Goal: Task Accomplishment & Management: Use online tool/utility

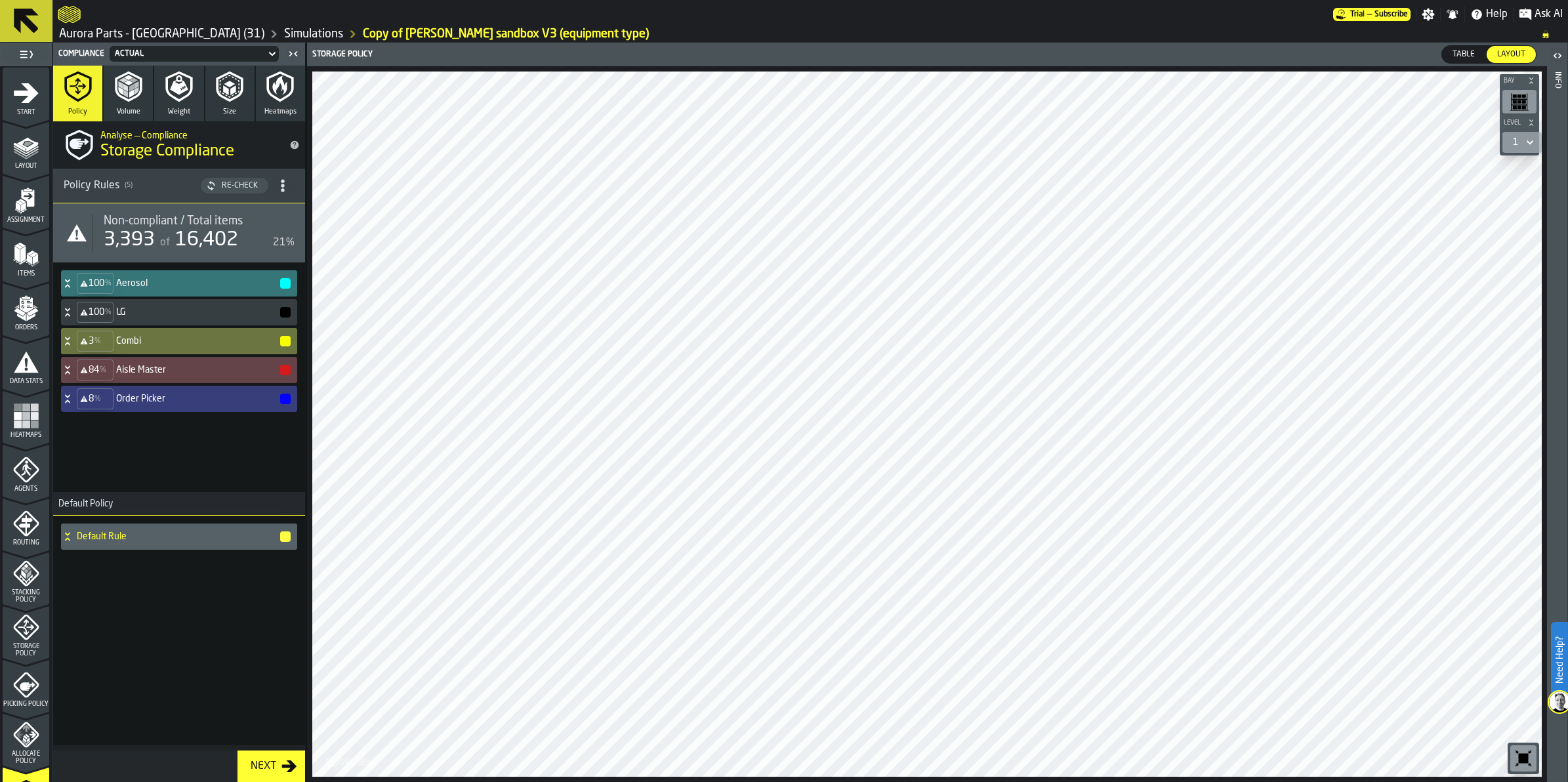
scroll to position [246, 0]
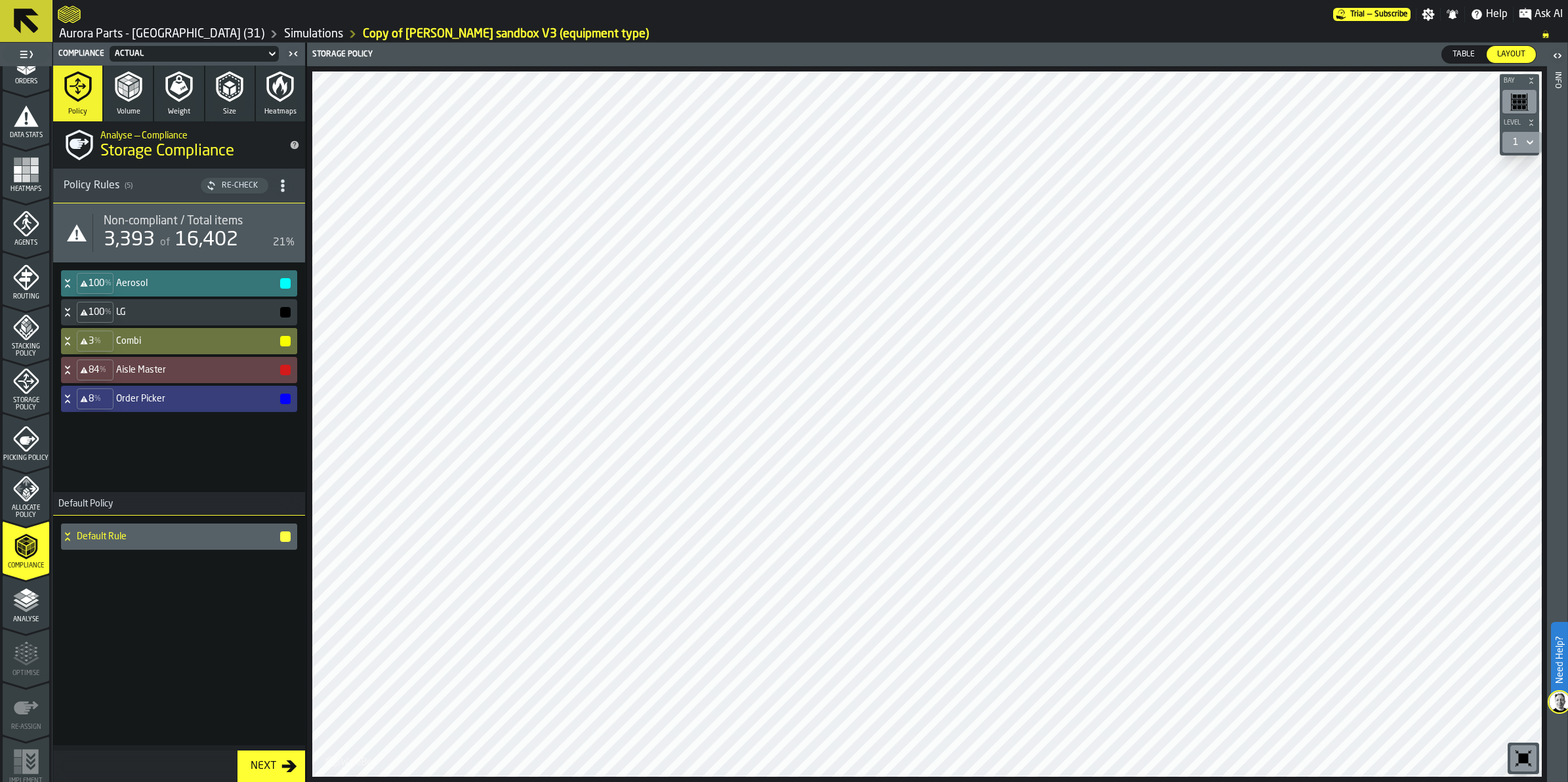
click at [37, 13] on icon at bounding box center [26, 21] width 31 height 31
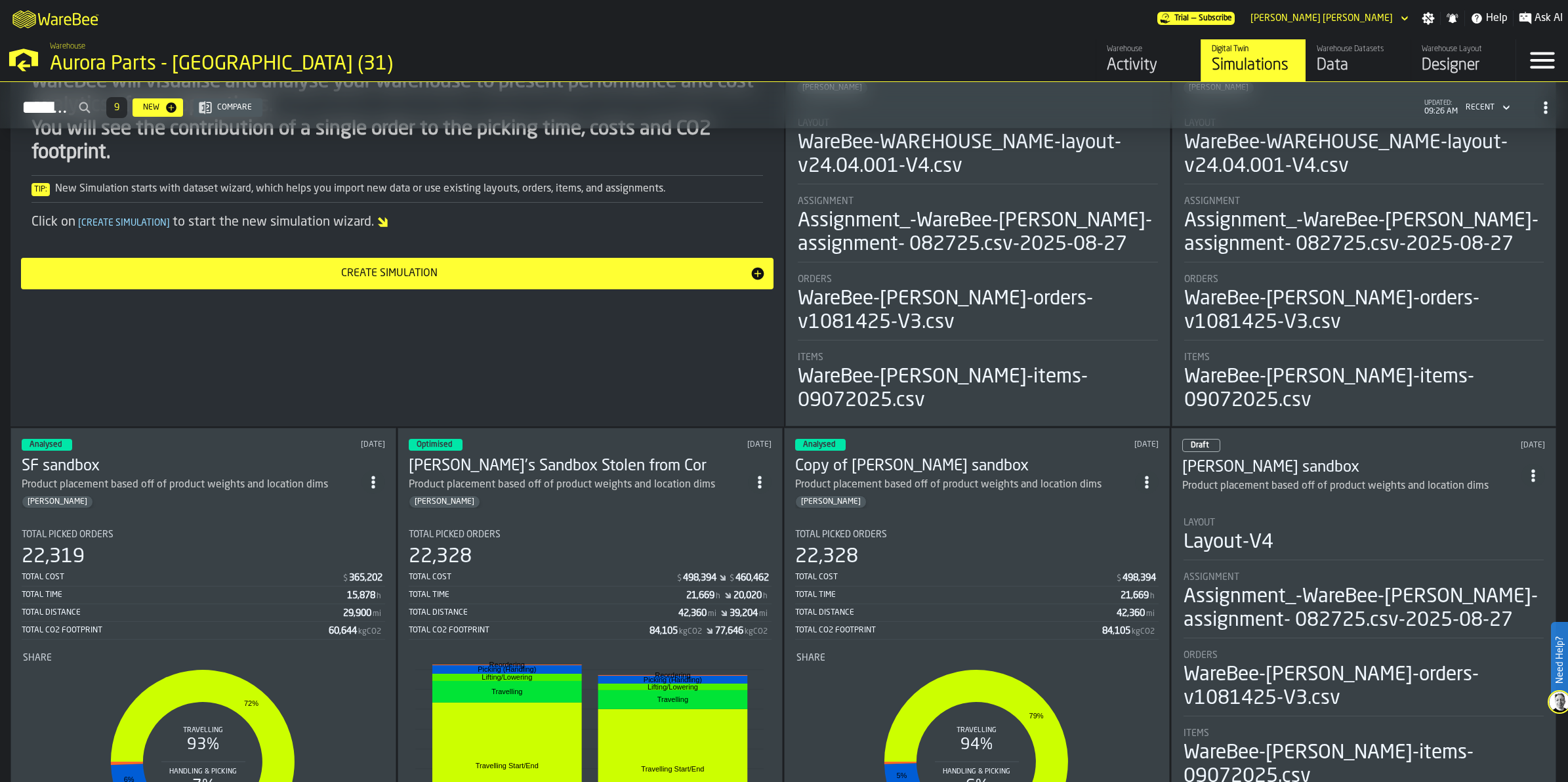
scroll to position [246, 0]
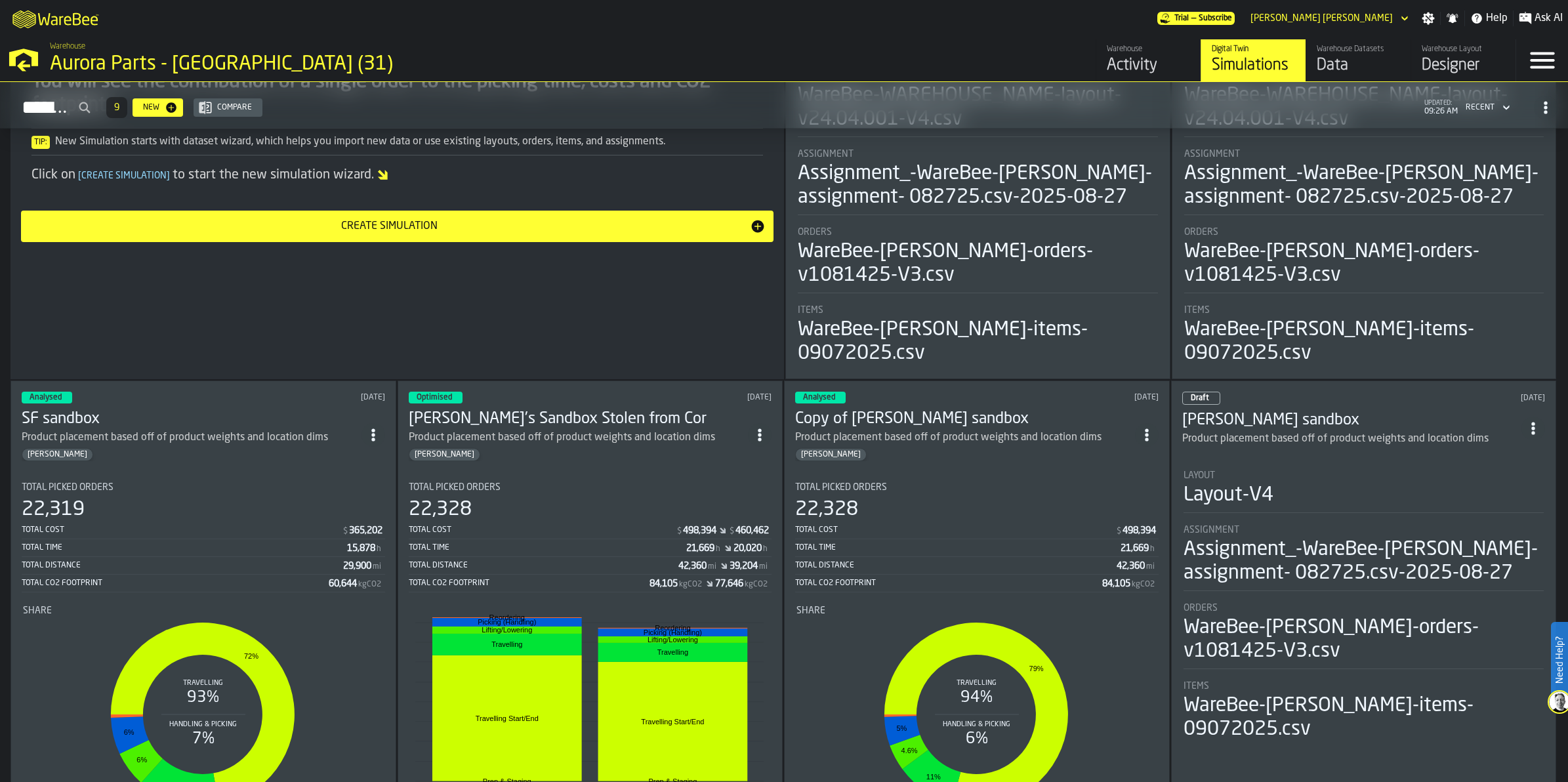
click at [917, 491] on div "Total Picked Orders 22,328 Total Cost $ 498,394 Total Time 21,669 h Total Dista…" at bounding box center [976, 537] width 364 height 110
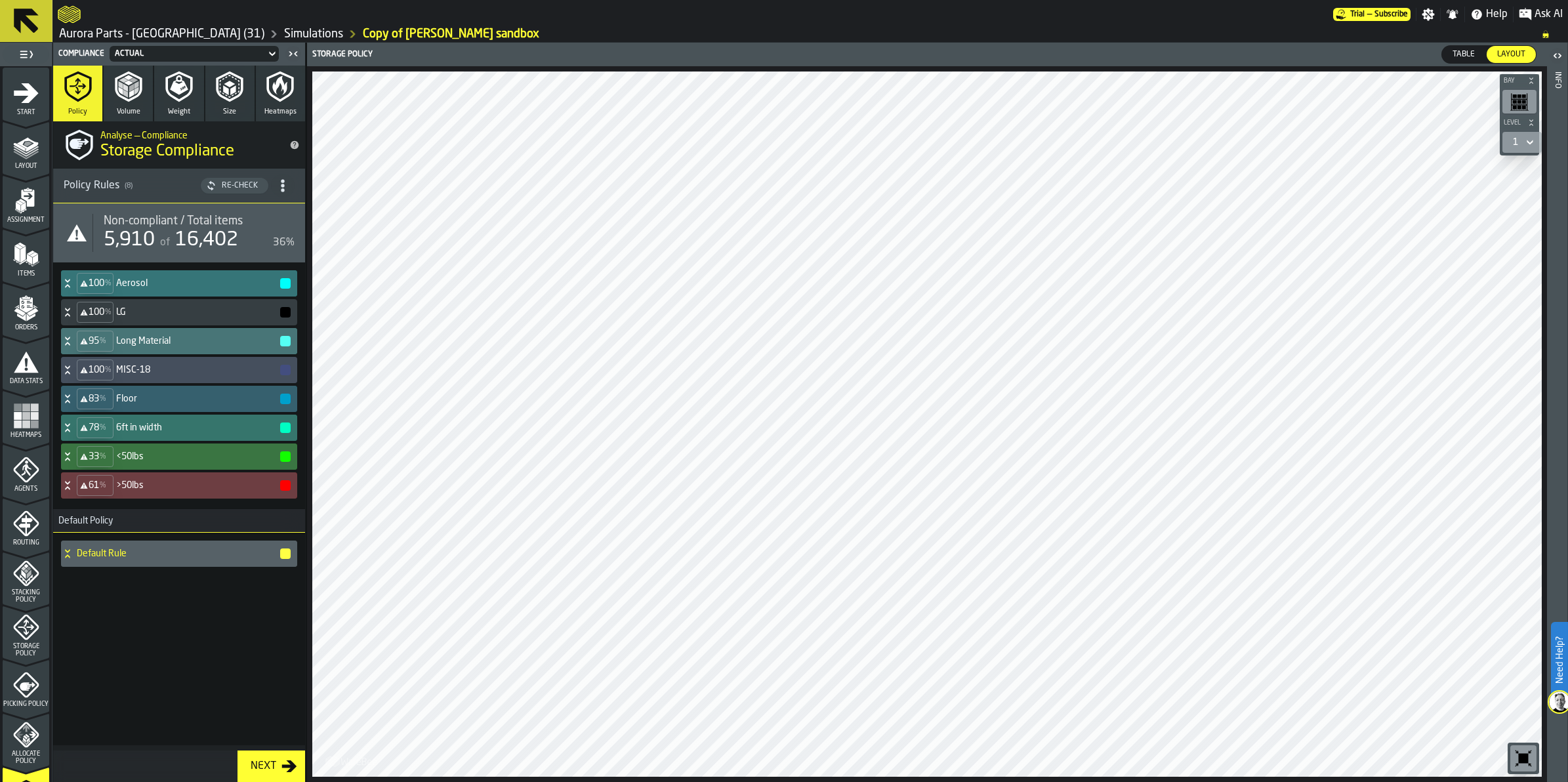
click at [36, 26] on icon at bounding box center [26, 21] width 31 height 31
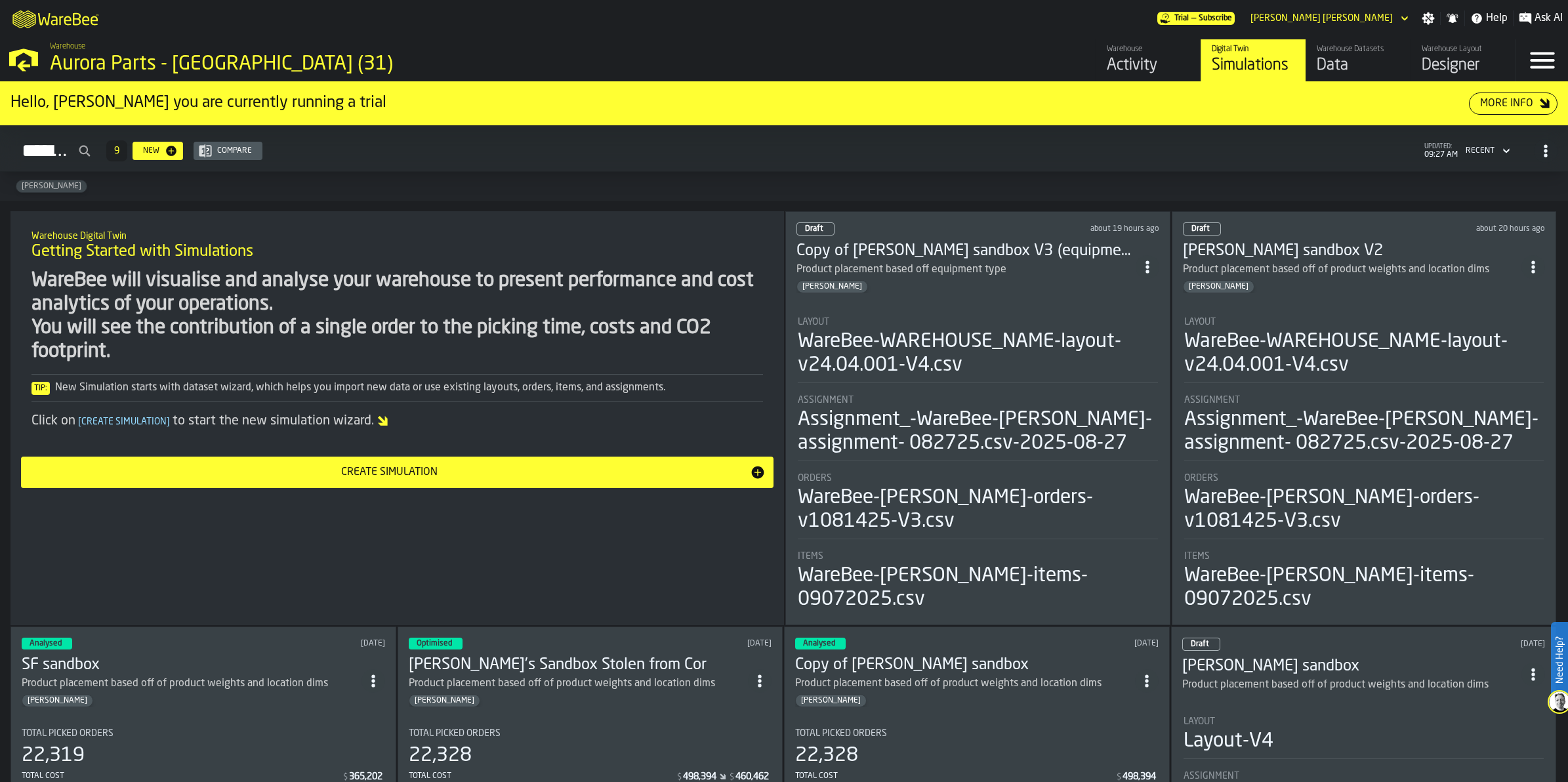
click at [945, 444] on div "Assignment_-WareBee-[PERSON_NAME]-assignment- 082725.csv-2025-08-27" at bounding box center [977, 431] width 360 height 47
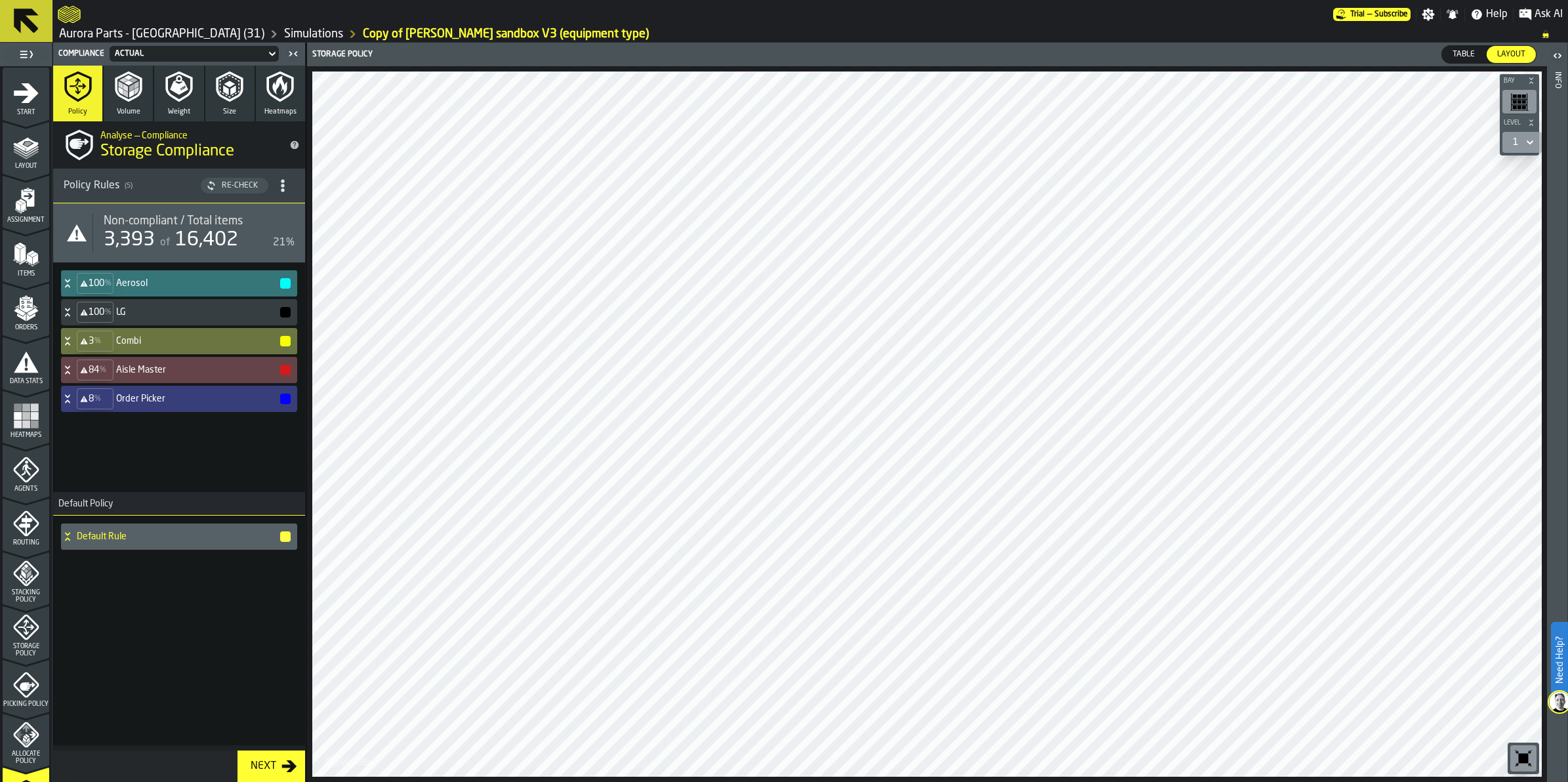
click at [30, 35] on icon at bounding box center [26, 21] width 31 height 31
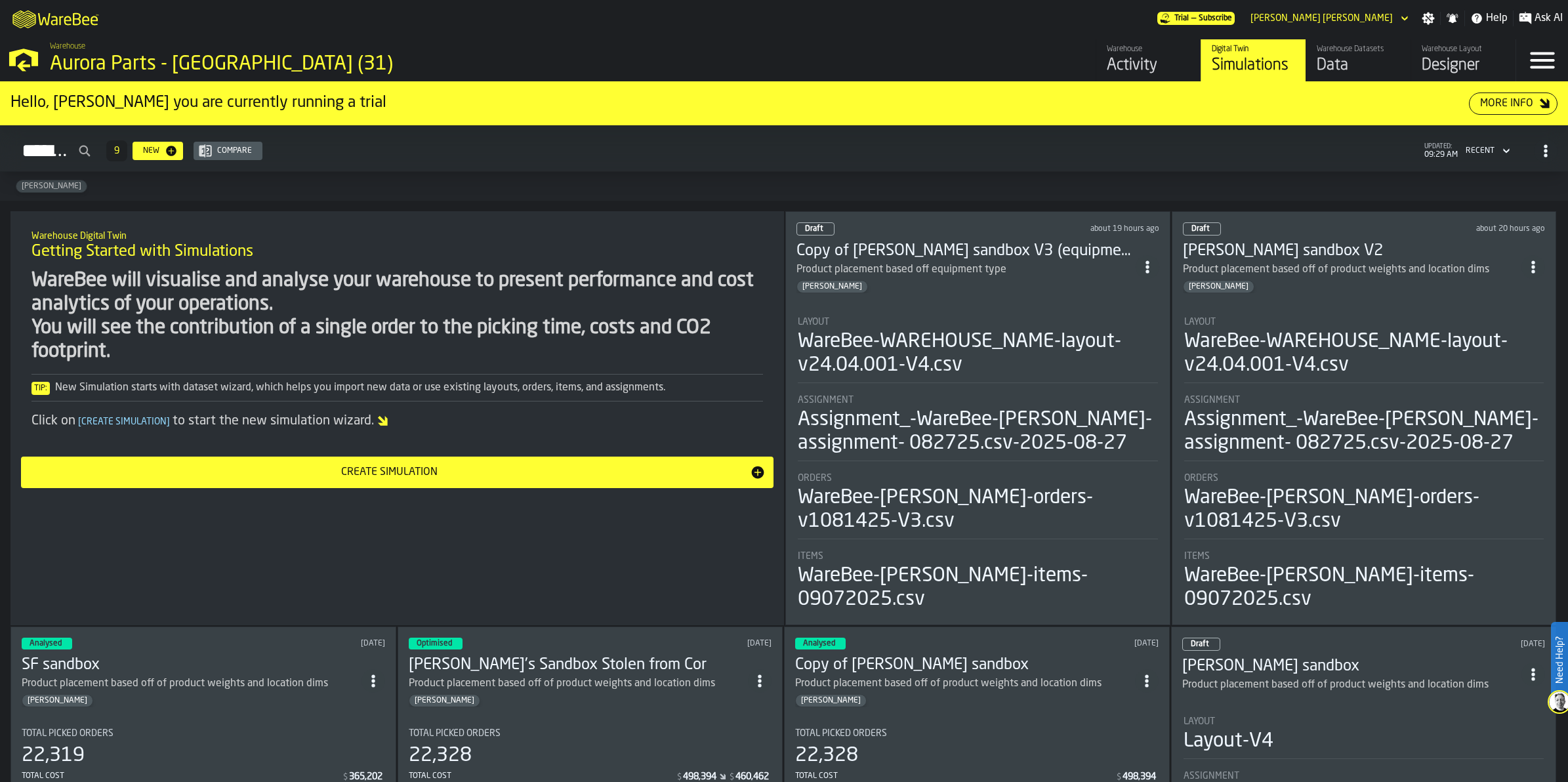
click at [1149, 265] on circle "ItemListCard-DashboardItemContainer" at bounding box center [1147, 266] width 3 height 3
click at [1120, 343] on li "Duplicate" at bounding box center [1119, 354] width 84 height 31
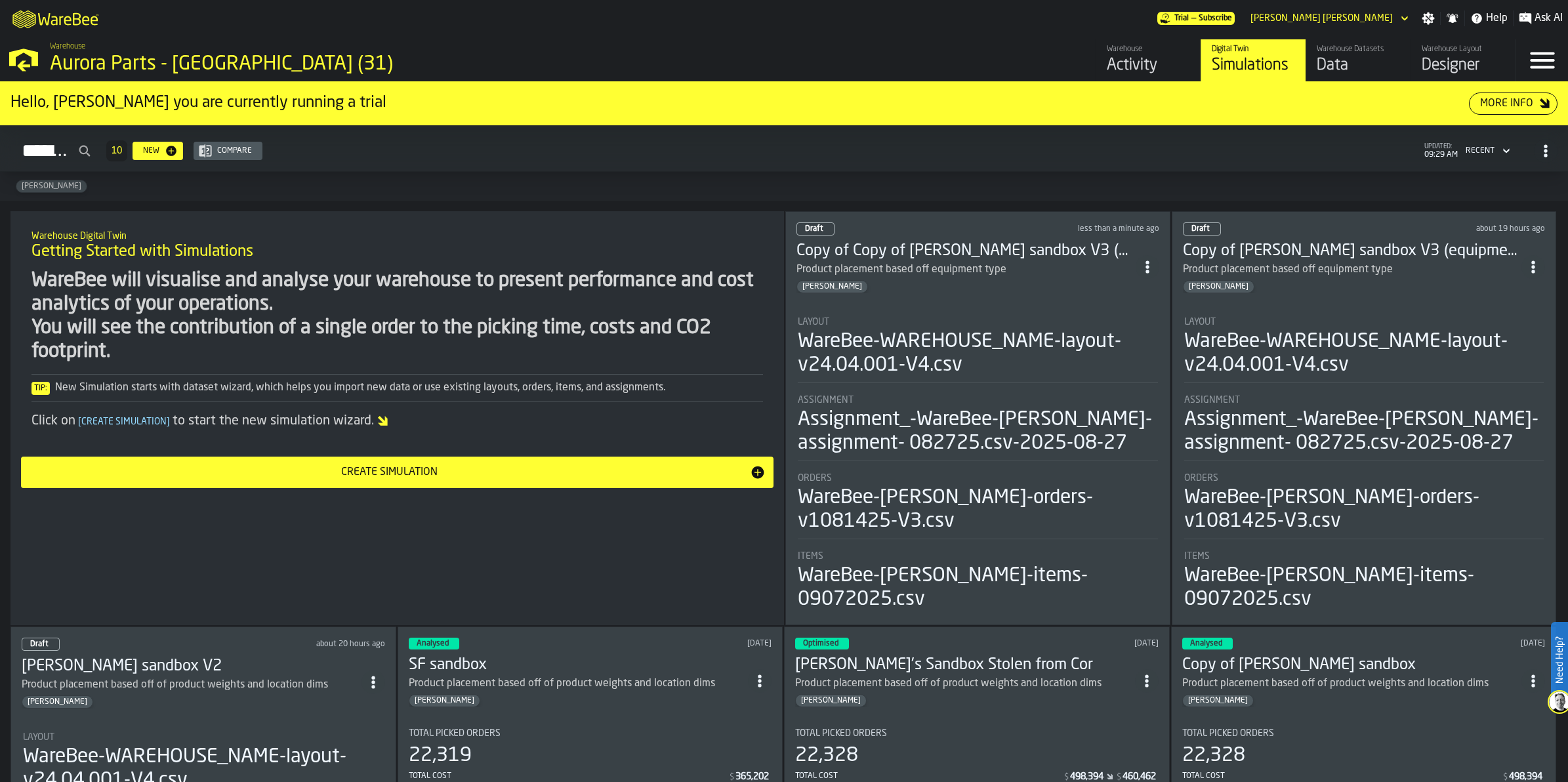
click at [960, 324] on div "Layout" at bounding box center [977, 322] width 360 height 10
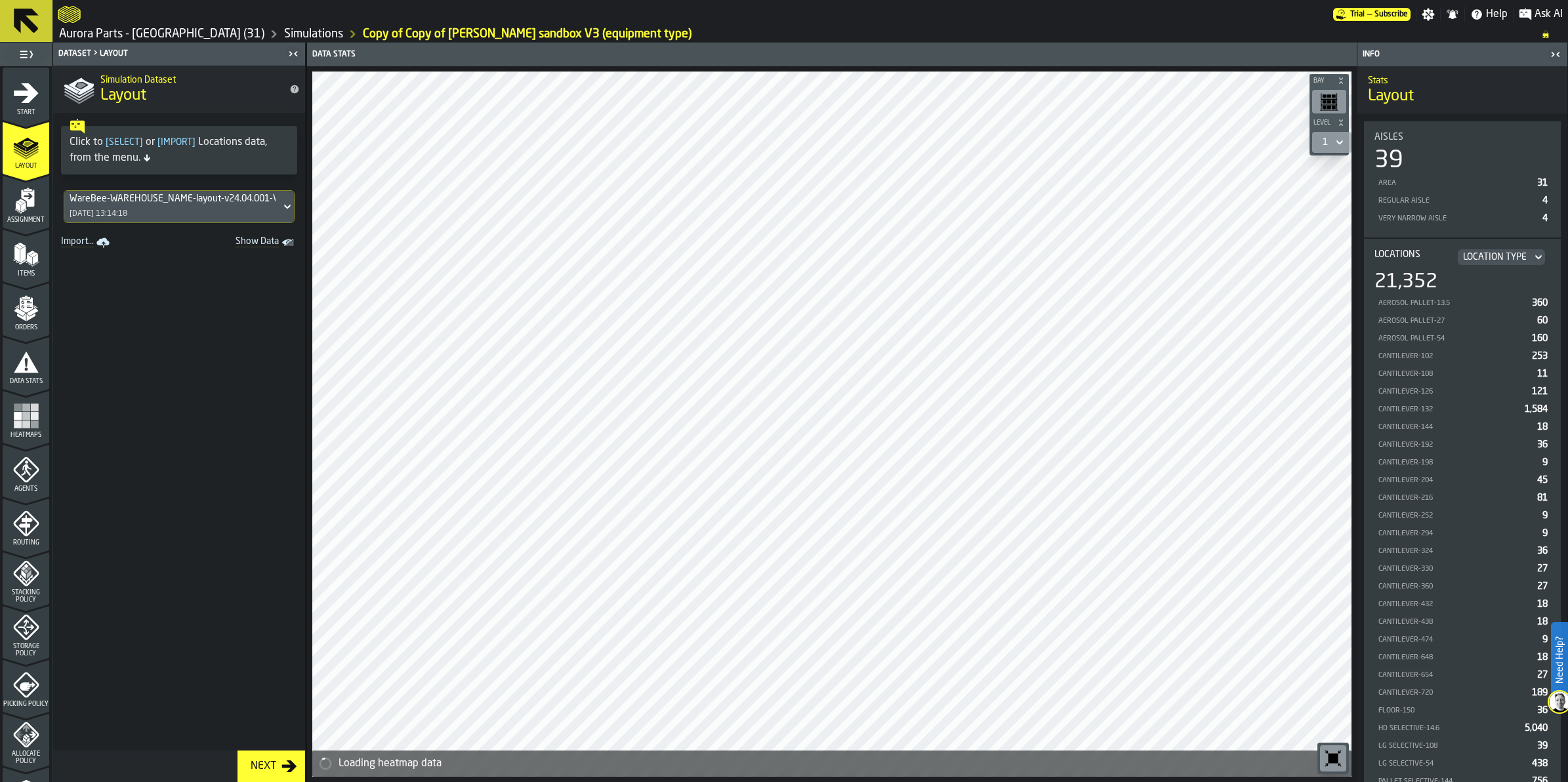
click at [21, 109] on span "Start" at bounding box center [26, 113] width 47 height 7
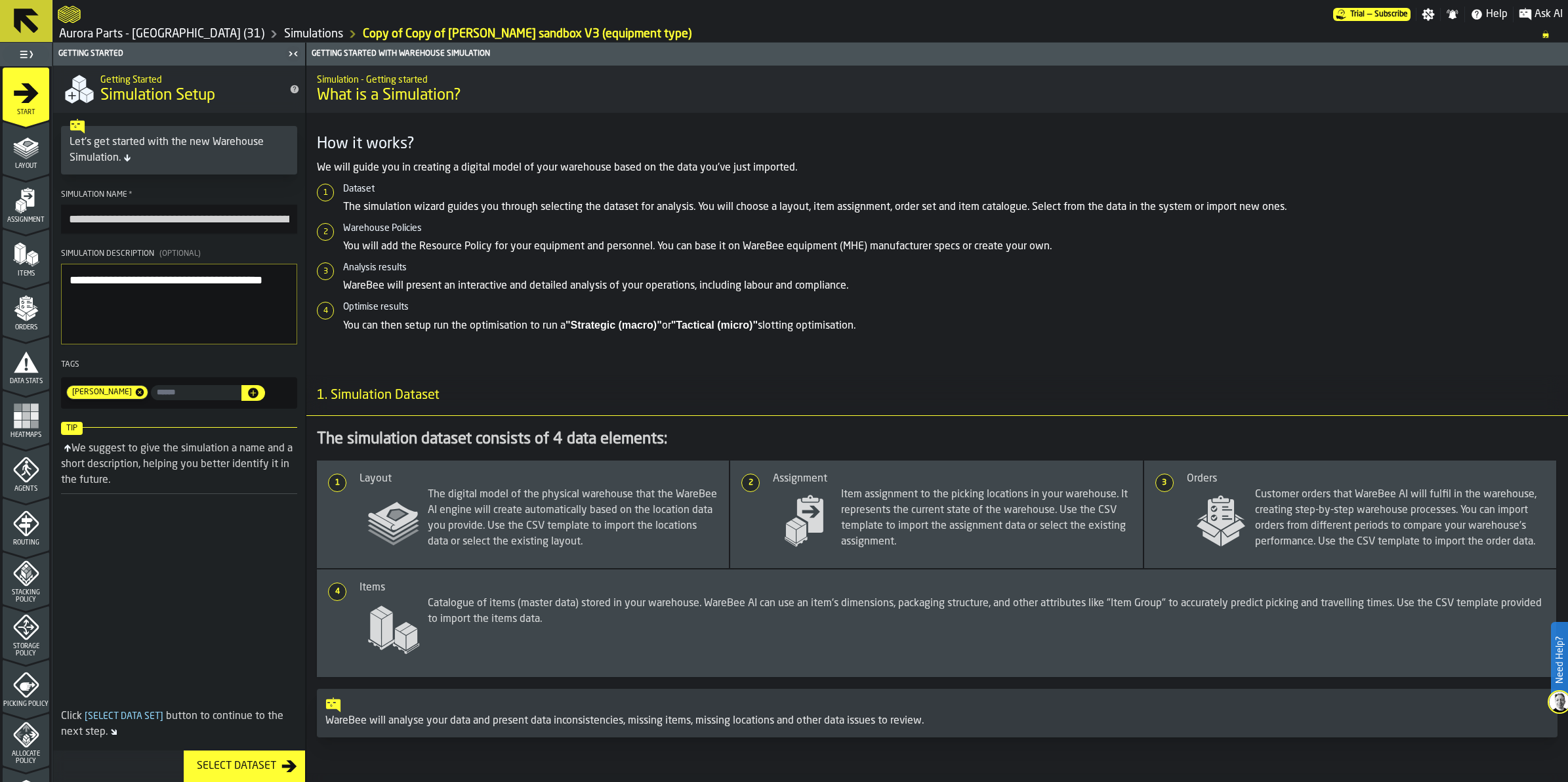
click at [253, 219] on input "**********" at bounding box center [179, 219] width 236 height 29
type input "**********"
click at [243, 759] on div "Select Dataset" at bounding box center [237, 766] width 90 height 16
click at [20, 392] on icon "menu Data Stats" at bounding box center [26, 390] width 47 height 12
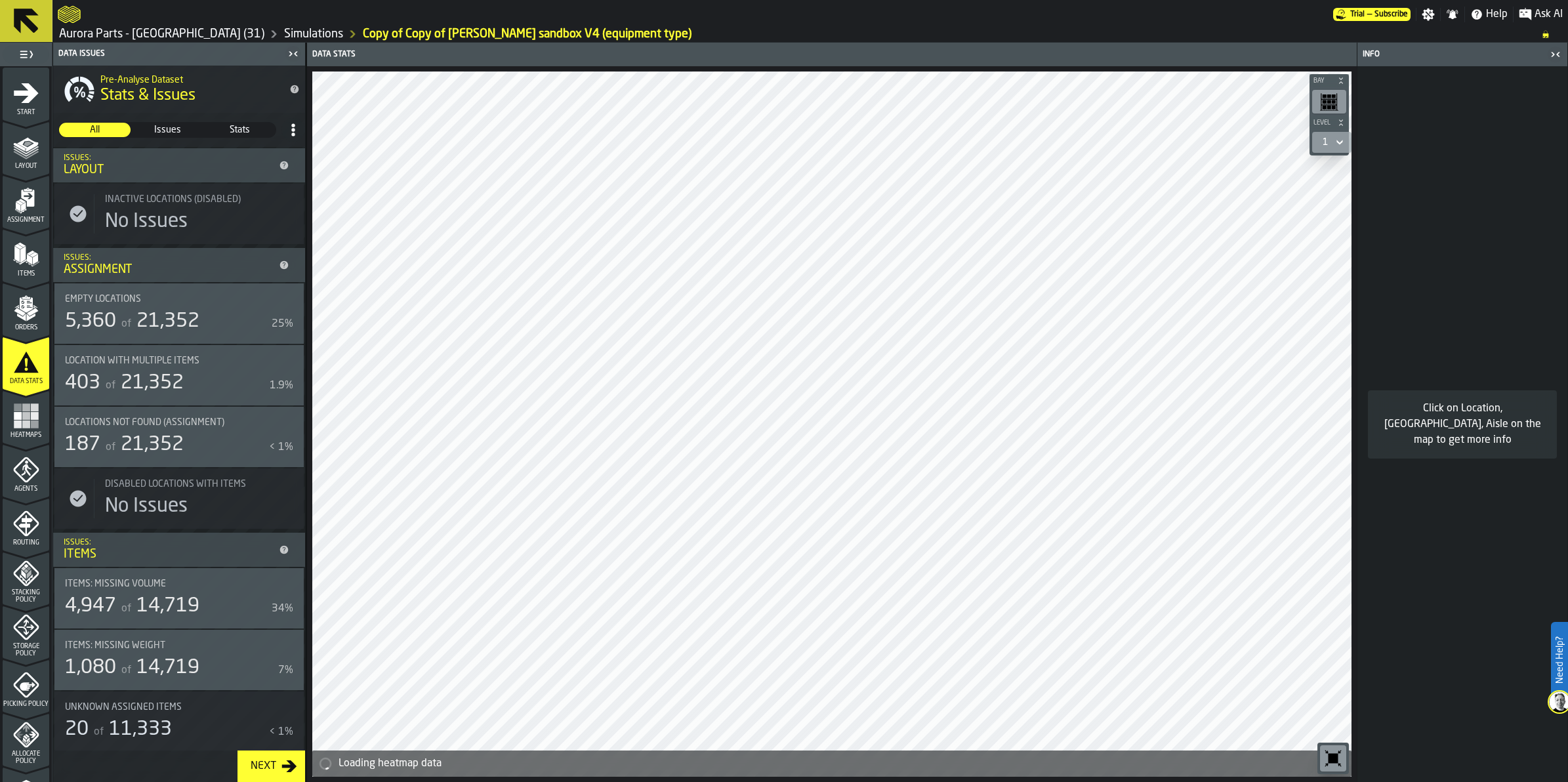
click at [23, 586] on div "Stacking Policy" at bounding box center [26, 582] width 47 height 43
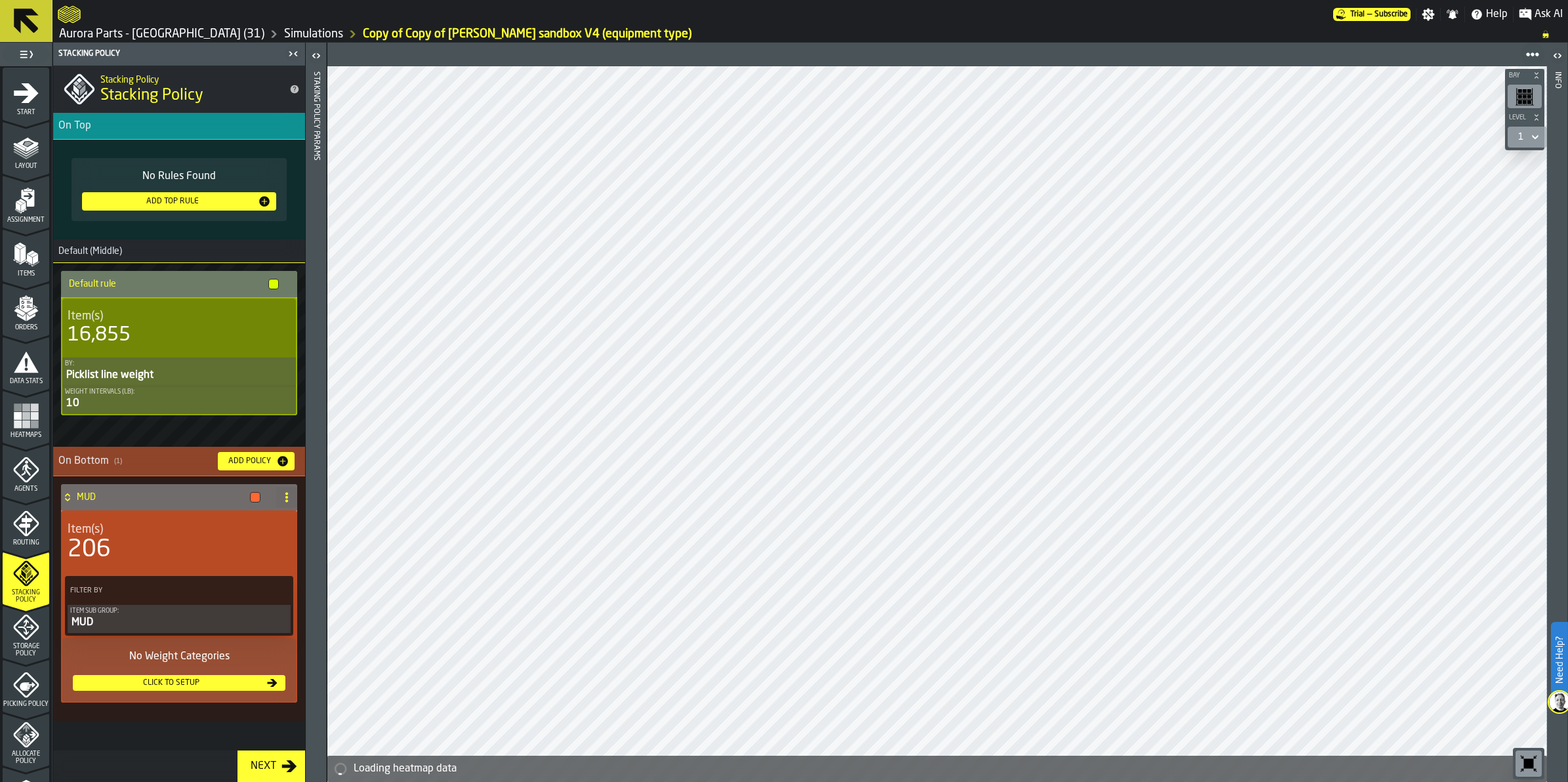
click at [33, 635] on icon "menu Storage Policy" at bounding box center [26, 628] width 26 height 26
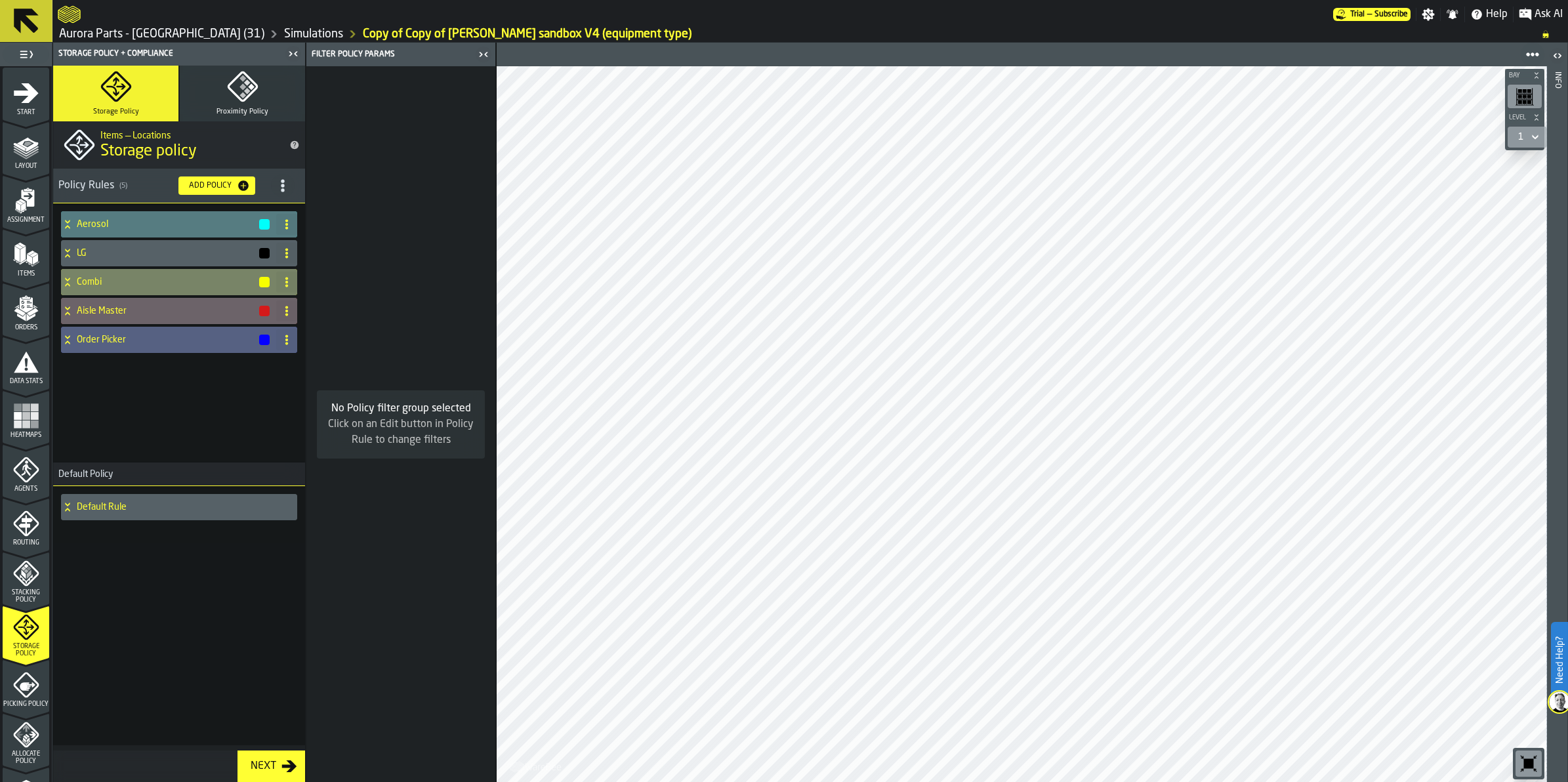
click at [141, 278] on h4 "Combi" at bounding box center [167, 282] width 181 height 10
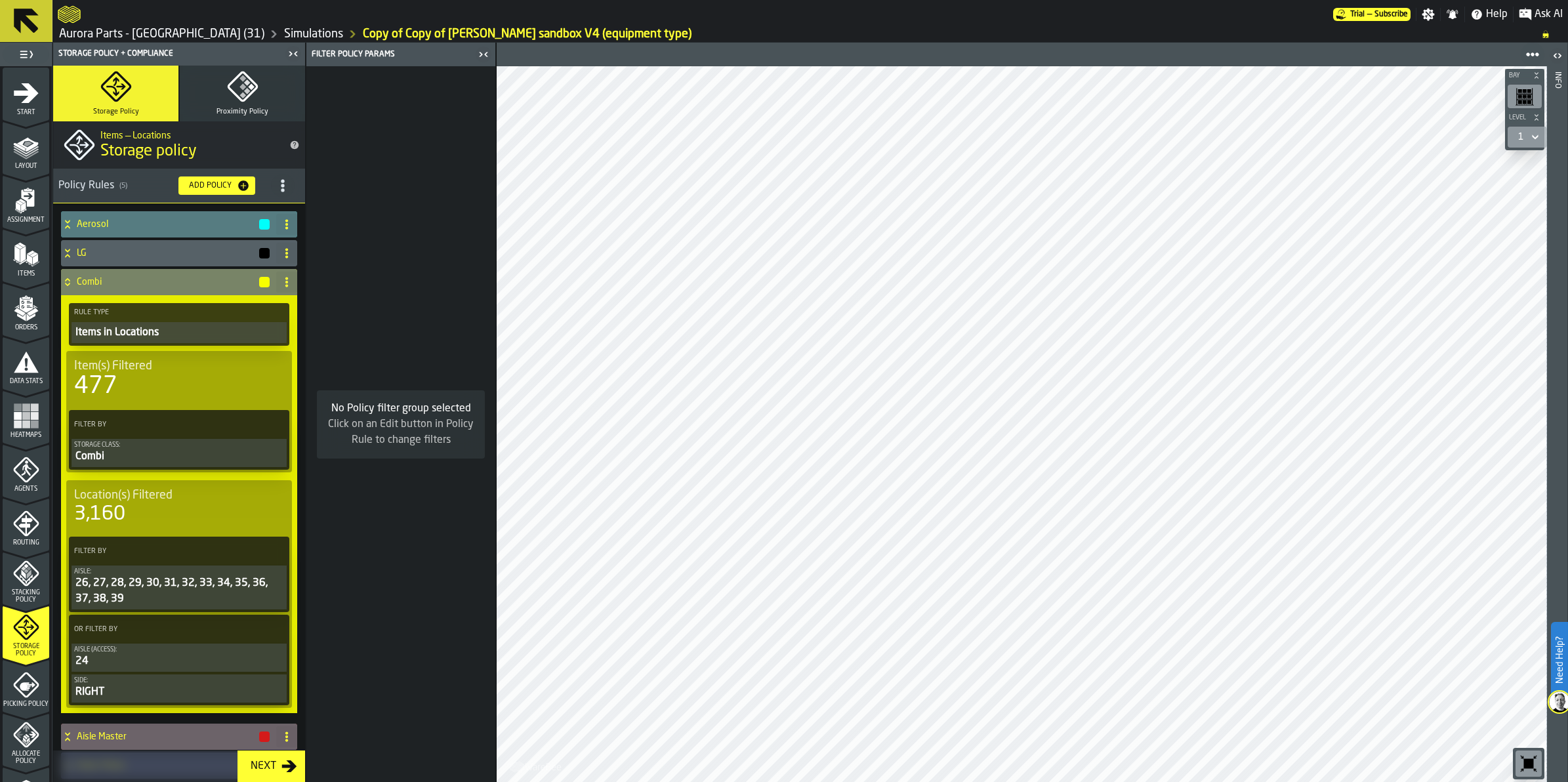
click at [227, 582] on div "26, 27, 28, 29, 30, 31, 32, 33, 34, 35, 36, 37, 38, 39" at bounding box center [179, 591] width 210 height 31
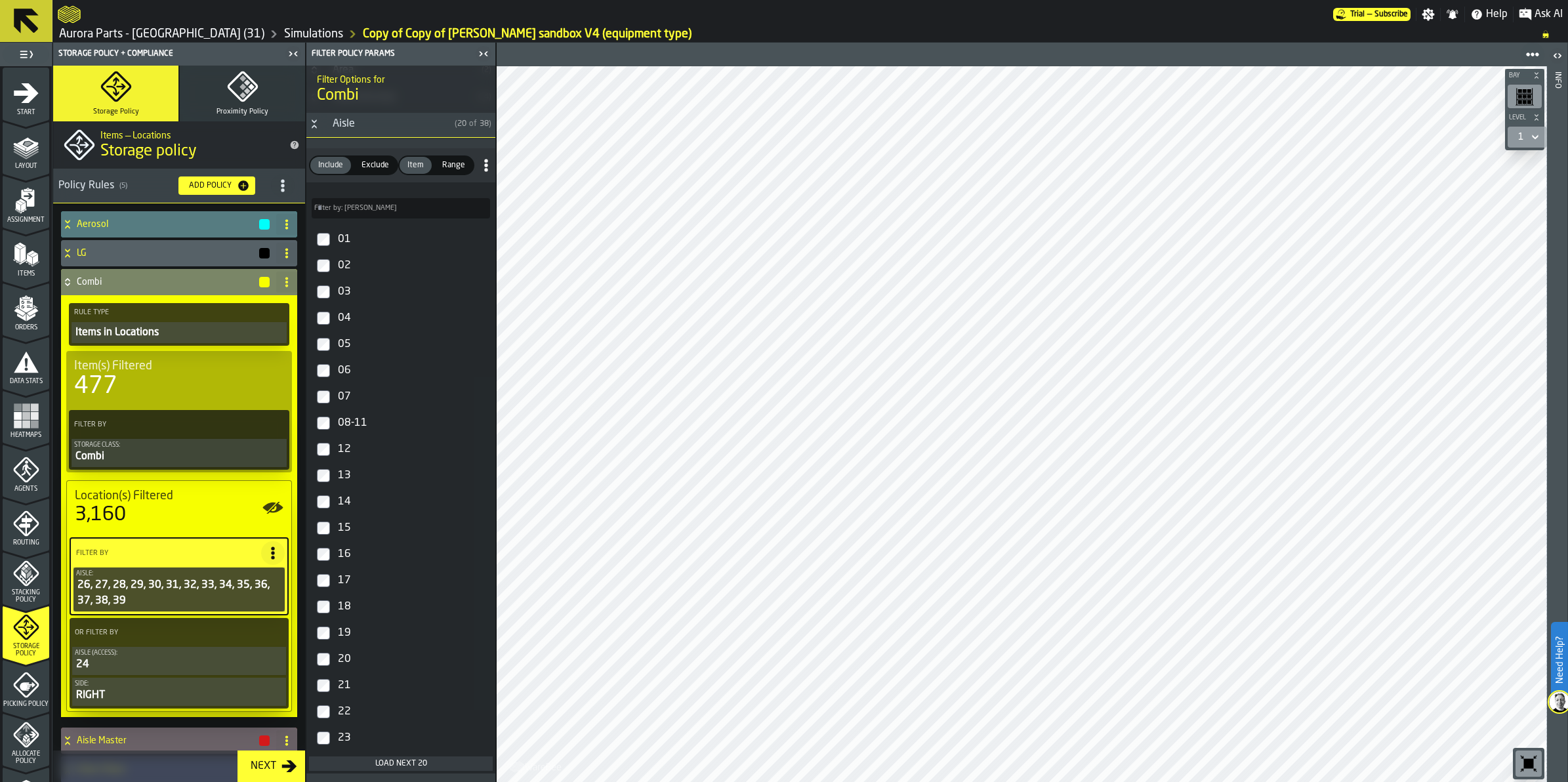
scroll to position [328, 0]
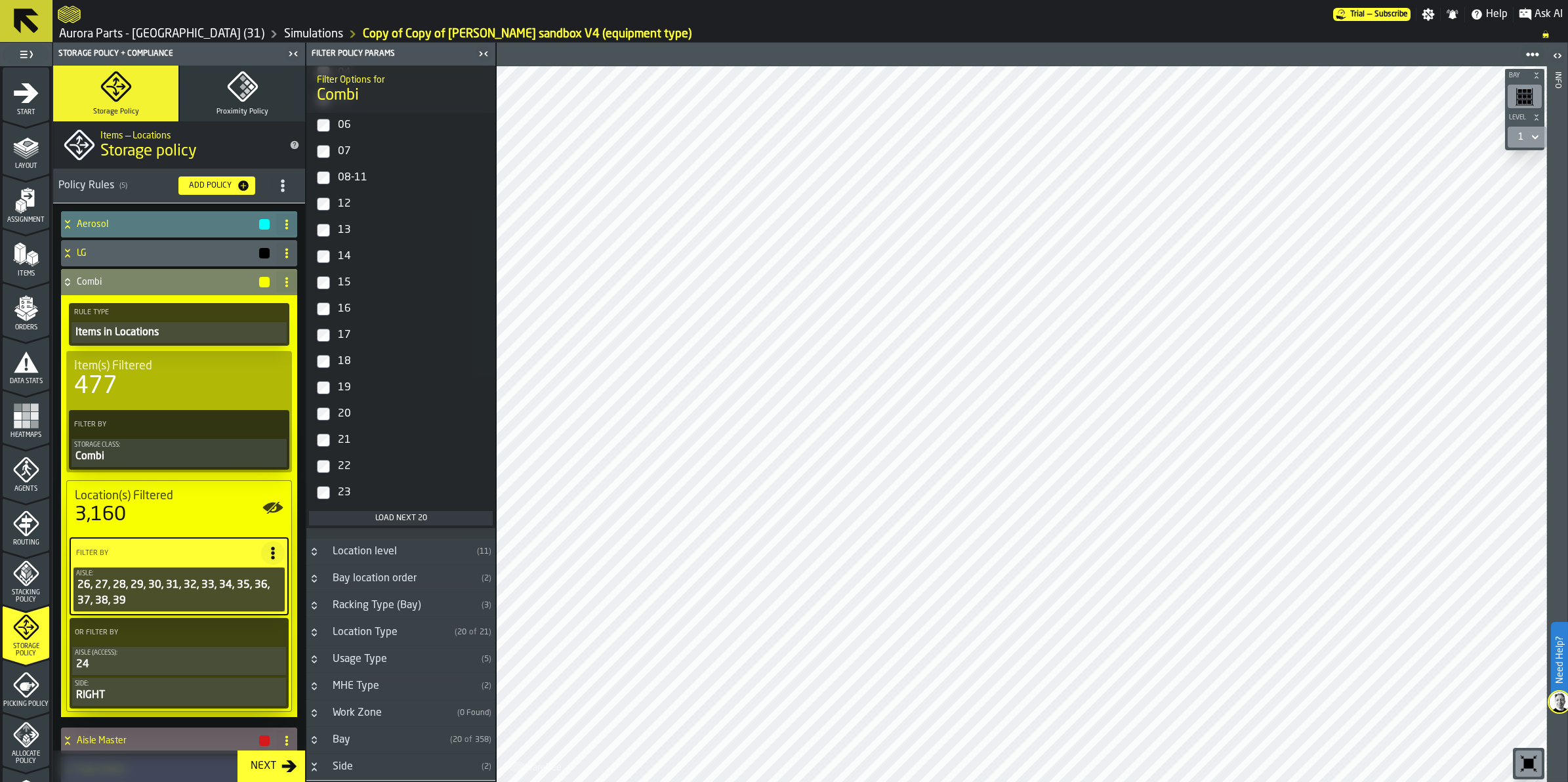
click at [365, 509] on div "01 02 03 04 05 06 07 08-11 12 13 14 15 16 17 18 19 20 21 22 23 Load next 20" at bounding box center [401, 253] width 189 height 550
click at [364, 518] on div "Load next 20" at bounding box center [401, 518] width 174 height 10
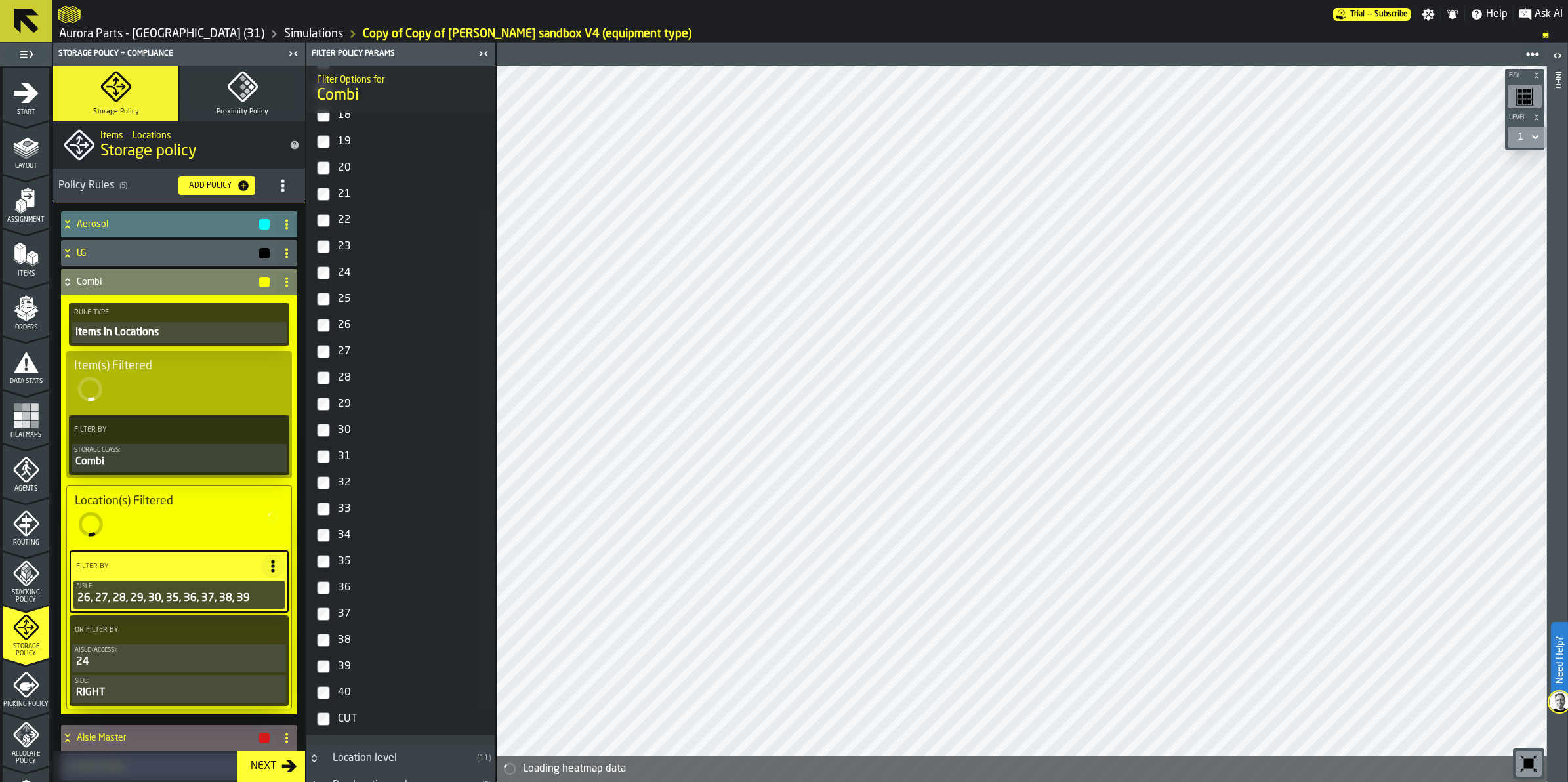
scroll to position [575, 0]
click at [327, 343] on label "27" at bounding box center [401, 352] width 184 height 26
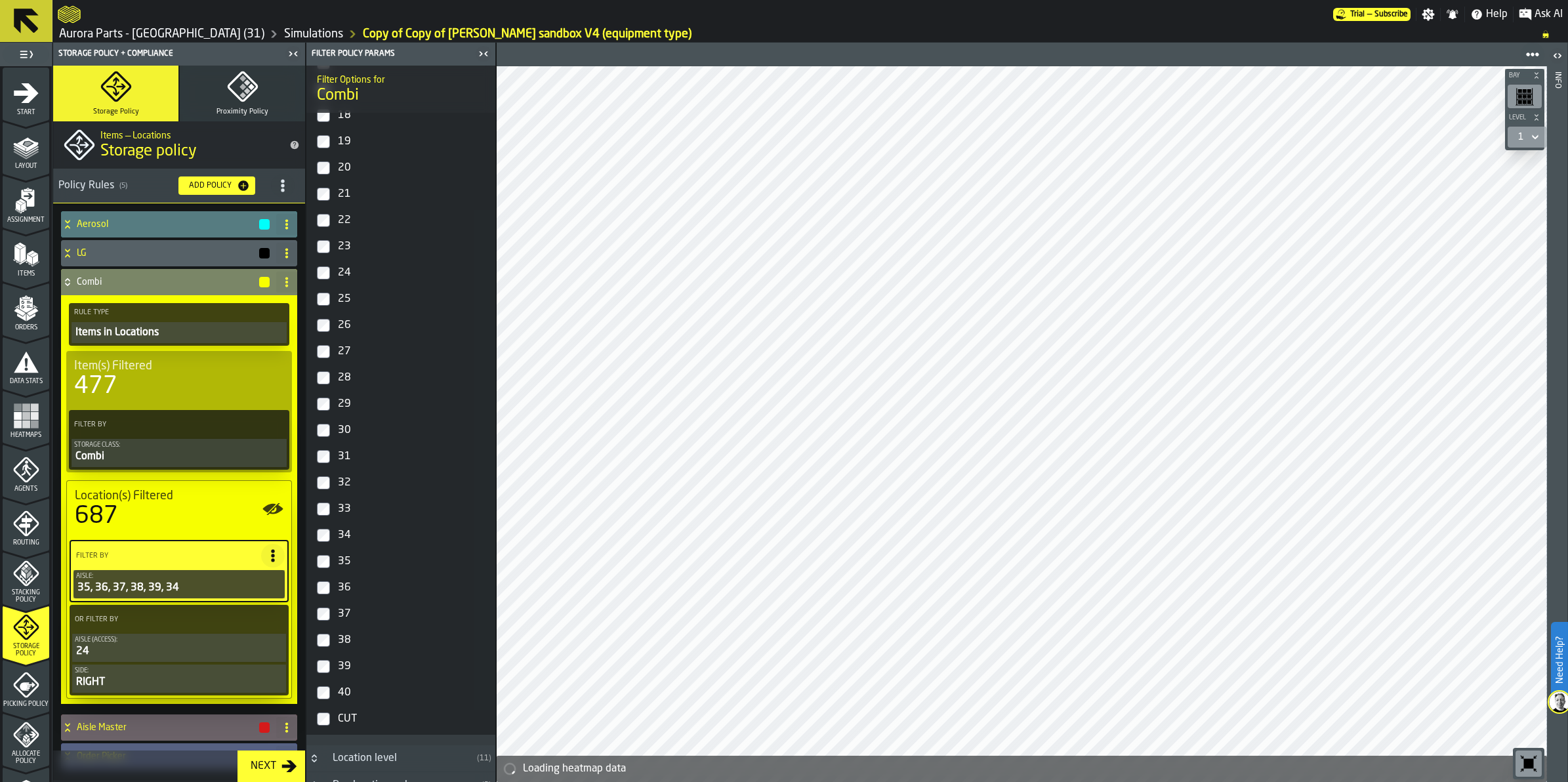
click at [68, 279] on icon at bounding box center [67, 280] width 4 height 3
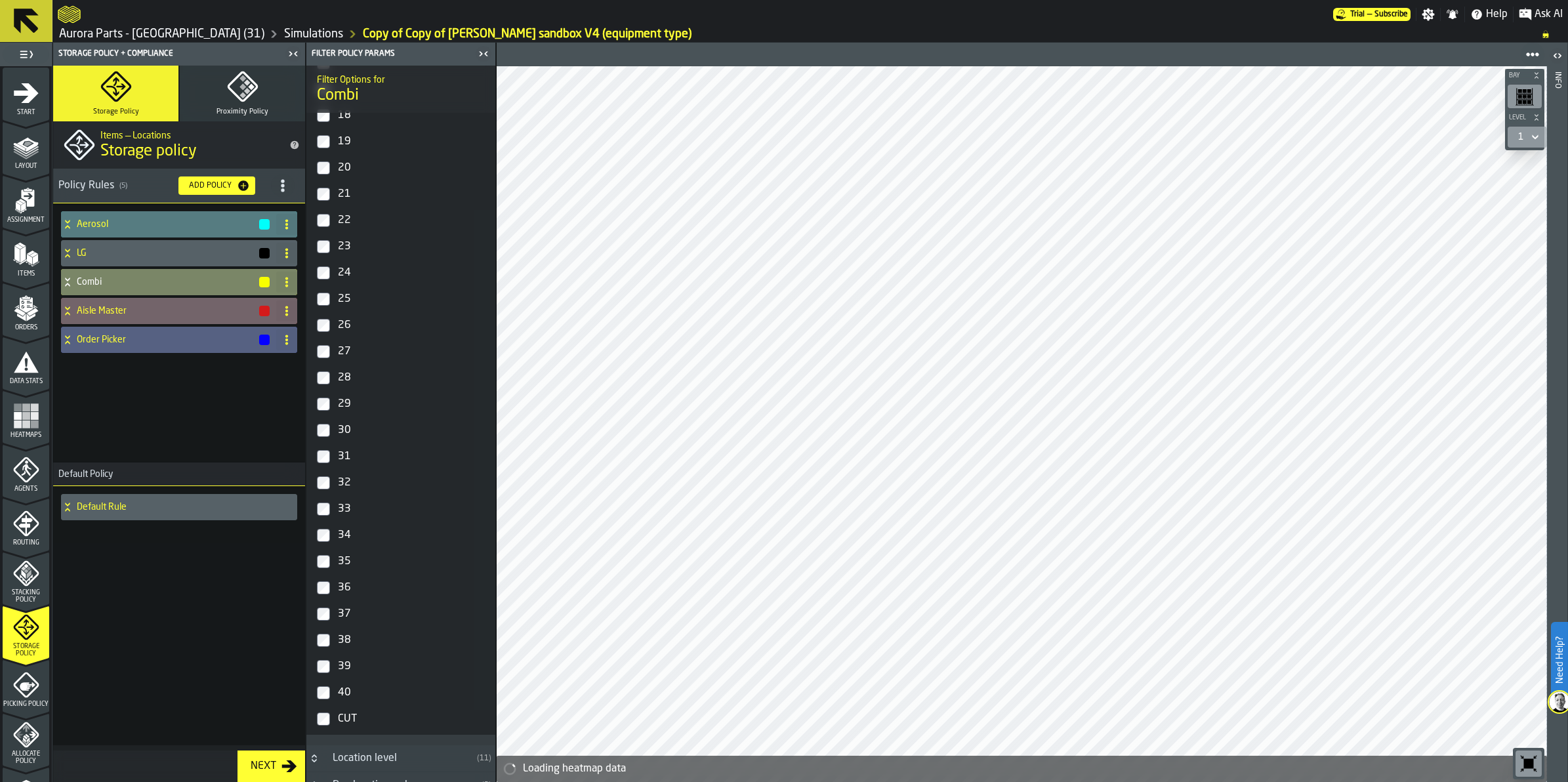
click at [174, 306] on h4 "Aisle Master" at bounding box center [167, 311] width 181 height 10
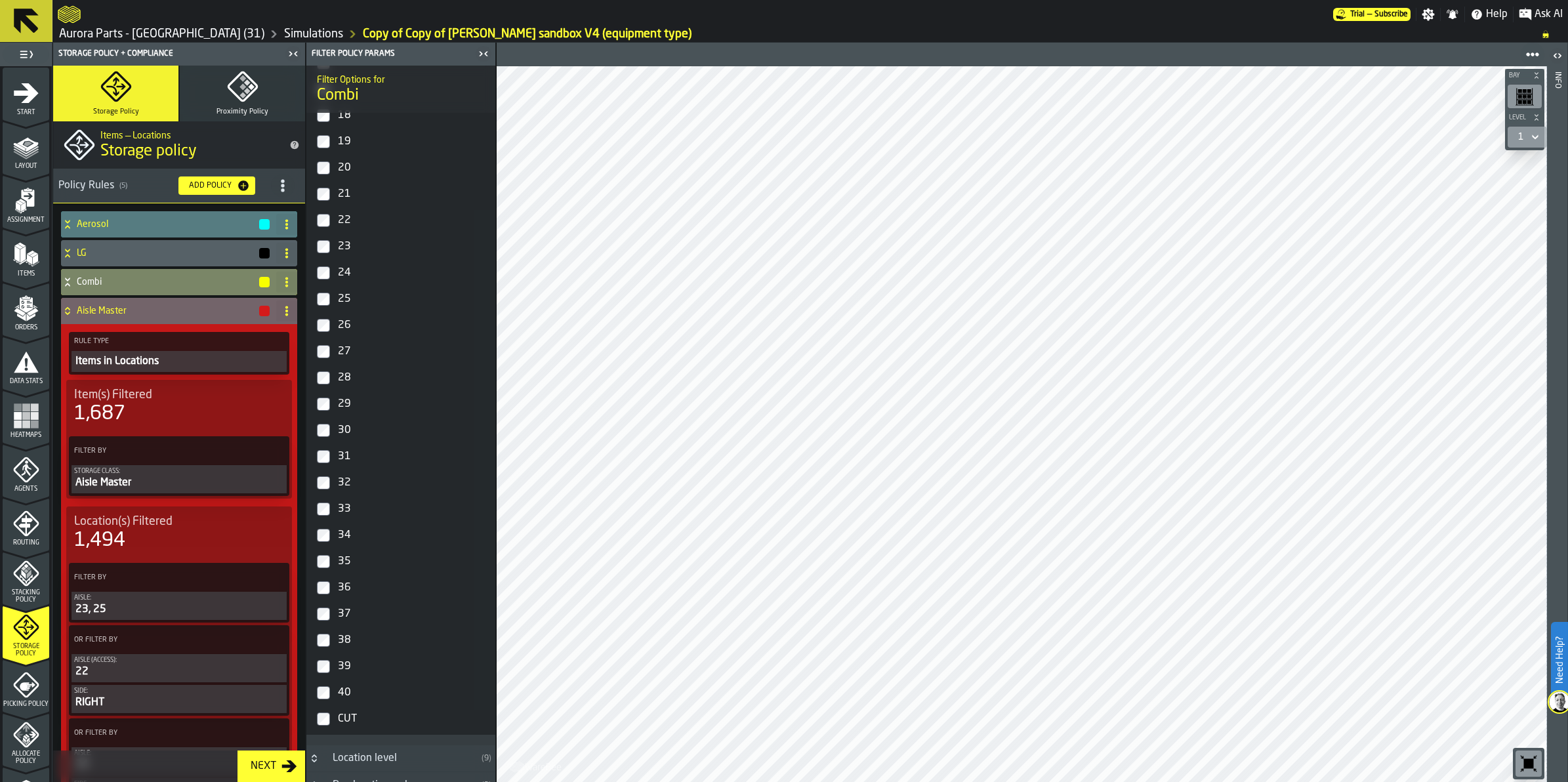
scroll to position [82, 0]
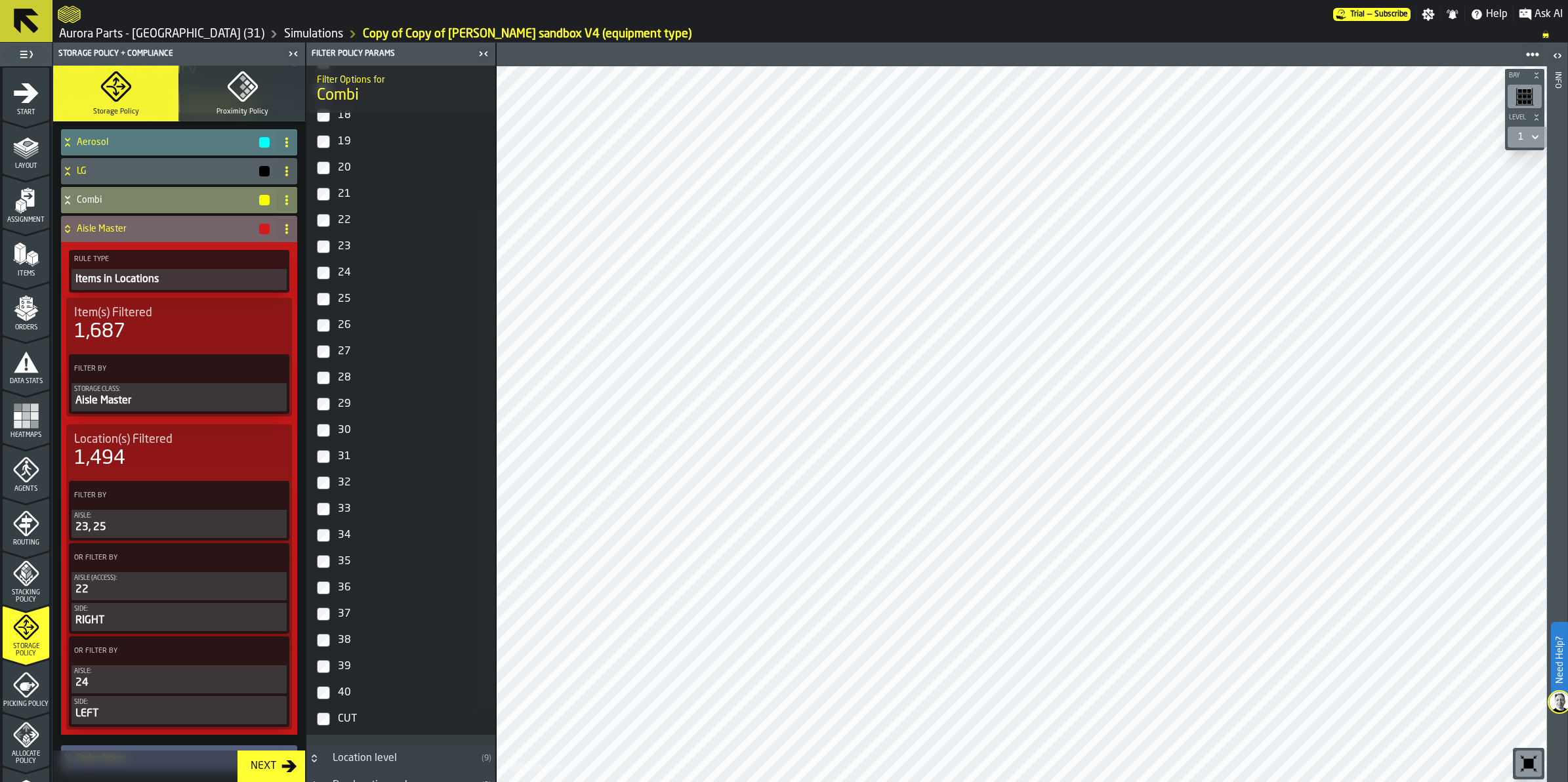
click at [178, 516] on div "Aisle:" at bounding box center [179, 516] width 210 height 7
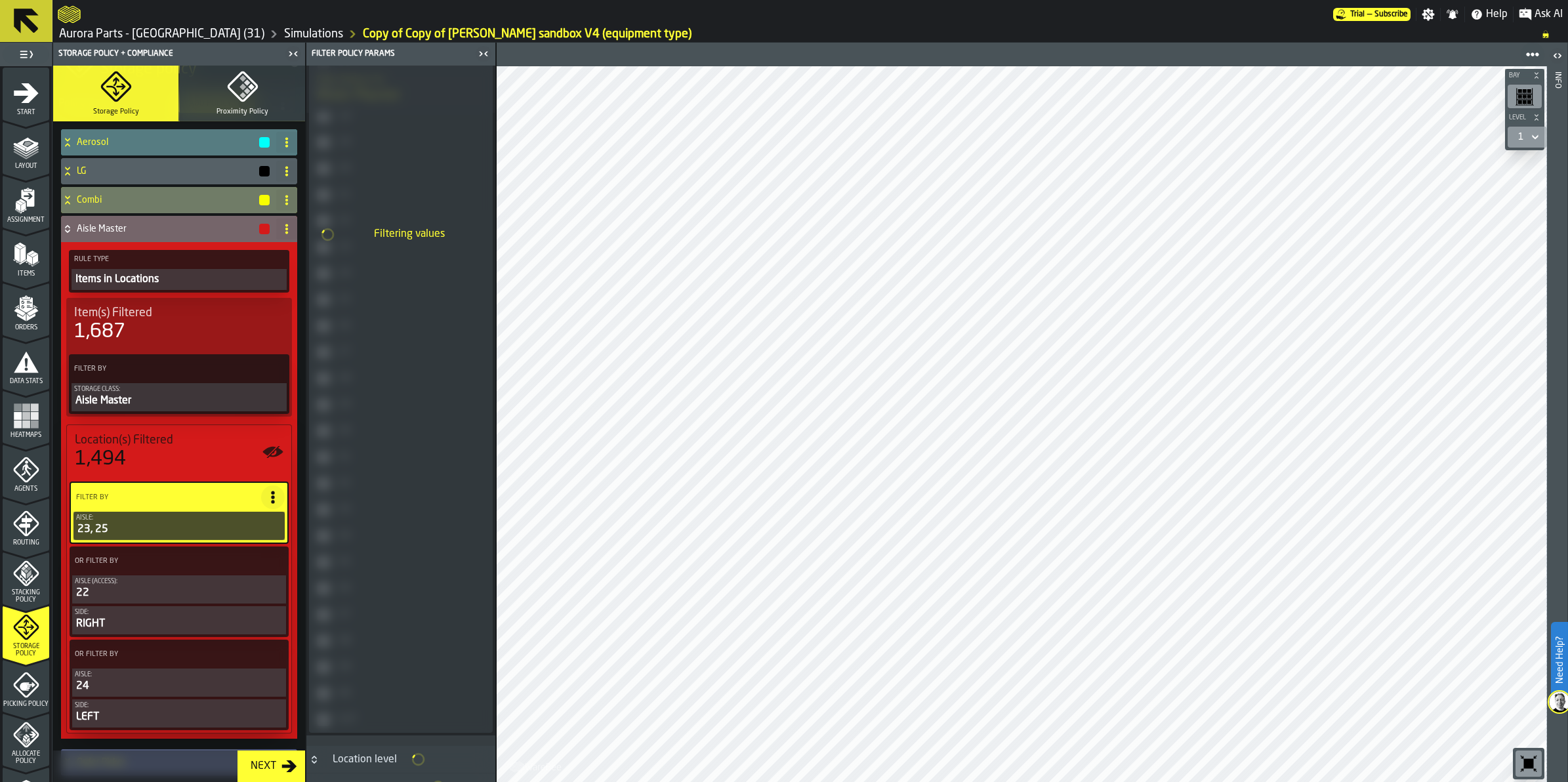
scroll to position [575, 0]
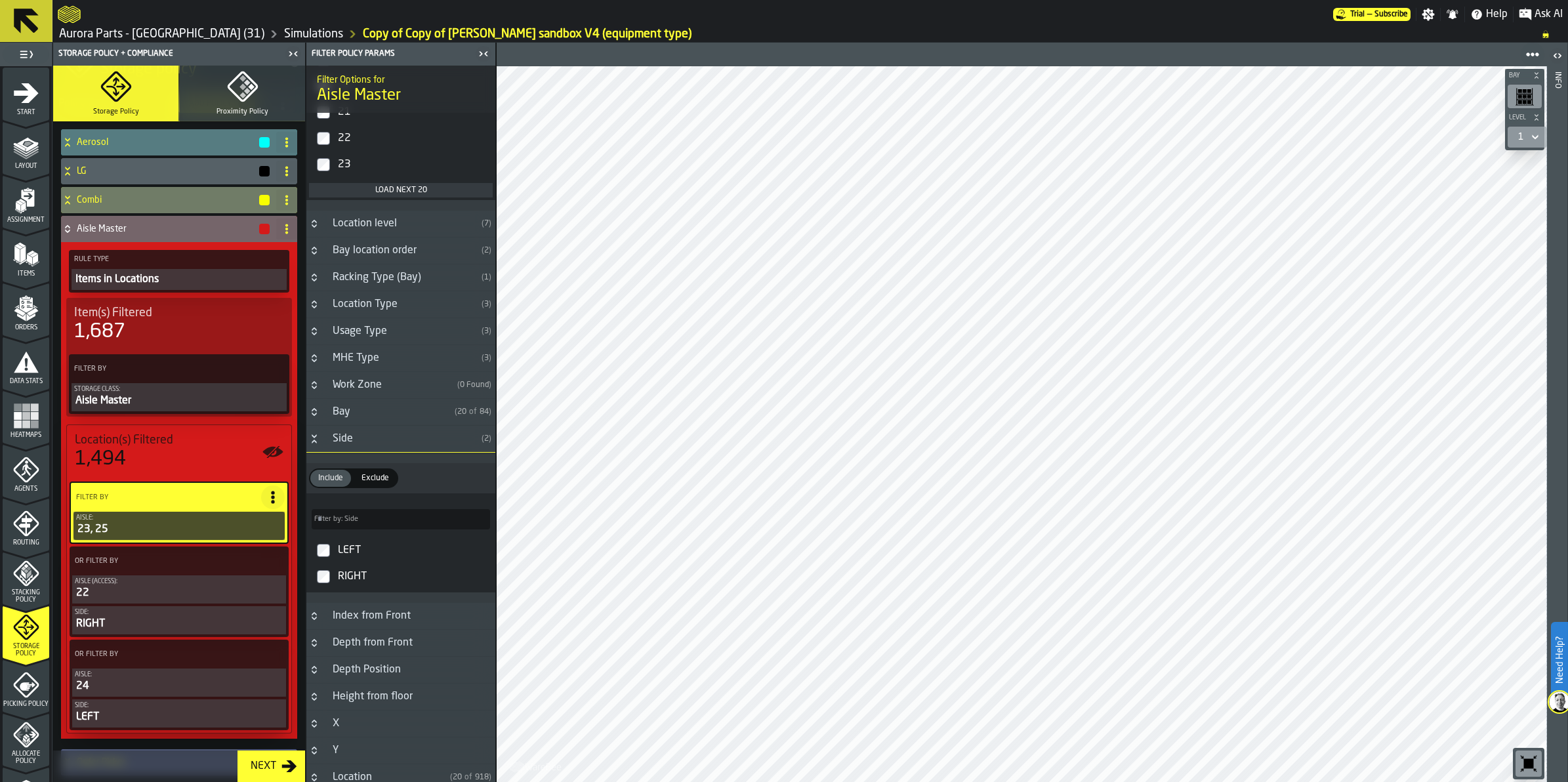
click at [388, 194] on div "Load next 20" at bounding box center [401, 190] width 174 height 10
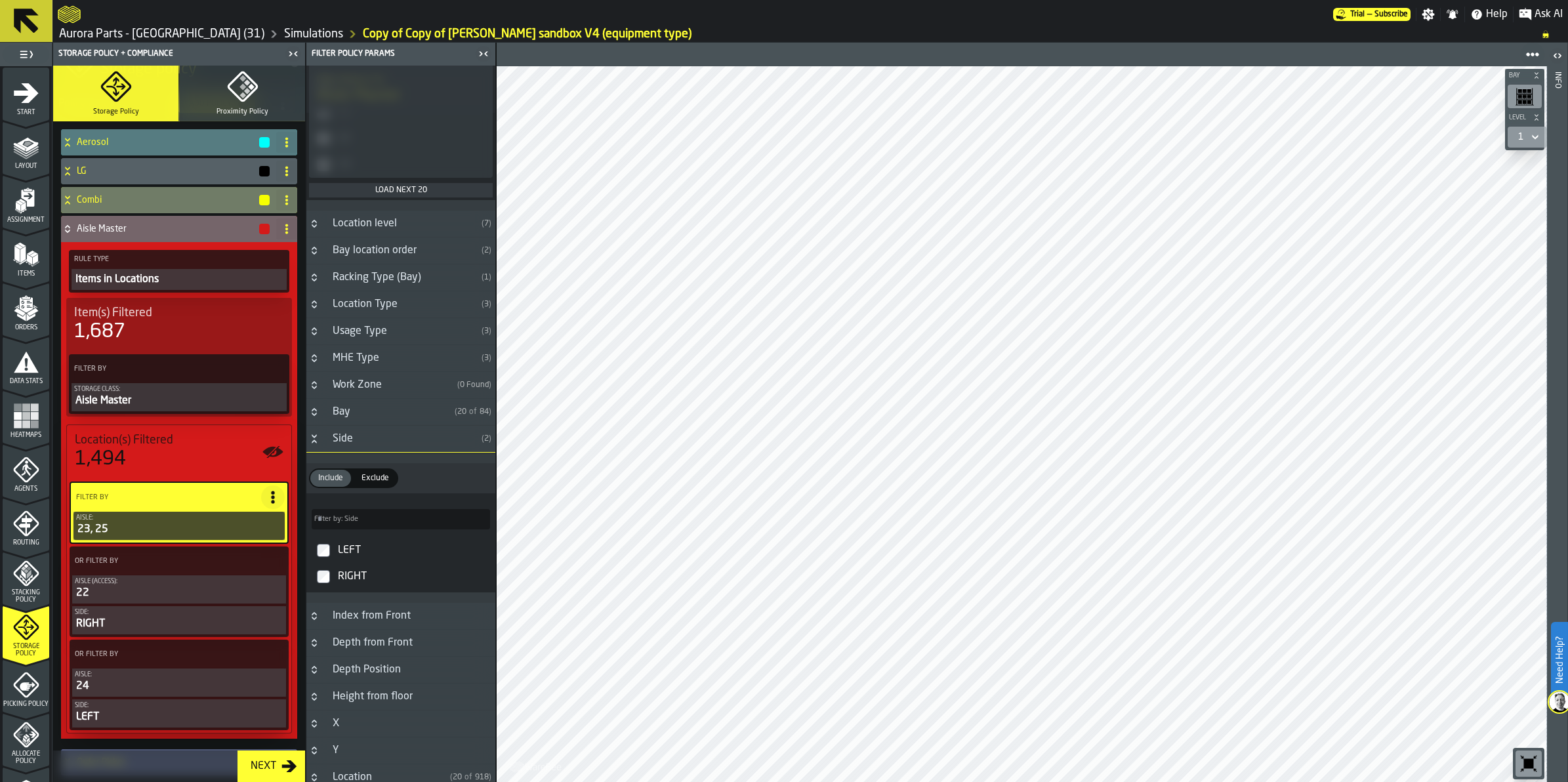
scroll to position [656, 0]
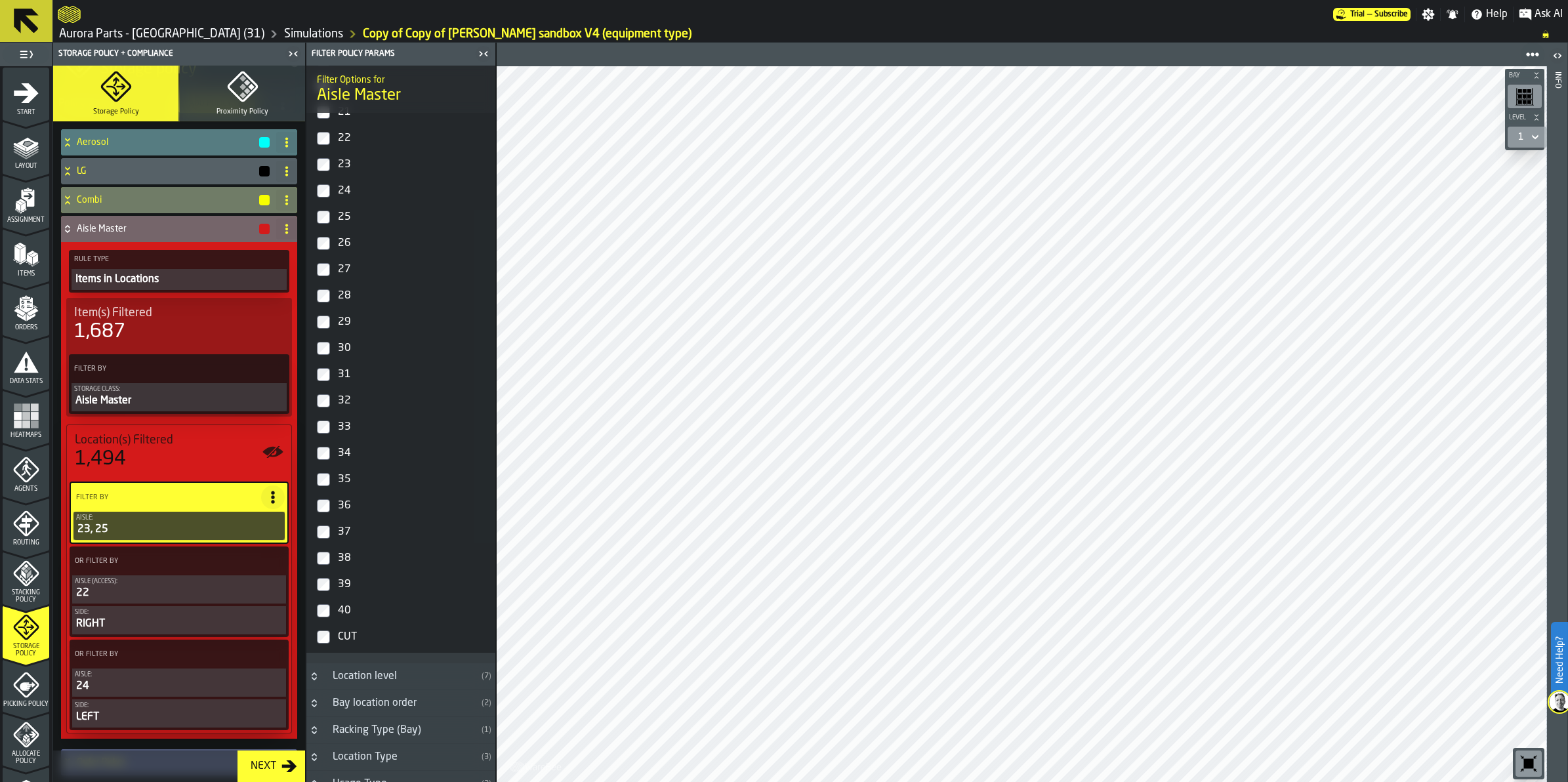
click at [378, 290] on div "28" at bounding box center [412, 296] width 154 height 21
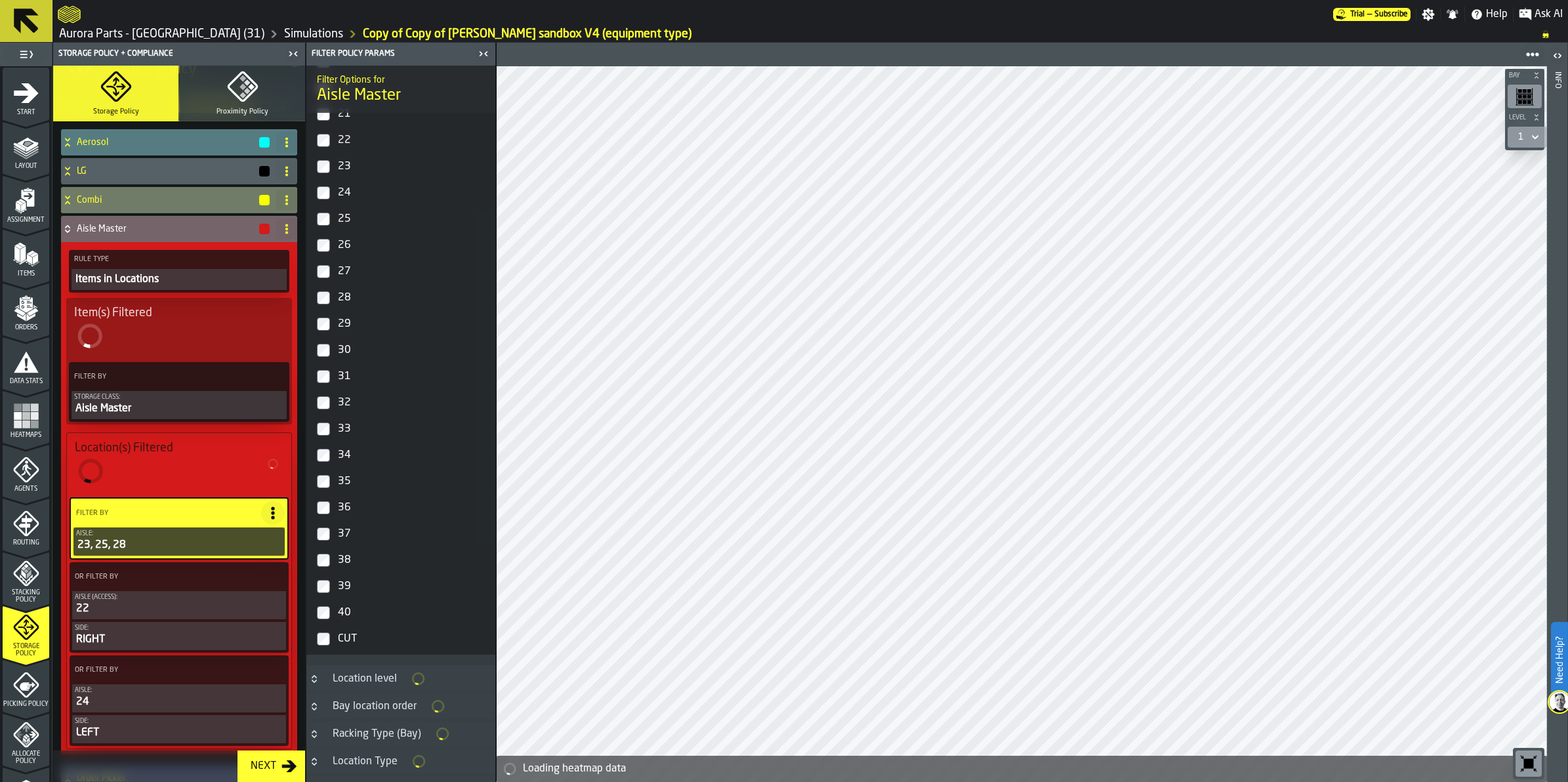
scroll to position [658, 0]
click at [364, 319] on div "29" at bounding box center [412, 322] width 154 height 21
click at [359, 340] on div "30" at bounding box center [412, 348] width 154 height 21
click at [357, 362] on label "31" at bounding box center [401, 375] width 184 height 26
click at [357, 392] on div "32" at bounding box center [412, 401] width 154 height 21
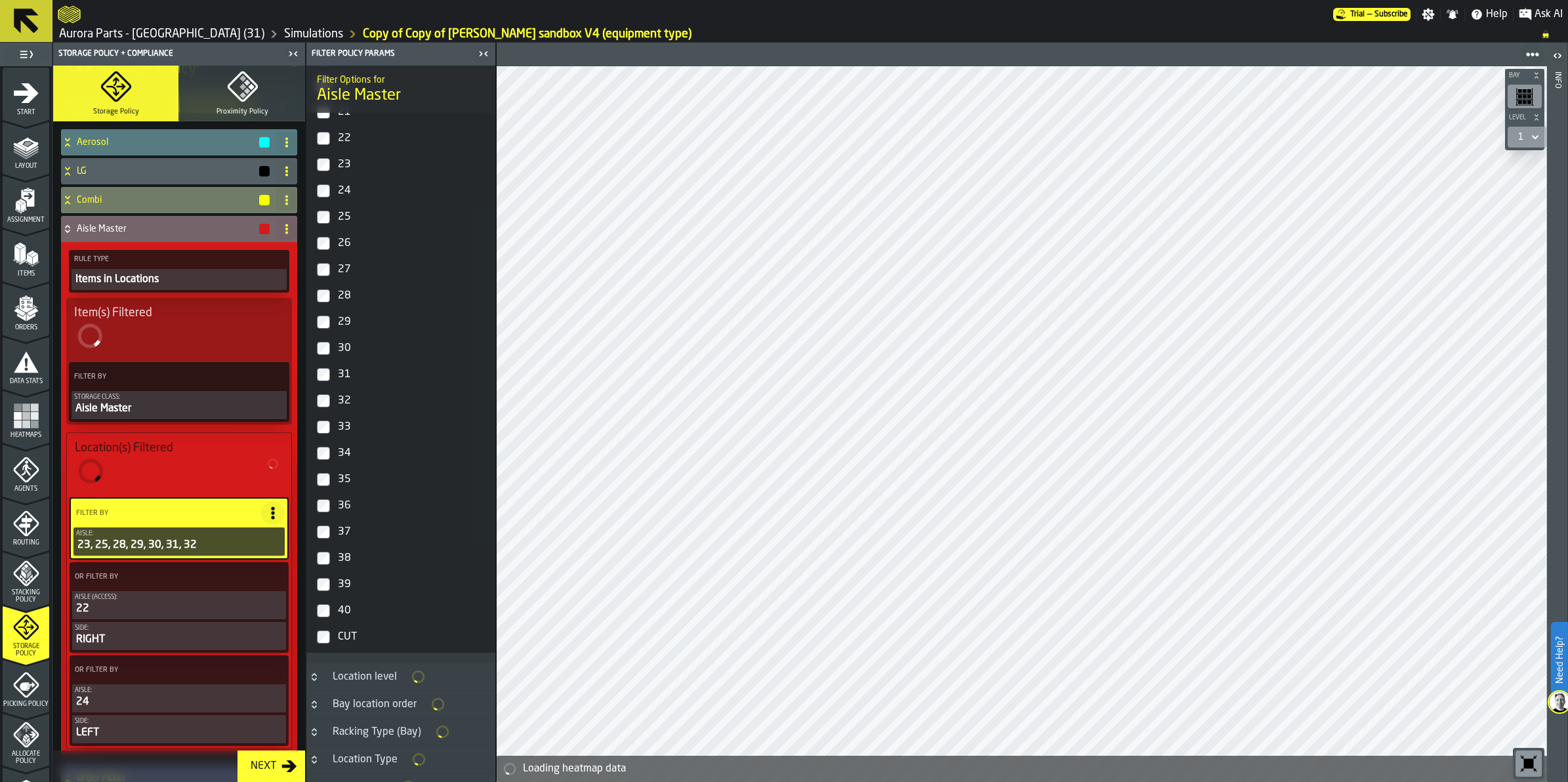
click at [358, 421] on div "33" at bounding box center [412, 427] width 154 height 21
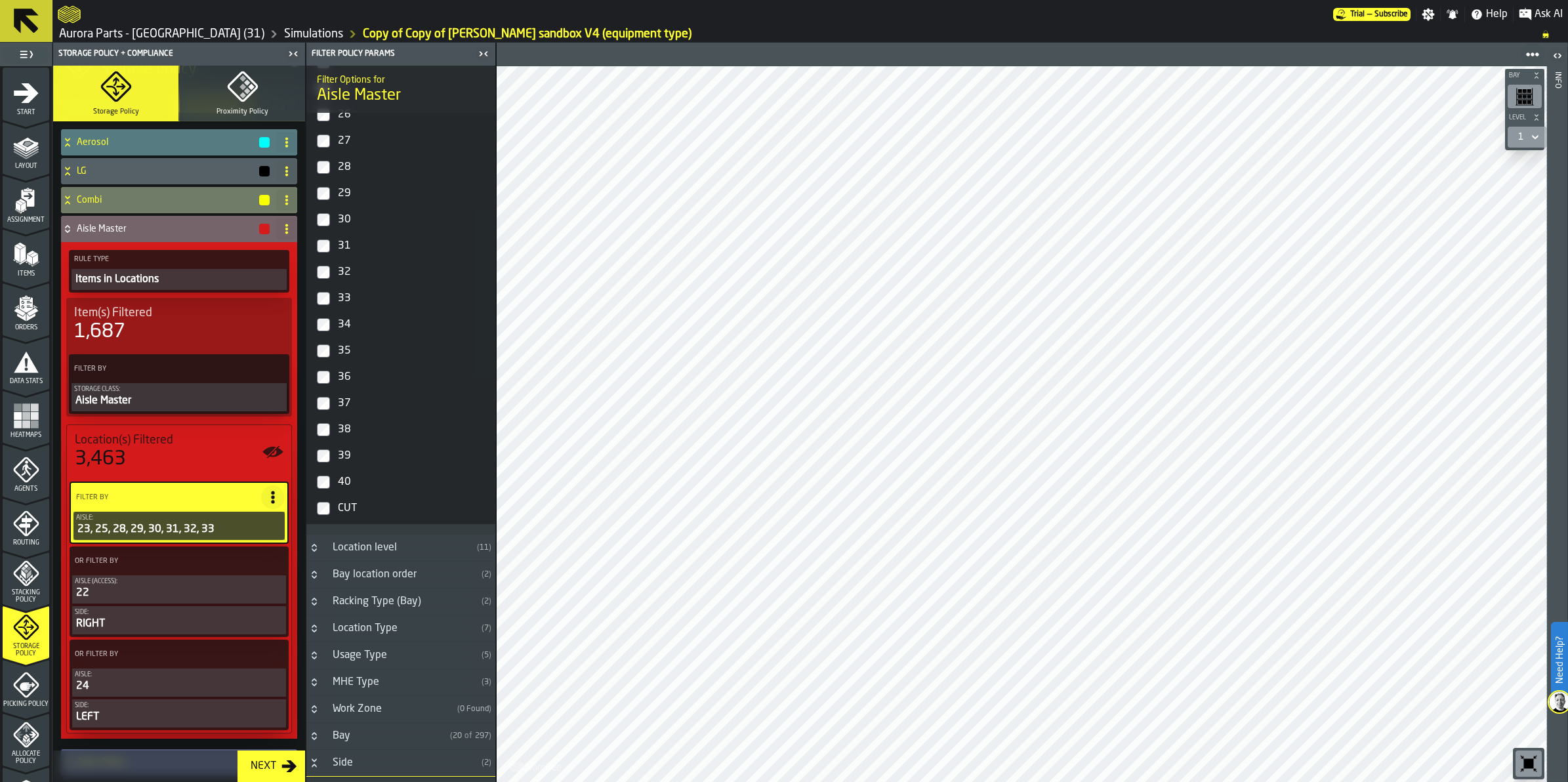
scroll to position [820, 0]
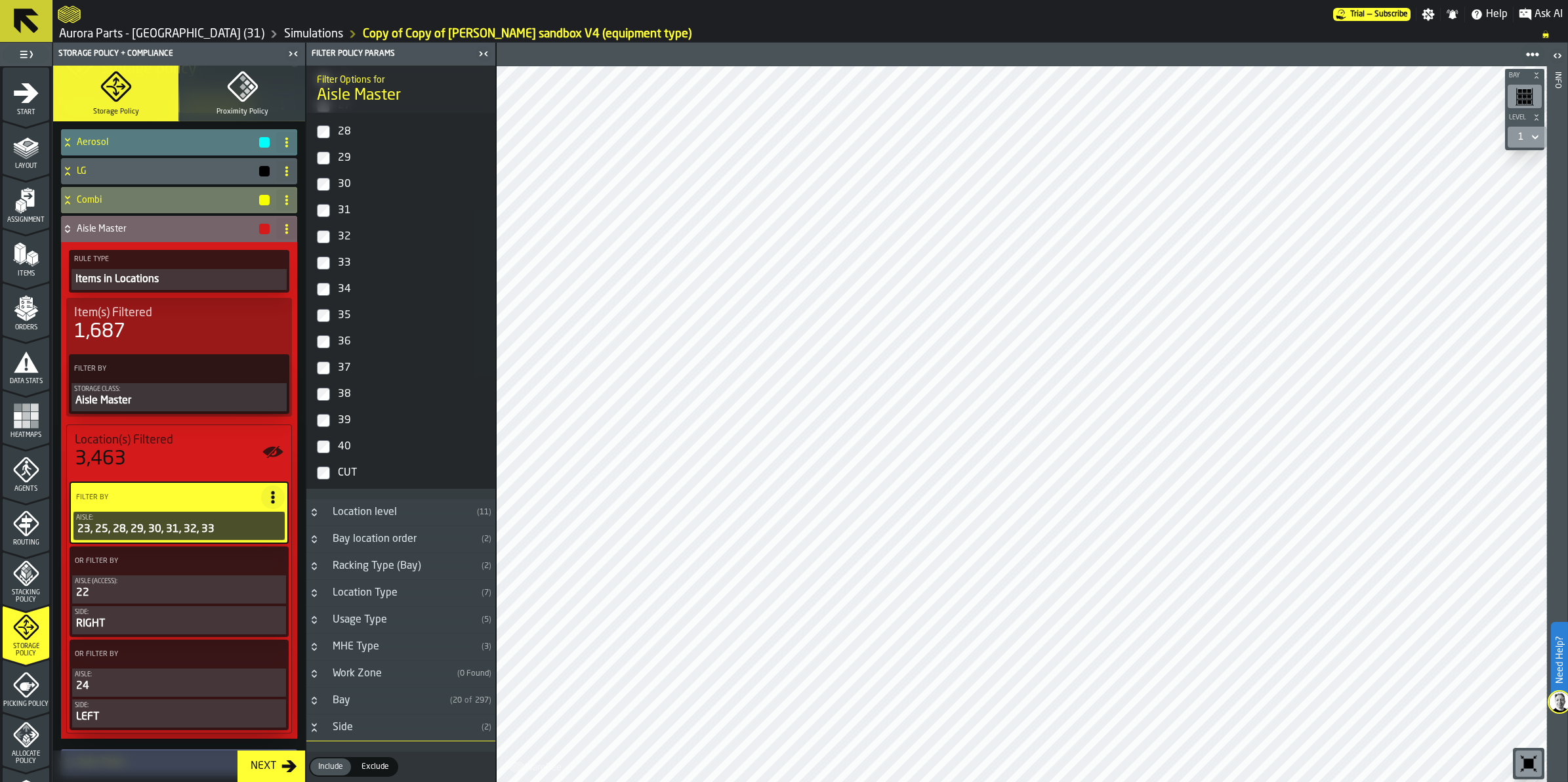
click at [346, 448] on div "40" at bounding box center [412, 447] width 154 height 21
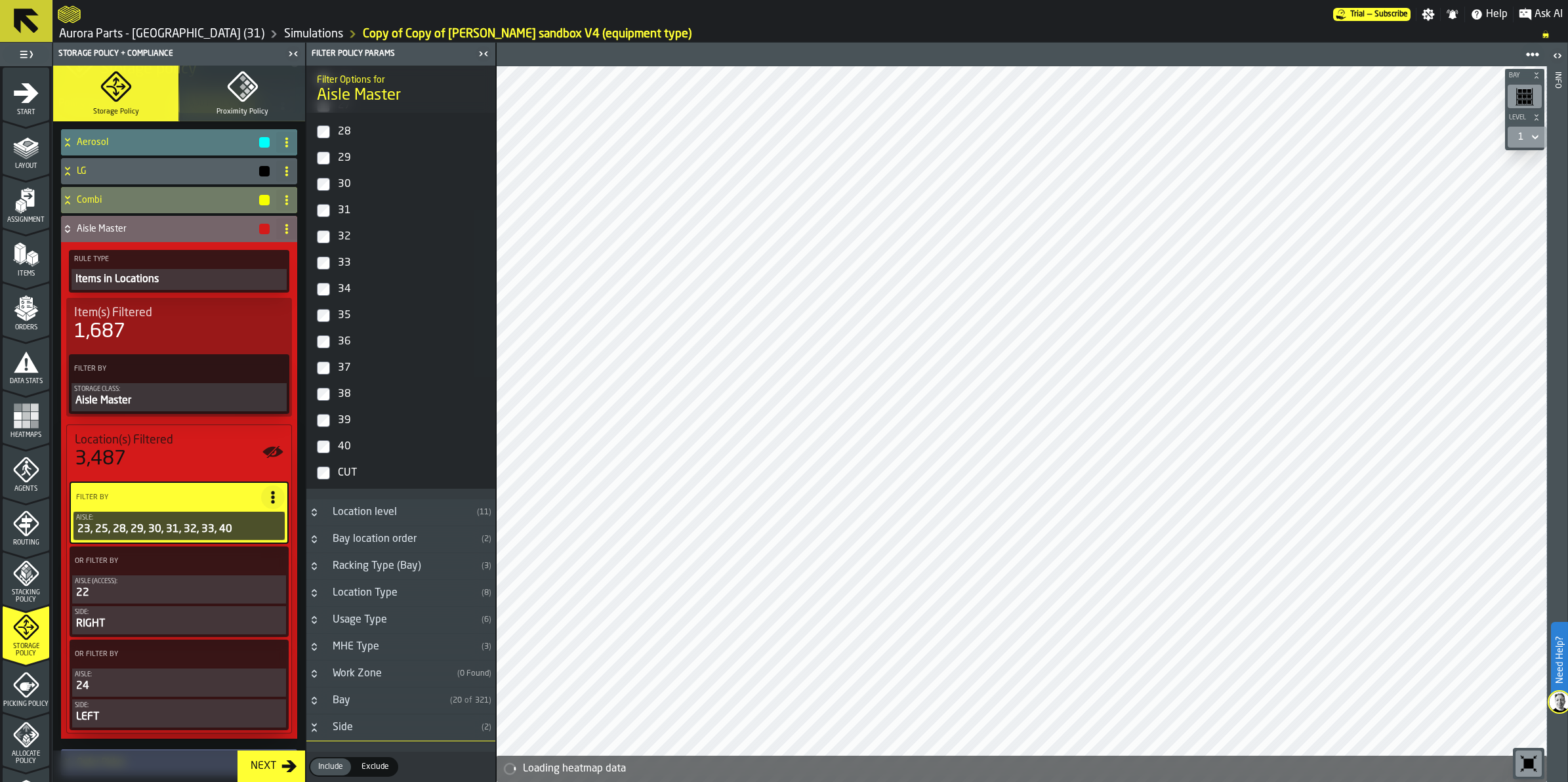
click at [73, 225] on icon at bounding box center [67, 229] width 13 height 10
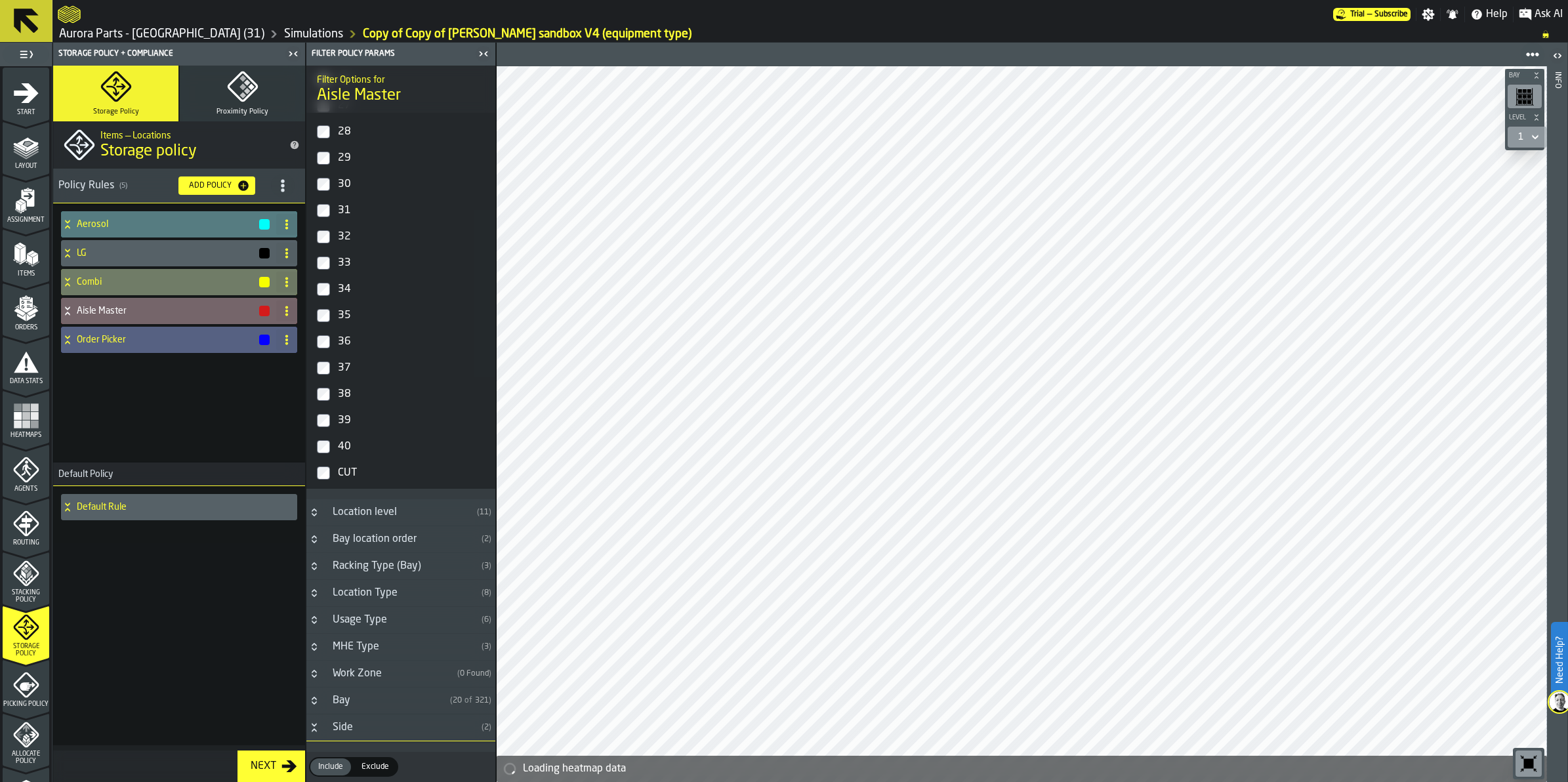
scroll to position [0, 0]
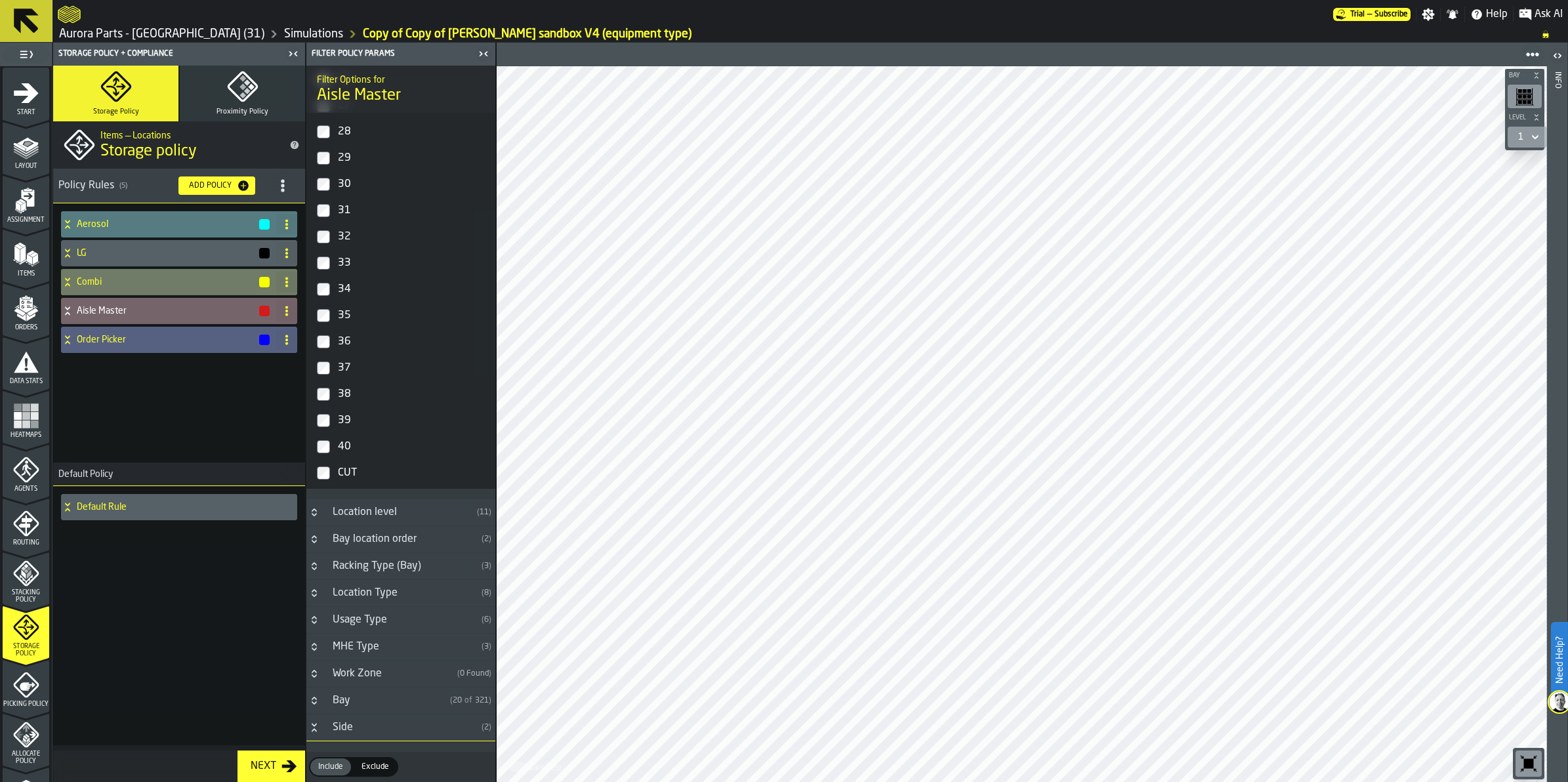
click at [151, 430] on div "Aerosol LG Combi Aisle Master Order Picker" at bounding box center [179, 332] width 252 height 260
click at [40, 564] on div "Stacking Policy" at bounding box center [26, 582] width 47 height 43
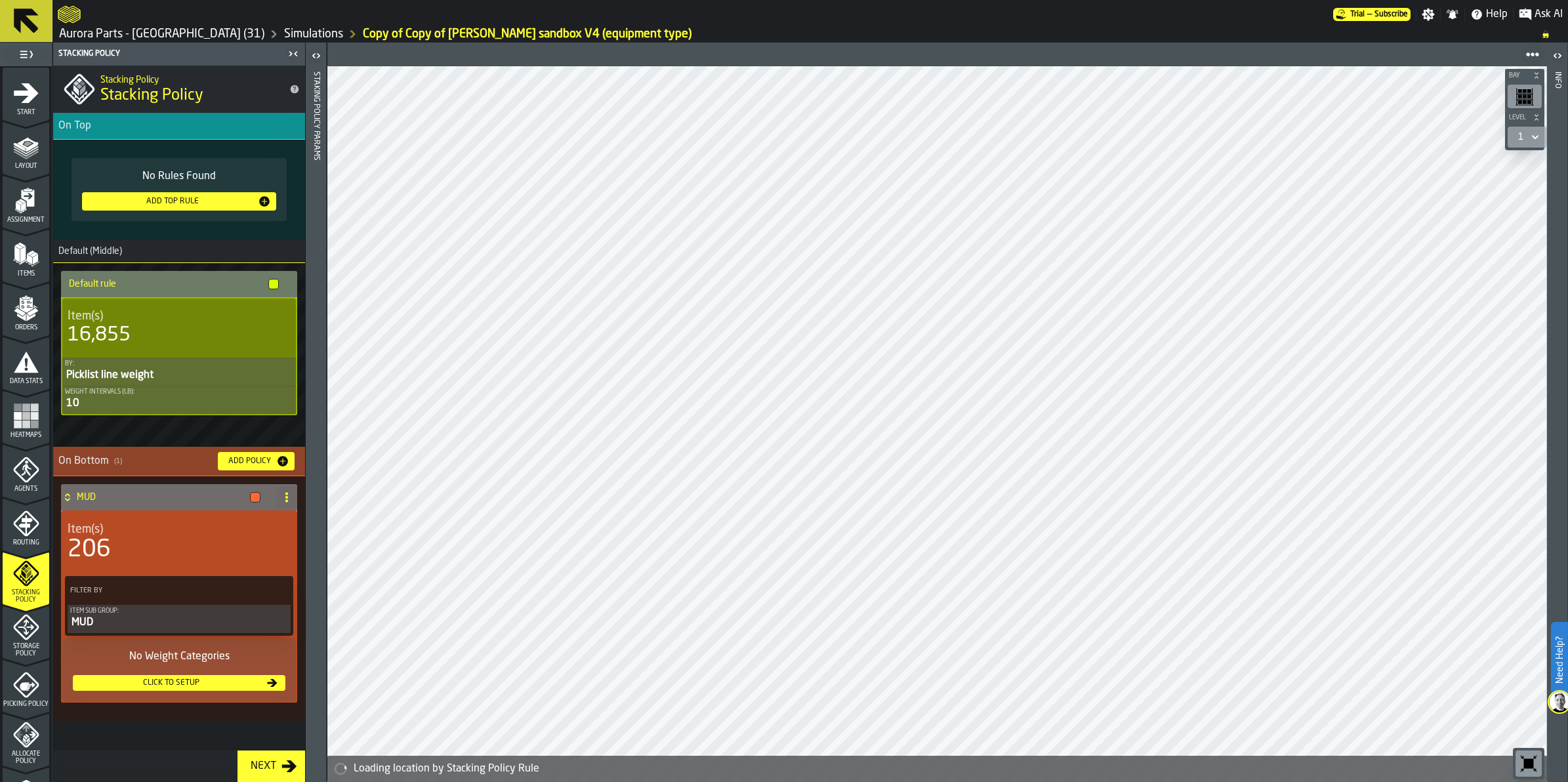
click at [31, 611] on div "Storage Policy" at bounding box center [26, 632] width 47 height 51
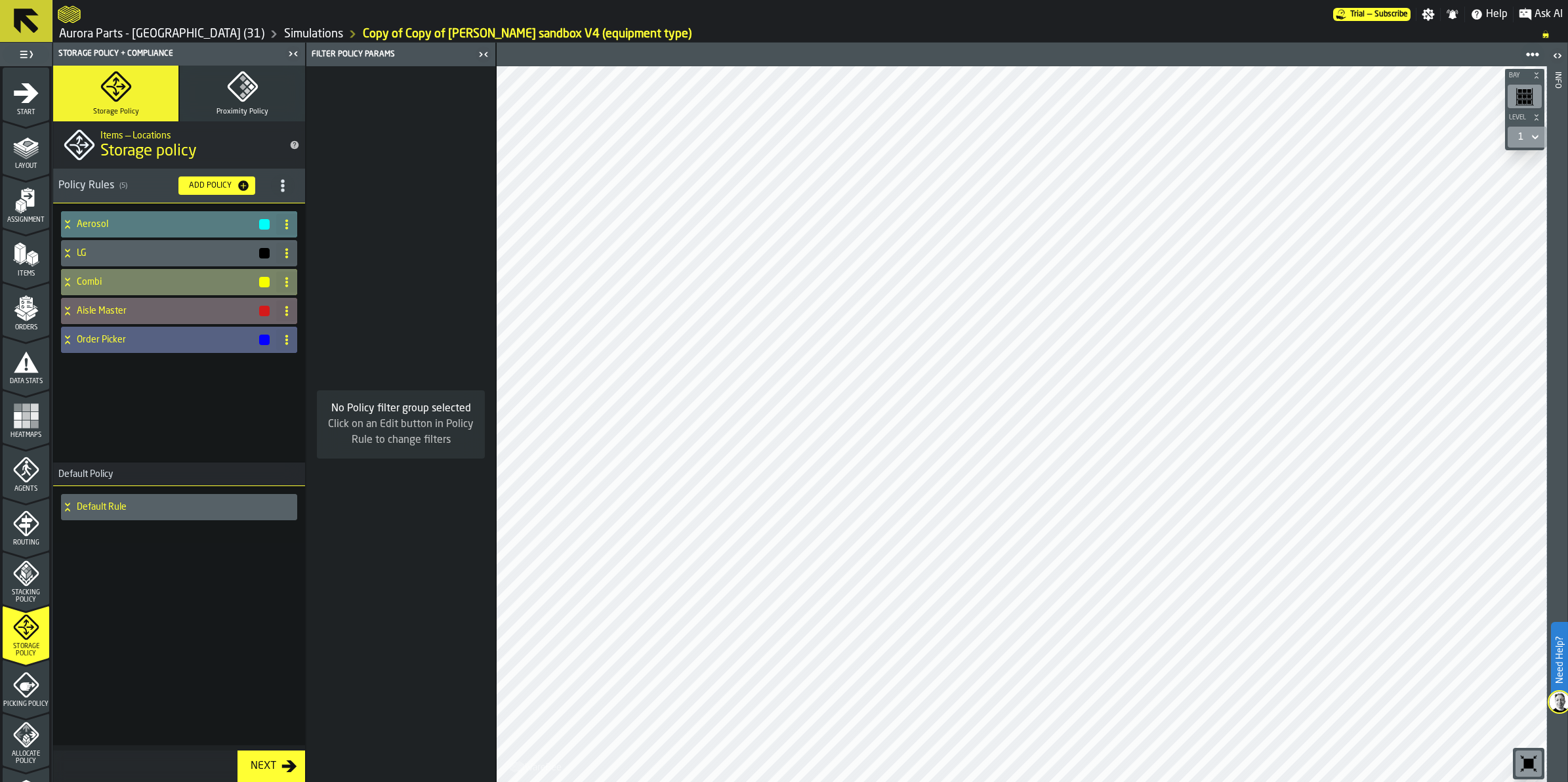
click at [70, 280] on icon at bounding box center [67, 282] width 13 height 10
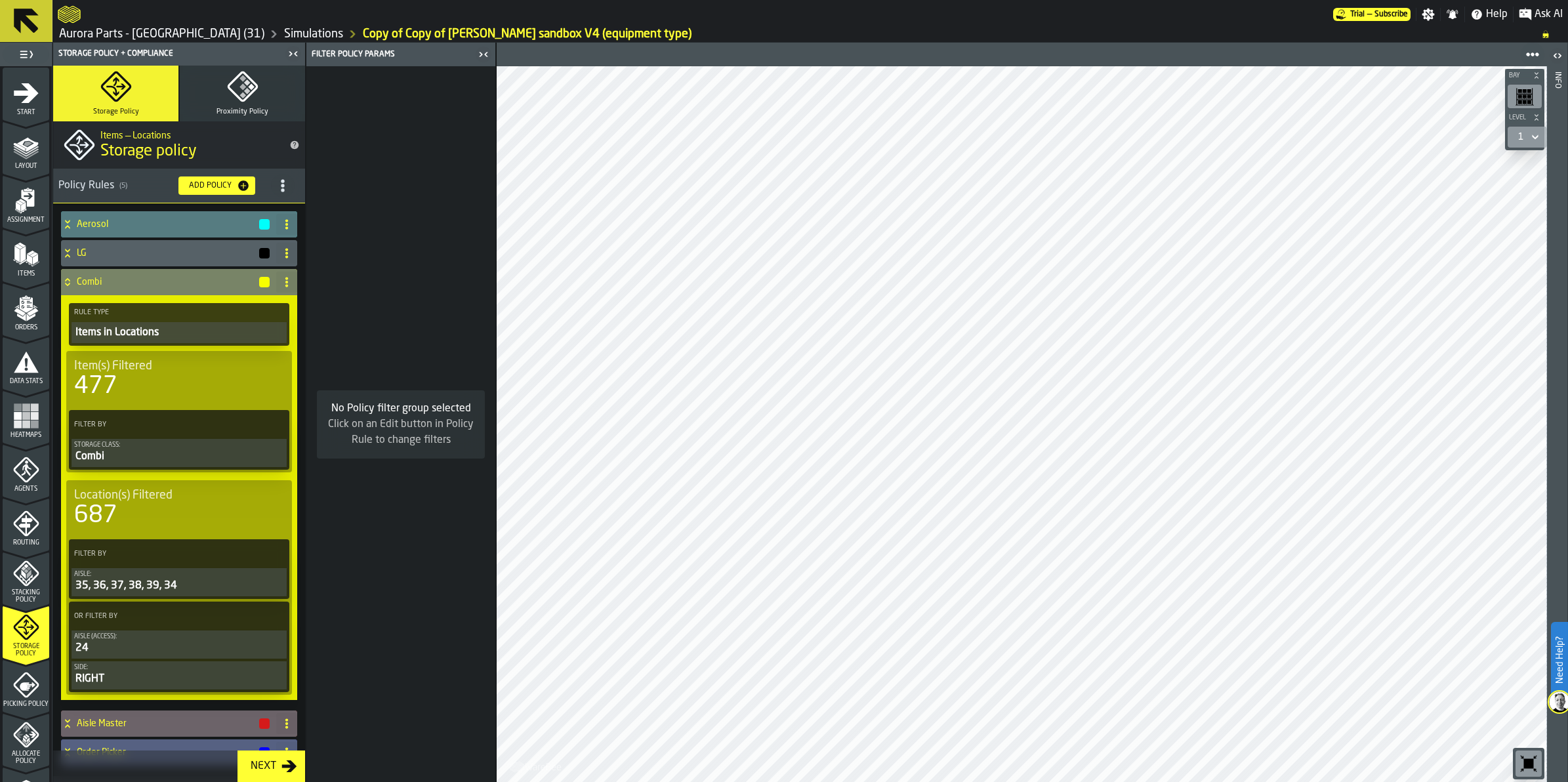
click at [207, 584] on div "35, 36, 37, 38, 39, 34" at bounding box center [179, 586] width 210 height 16
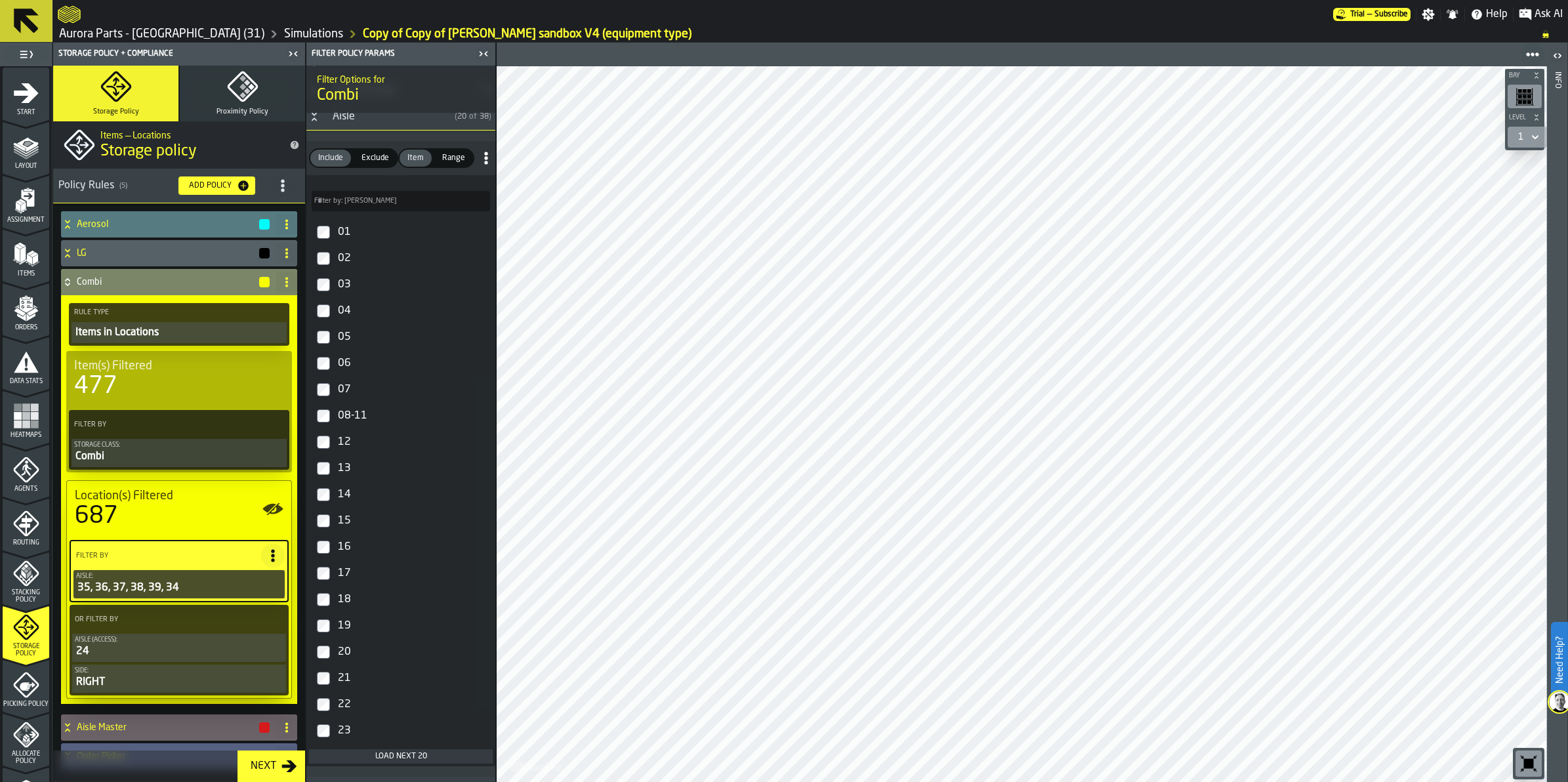
scroll to position [328, 0]
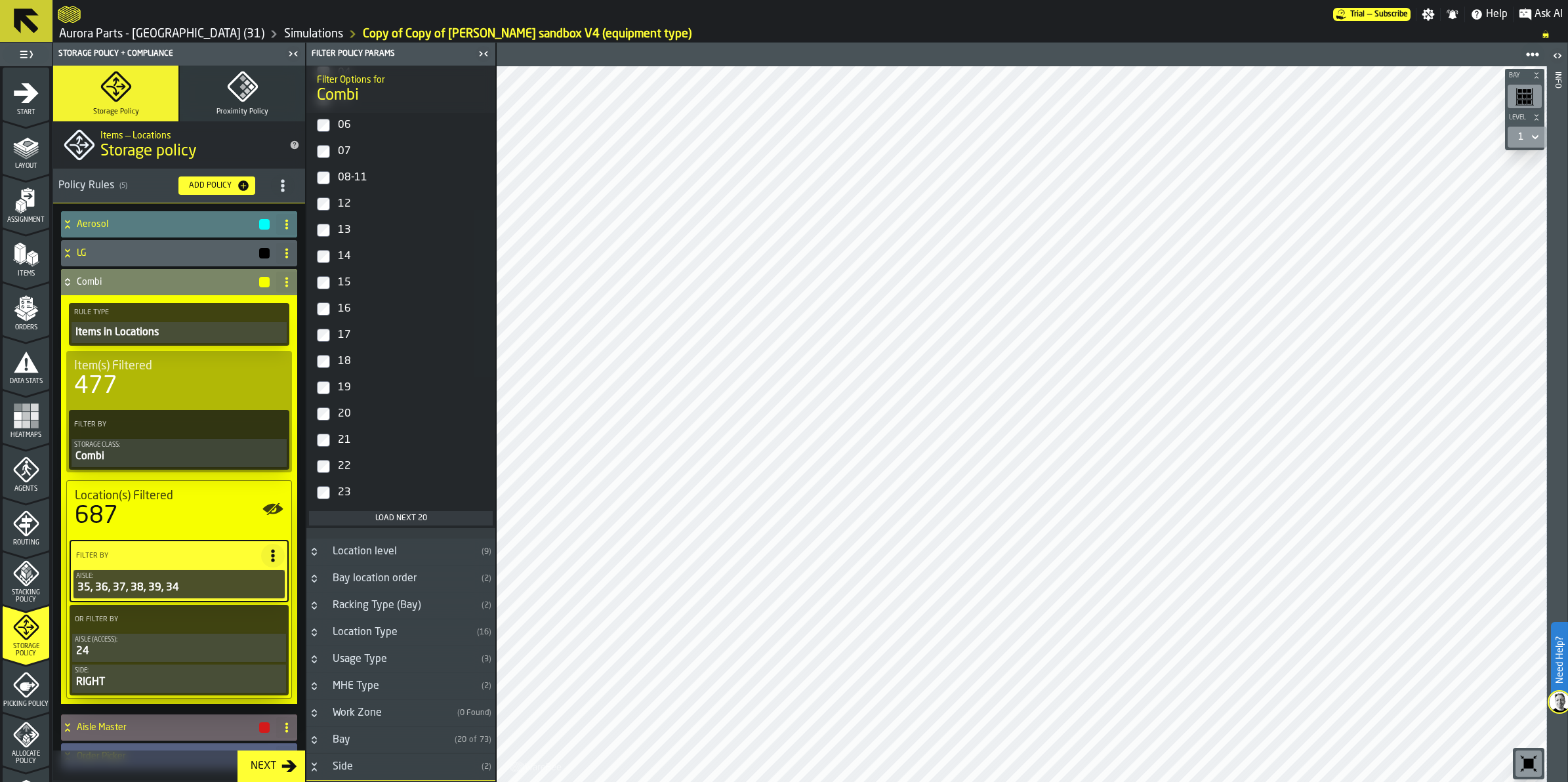
click at [374, 516] on div "Load next 20" at bounding box center [401, 518] width 174 height 10
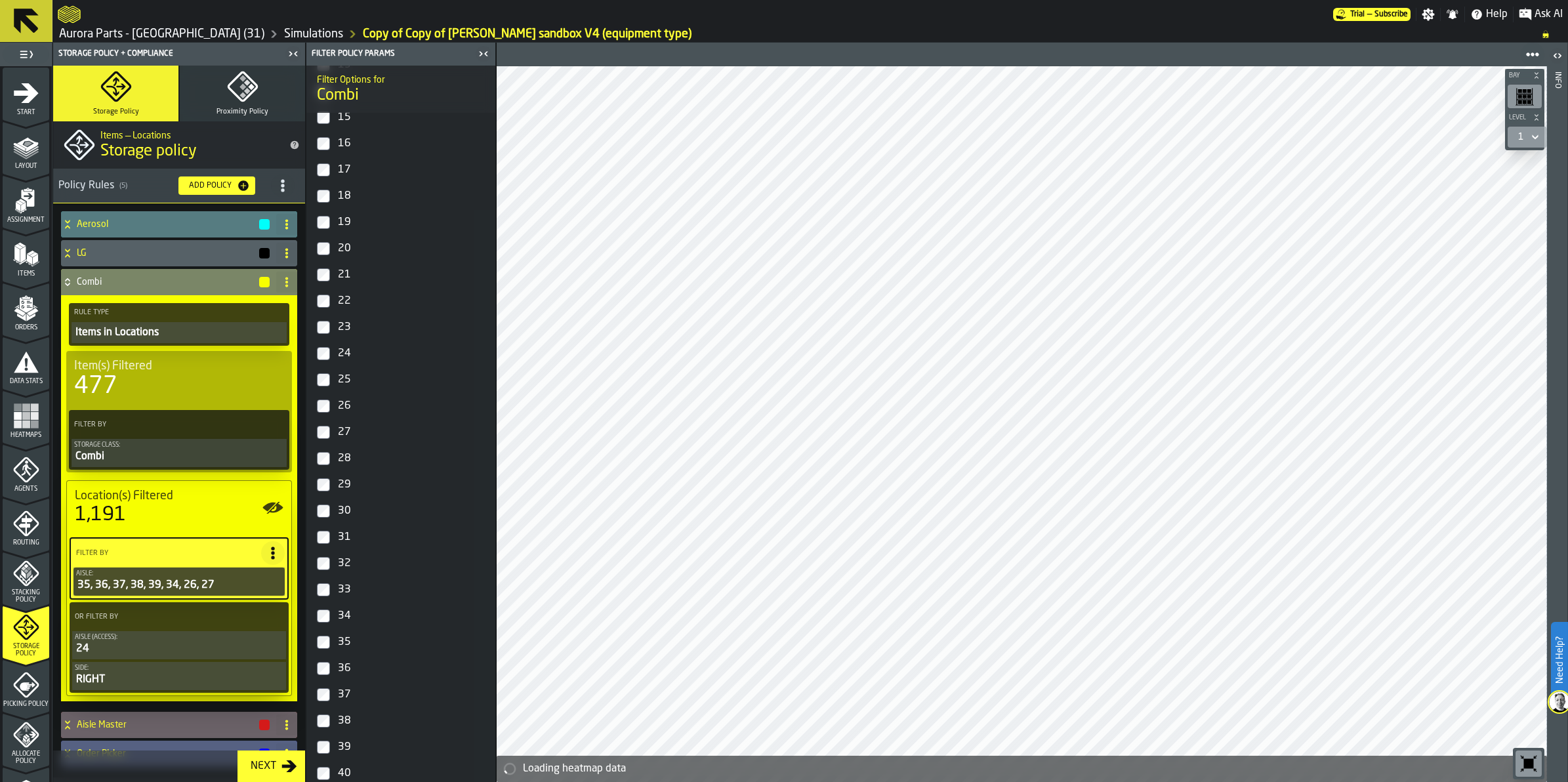
scroll to position [492, 0]
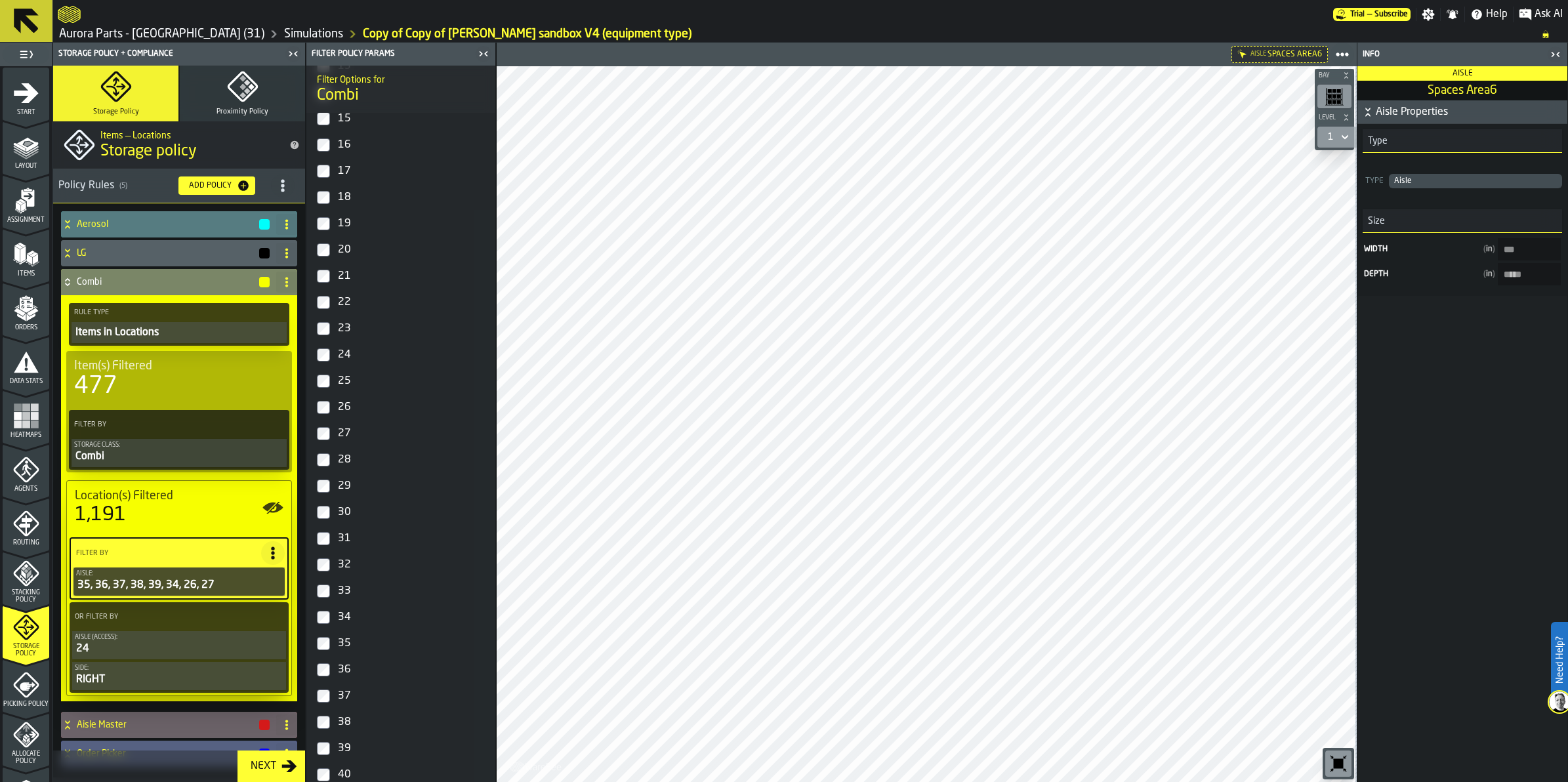
click at [1548, 54] on icon "button-toggle-Close me" at bounding box center [1556, 55] width 16 height 16
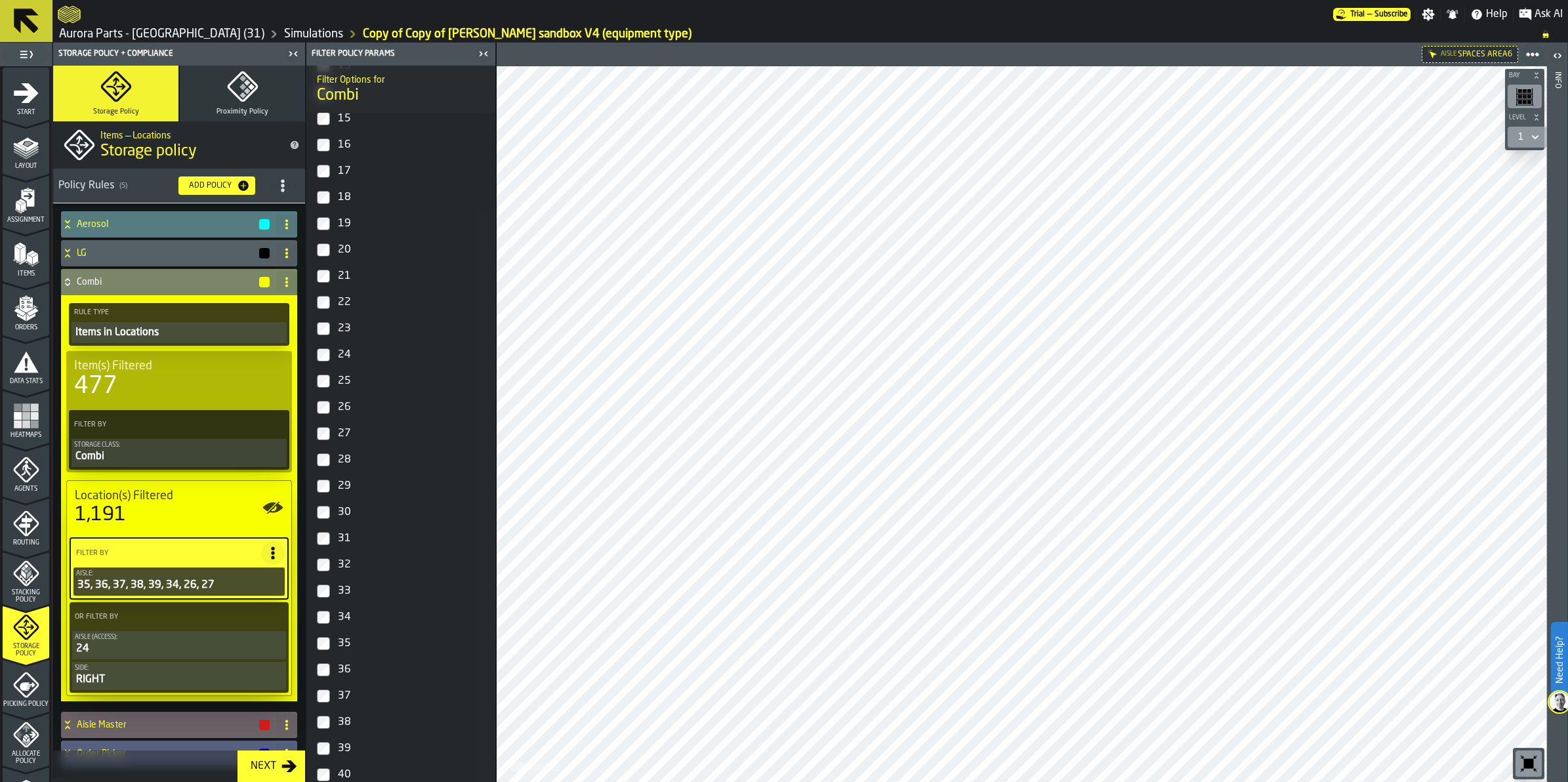
click at [29, 625] on icon "menu Storage Policy" at bounding box center [26, 628] width 26 height 26
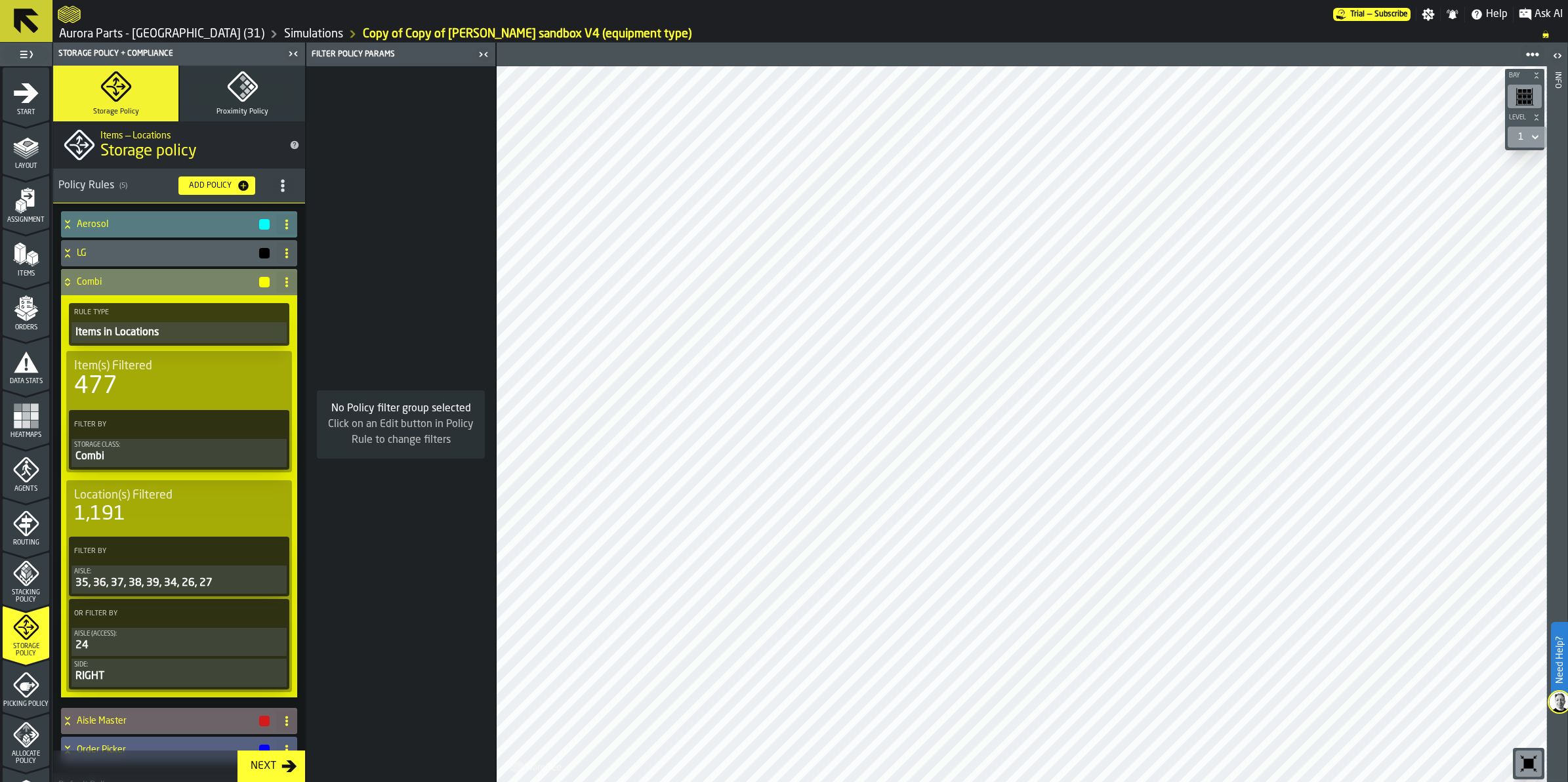
click at [69, 282] on icon at bounding box center [67, 282] width 13 height 10
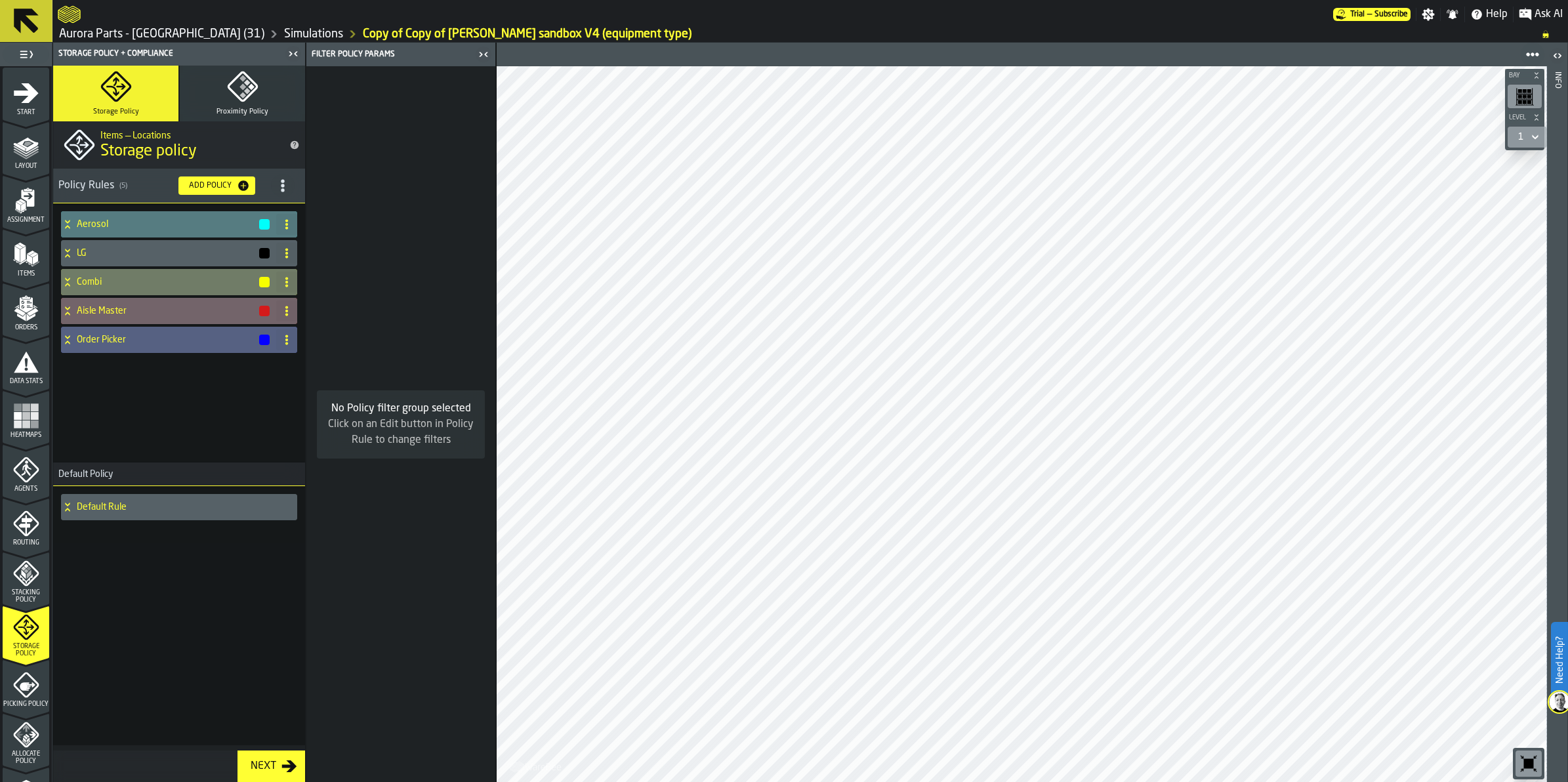
click at [122, 308] on h4 "Aisle Master" at bounding box center [167, 311] width 181 height 10
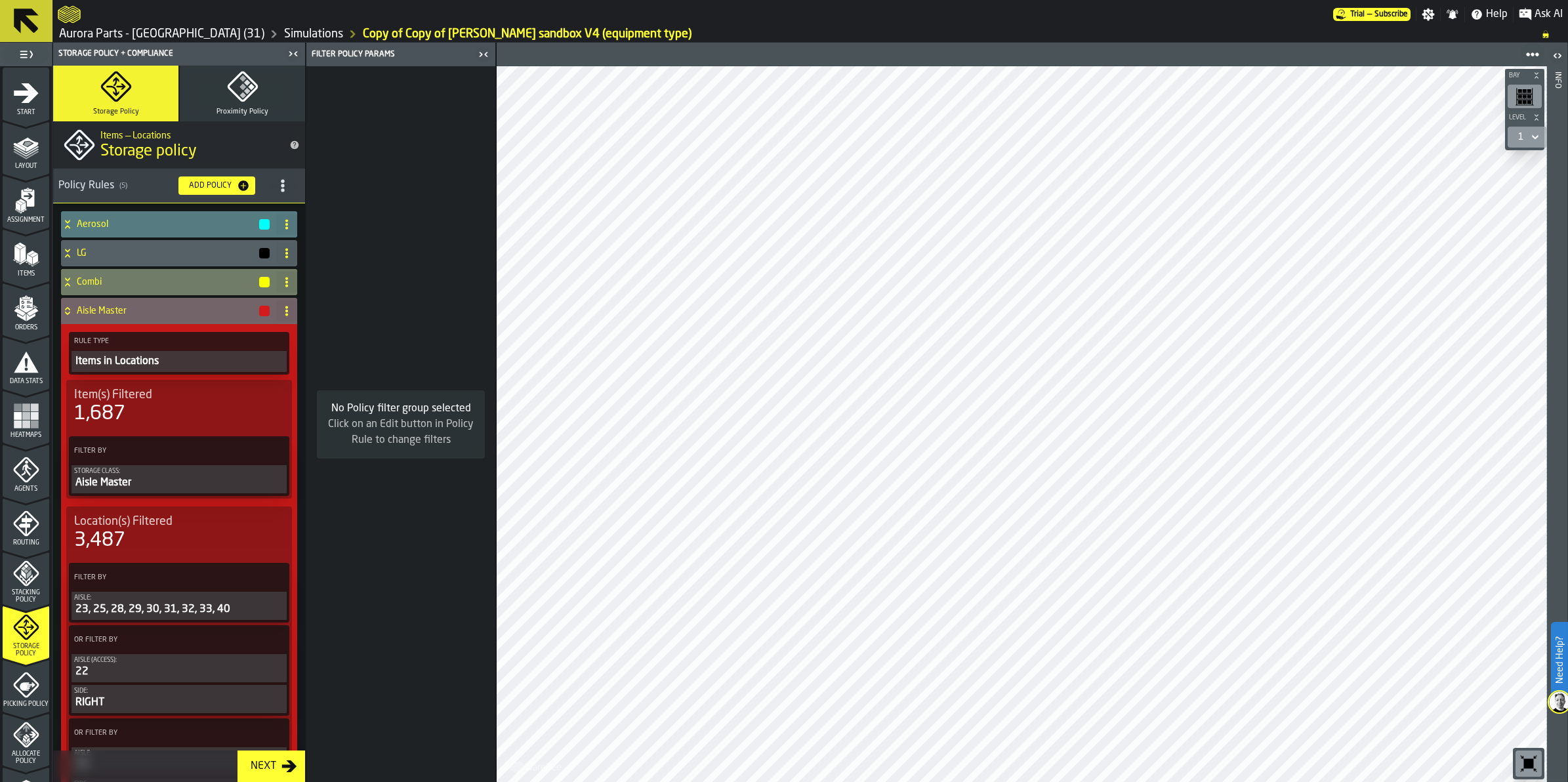
click at [207, 608] on div "23, 25, 28, 29, 30, 31, 32, 33, 40" at bounding box center [179, 609] width 210 height 16
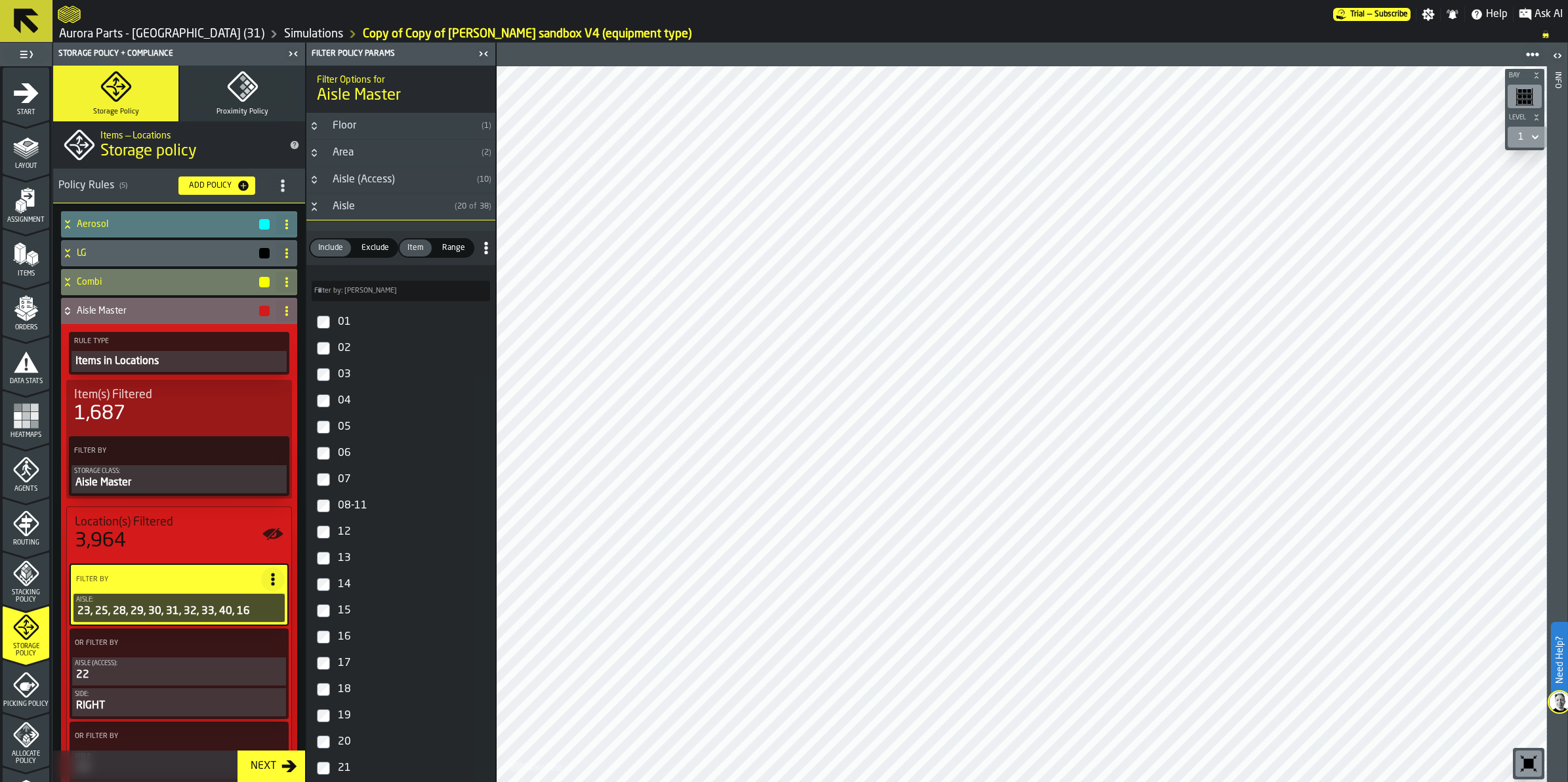
click at [15, 622] on icon "menu Storage Policy" at bounding box center [25, 627] width 25 height 25
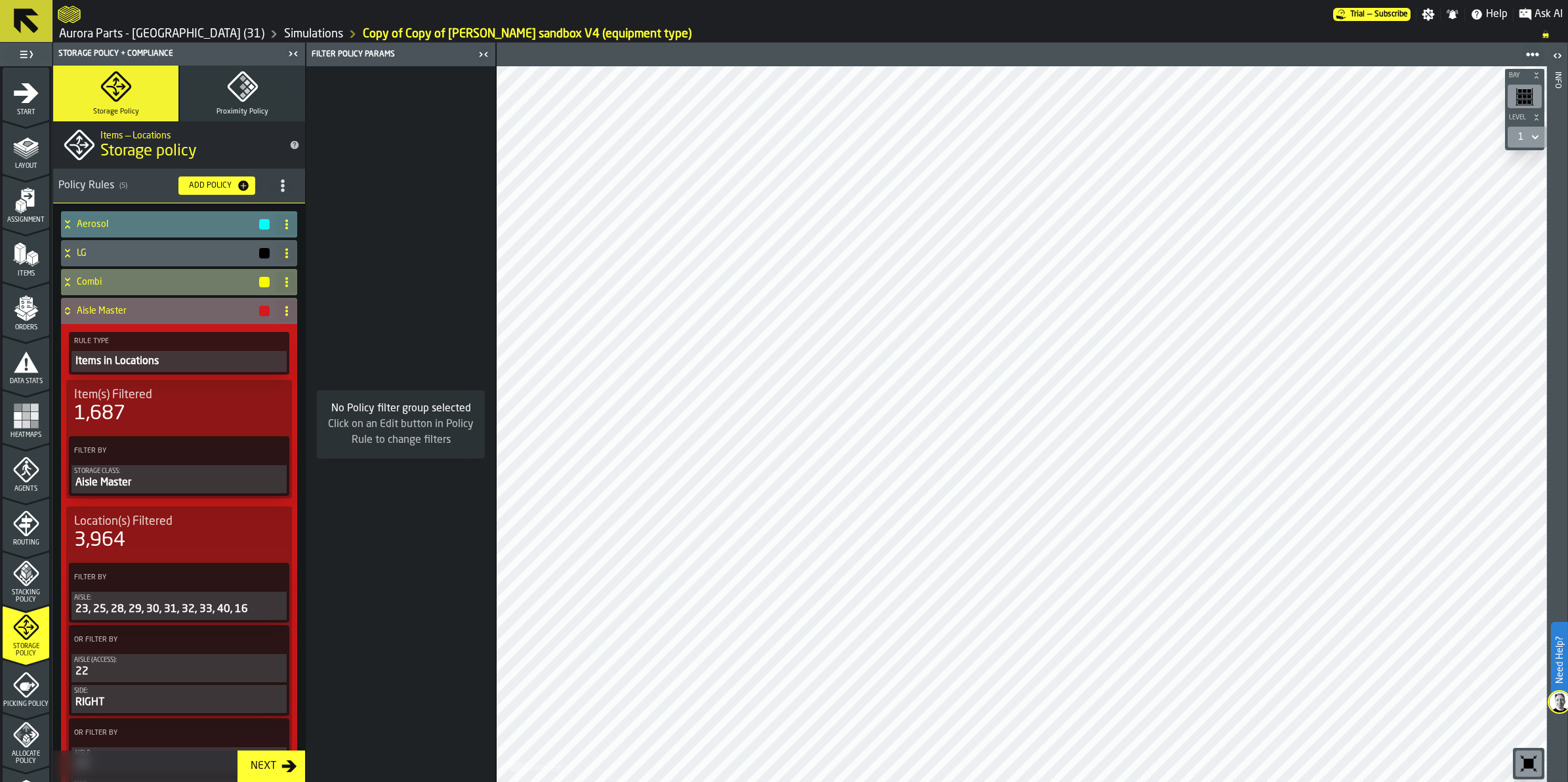
click at [72, 312] on icon at bounding box center [67, 311] width 13 height 10
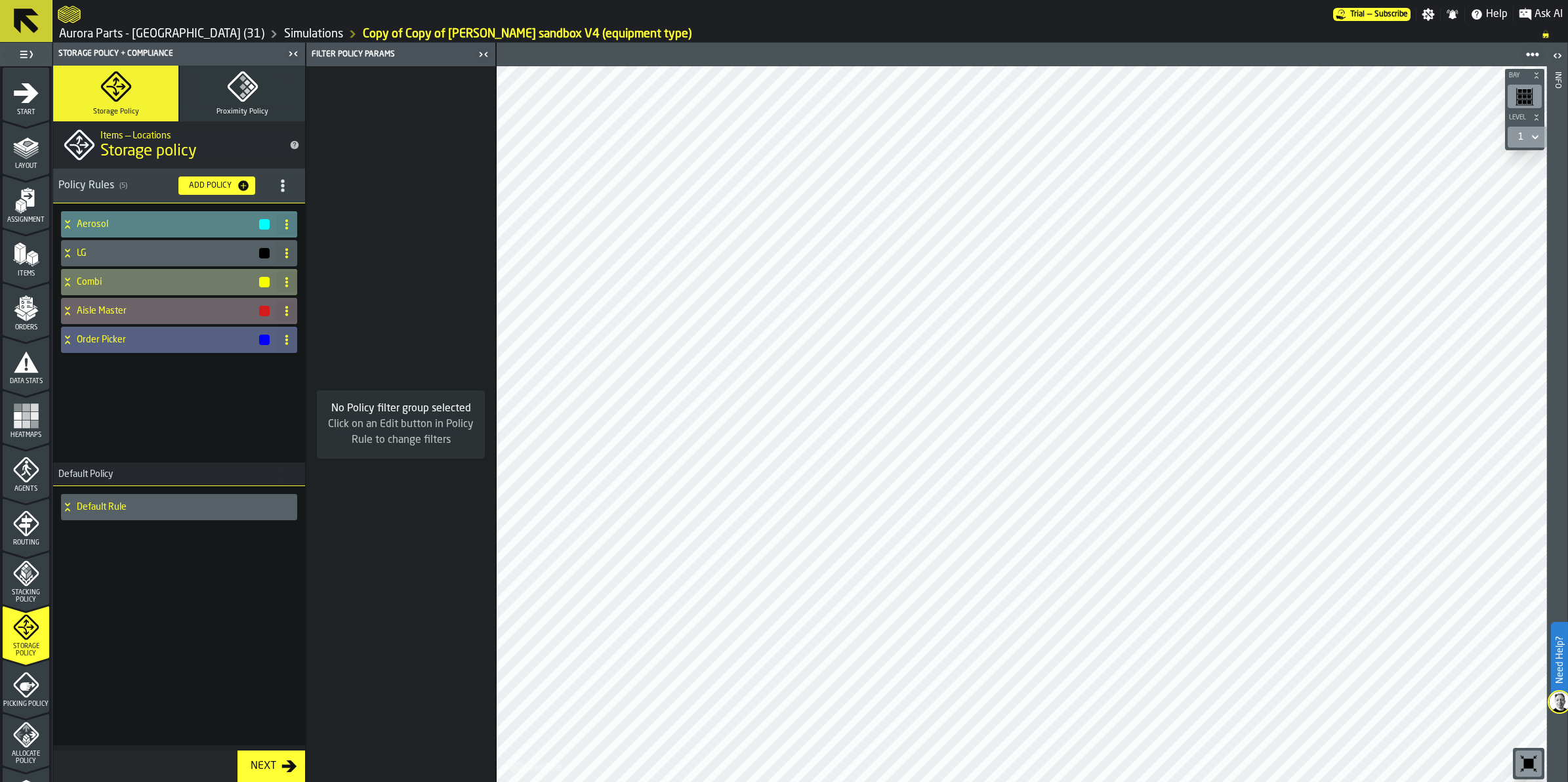
click at [70, 224] on icon at bounding box center [67, 225] width 13 height 10
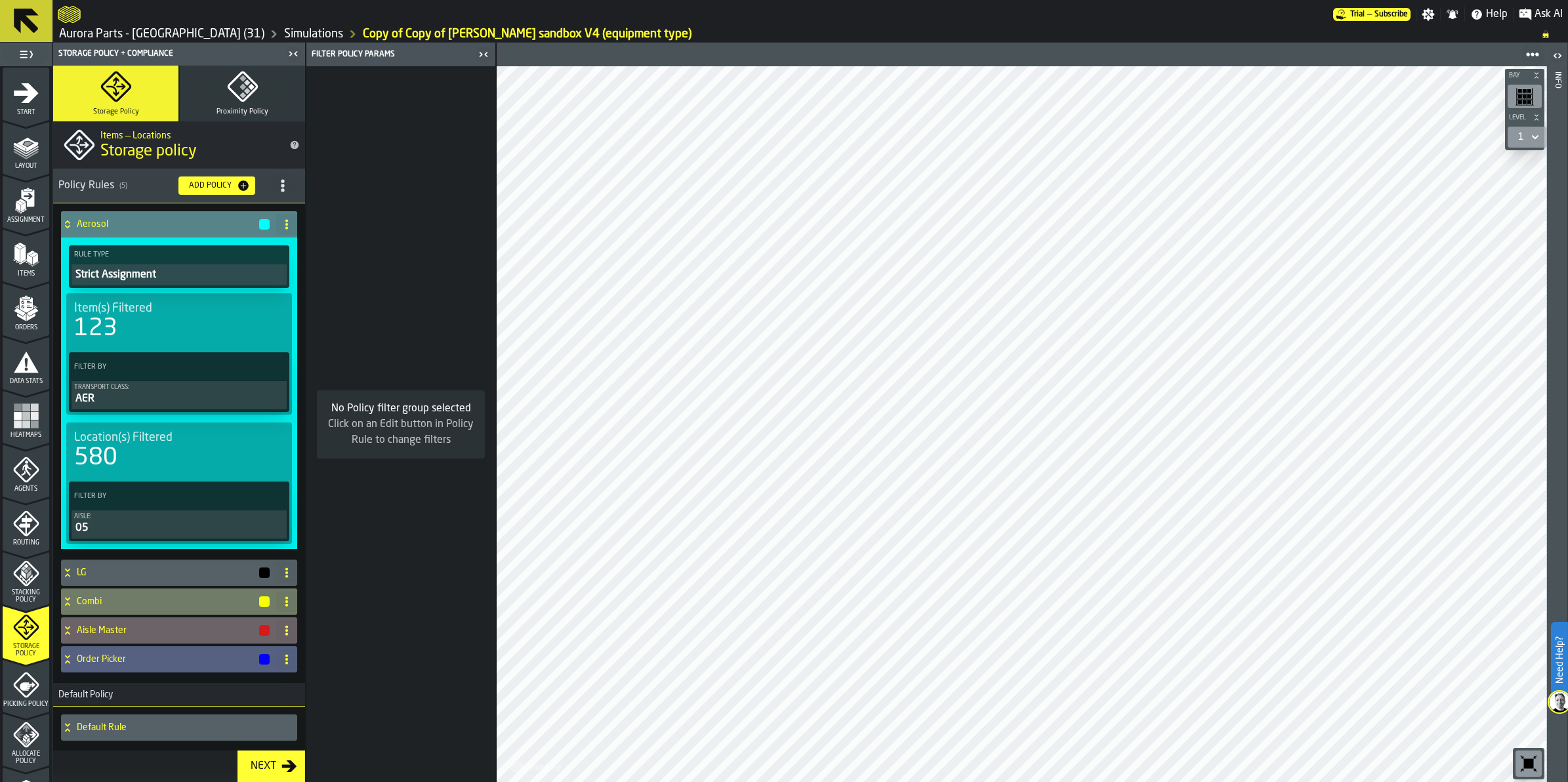
click at [281, 227] on icon at bounding box center [286, 225] width 10 height 10
click at [285, 225] on circle at bounding box center [286, 224] width 3 height 3
click at [268, 369] on icon at bounding box center [274, 366] width 13 height 13
click at [257, 418] on div "Add (OR) Filter" at bounding box center [241, 424] width 69 height 16
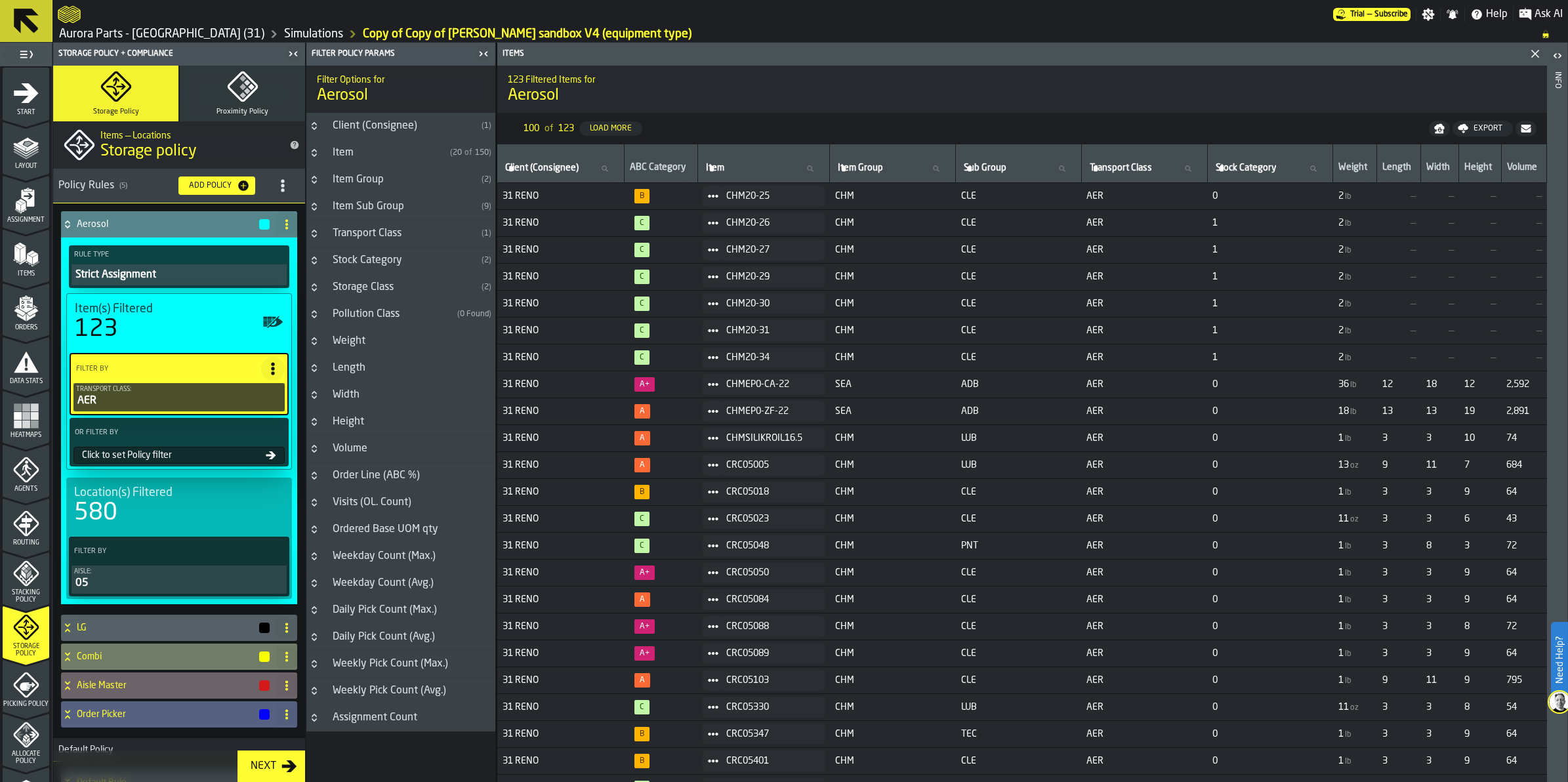
click at [169, 453] on div "Click to set Policy filter" at bounding box center [171, 456] width 189 height 10
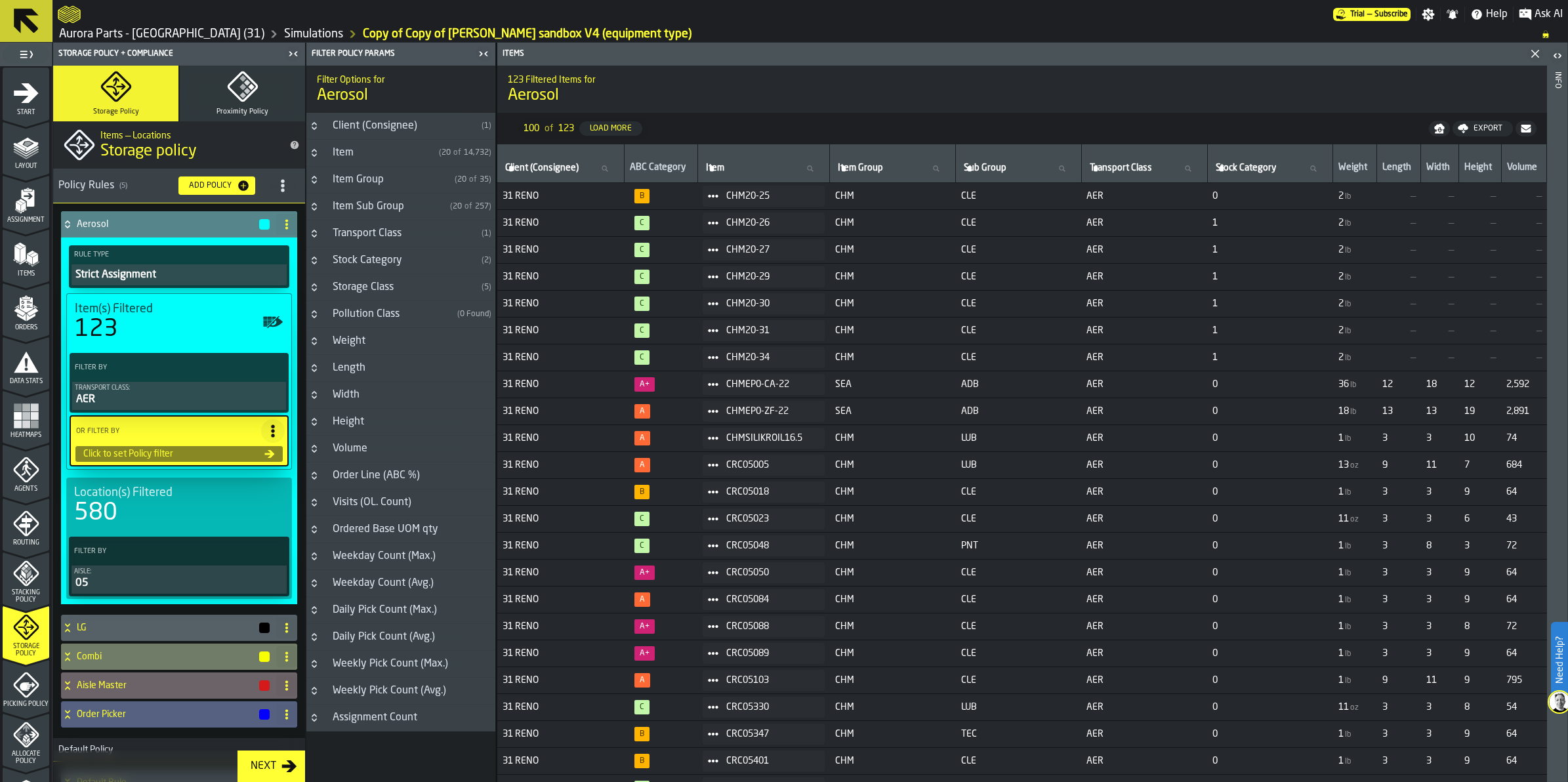
click at [267, 427] on icon at bounding box center [272, 430] width 13 height 13
click at [161, 449] on div "Click to set Policy filter" at bounding box center [171, 454] width 187 height 10
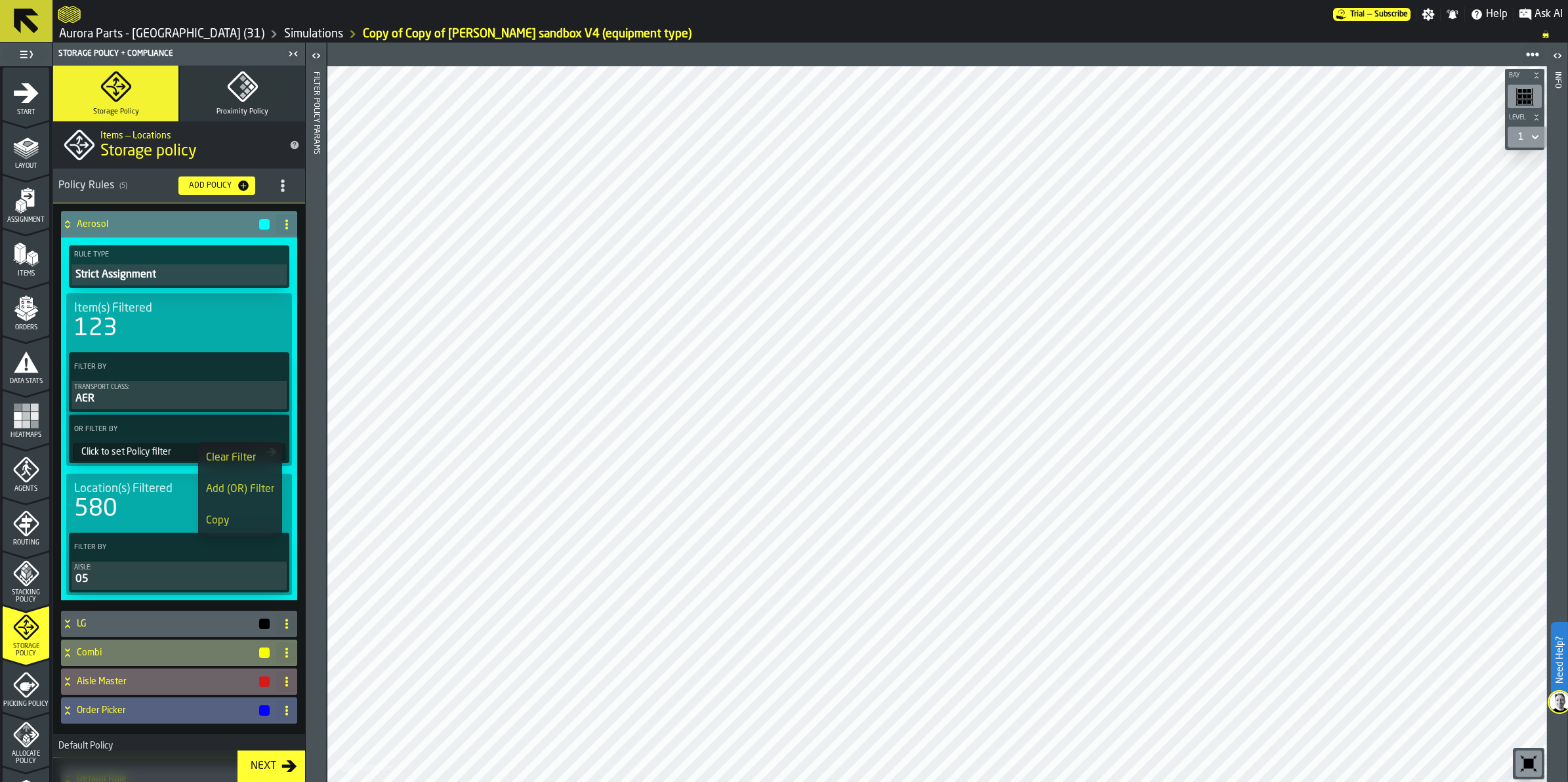
click at [172, 447] on div "Click to set Policy filter" at bounding box center [171, 452] width 190 height 10
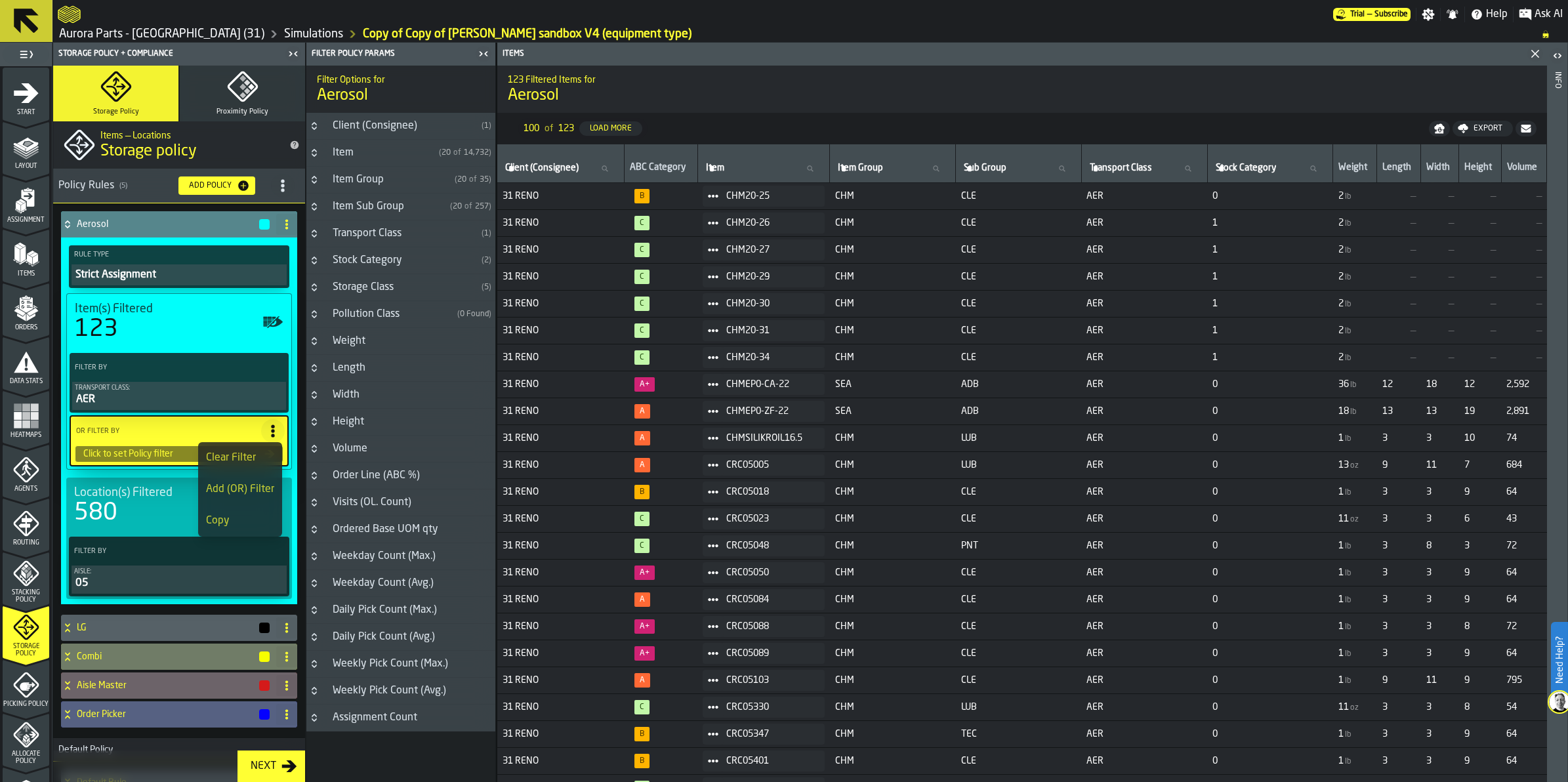
click at [325, 286] on div "Storage Class" at bounding box center [400, 287] width 152 height 16
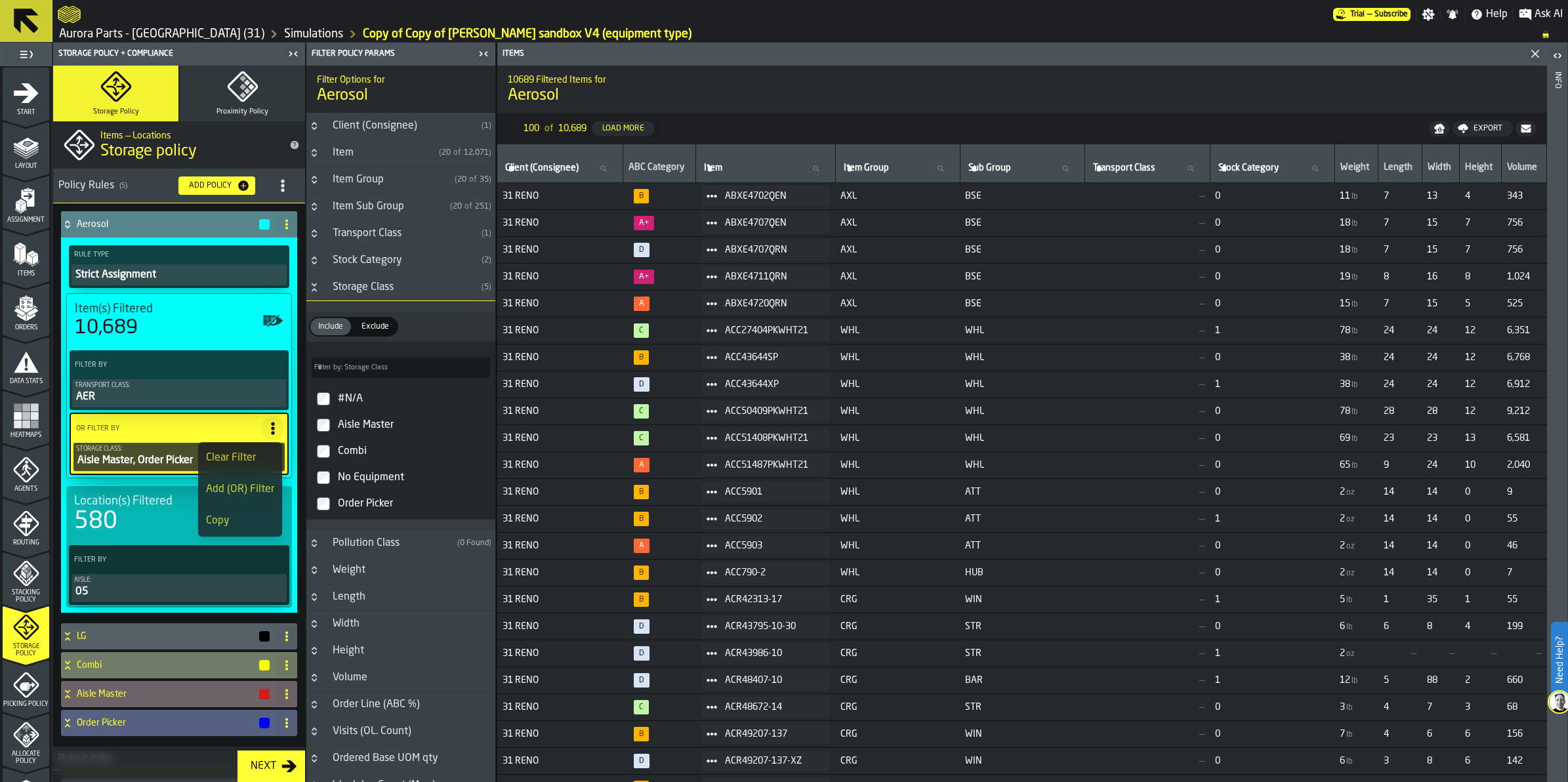
click at [315, 287] on icon "Button-Storage Class-open" at bounding box center [314, 287] width 10 height 10
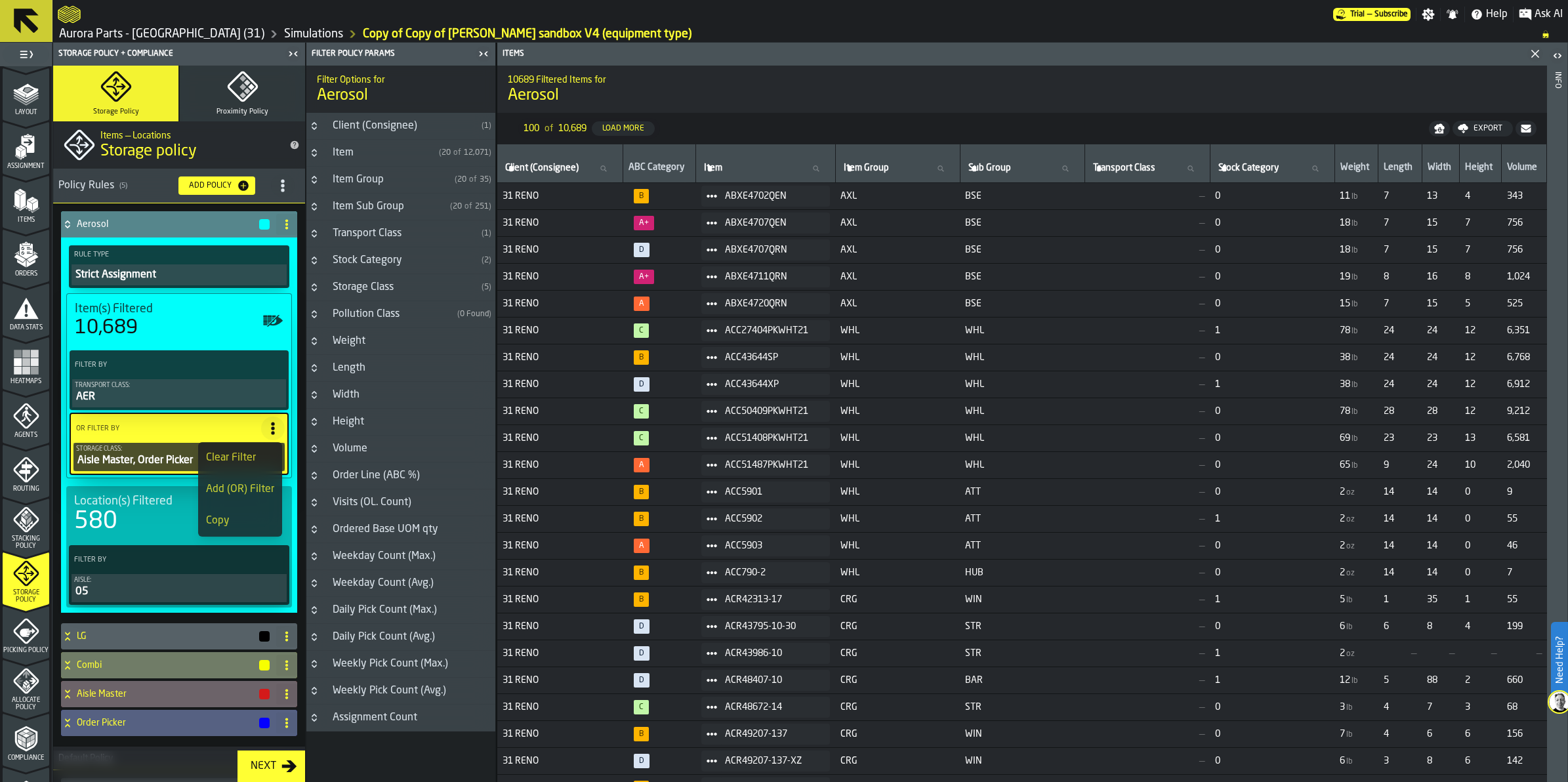
scroll to position [82, 0]
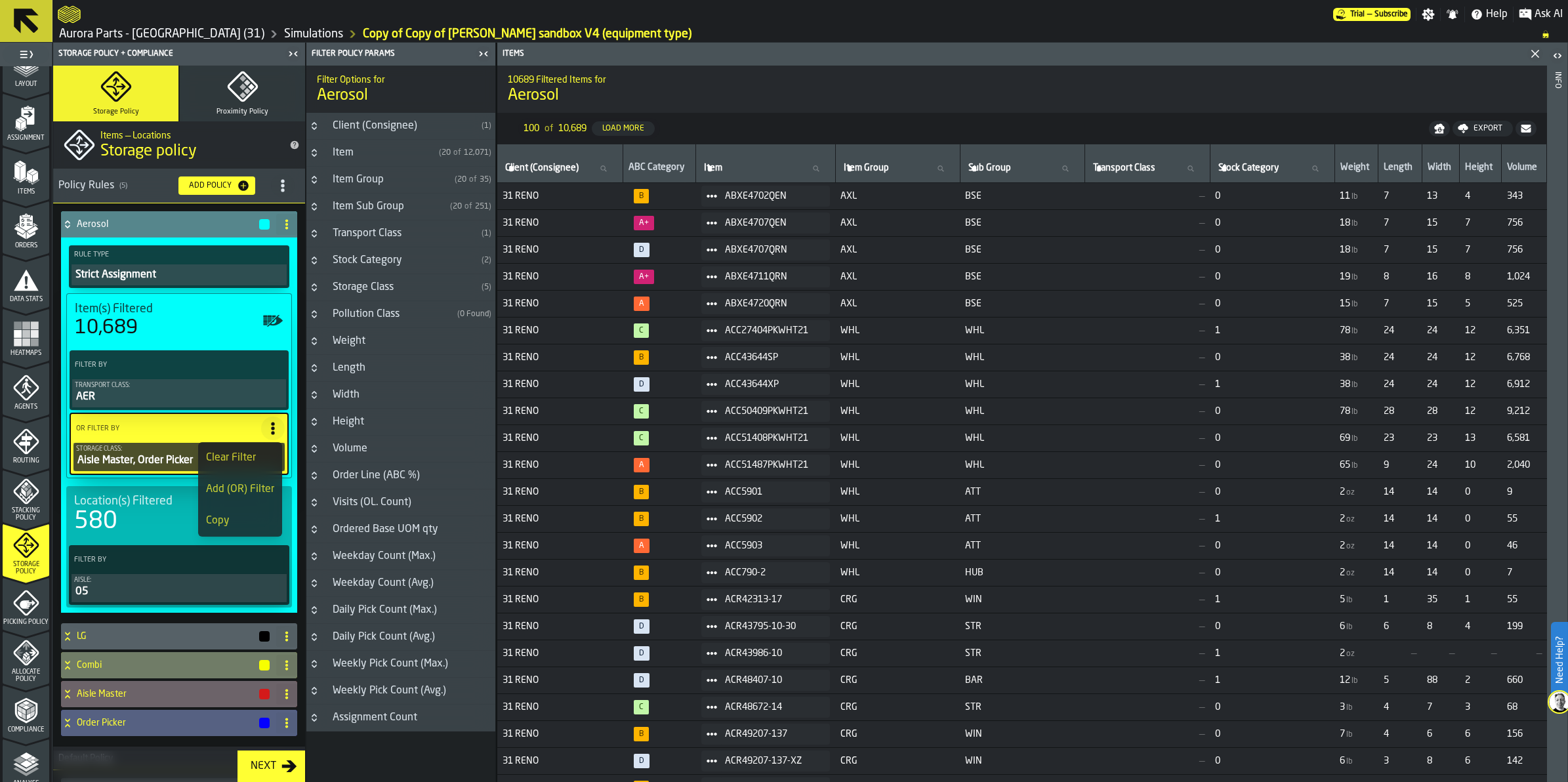
click at [38, 715] on div "Compliance" at bounding box center [26, 716] width 47 height 36
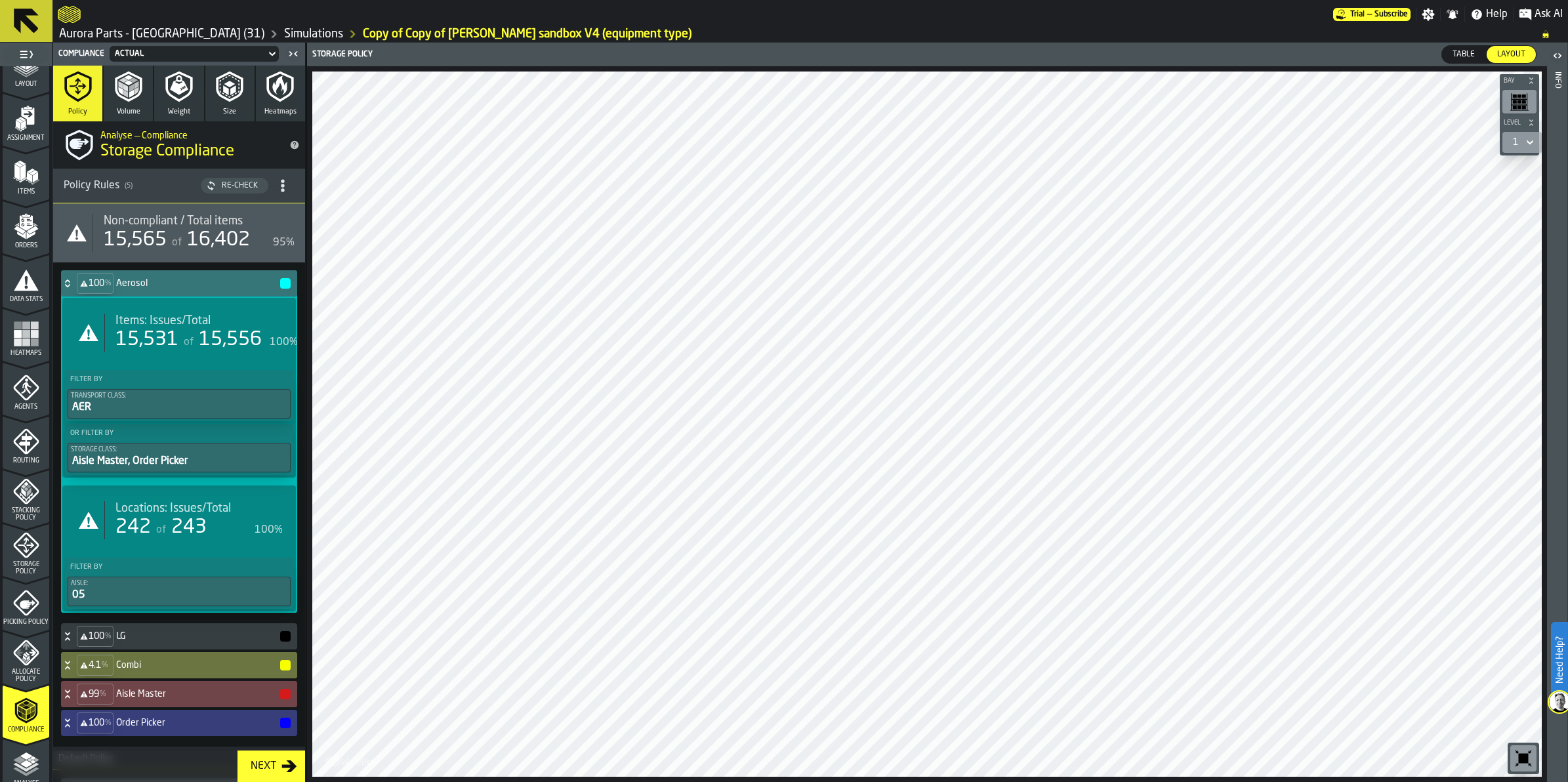
click at [152, 693] on h4 "Aisle Master" at bounding box center [198, 694] width 163 height 10
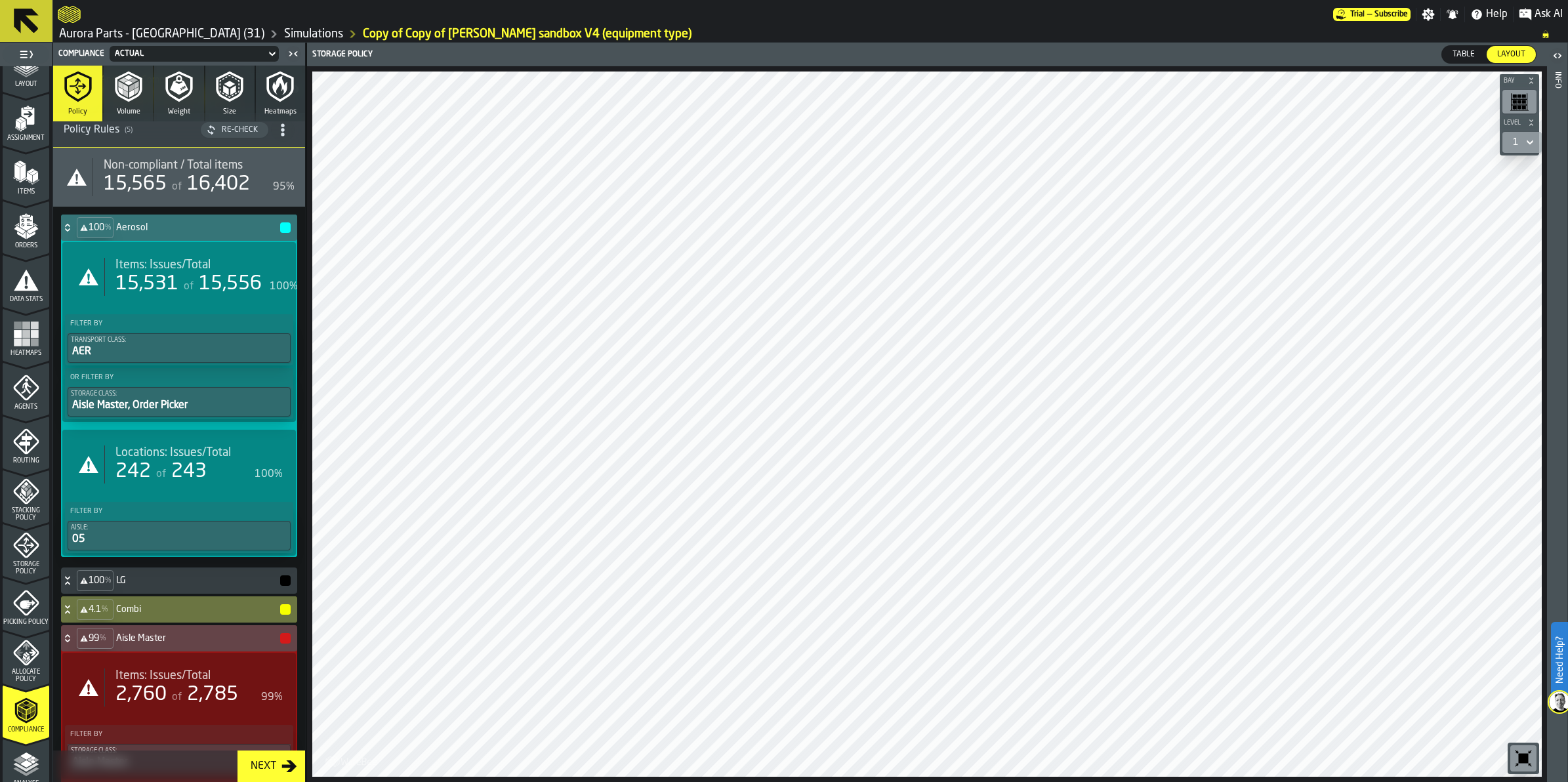
scroll to position [164, 0]
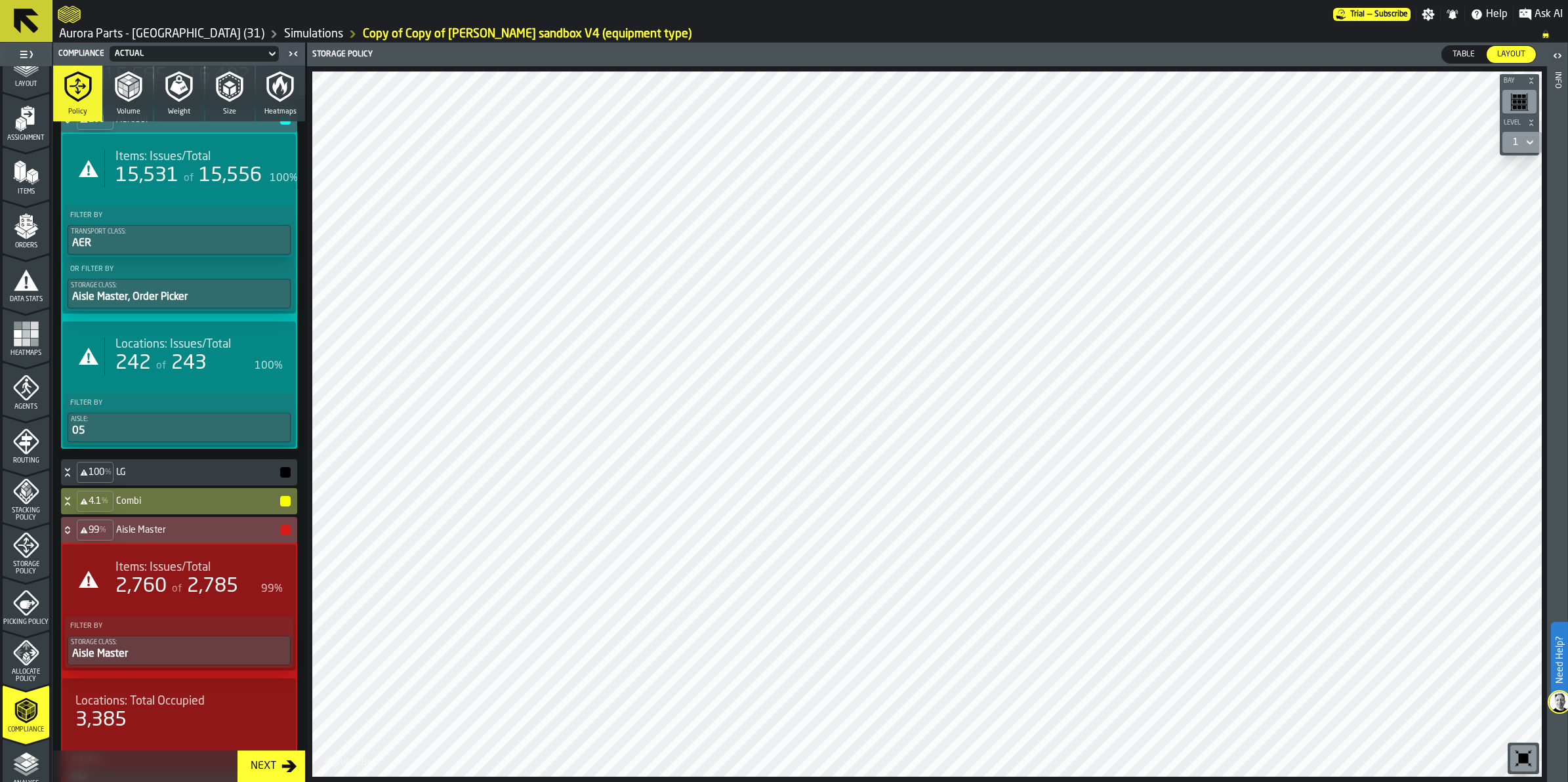
click at [192, 617] on div "Filter By Storage Class: Aisle Master" at bounding box center [179, 642] width 228 height 51
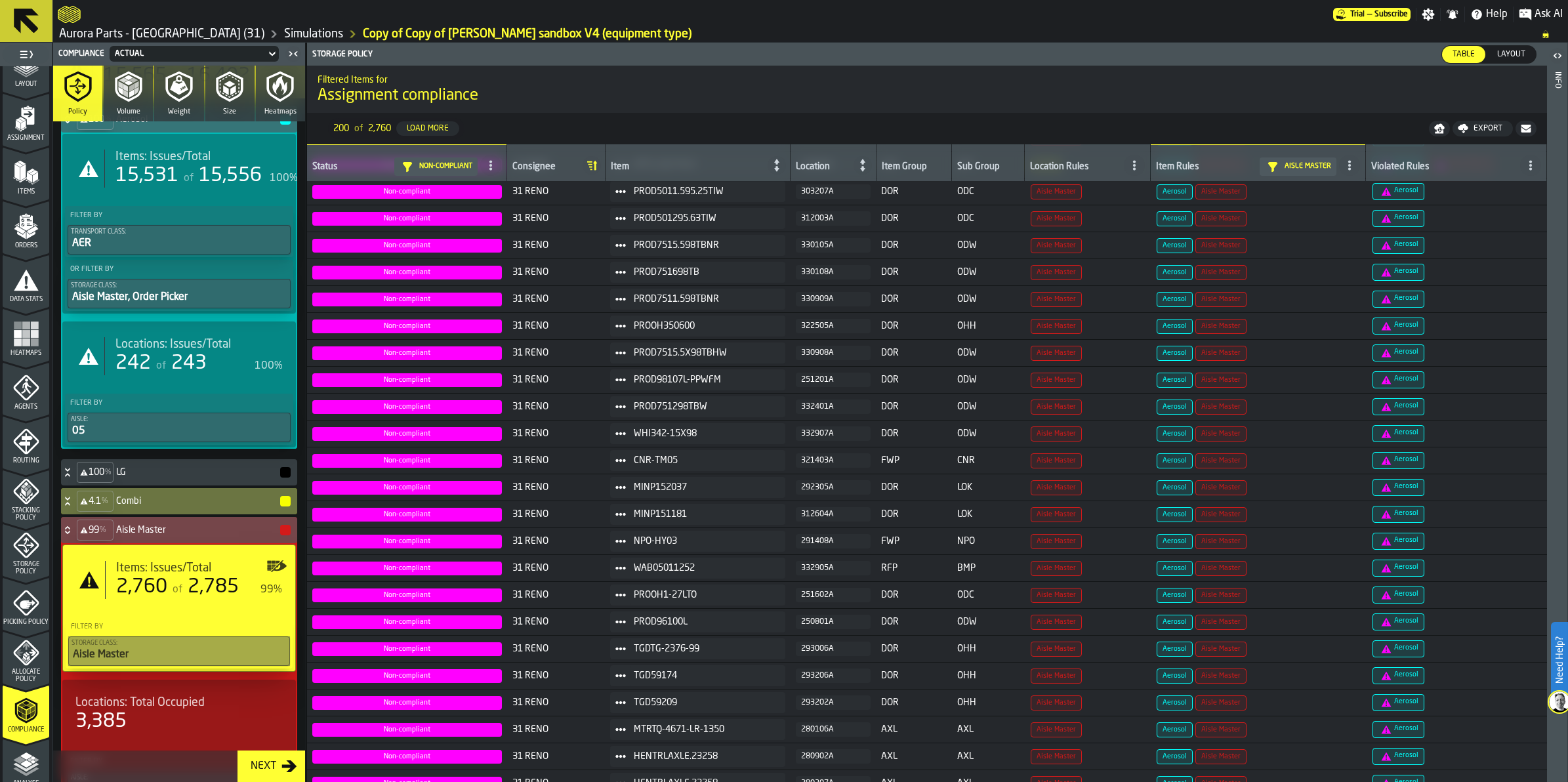
scroll to position [3709, 0]
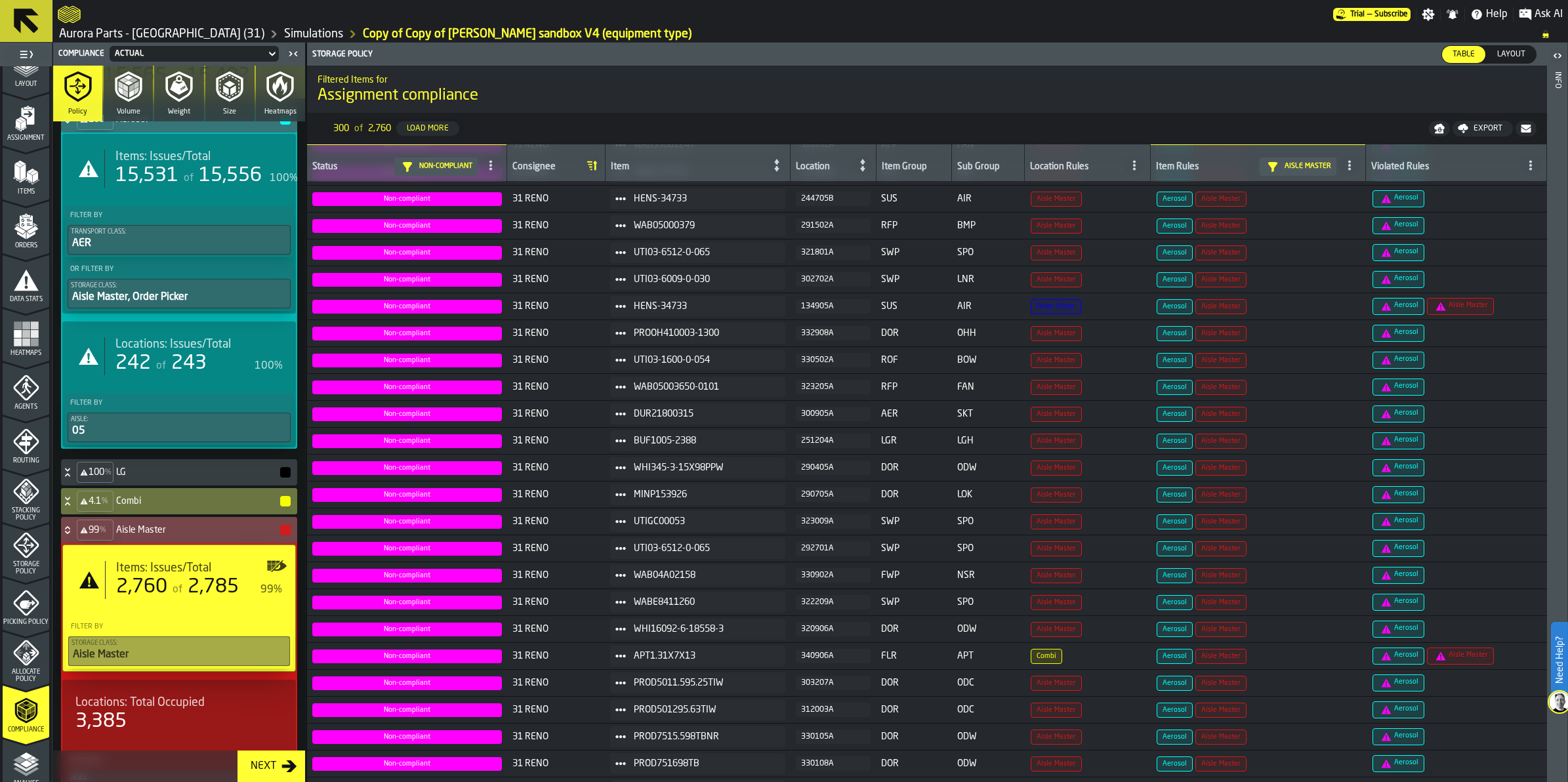
click at [70, 531] on icon at bounding box center [67, 530] width 13 height 10
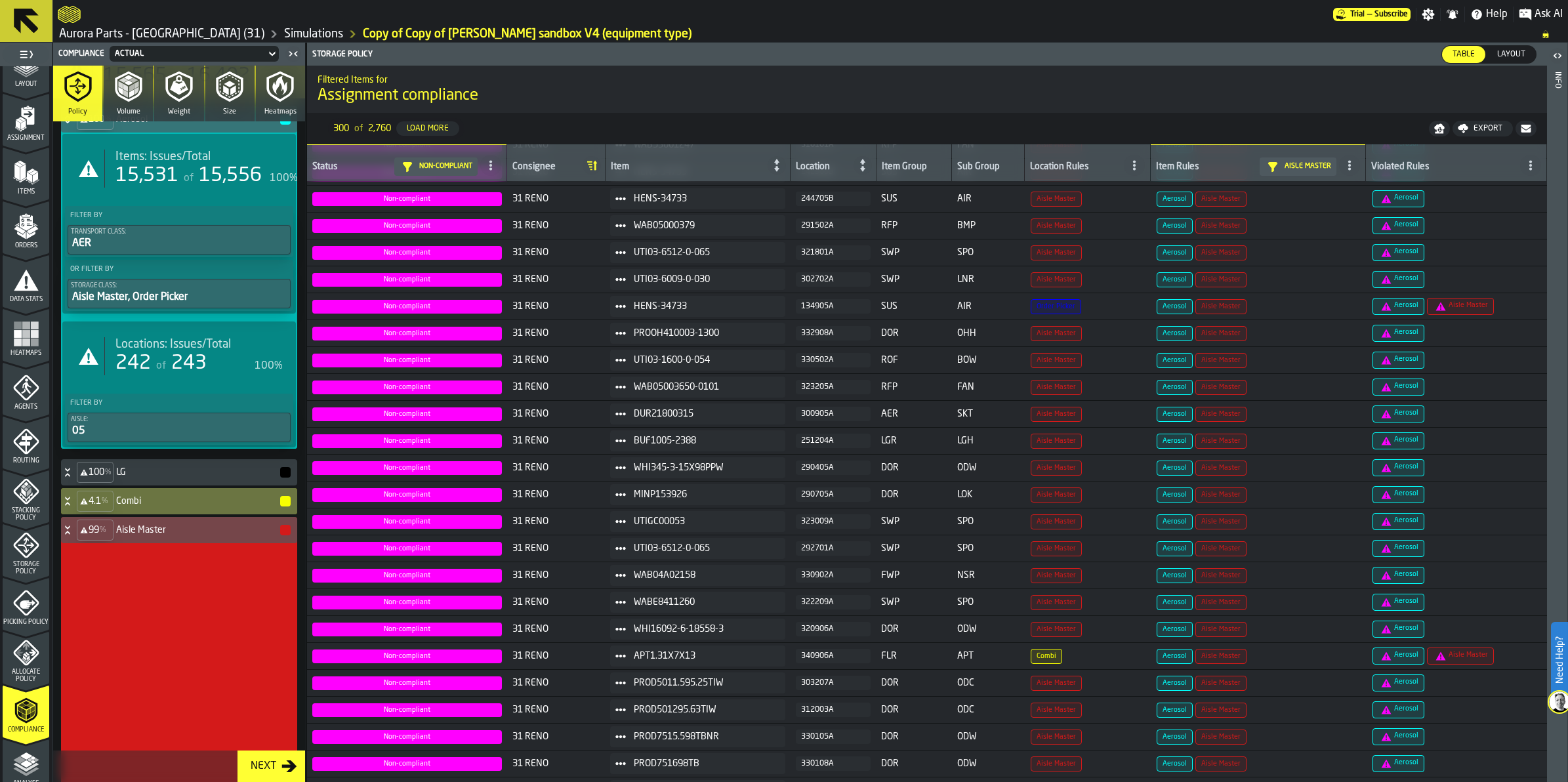
scroll to position [96, 0]
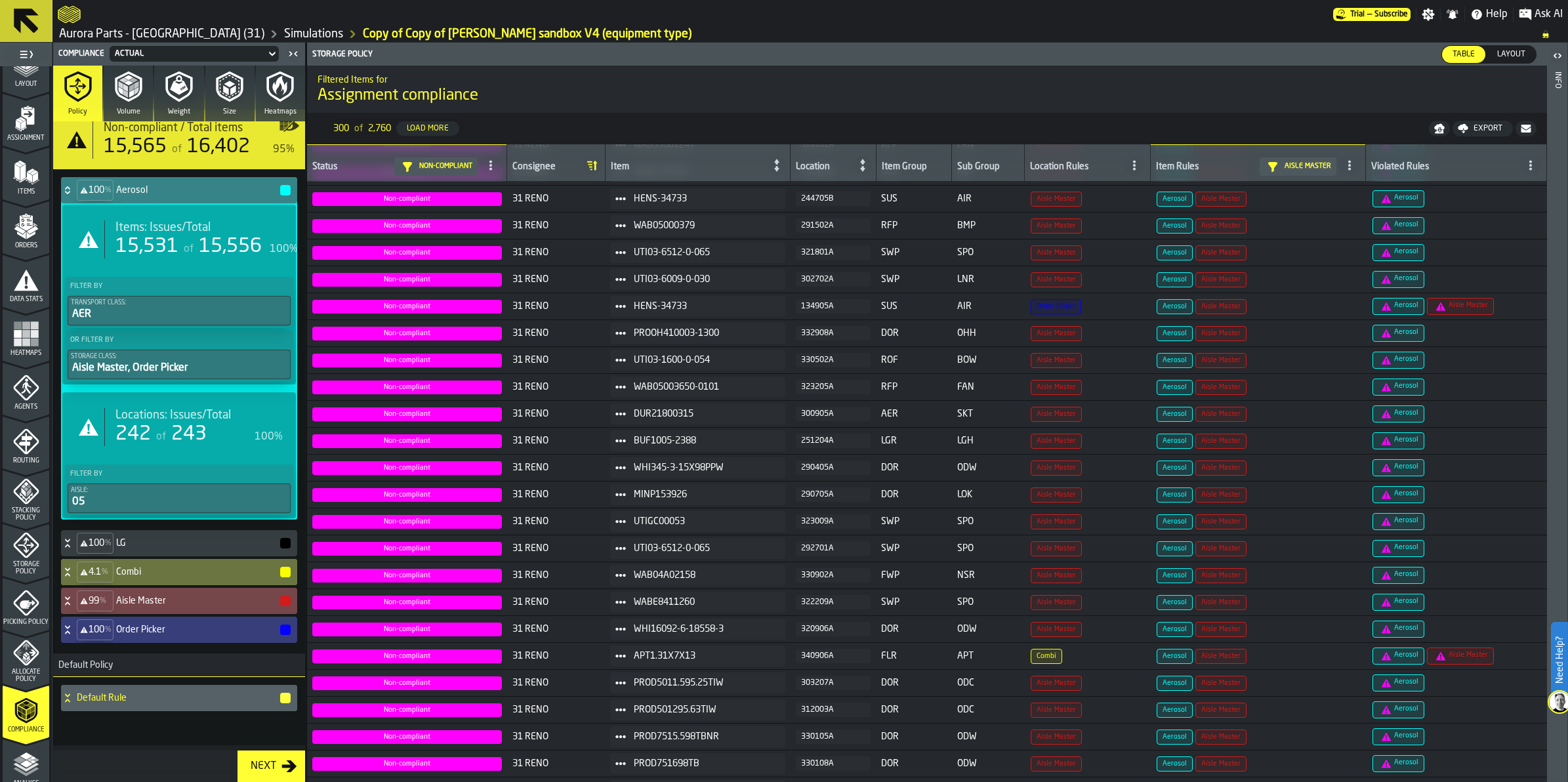
click at [63, 185] on icon at bounding box center [67, 190] width 13 height 10
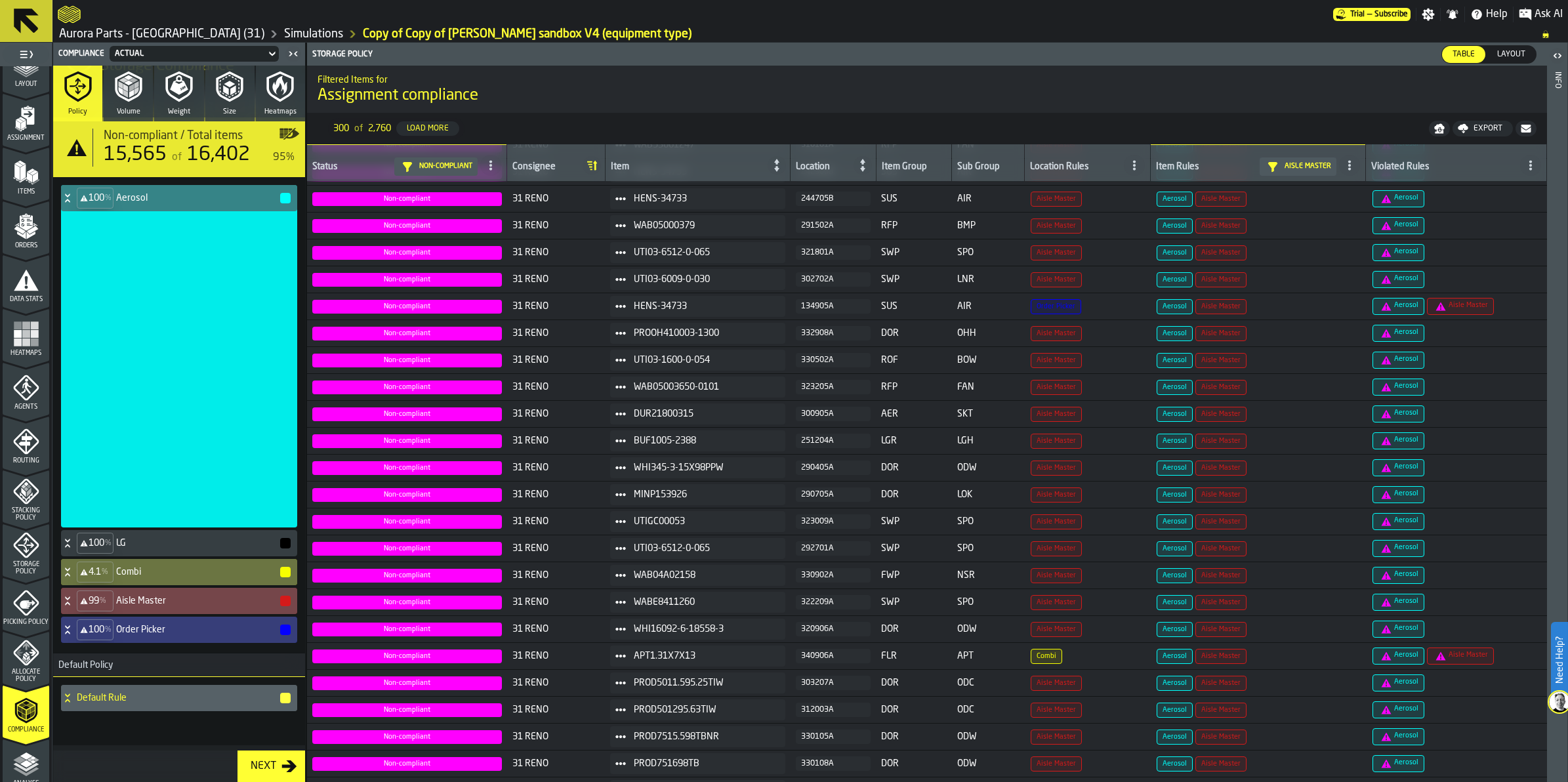
scroll to position [0, 0]
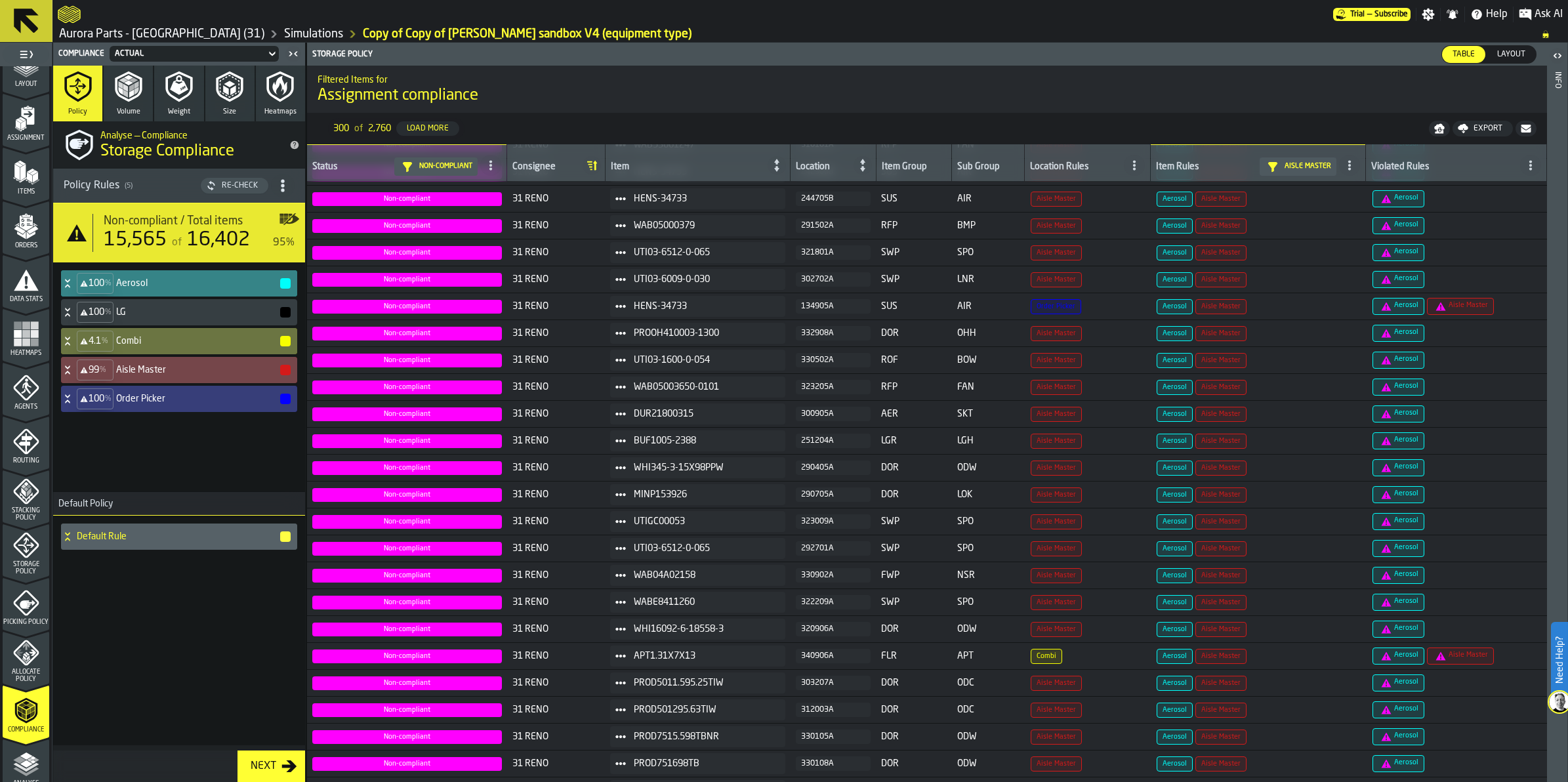
click at [72, 280] on icon at bounding box center [67, 284] width 13 height 10
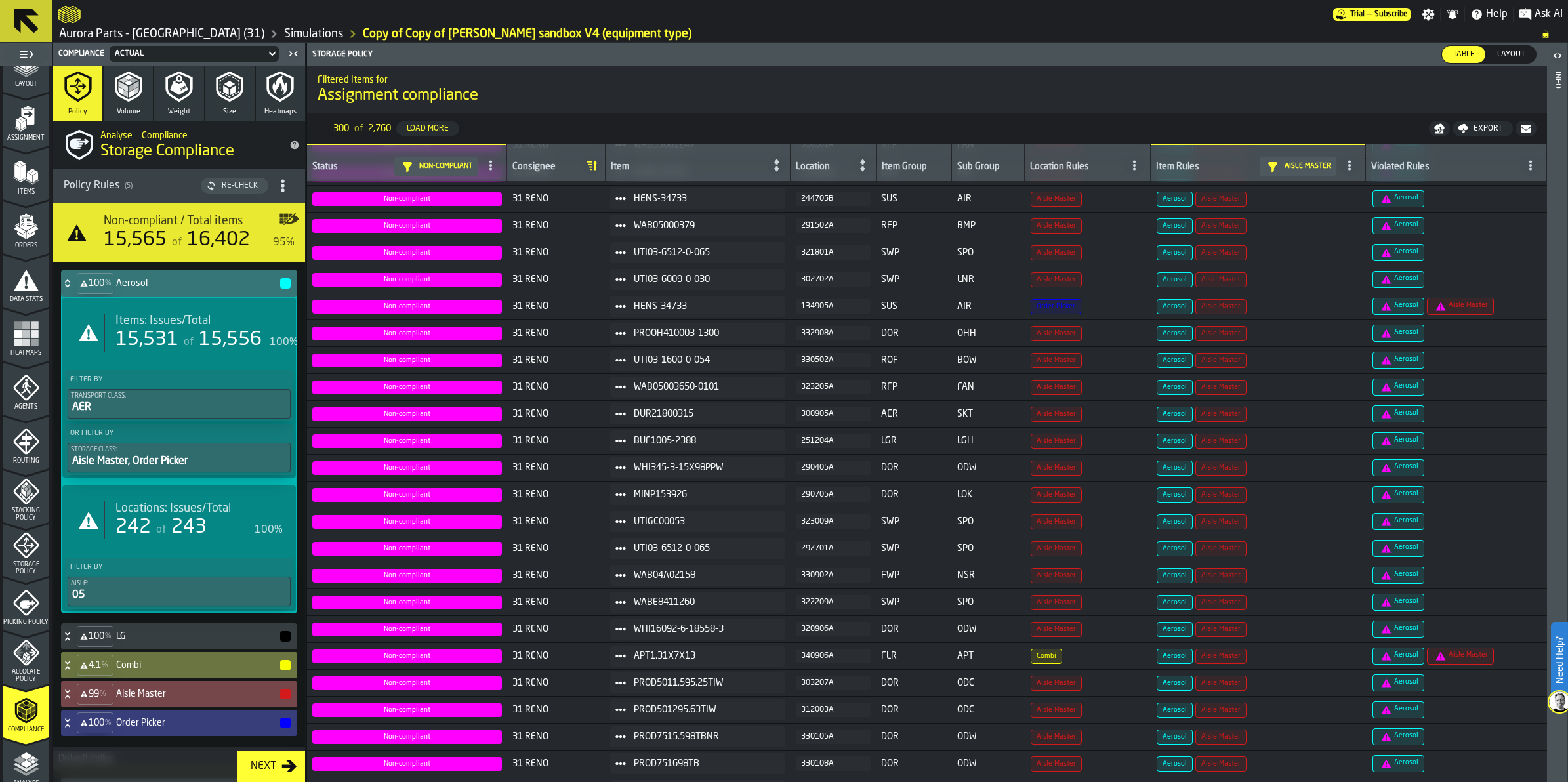
click at [34, 535] on icon "menu Storage Policy" at bounding box center [26, 545] width 26 height 26
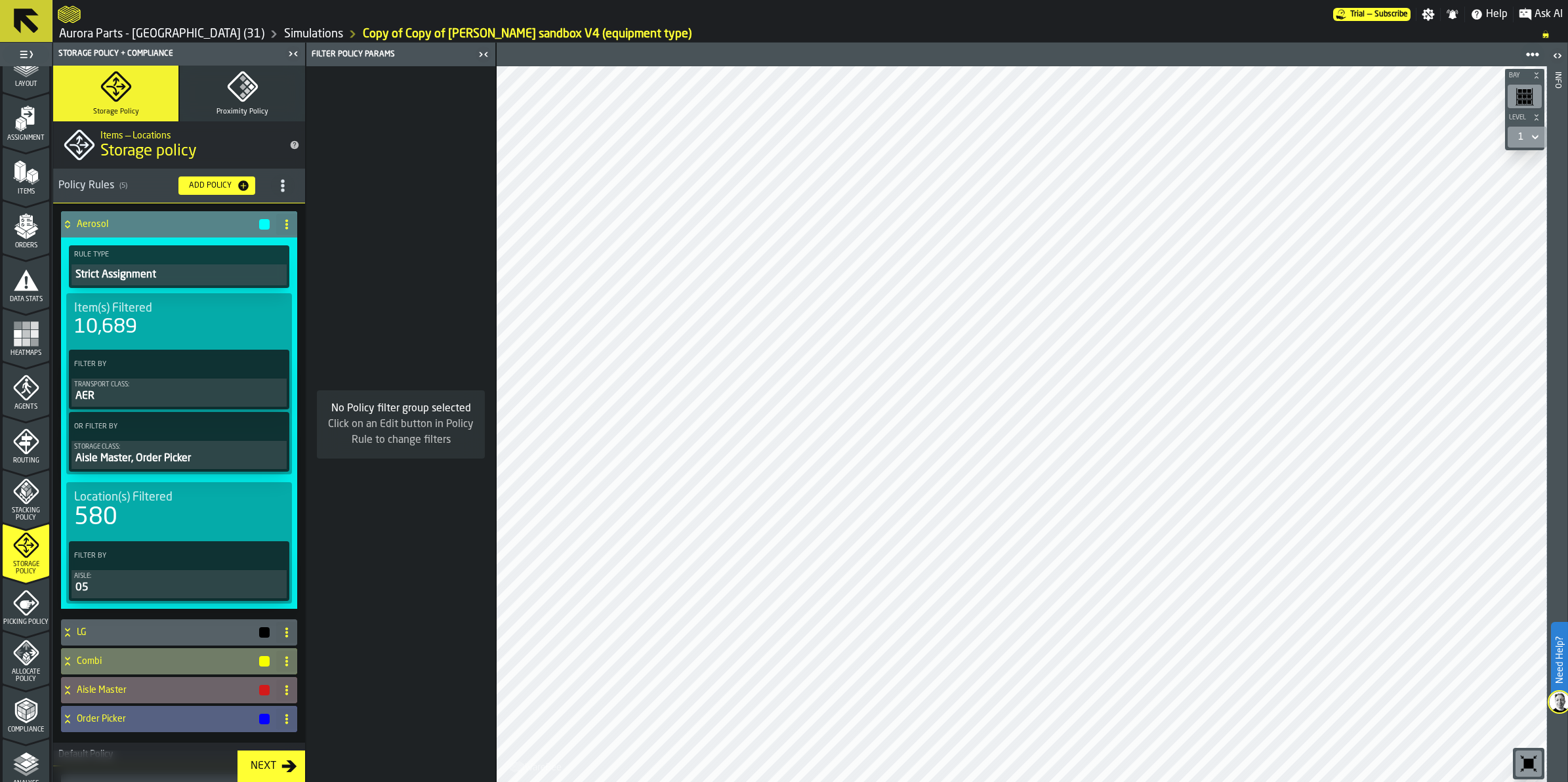
click at [273, 430] on circle at bounding box center [275, 431] width 3 height 3
click at [252, 461] on div "Clear Filter" at bounding box center [241, 454] width 69 height 16
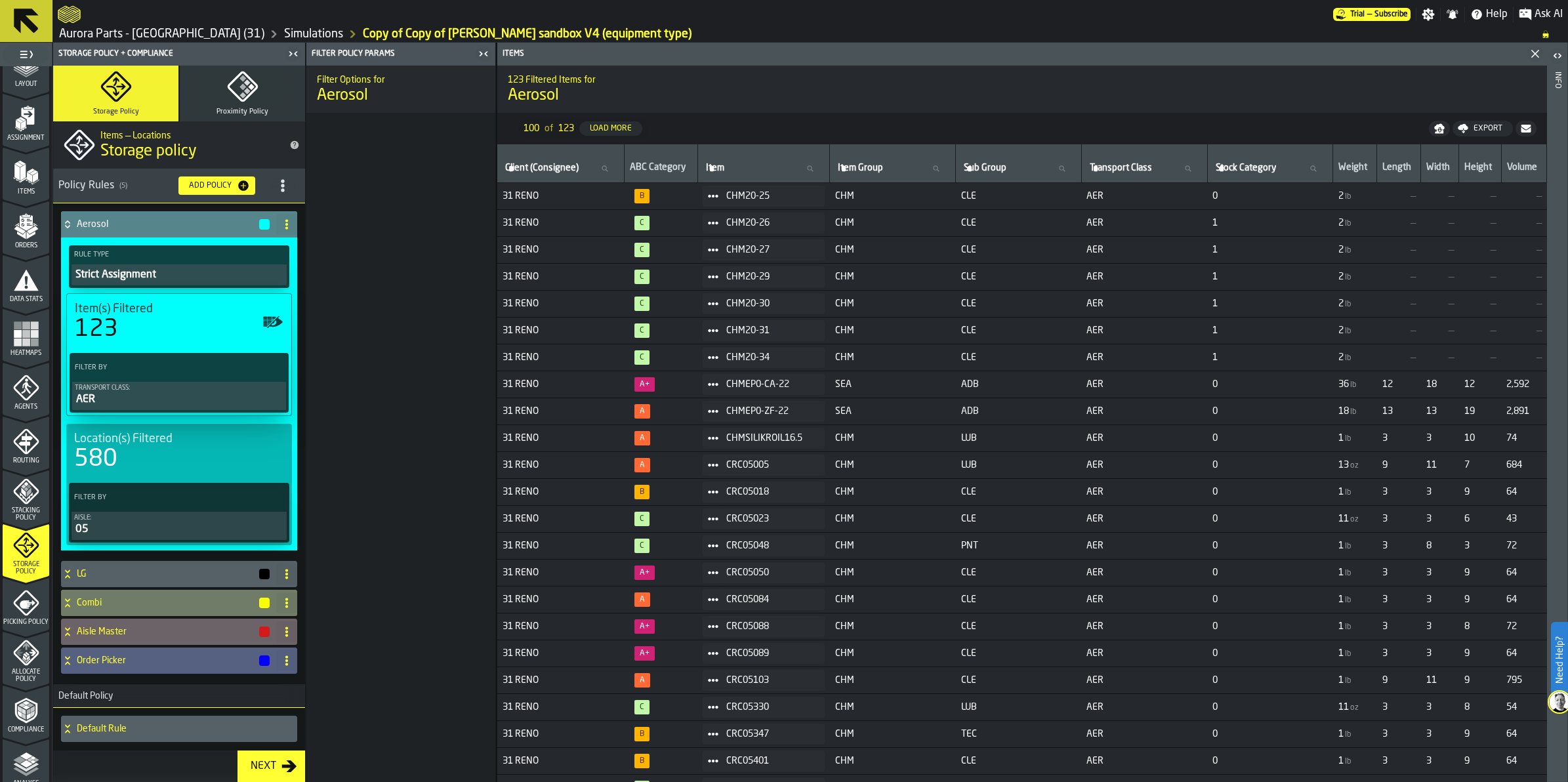
click at [26, 711] on polyline "menu Compliance" at bounding box center [28, 712] width 4 height 7
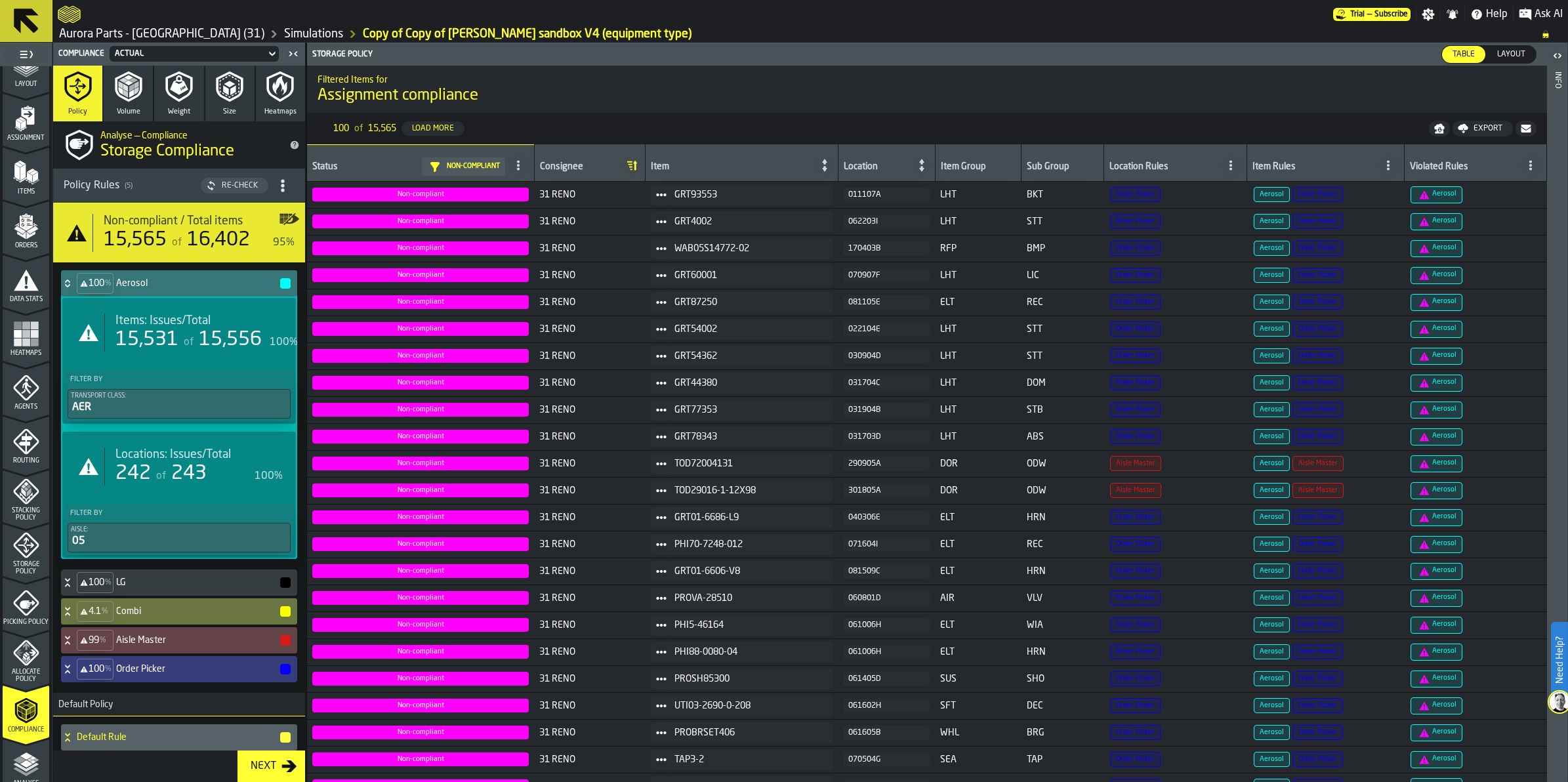
click at [22, 724] on div "Compliance" at bounding box center [26, 716] width 47 height 36
click at [1511, 53] on span "Layout" at bounding box center [1511, 55] width 39 height 12
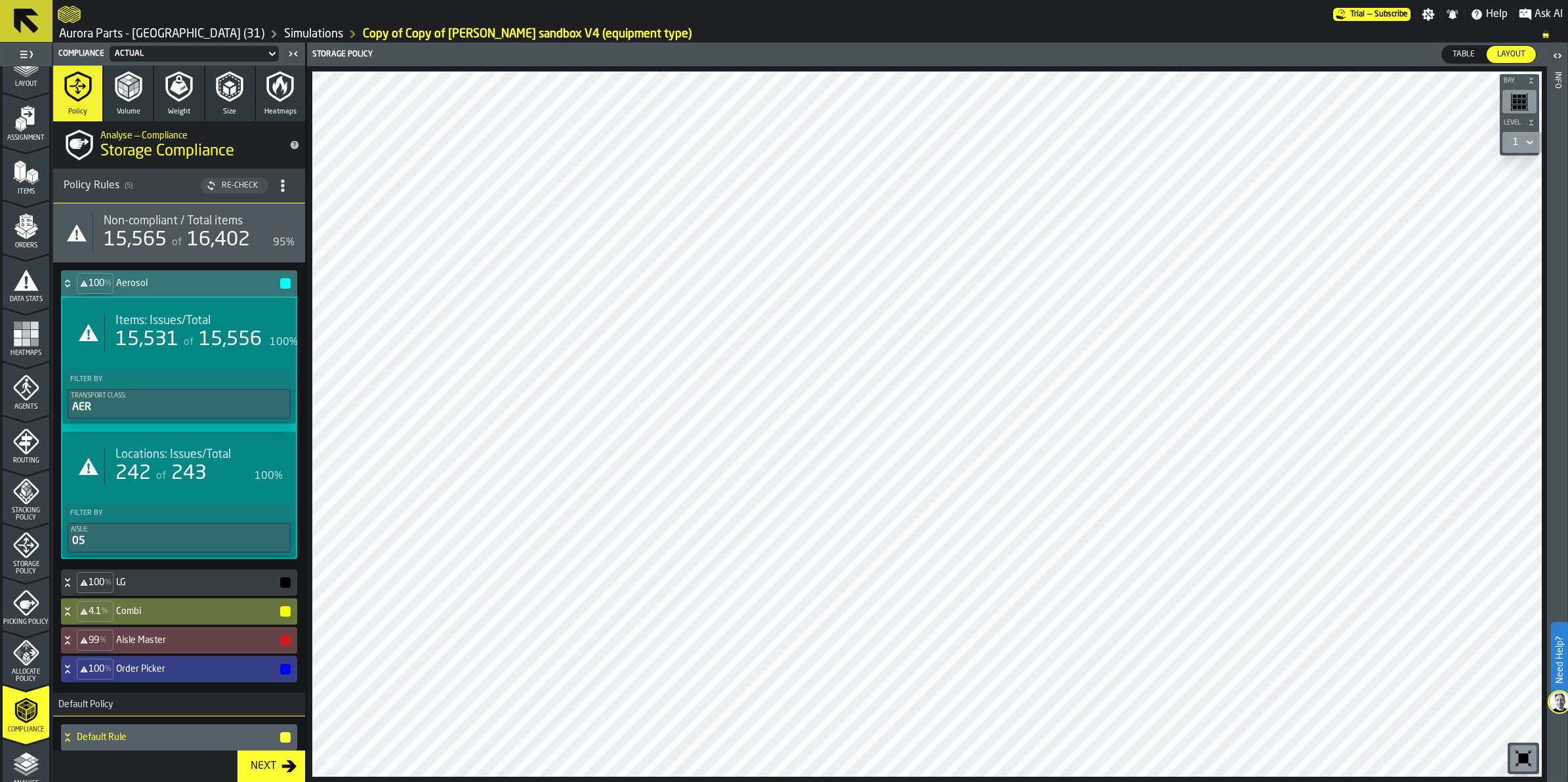
click at [69, 665] on icon at bounding box center [67, 669] width 13 height 10
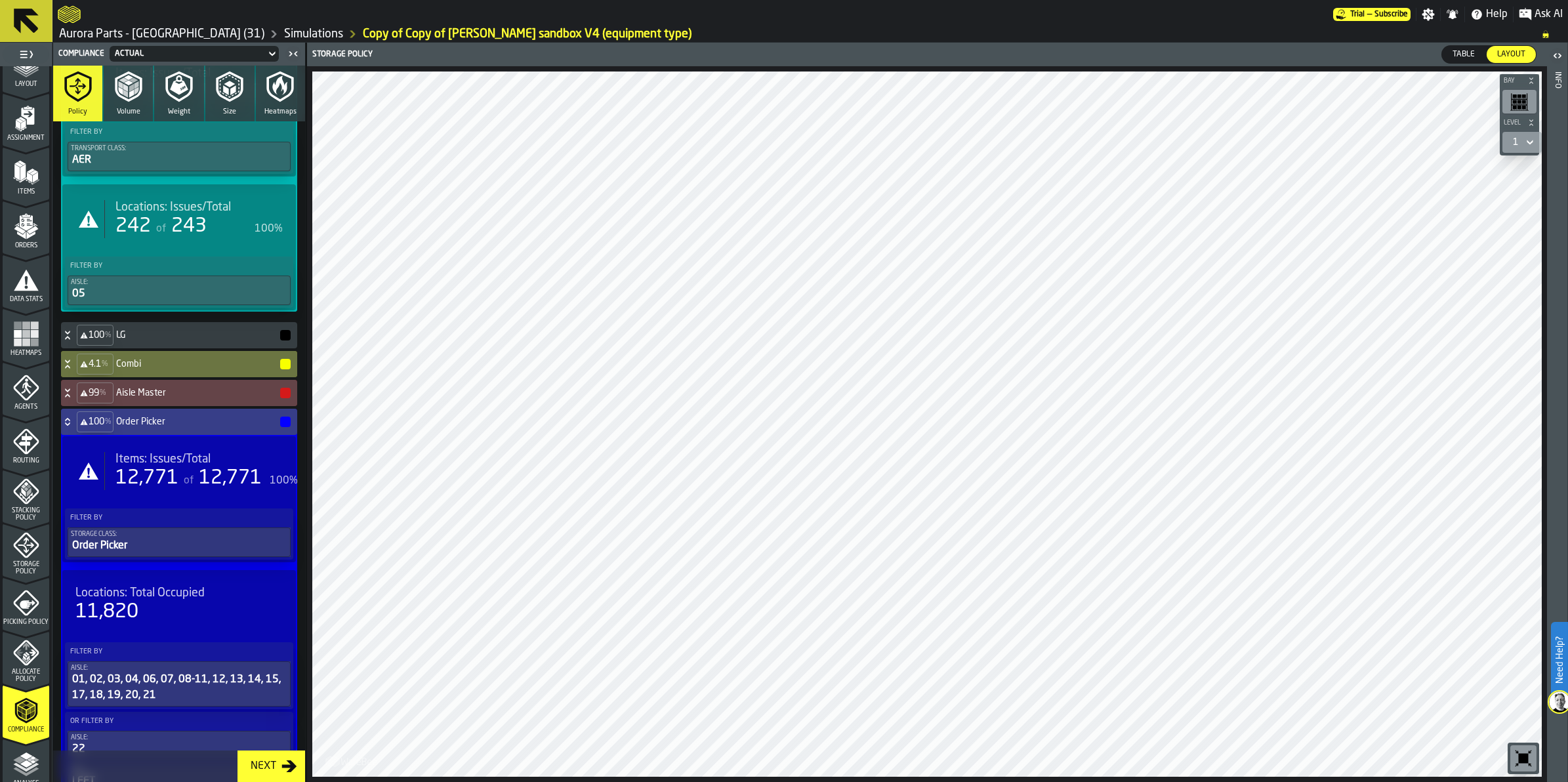
scroll to position [246, 0]
click at [149, 477] on div "12,771" at bounding box center [147, 479] width 63 height 23
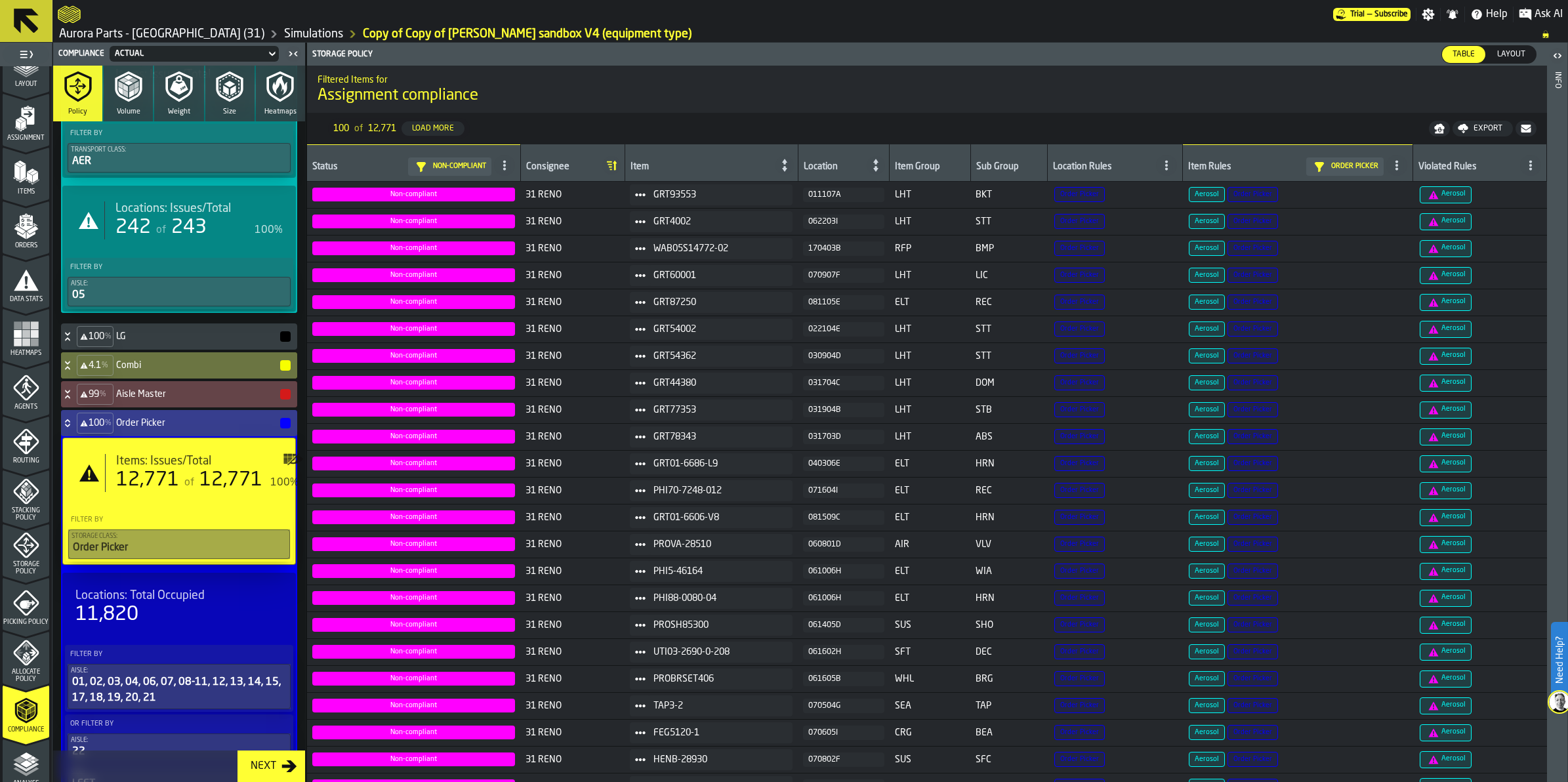
click at [71, 424] on icon at bounding box center [67, 424] width 13 height 10
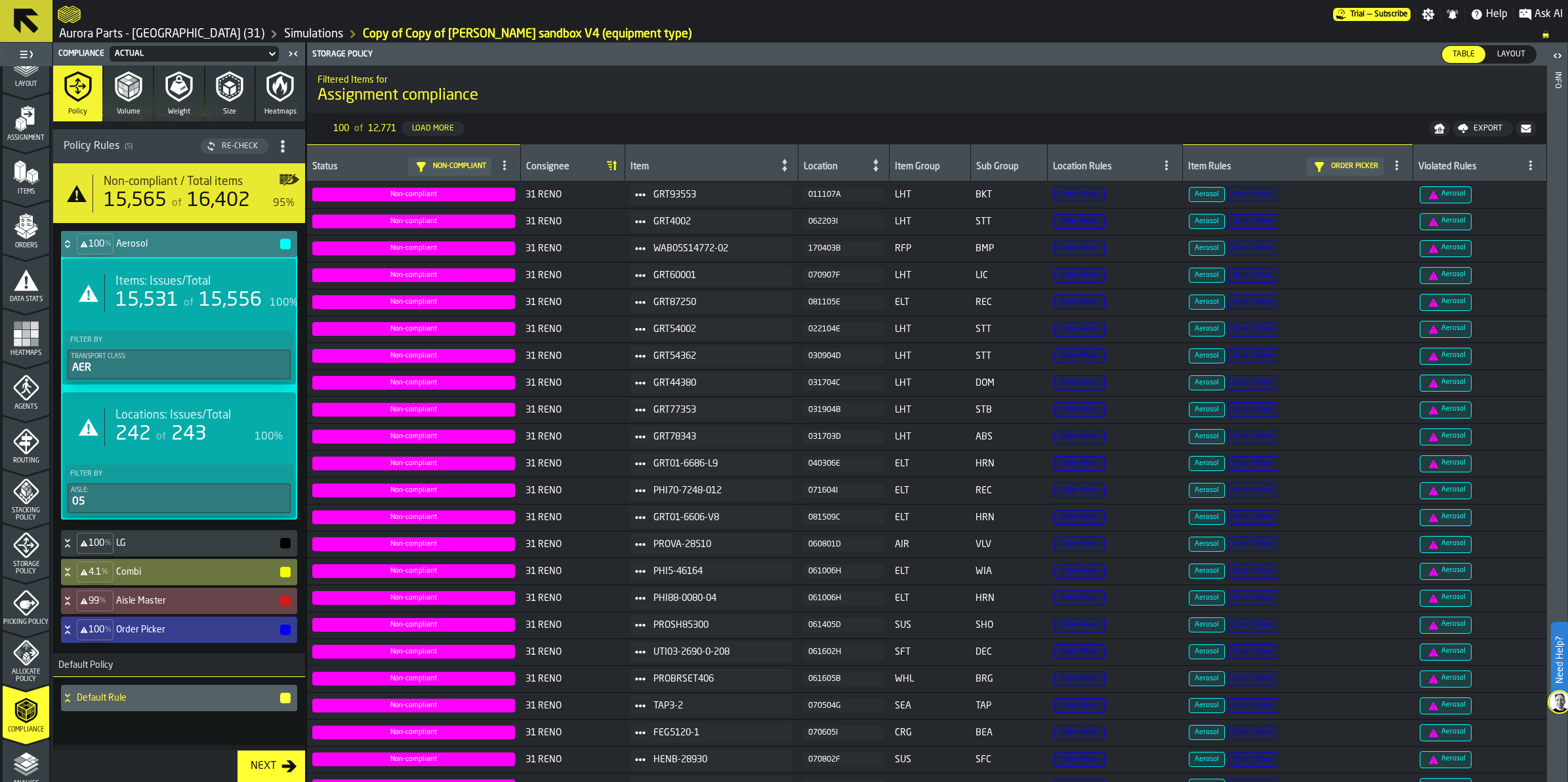
scroll to position [42, 0]
click at [187, 313] on div "Items: Issues/Total 15,531 of 15,556 100%" at bounding box center [187, 293] width 244 height 59
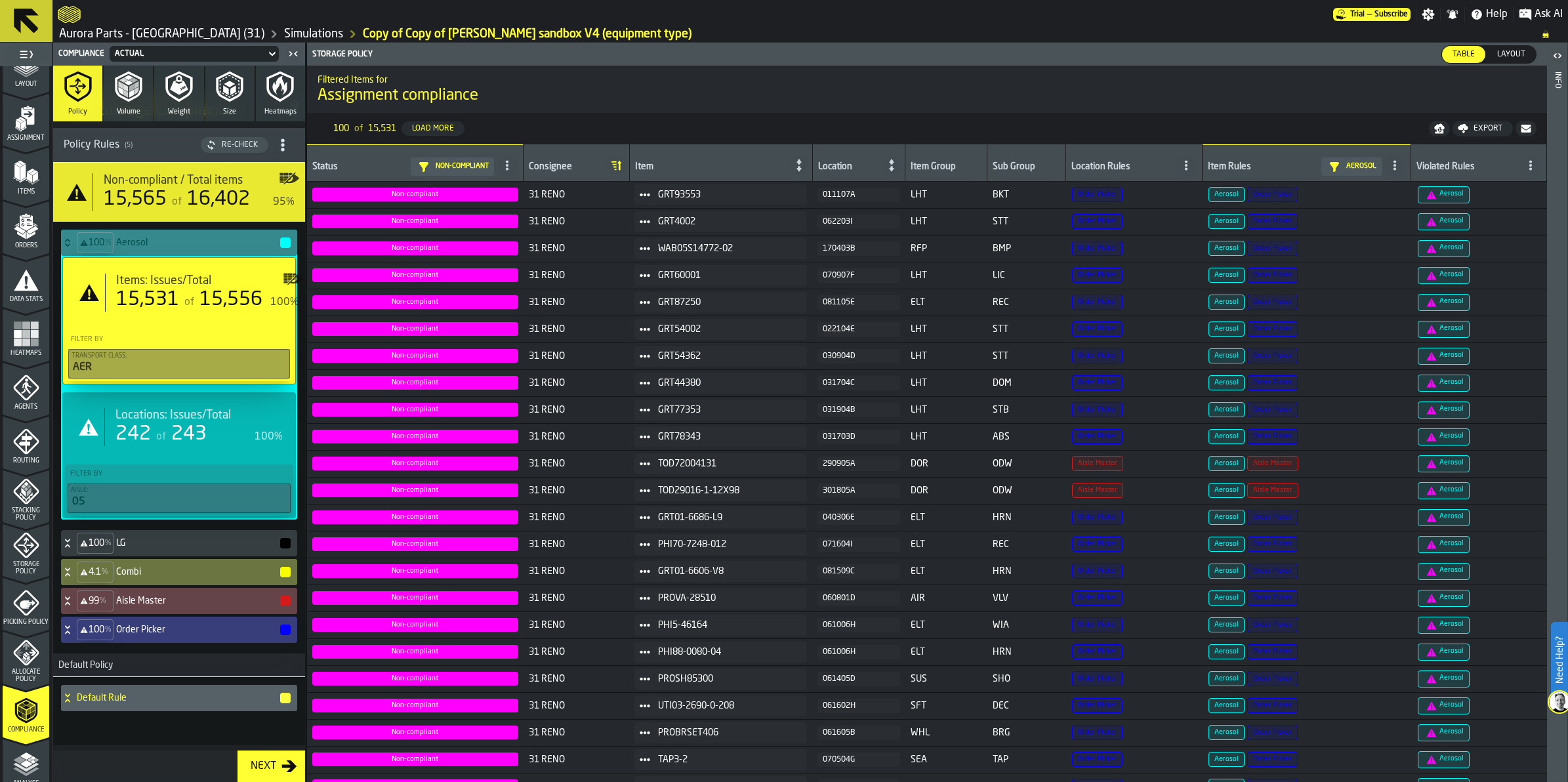
click at [63, 244] on icon at bounding box center [67, 243] width 13 height 10
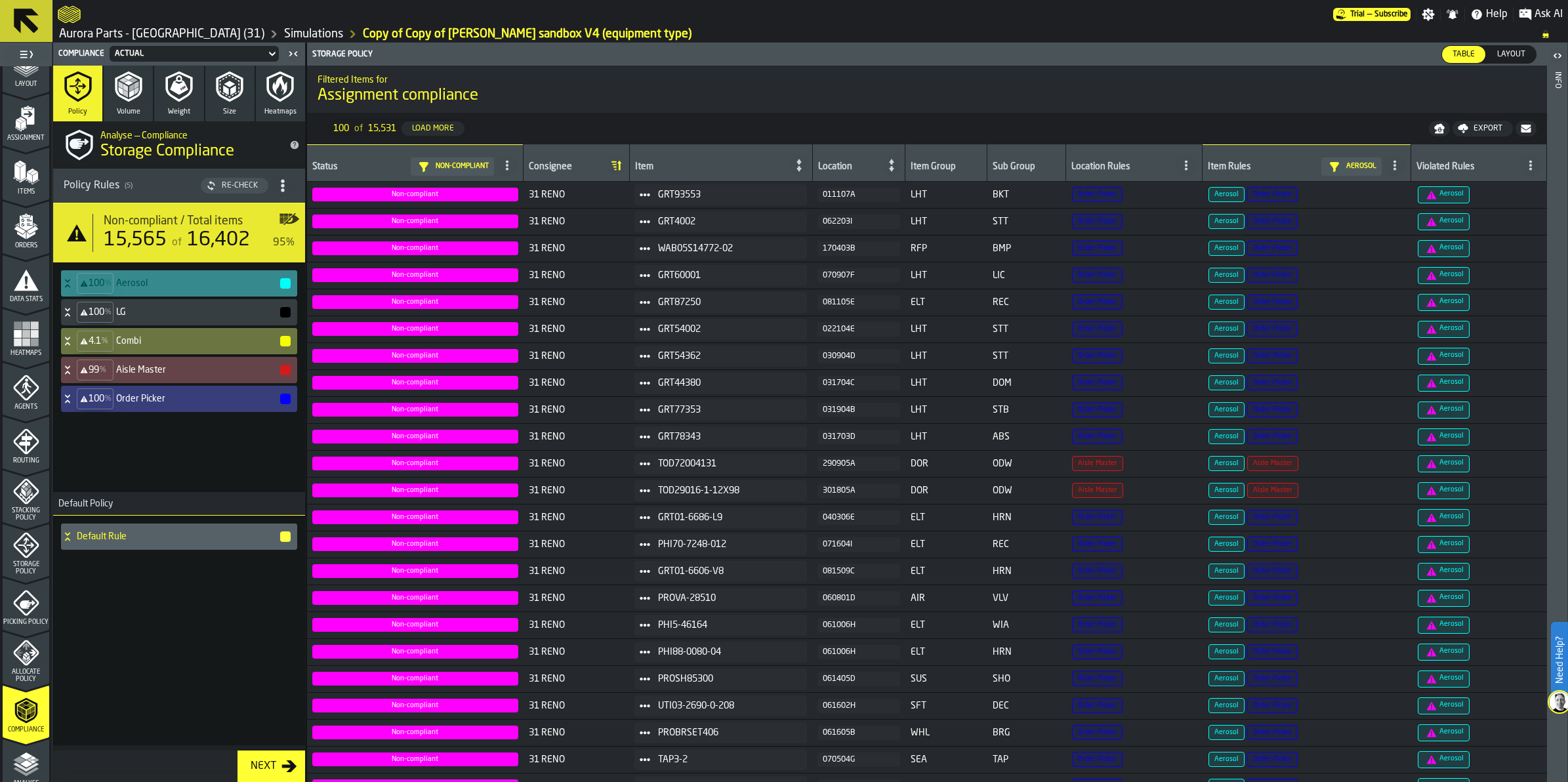
click at [159, 280] on h4 "Aerosol" at bounding box center [198, 284] width 163 height 10
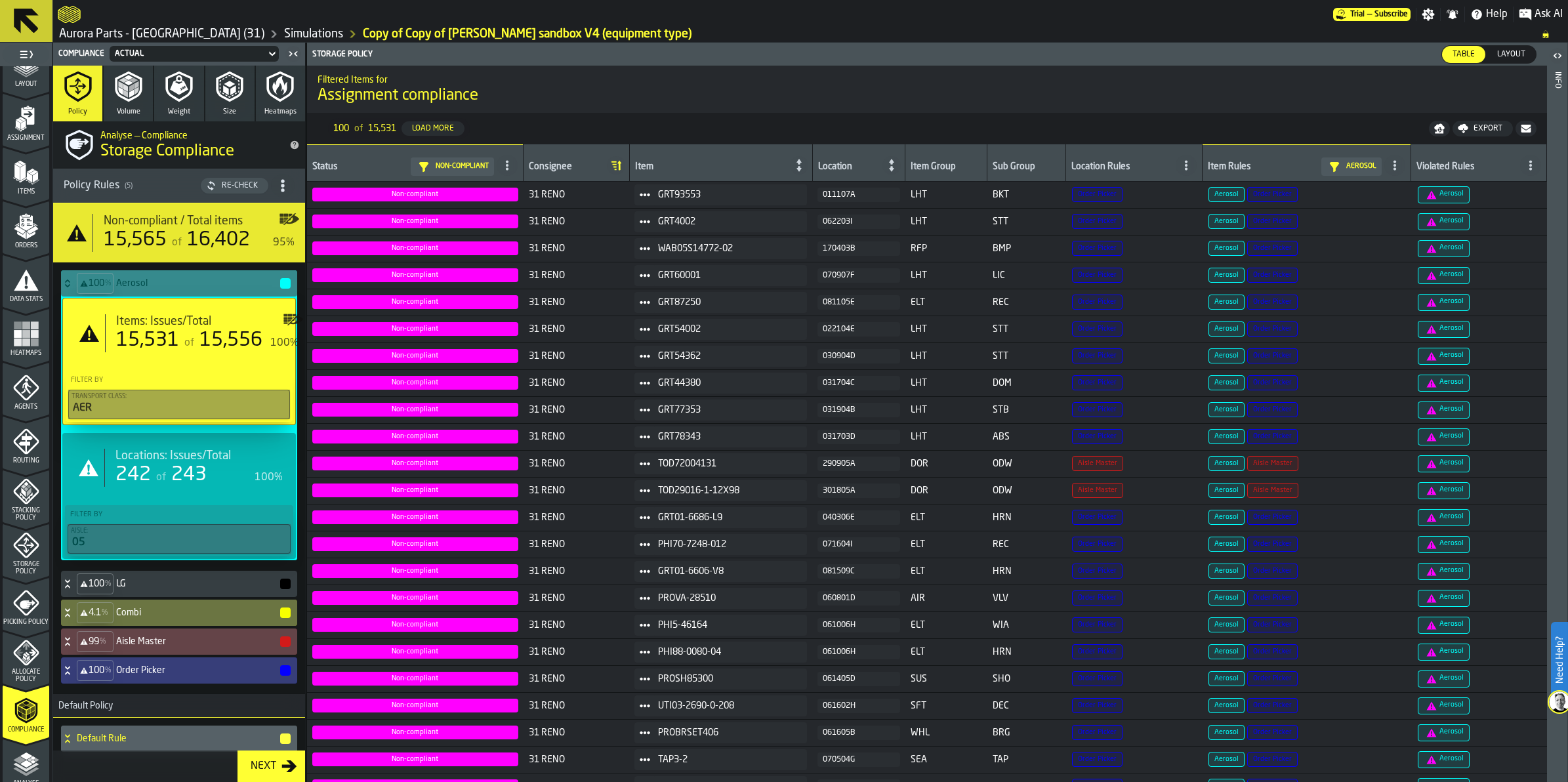
click at [1523, 54] on span "Layout" at bounding box center [1511, 55] width 39 height 12
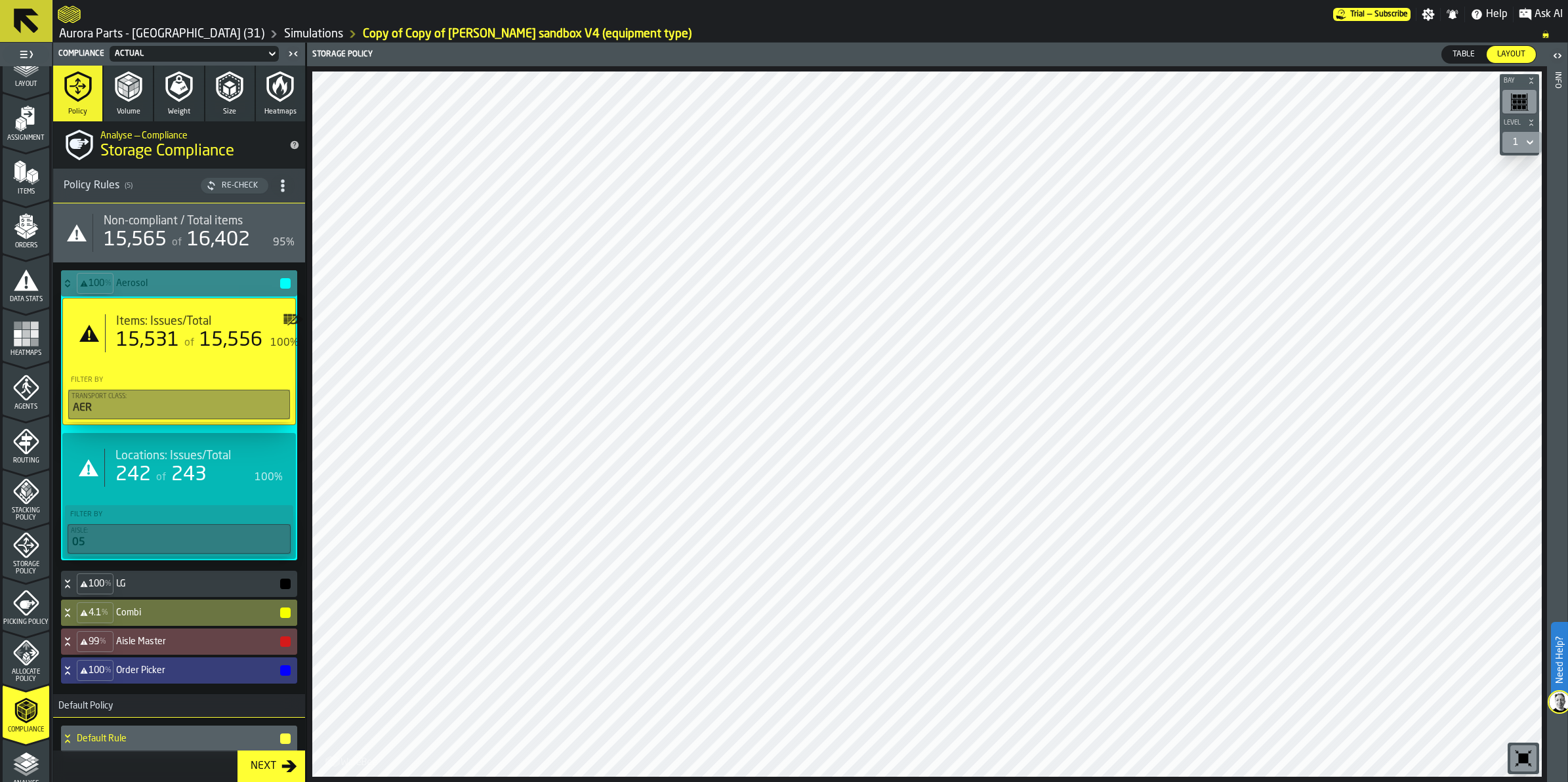
click at [31, 504] on div "Stacking Policy" at bounding box center [26, 500] width 47 height 43
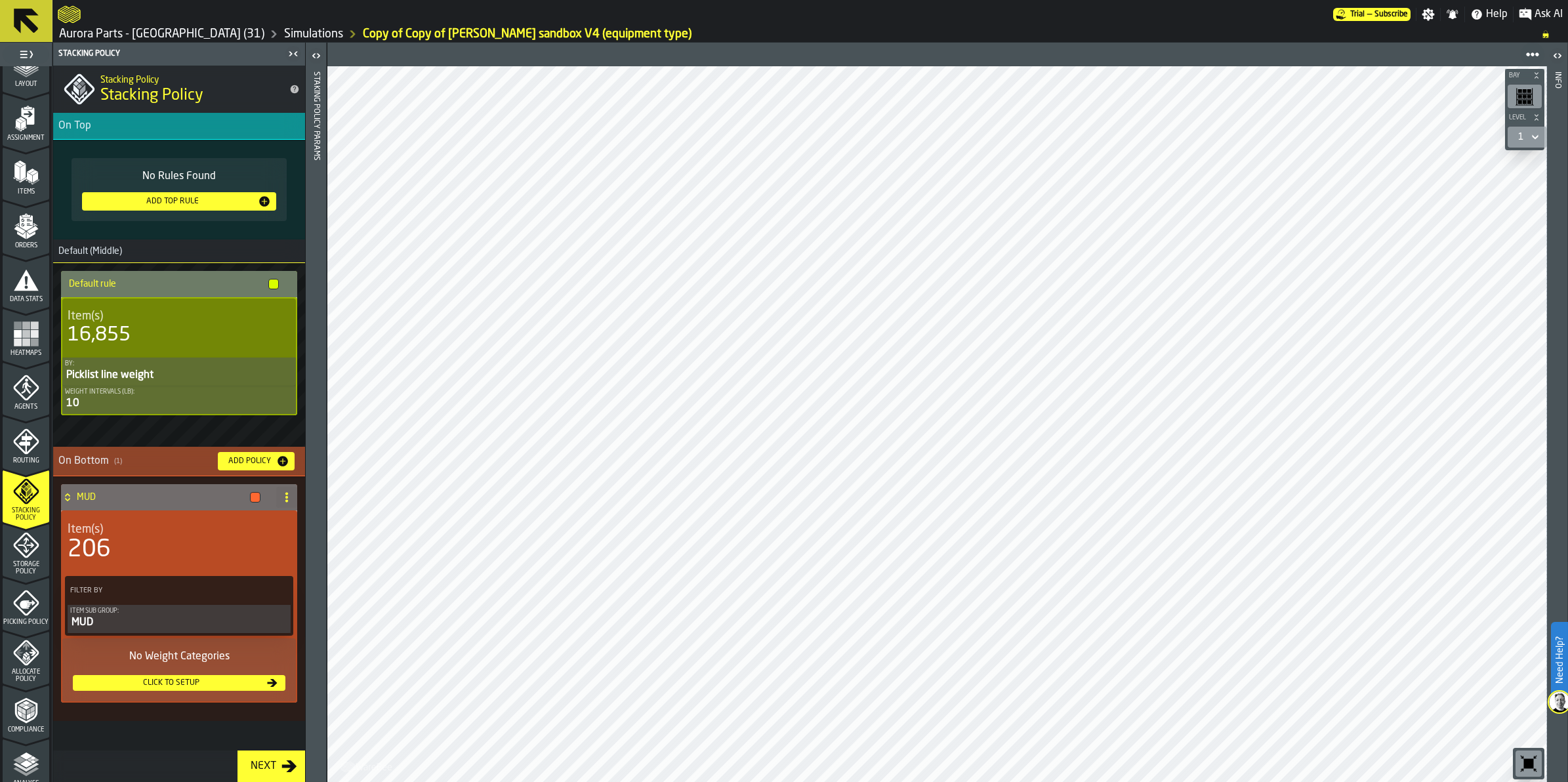
click at [31, 549] on icon "menu Storage Policy" at bounding box center [25, 545] width 25 height 25
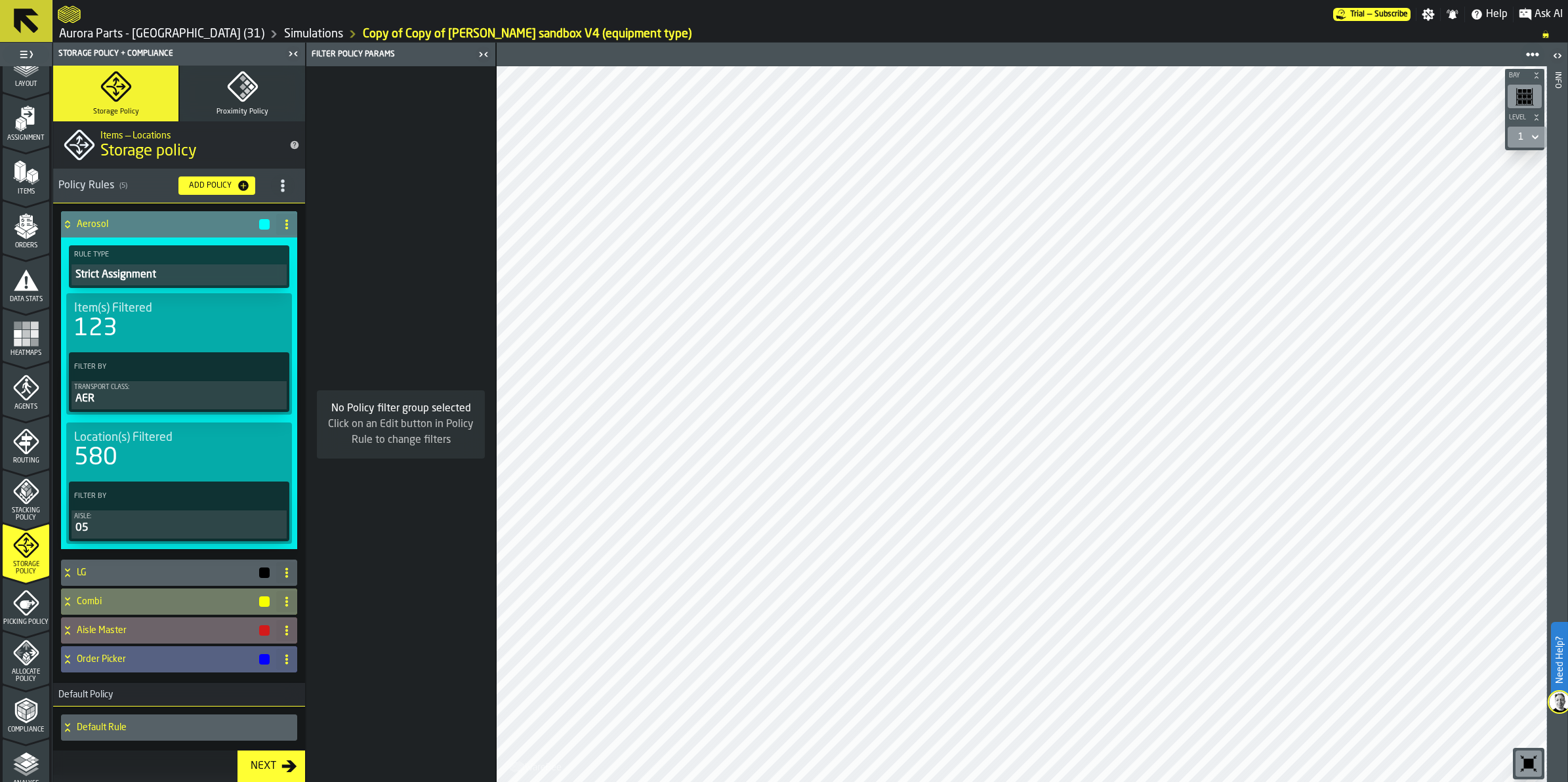
click at [177, 388] on div "Transport Class:" at bounding box center [179, 387] width 210 height 7
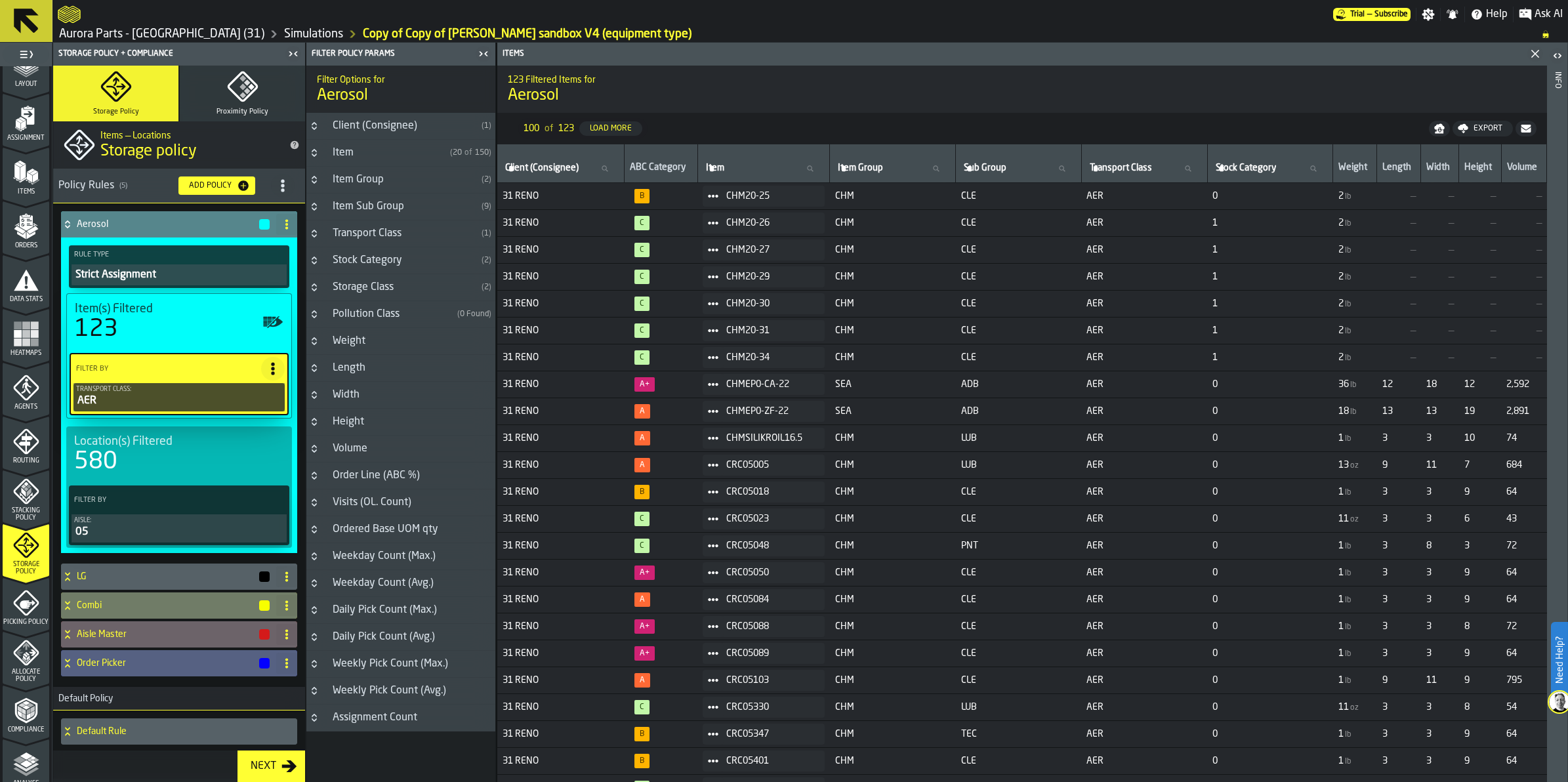
click at [188, 523] on div "Aisle:" at bounding box center [179, 521] width 210 height 7
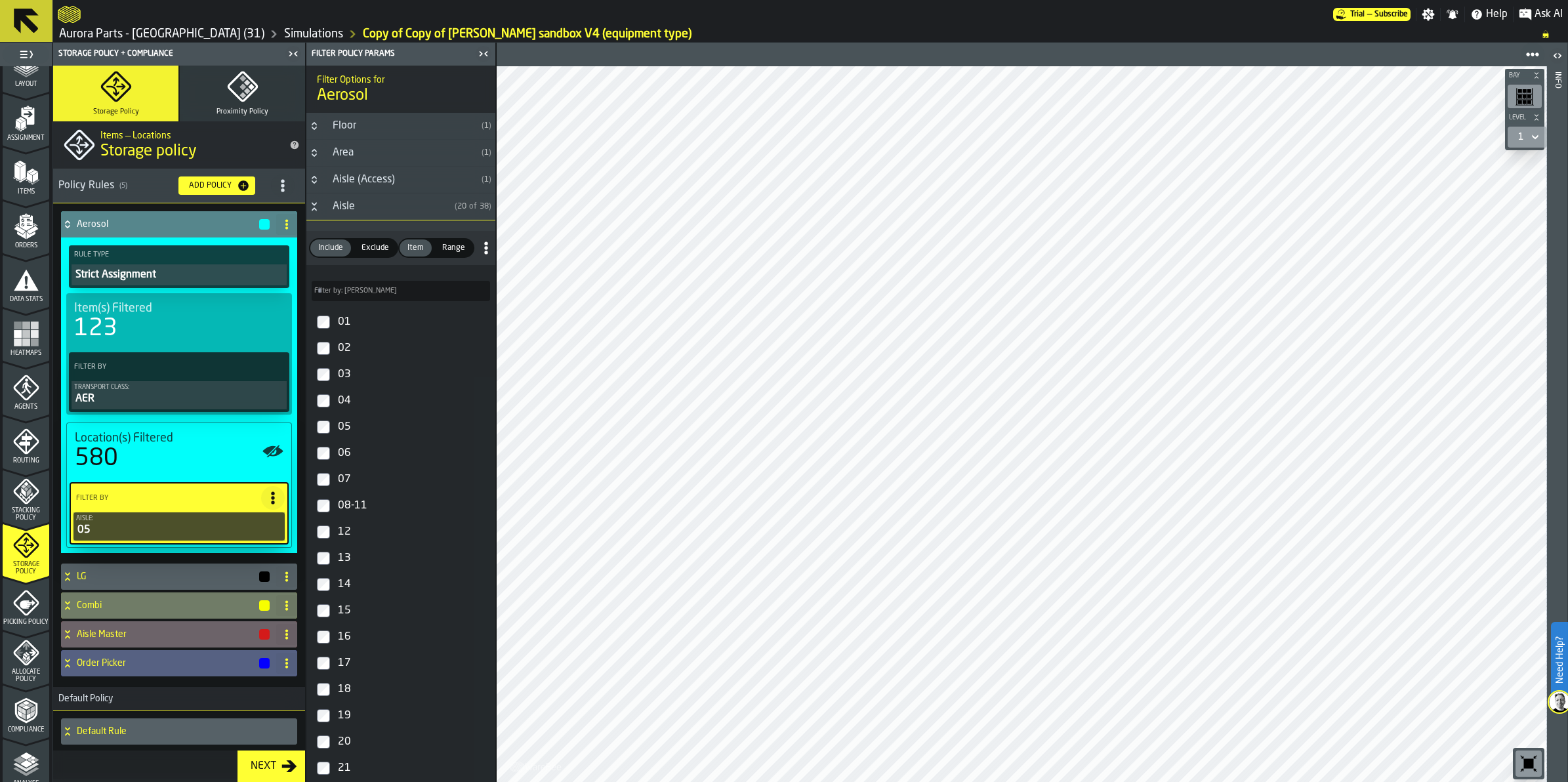
click at [388, 248] on span "Exclude" at bounding box center [376, 248] width 38 height 12
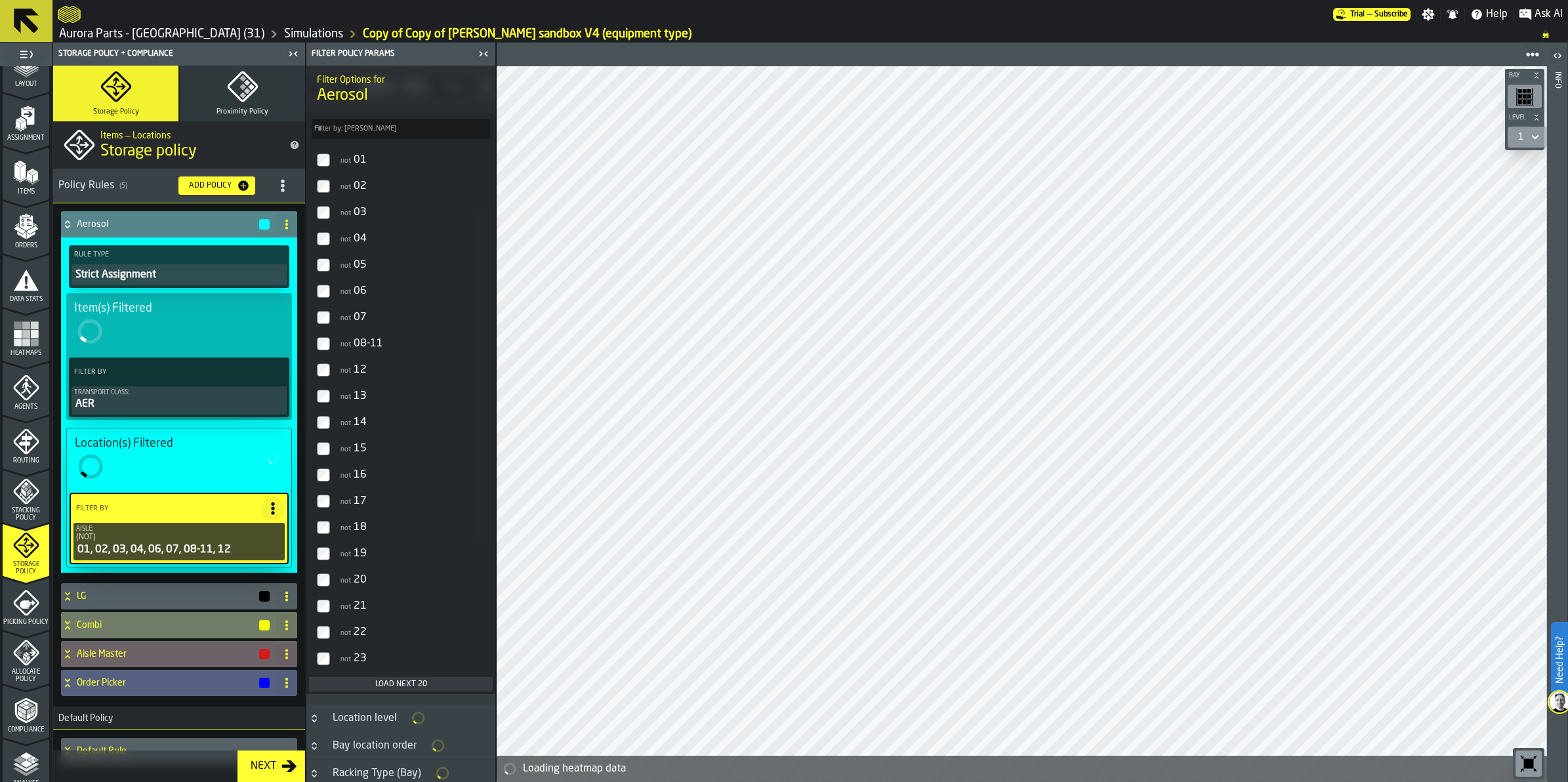
scroll to position [166, 0]
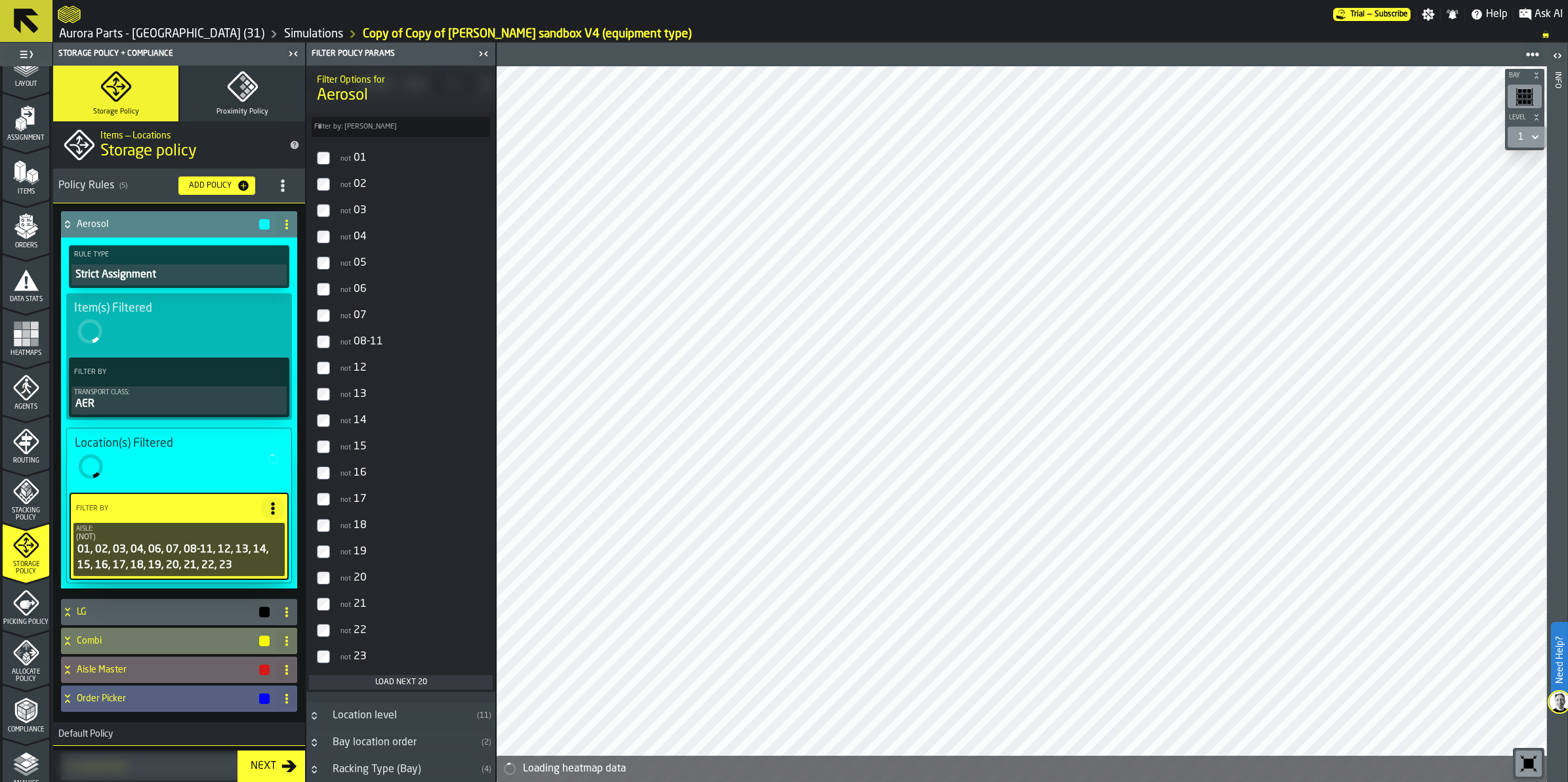
click at [370, 678] on div "Load next 20" at bounding box center [401, 682] width 174 height 10
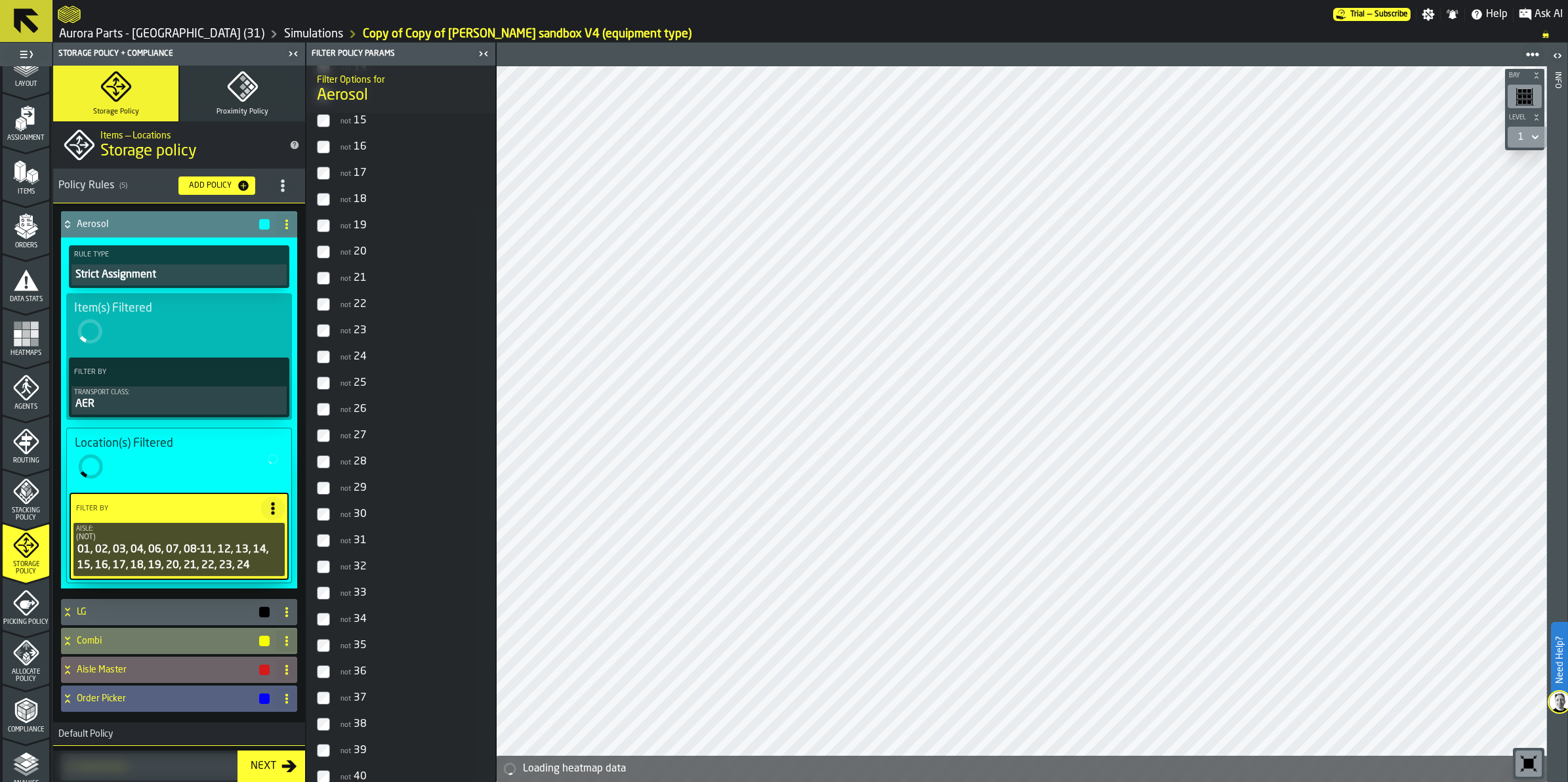
scroll to position [494, 0]
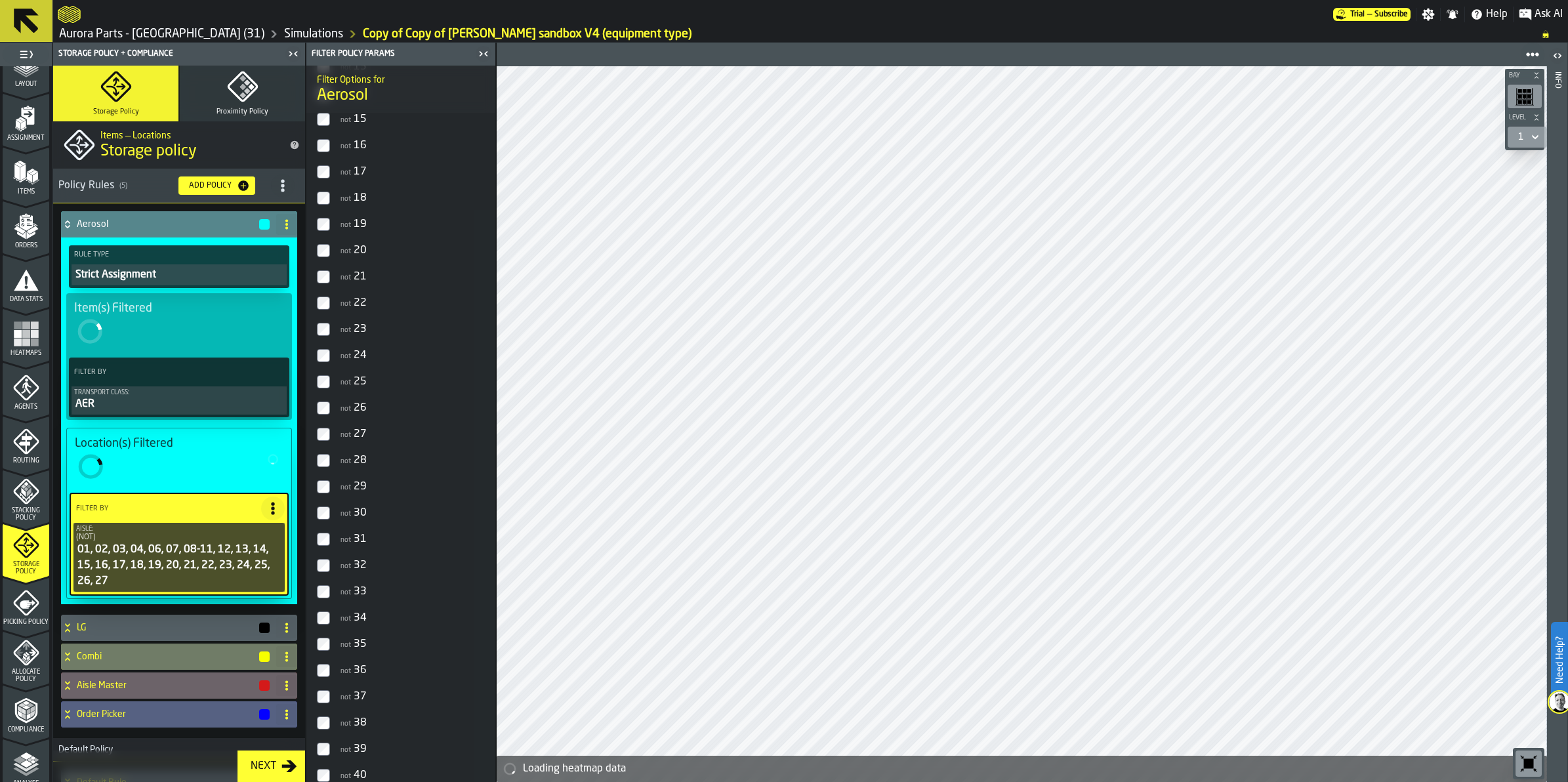
click at [326, 453] on label "not 28" at bounding box center [401, 461] width 184 height 26
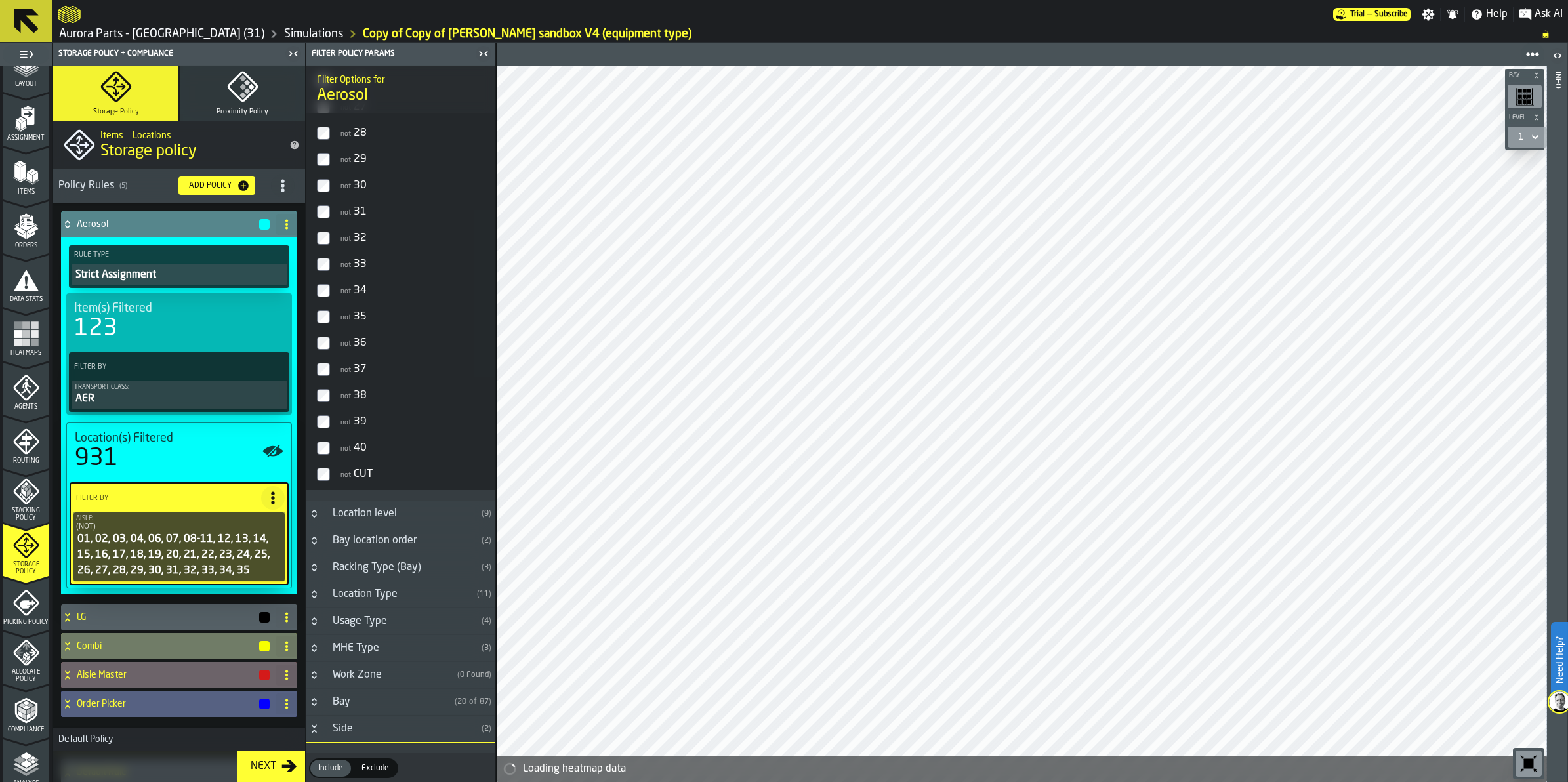
scroll to position [822, 0]
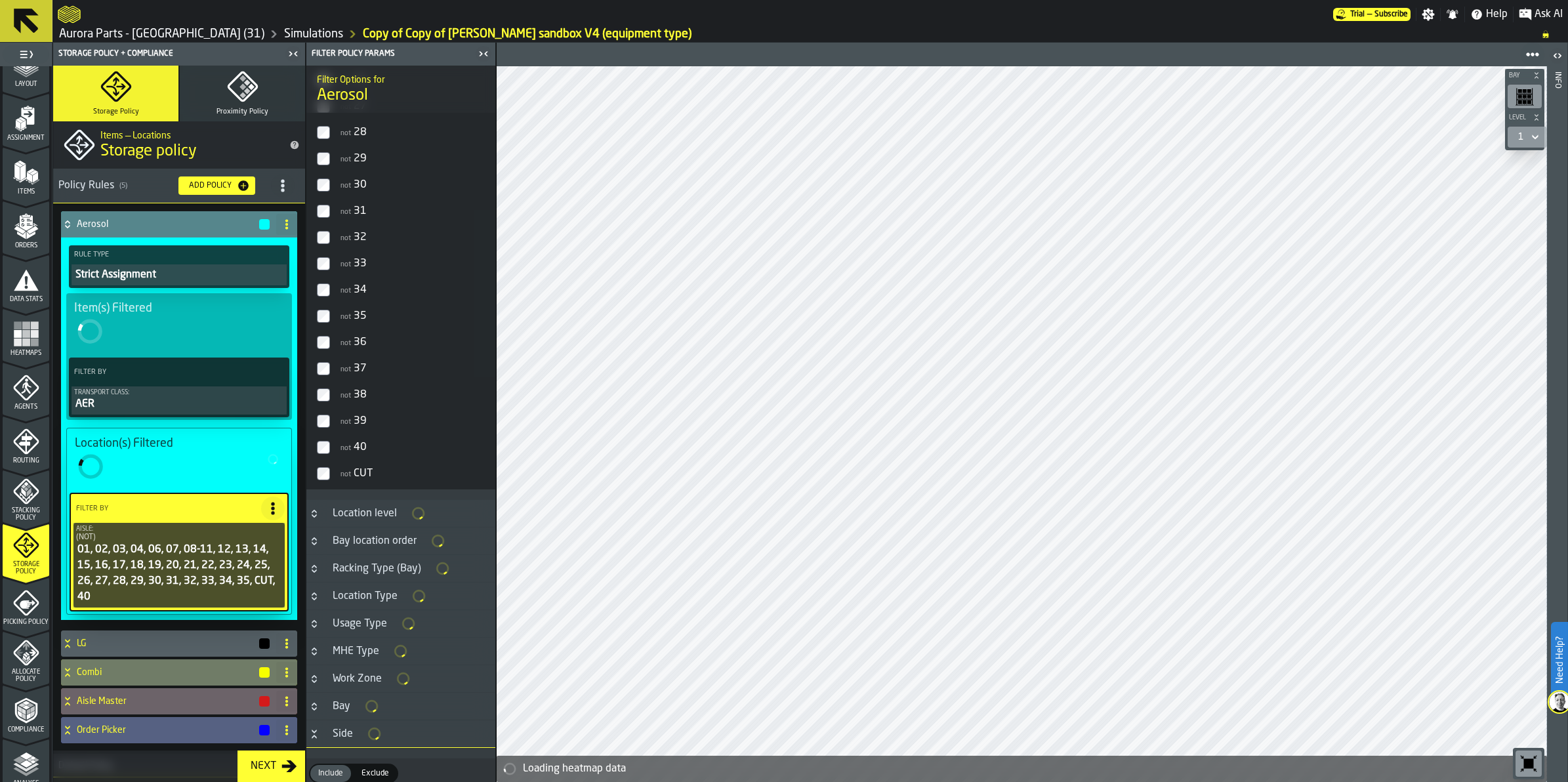
click at [322, 427] on label "not 39" at bounding box center [401, 421] width 184 height 26
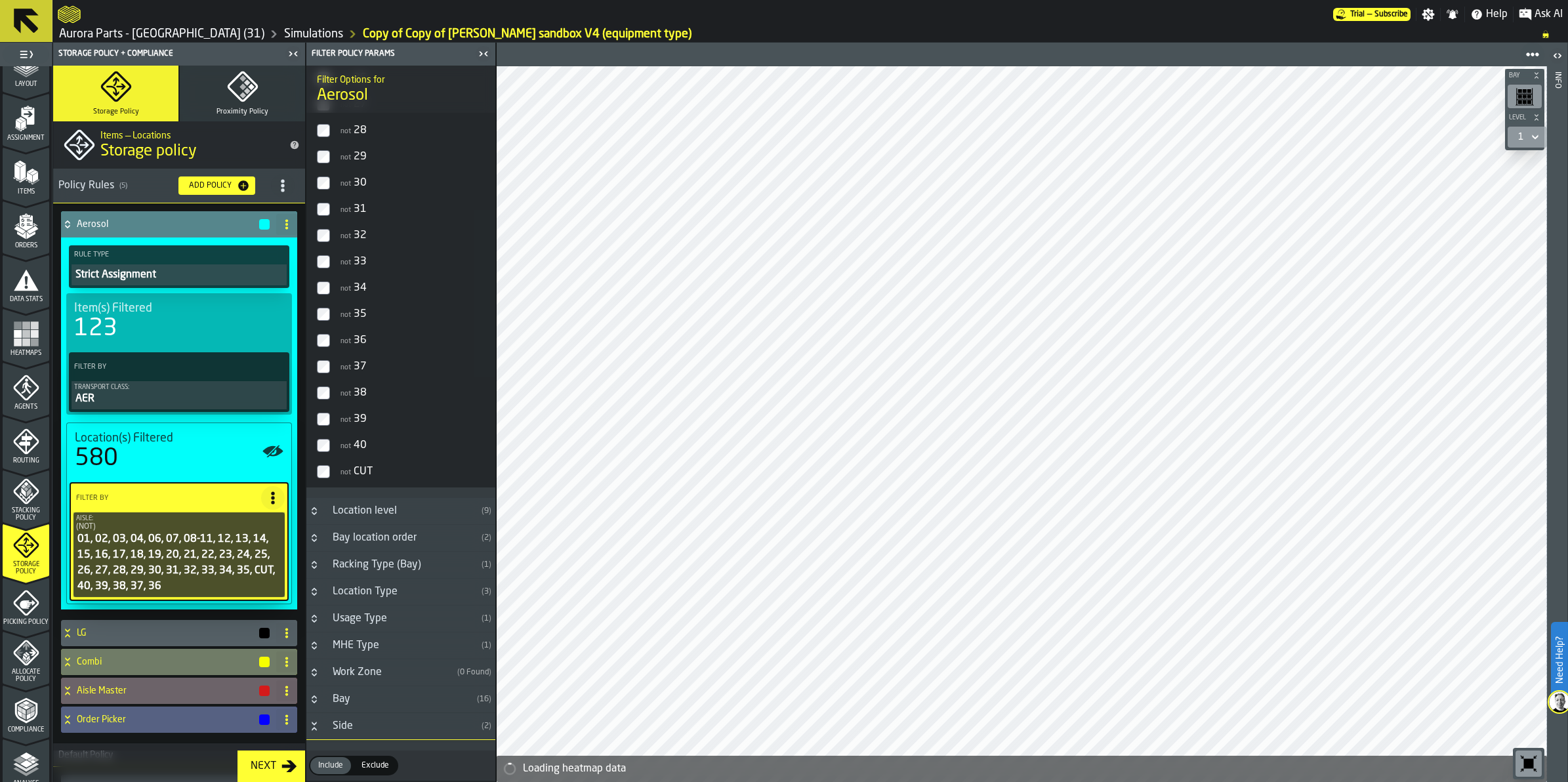
scroll to position [819, 0]
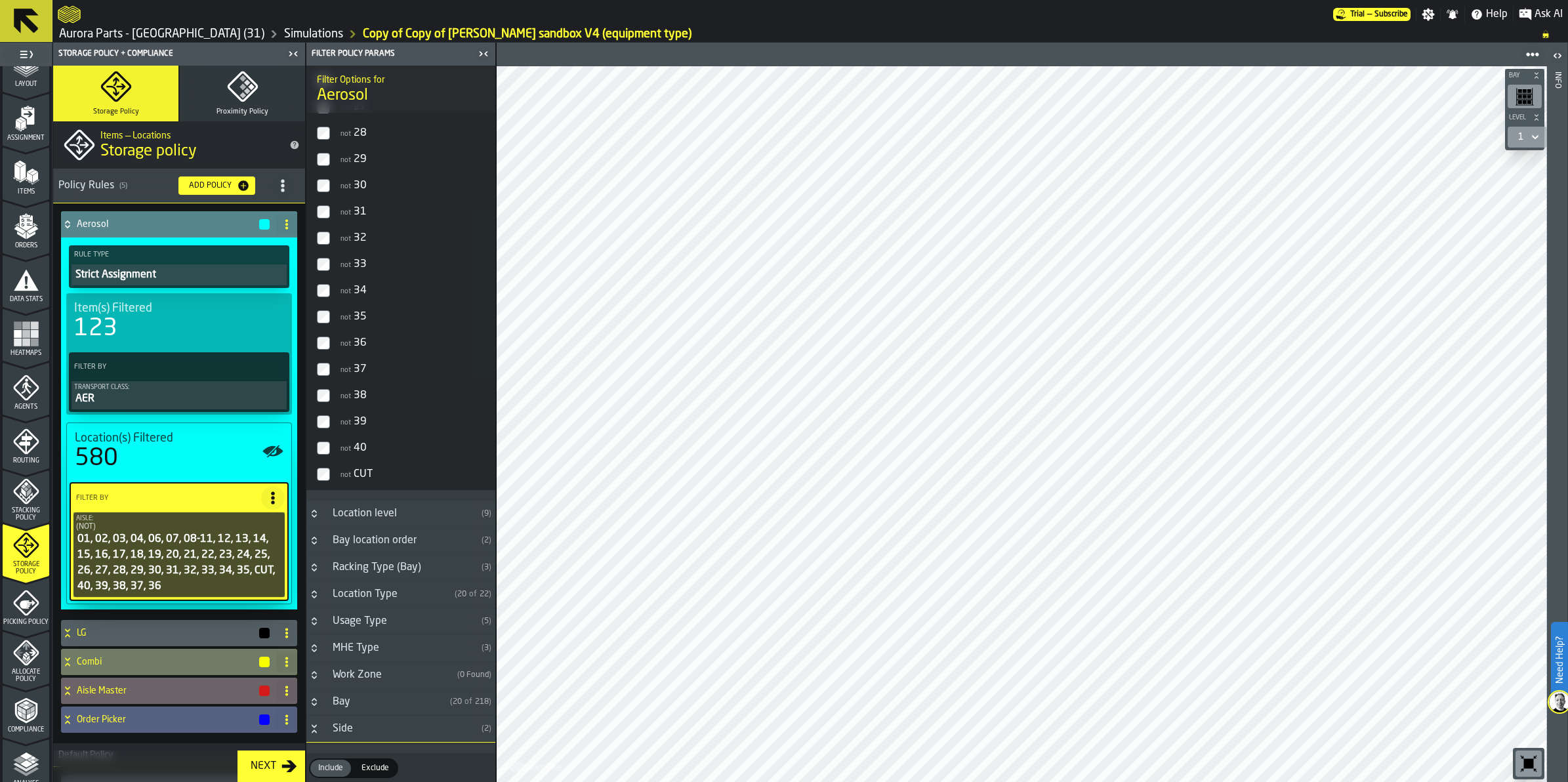
click at [486, 50] on icon "button-toggle-Close me" at bounding box center [483, 54] width 16 height 16
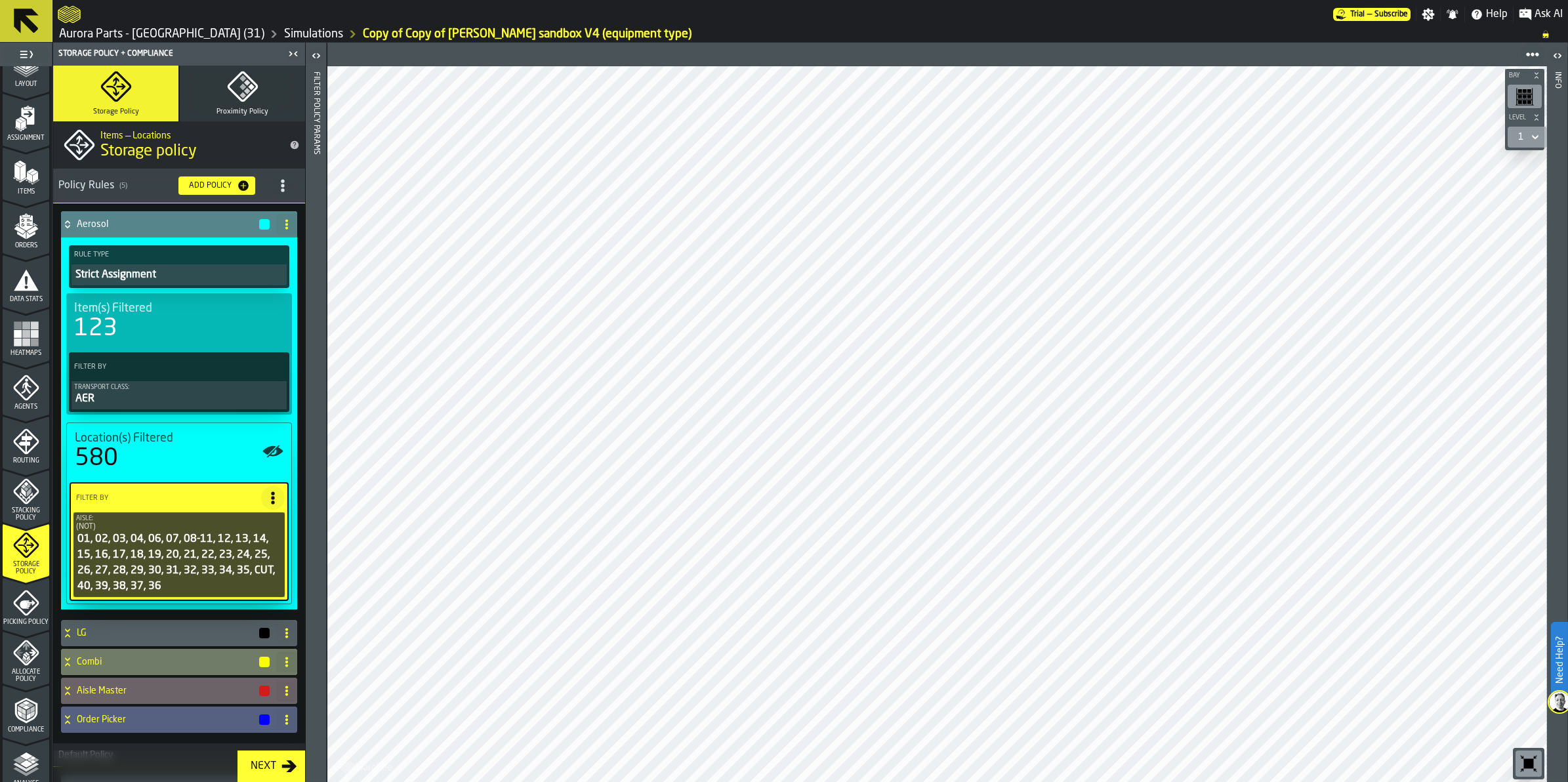
click at [38, 555] on div "Storage Policy" at bounding box center [26, 554] width 47 height 43
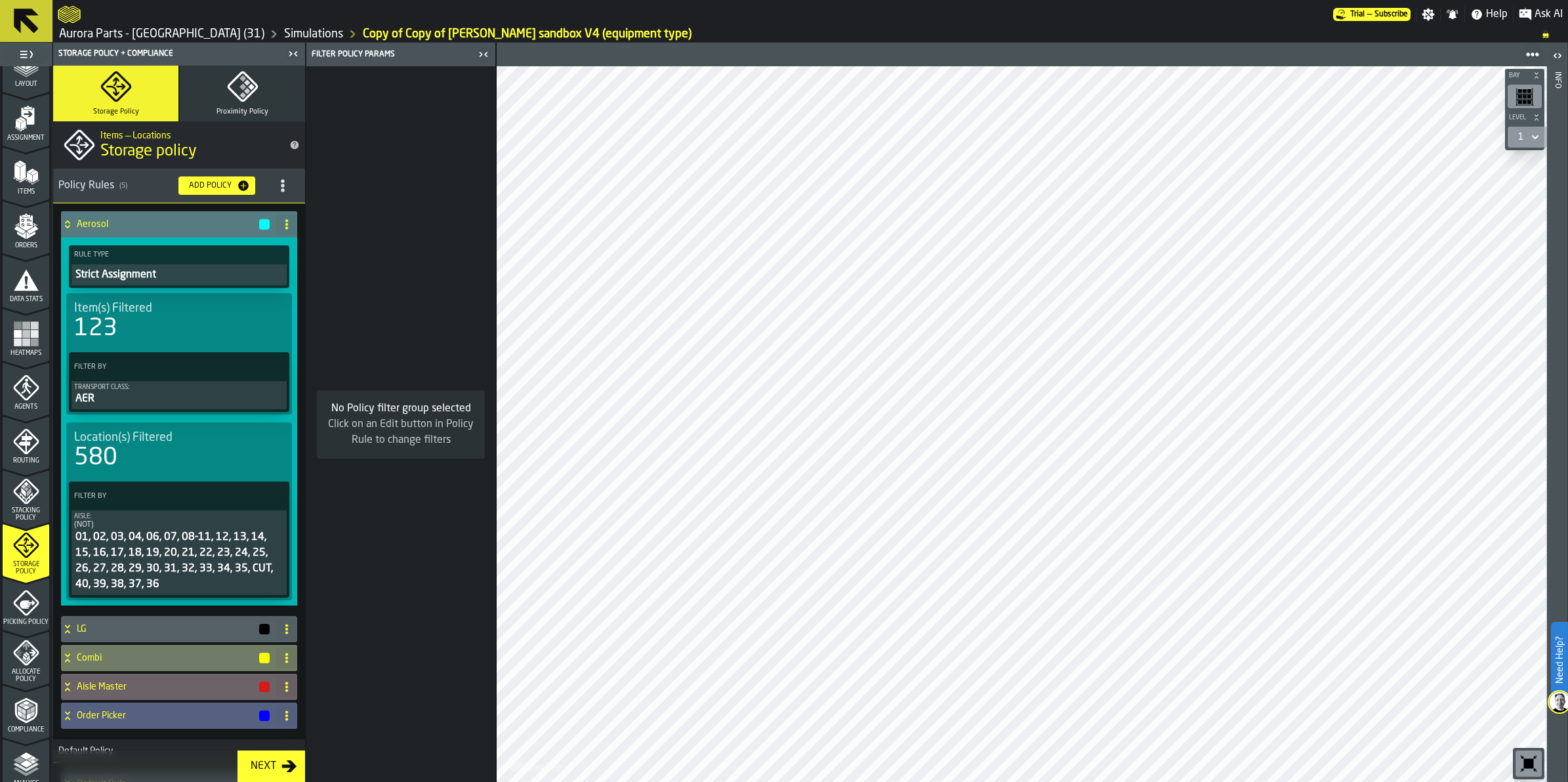
click at [29, 703] on polyline "menu Compliance" at bounding box center [30, 705] width 8 height 4
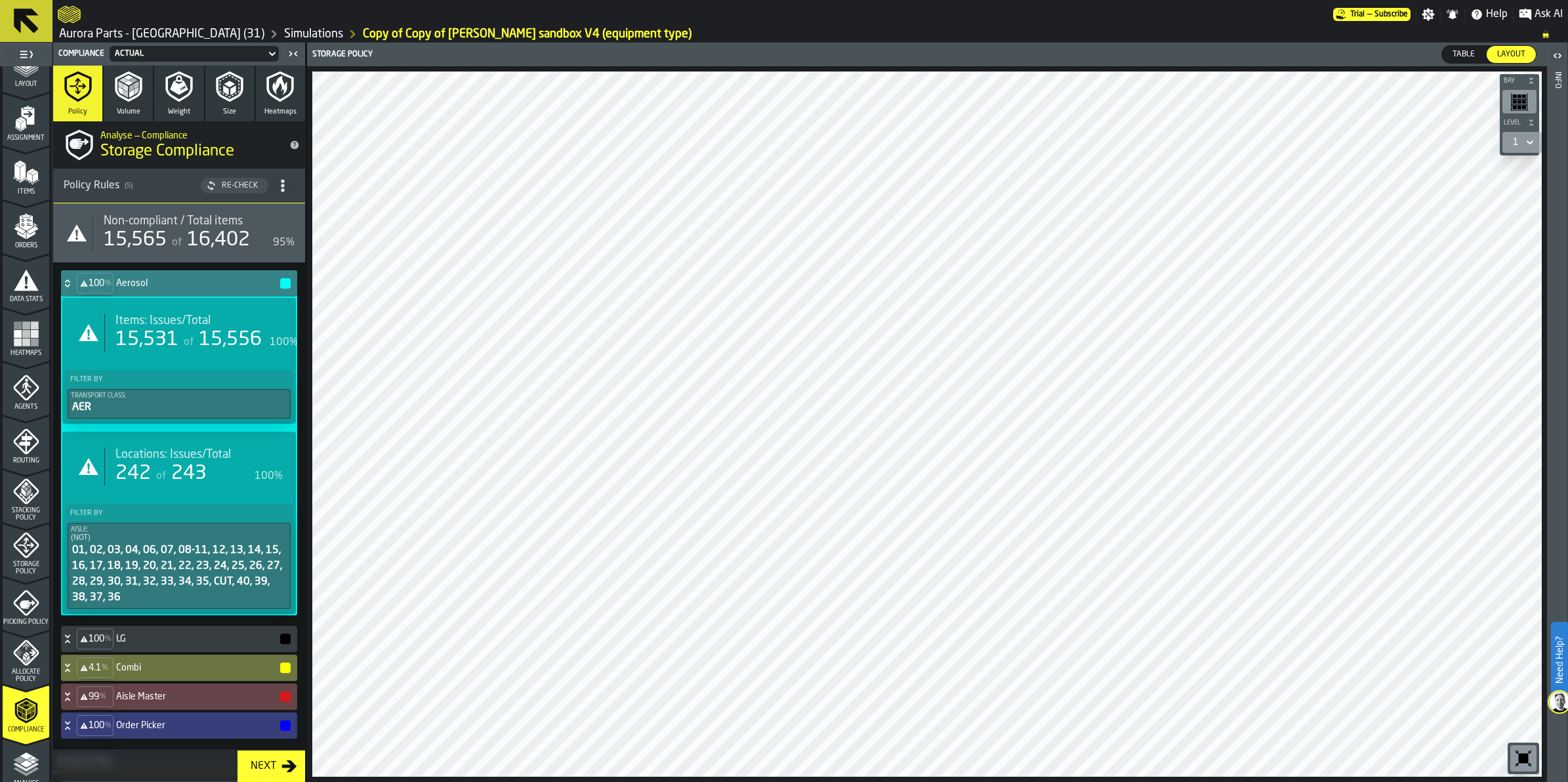
click at [70, 282] on icon at bounding box center [67, 284] width 13 height 10
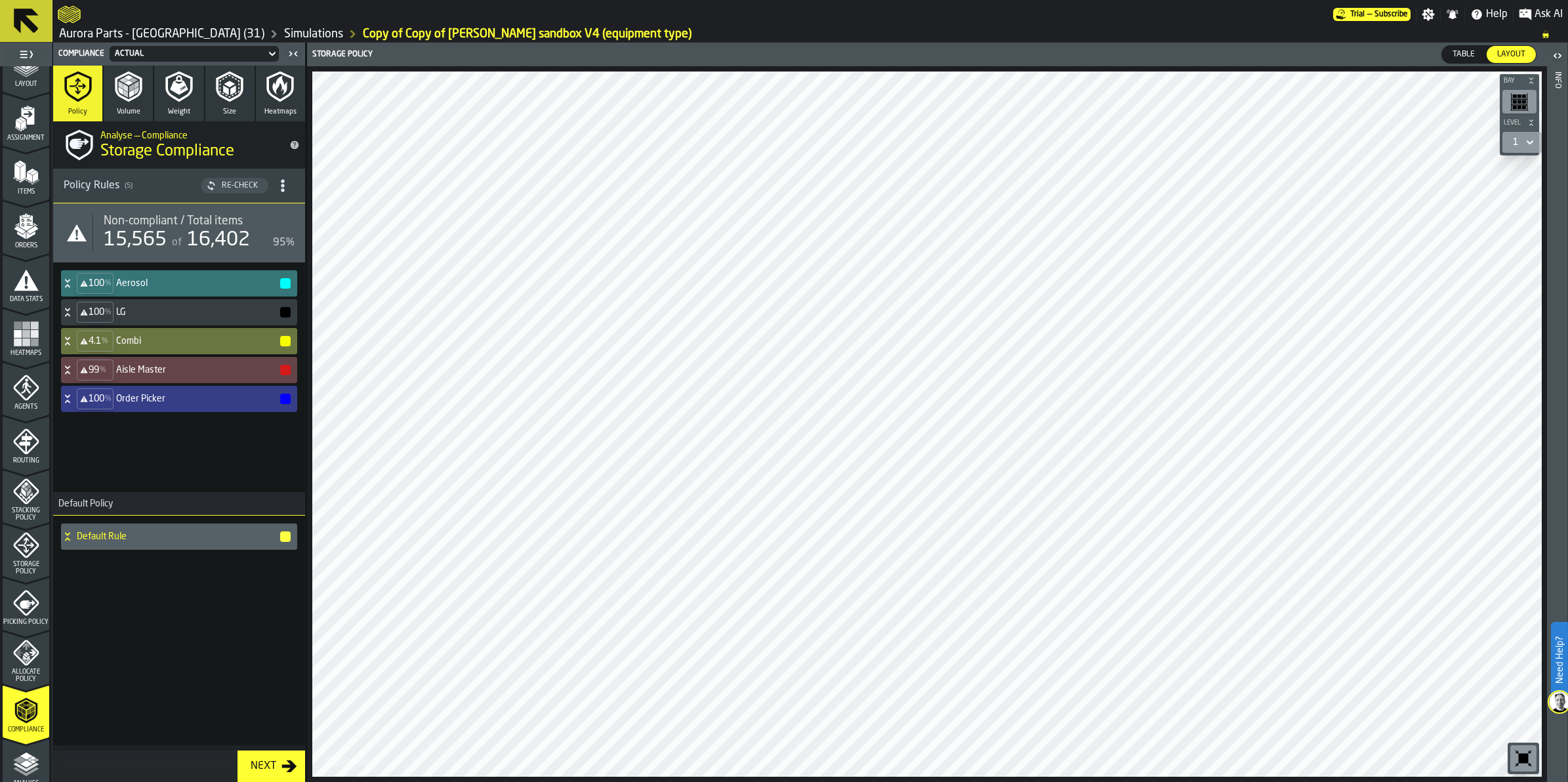
click at [121, 394] on h4 "Order Picker" at bounding box center [198, 399] width 163 height 10
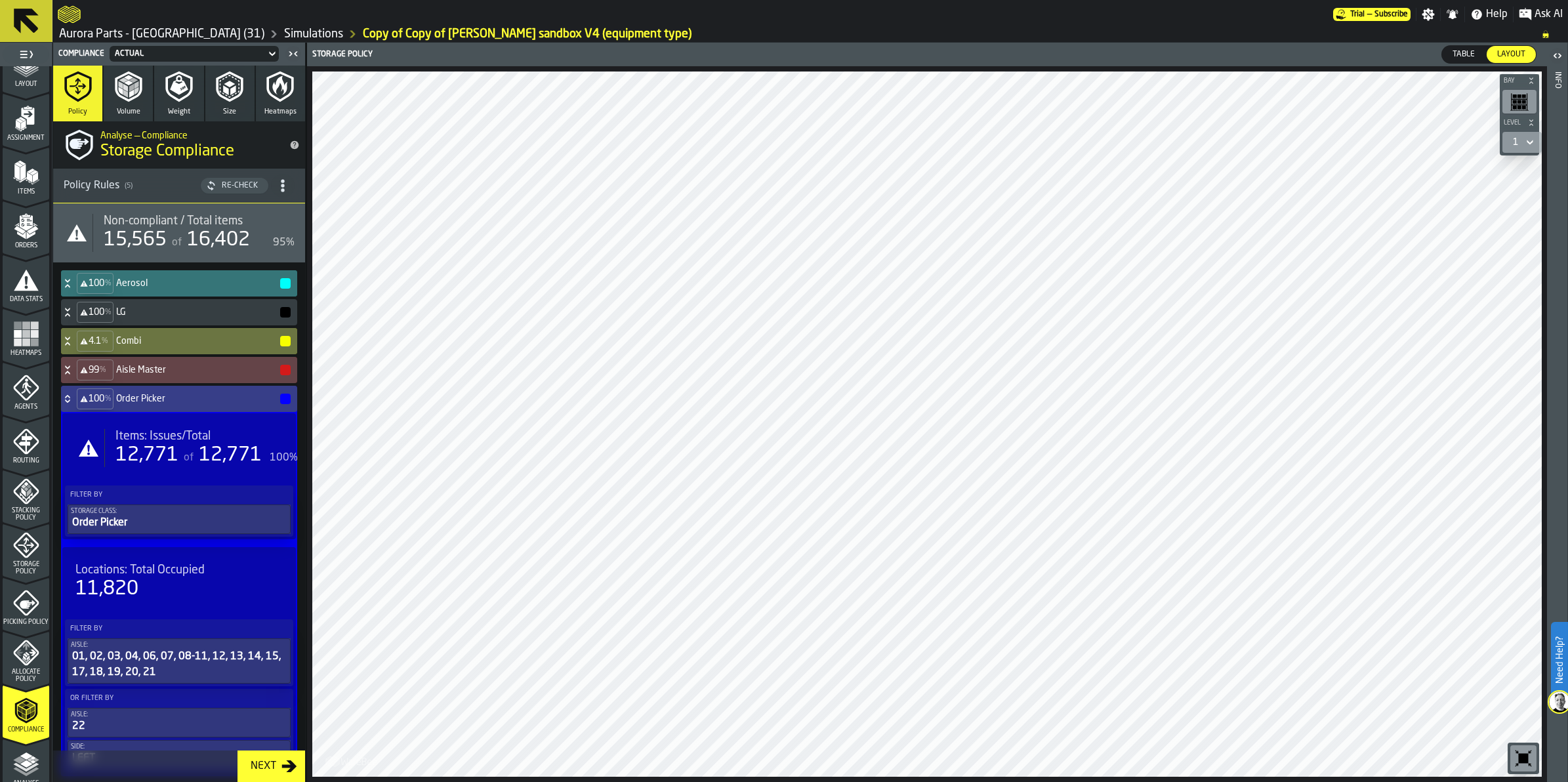
click at [174, 448] on div "12,771" at bounding box center [147, 455] width 63 height 23
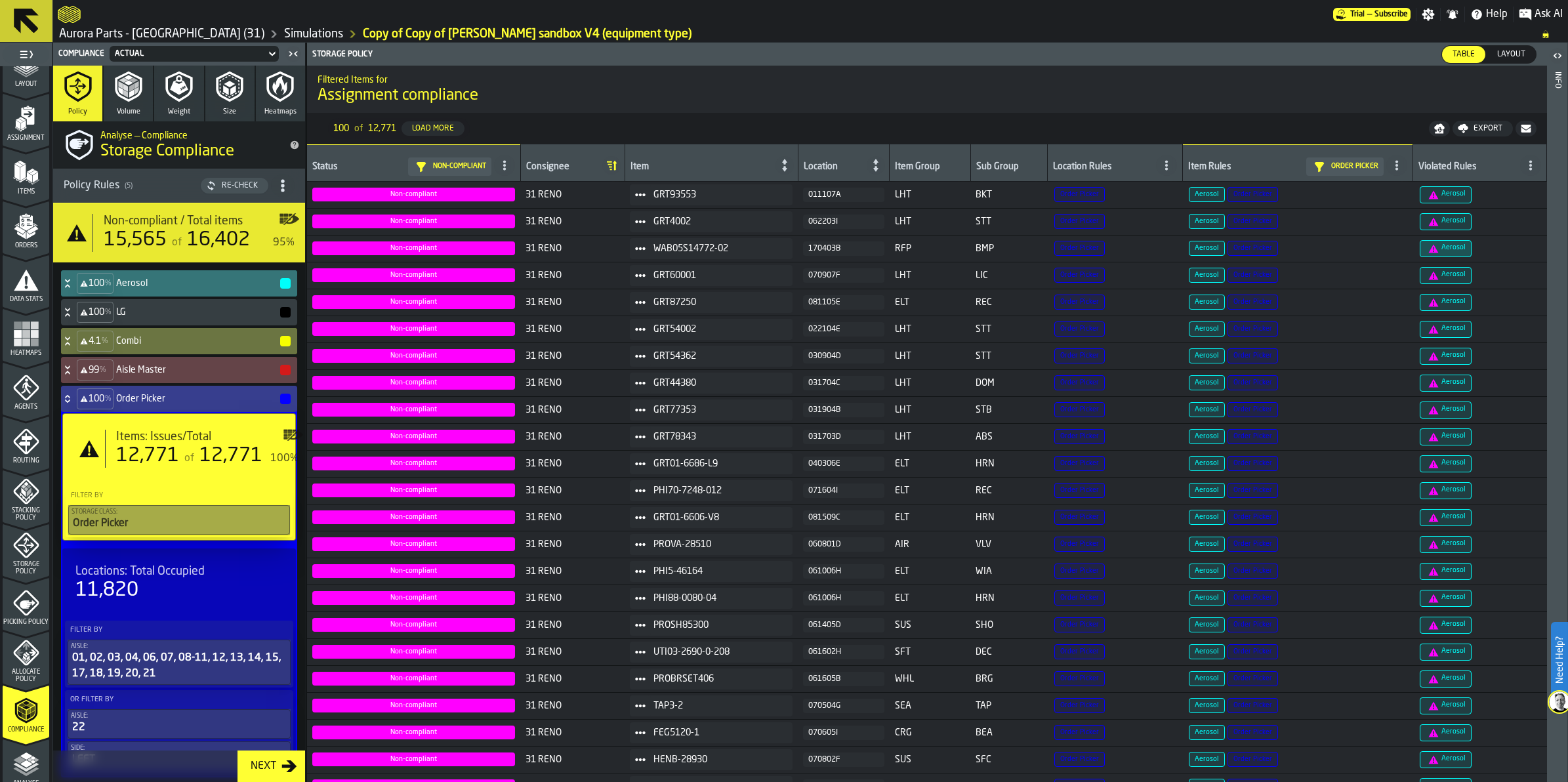
click at [1441, 244] on span "Aerosol" at bounding box center [1446, 249] width 52 height 17
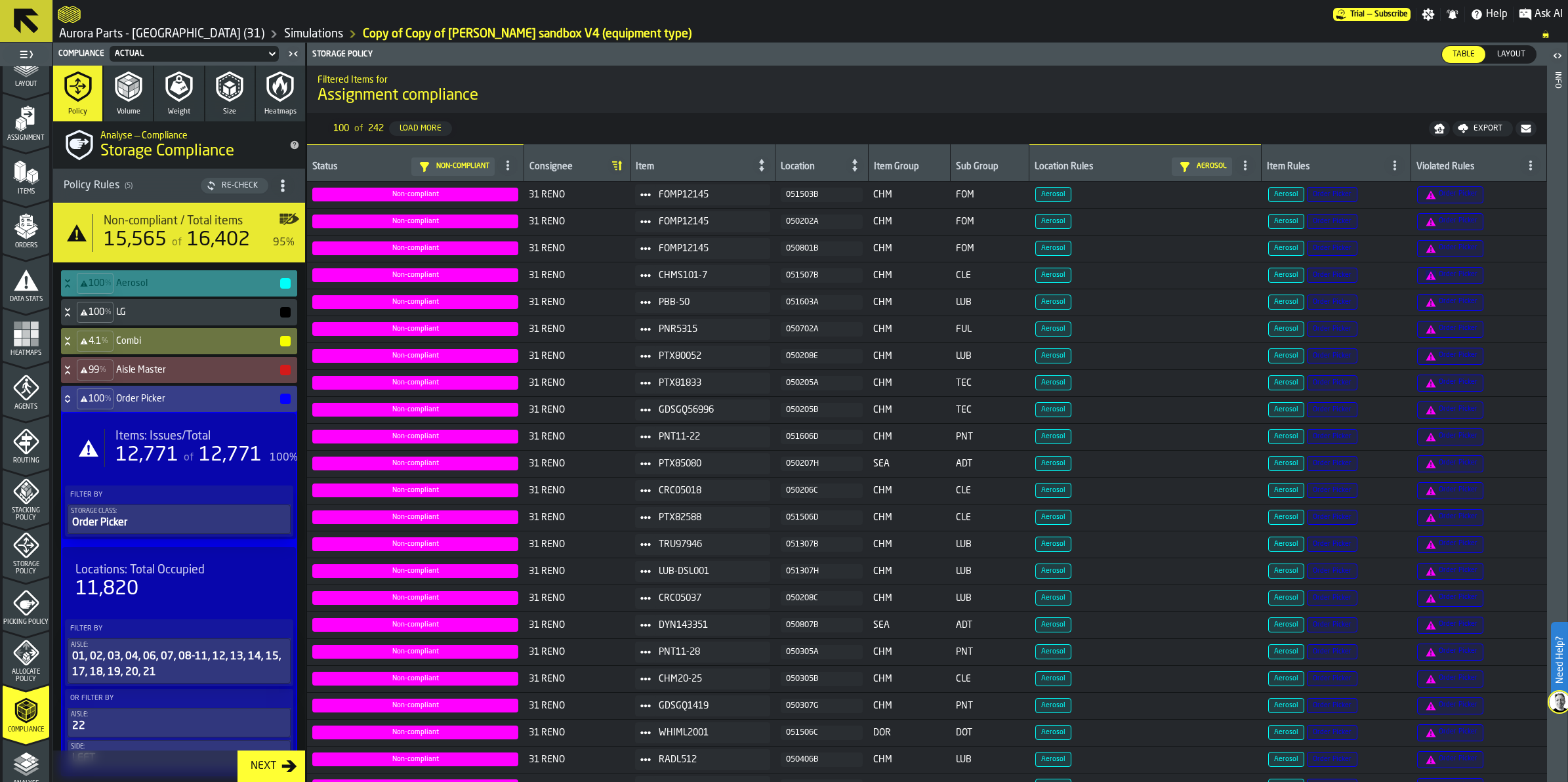
click at [66, 400] on icon at bounding box center [67, 401] width 4 height 3
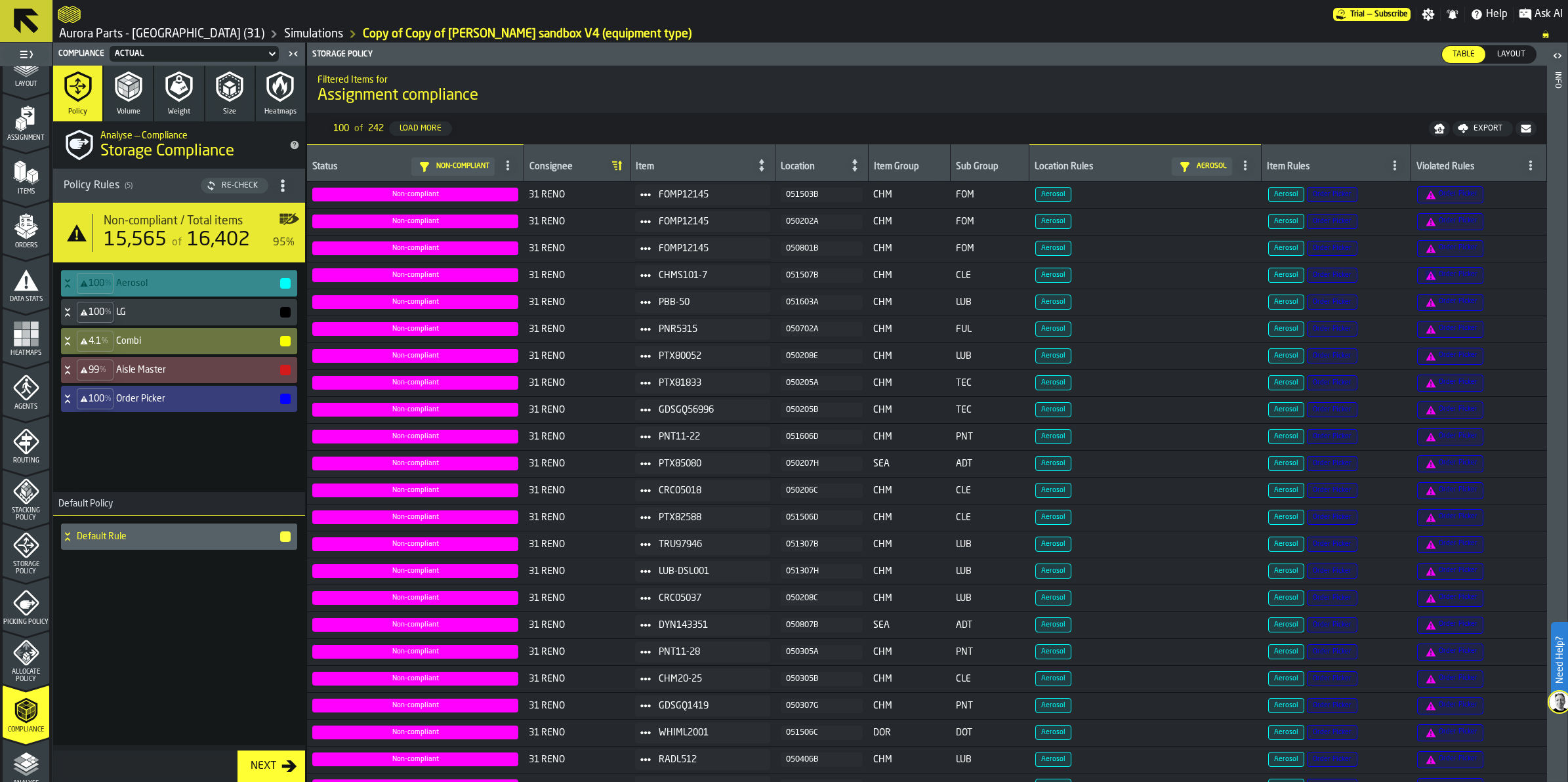
click at [68, 282] on icon at bounding box center [67, 284] width 13 height 10
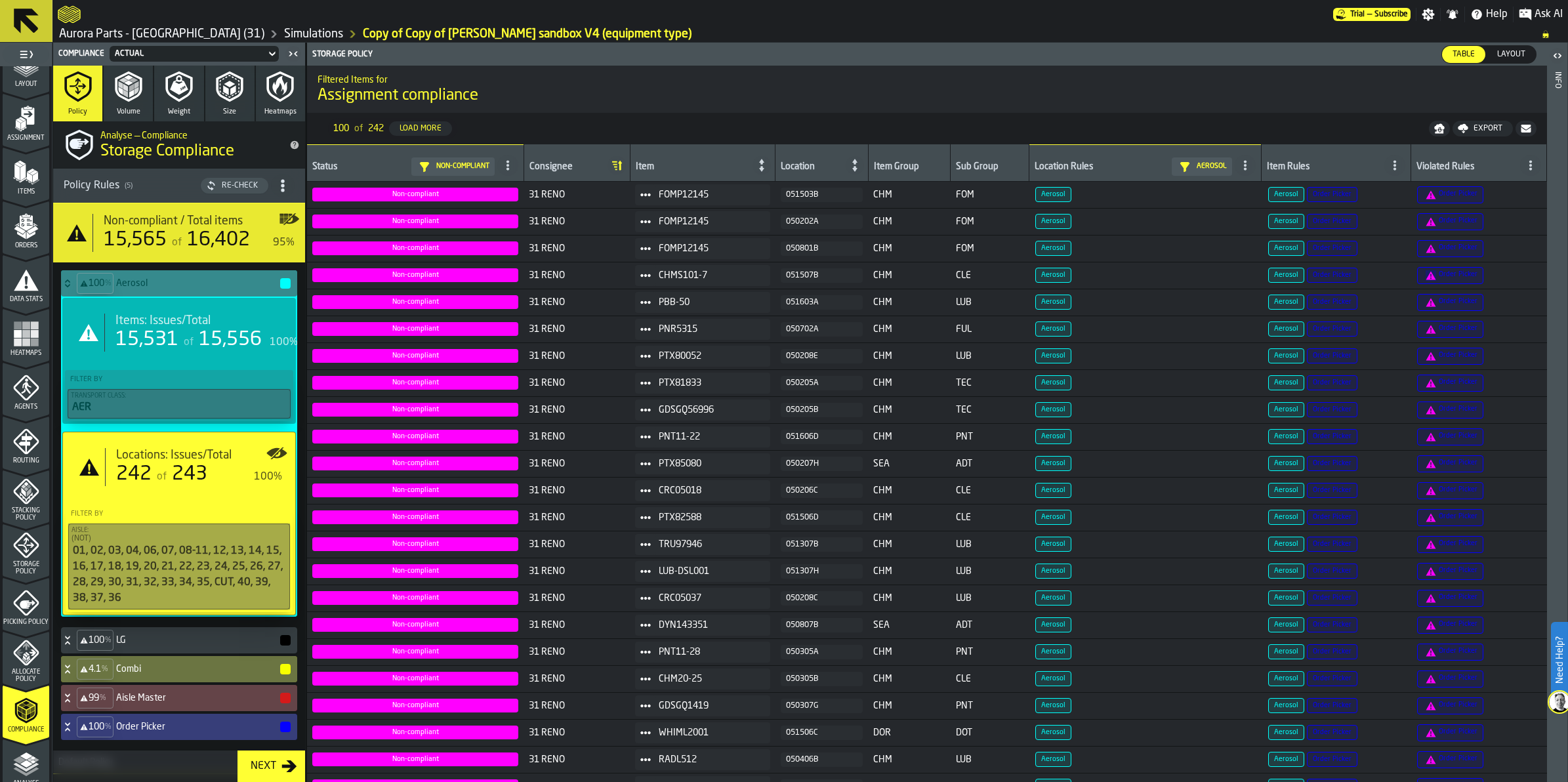
click at [69, 282] on icon at bounding box center [67, 281] width 4 height 3
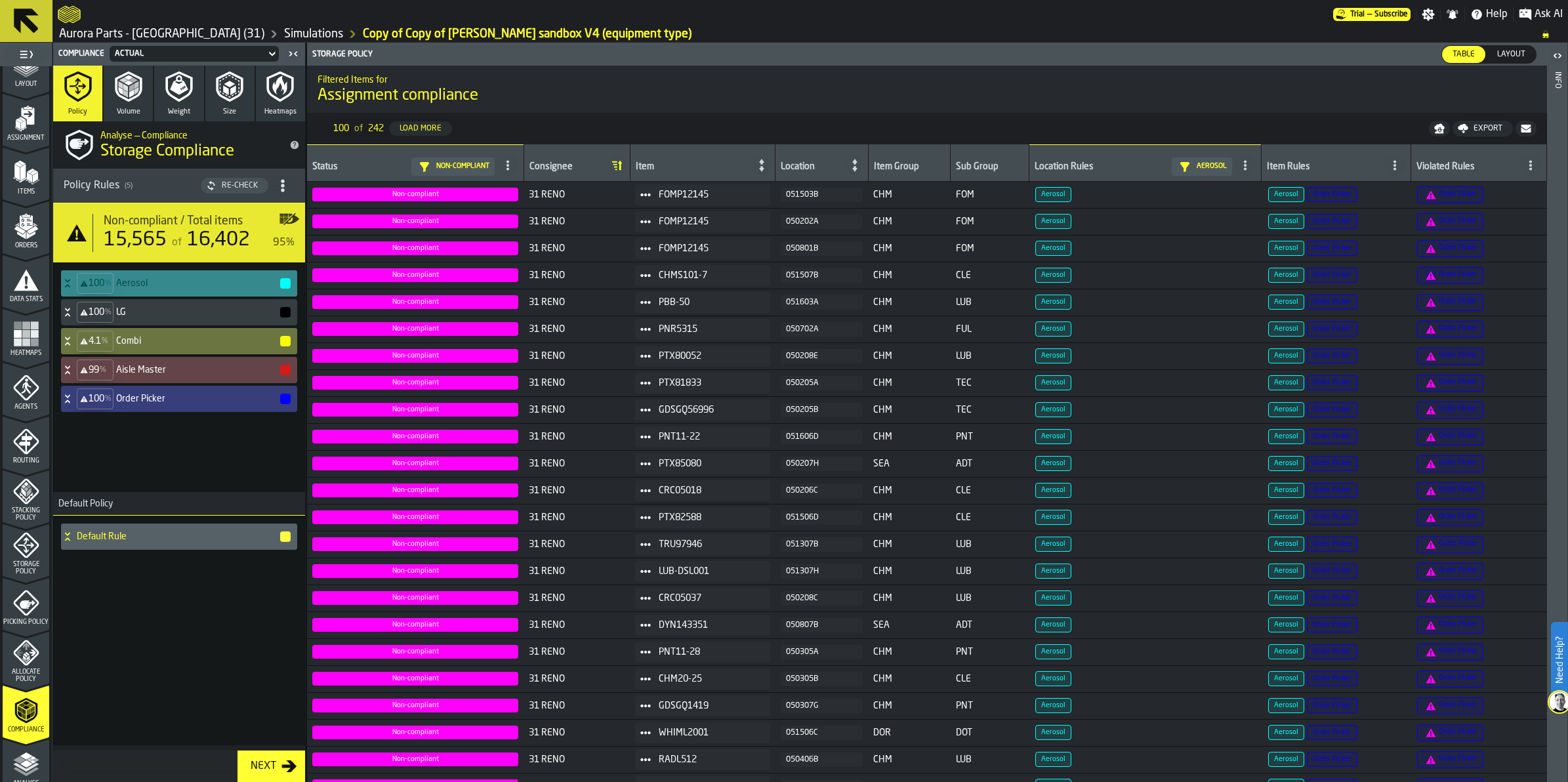
click at [31, 490] on icon "menu Stacking Policy" at bounding box center [26, 491] width 26 height 26
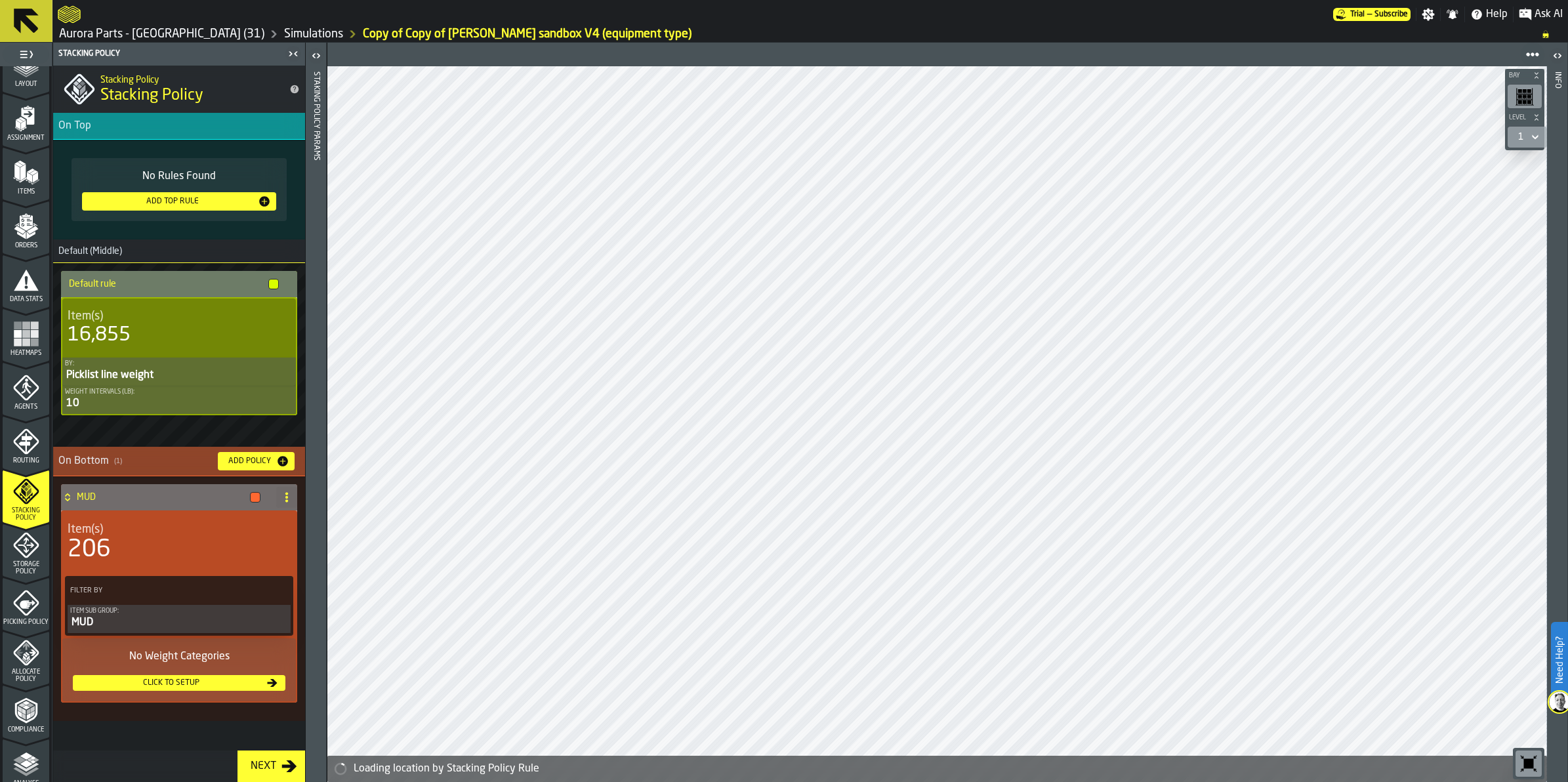
click at [28, 437] on icon "menu Routing" at bounding box center [25, 443] width 14 height 20
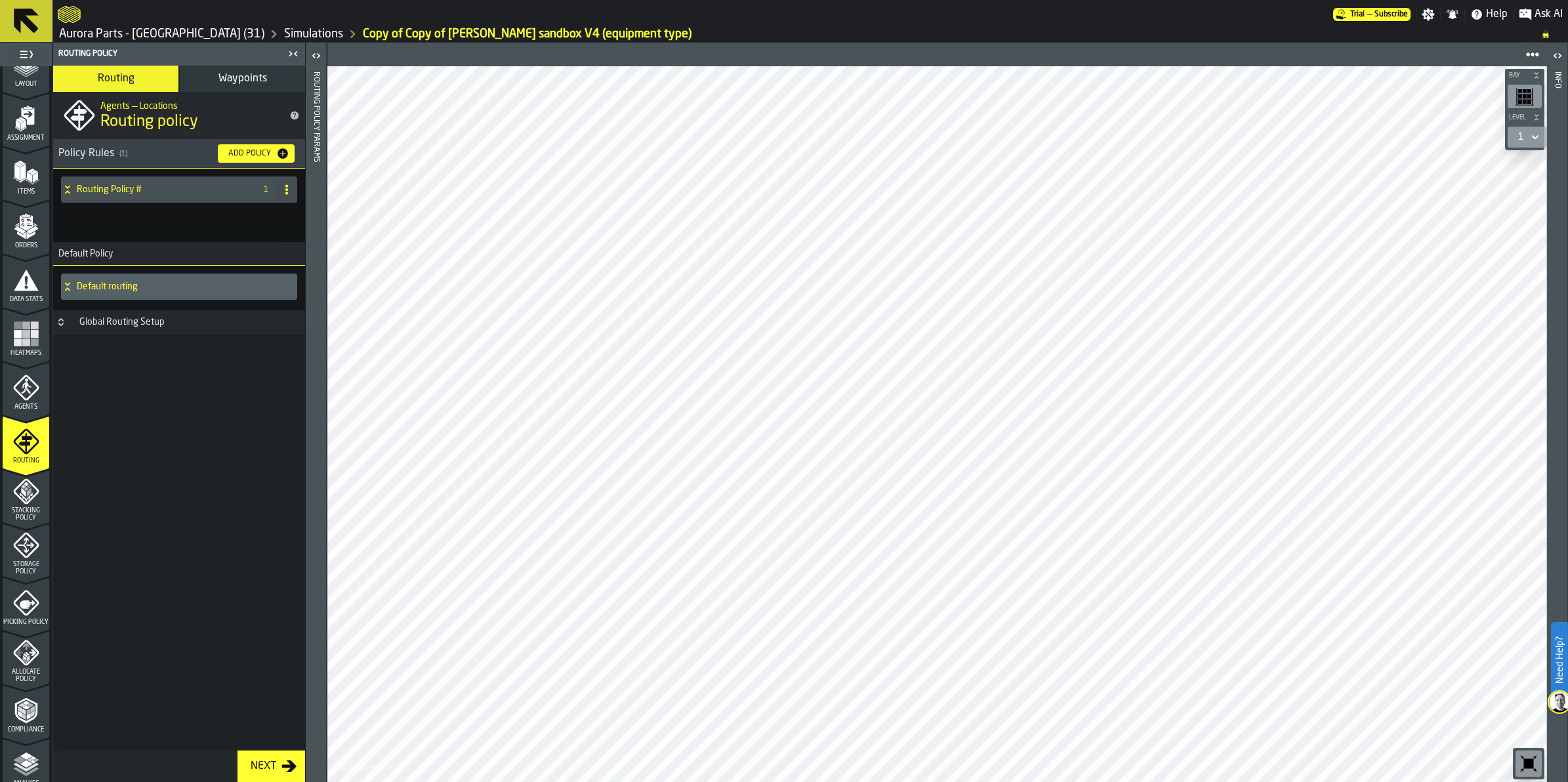
click at [28, 514] on span "Stacking Policy" at bounding box center [26, 514] width 47 height 15
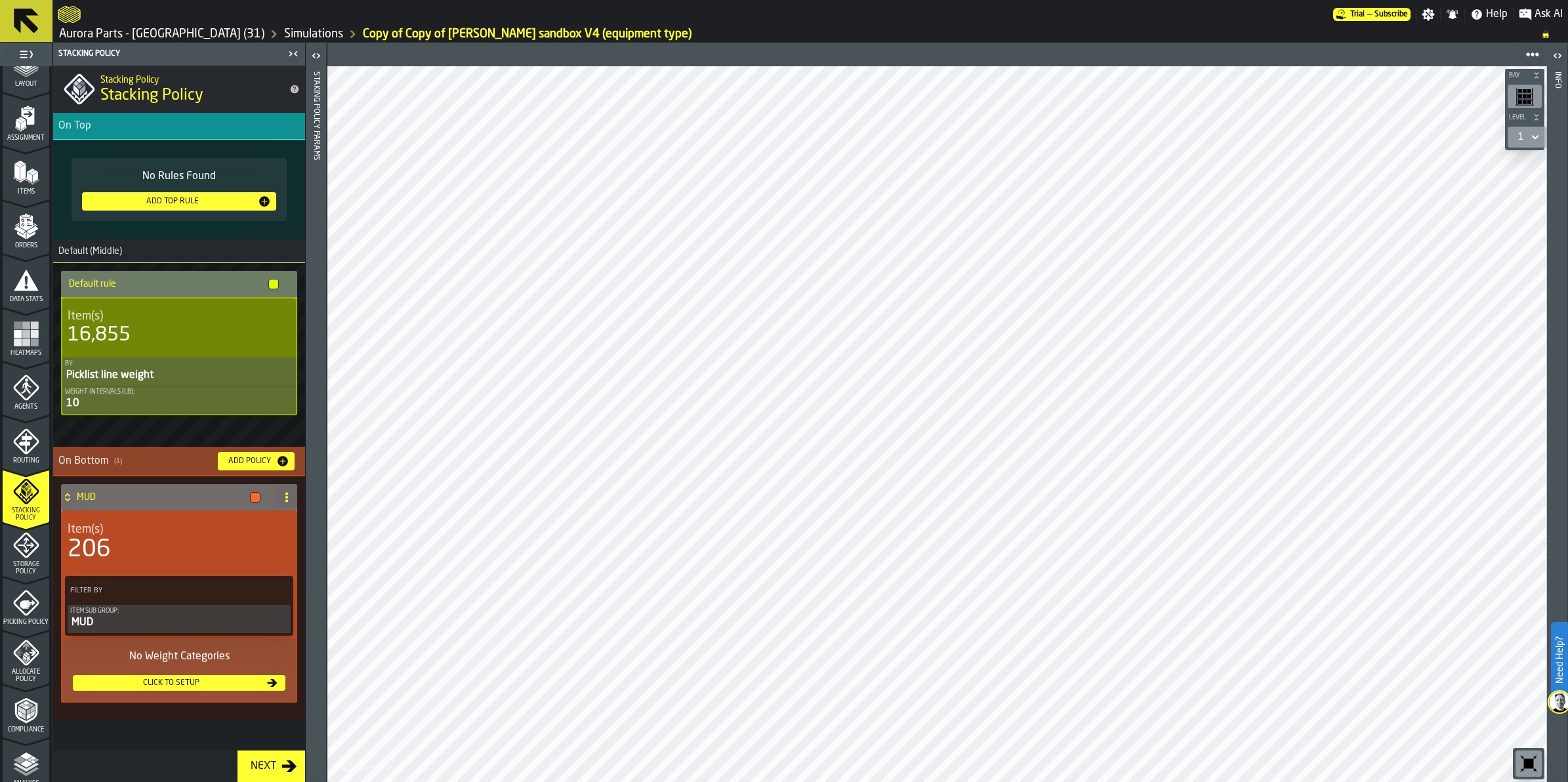
click at [34, 549] on icon "menu Storage Policy" at bounding box center [26, 545] width 26 height 26
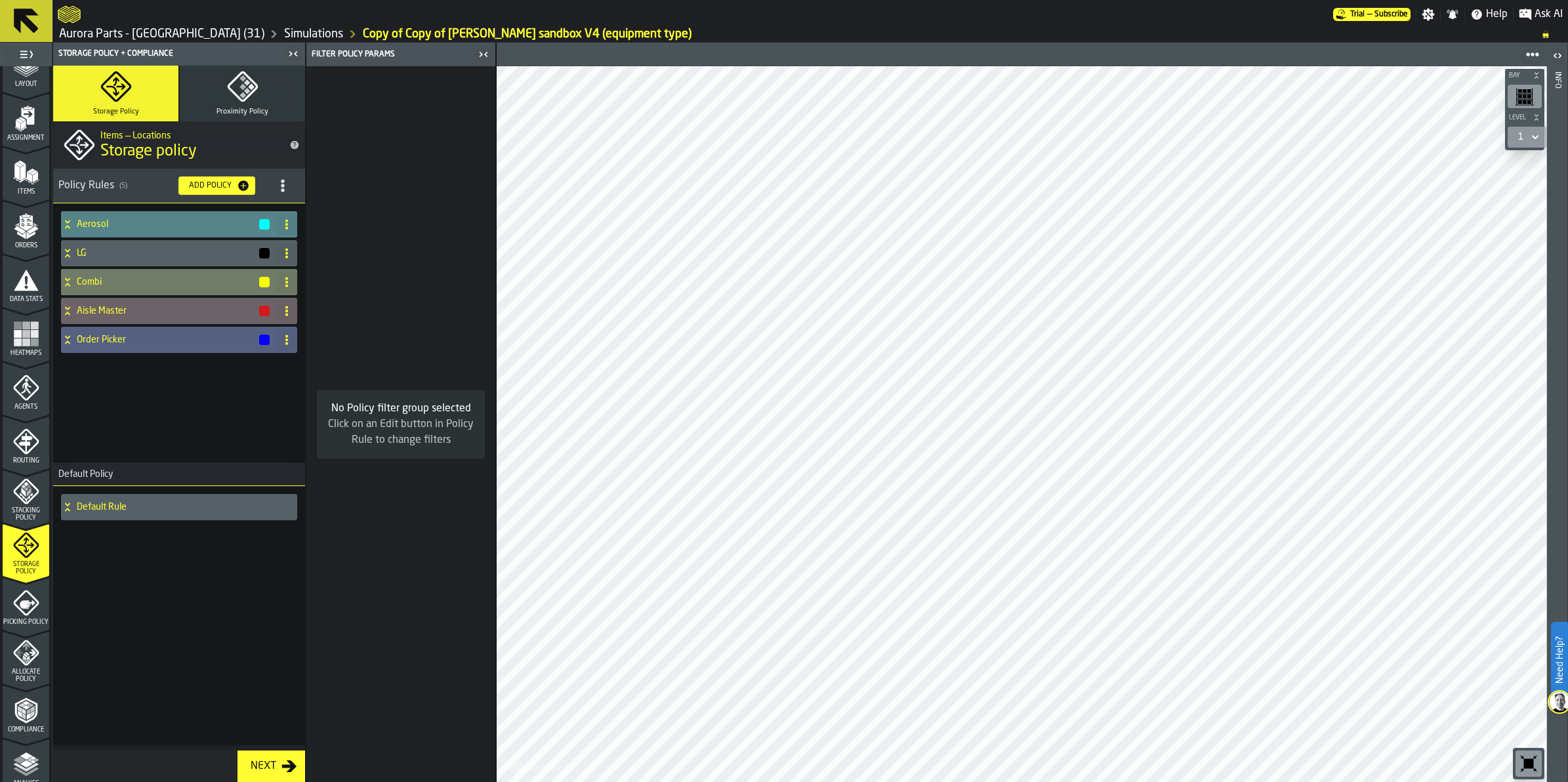
click at [71, 220] on icon at bounding box center [67, 225] width 13 height 10
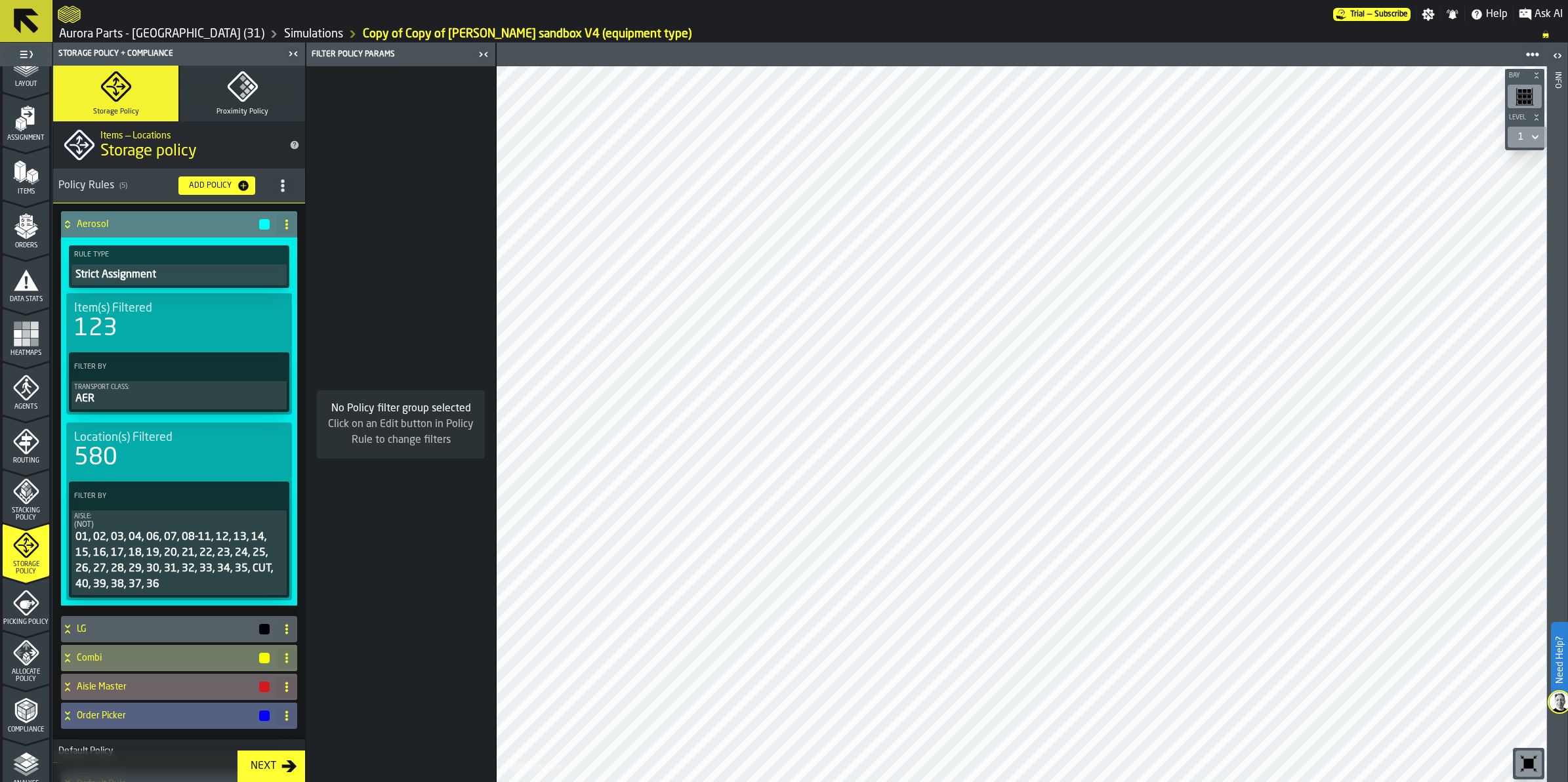
click at [178, 276] on div "Strict Assignment" at bounding box center [179, 275] width 210 height 16
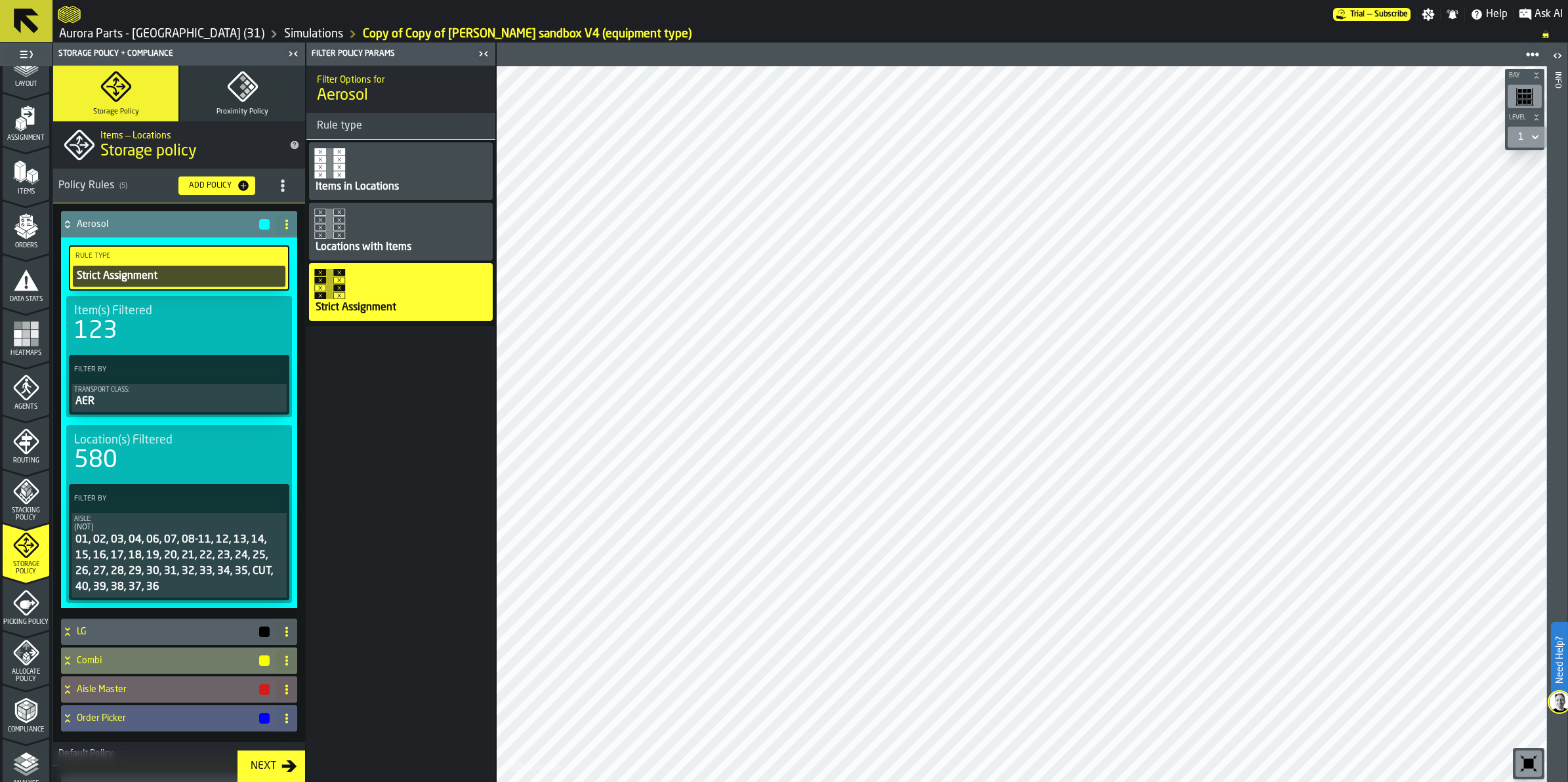
click at [332, 247] on div "Locations with Items" at bounding box center [363, 247] width 98 height 16
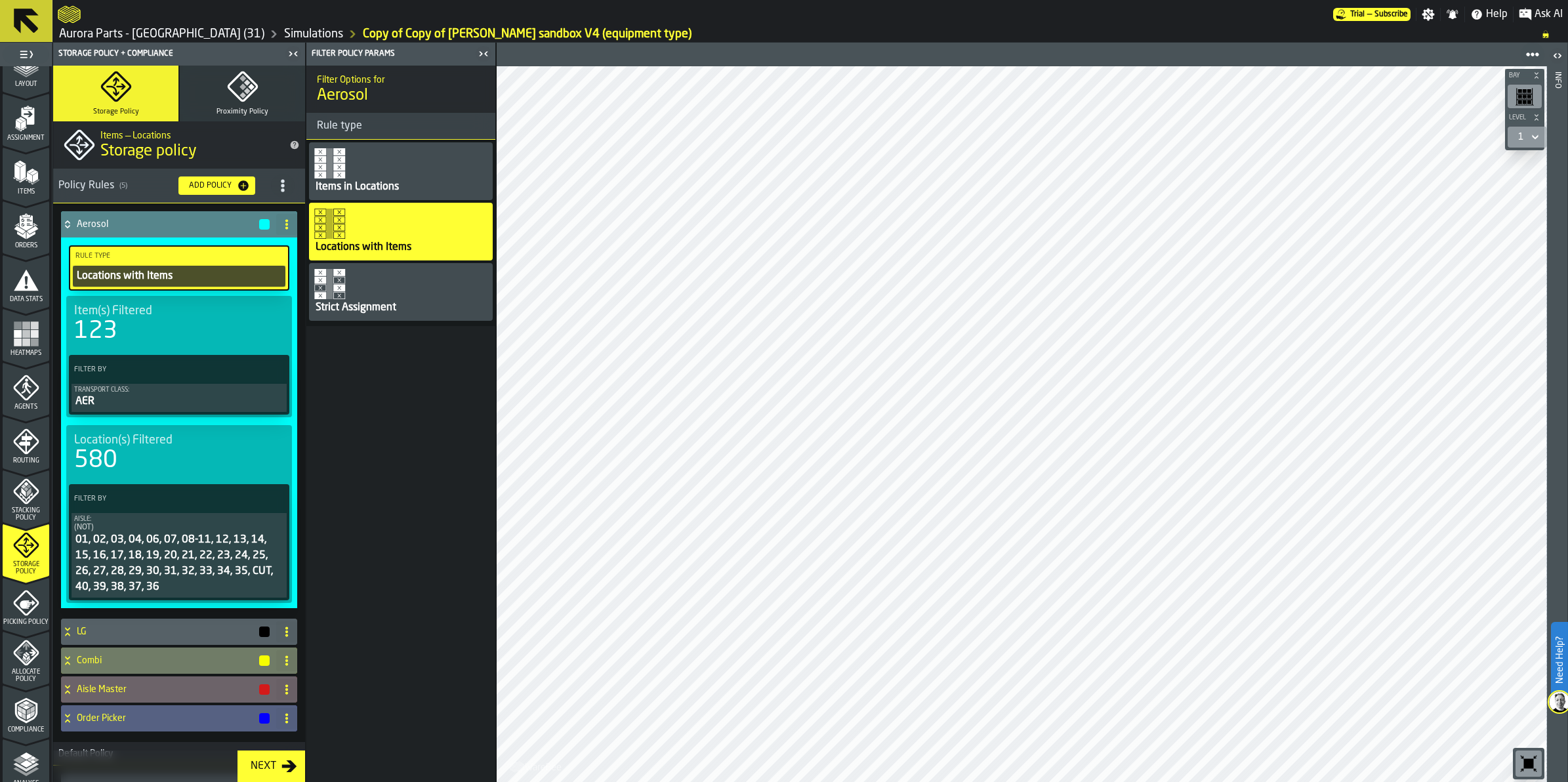
click at [292, 144] on icon "title-Storage policy" at bounding box center [294, 145] width 10 height 10
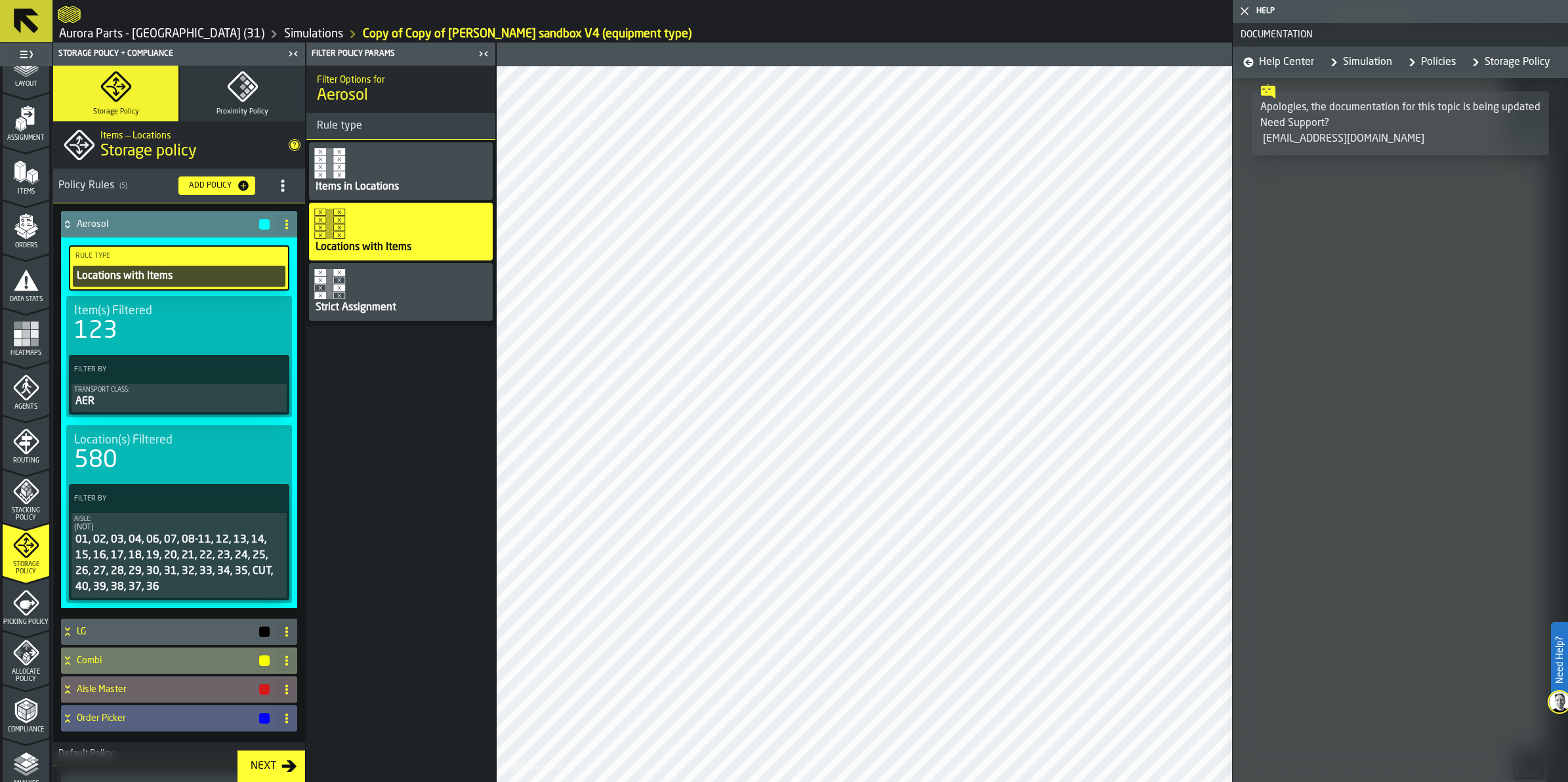
click at [1247, 13] on polygon "button-toggle-Close me" at bounding box center [1245, 11] width 9 height 9
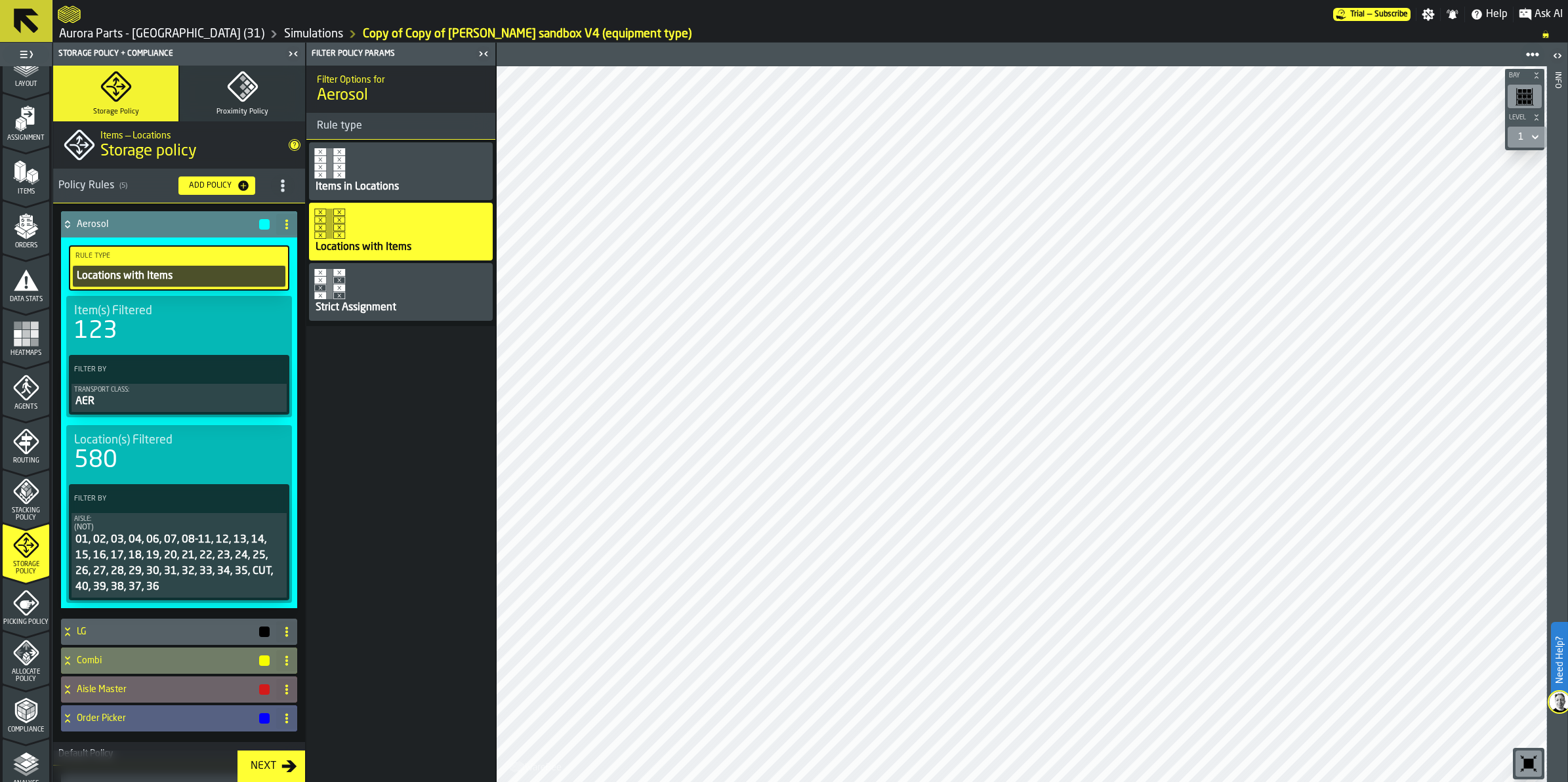
click at [1484, 15] on div "Help" at bounding box center [1488, 15] width 48 height 16
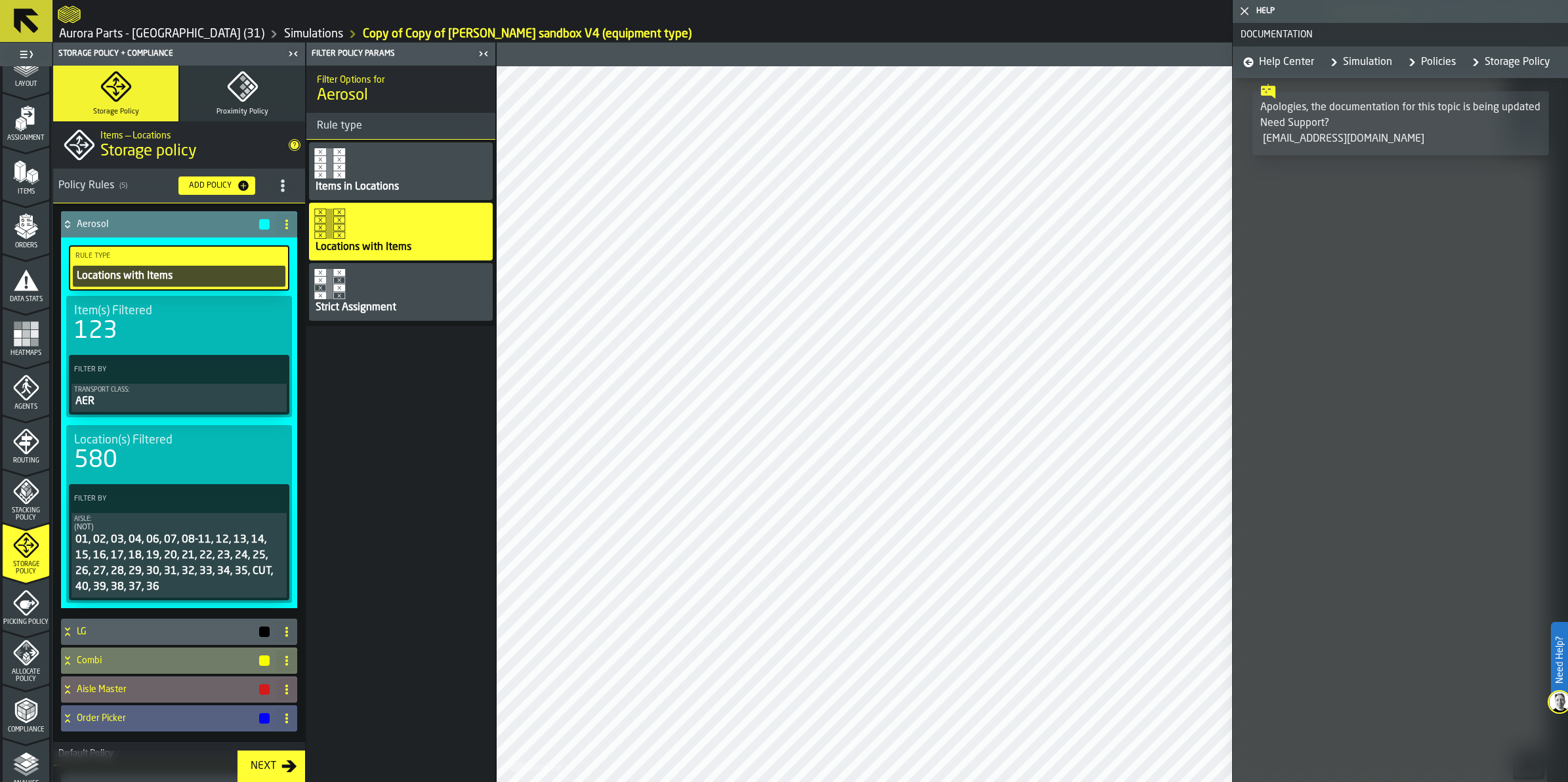
click at [1242, 7] on icon "button-toggle-Close me" at bounding box center [1244, 11] width 16 height 16
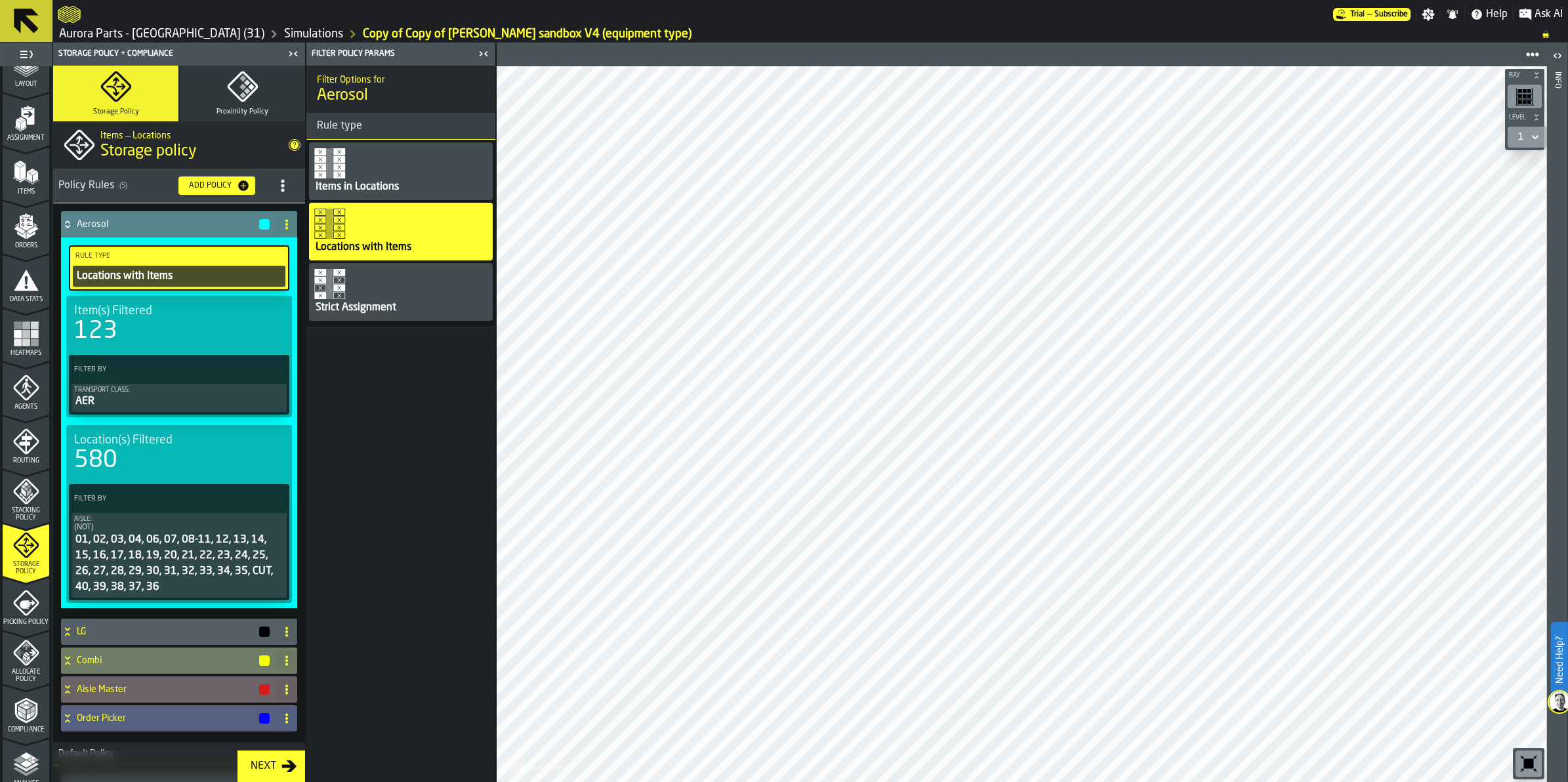
click at [1551, 76] on header "Info" at bounding box center [1557, 412] width 20 height 739
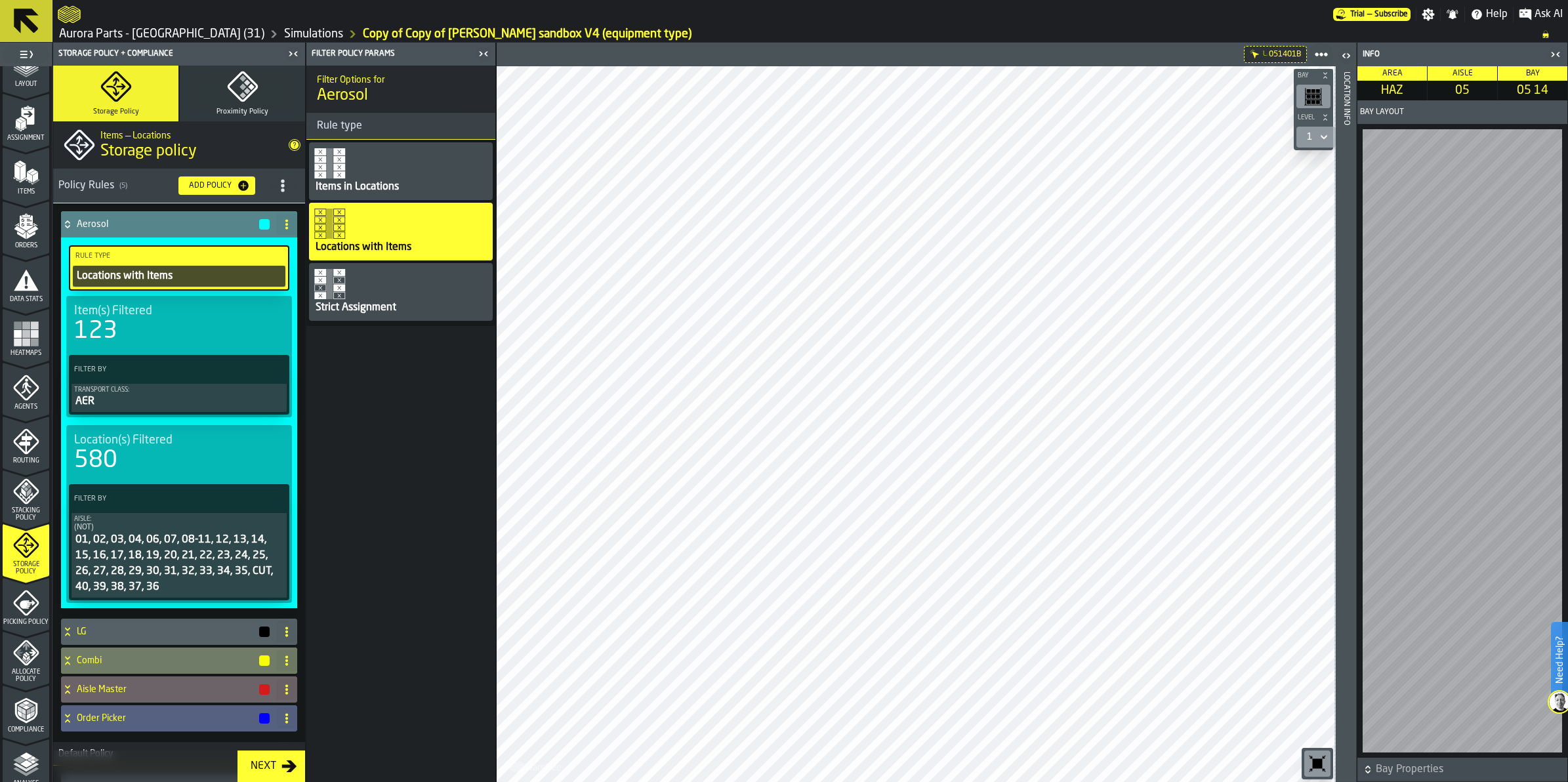
click at [1559, 53] on icon "button-toggle-Close me" at bounding box center [1556, 55] width 16 height 16
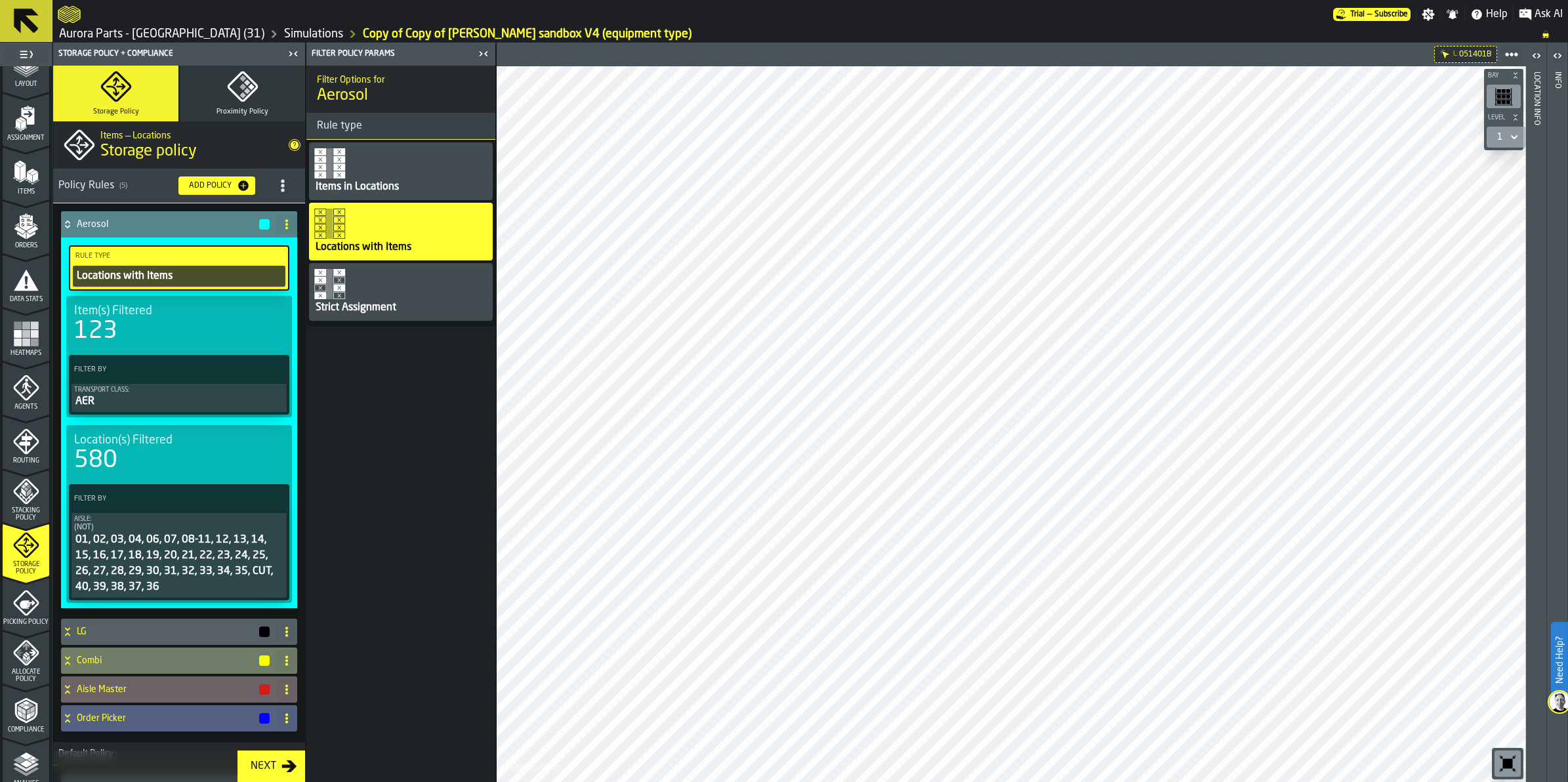
click at [34, 704] on icon "menu Compliance" at bounding box center [26, 710] width 23 height 25
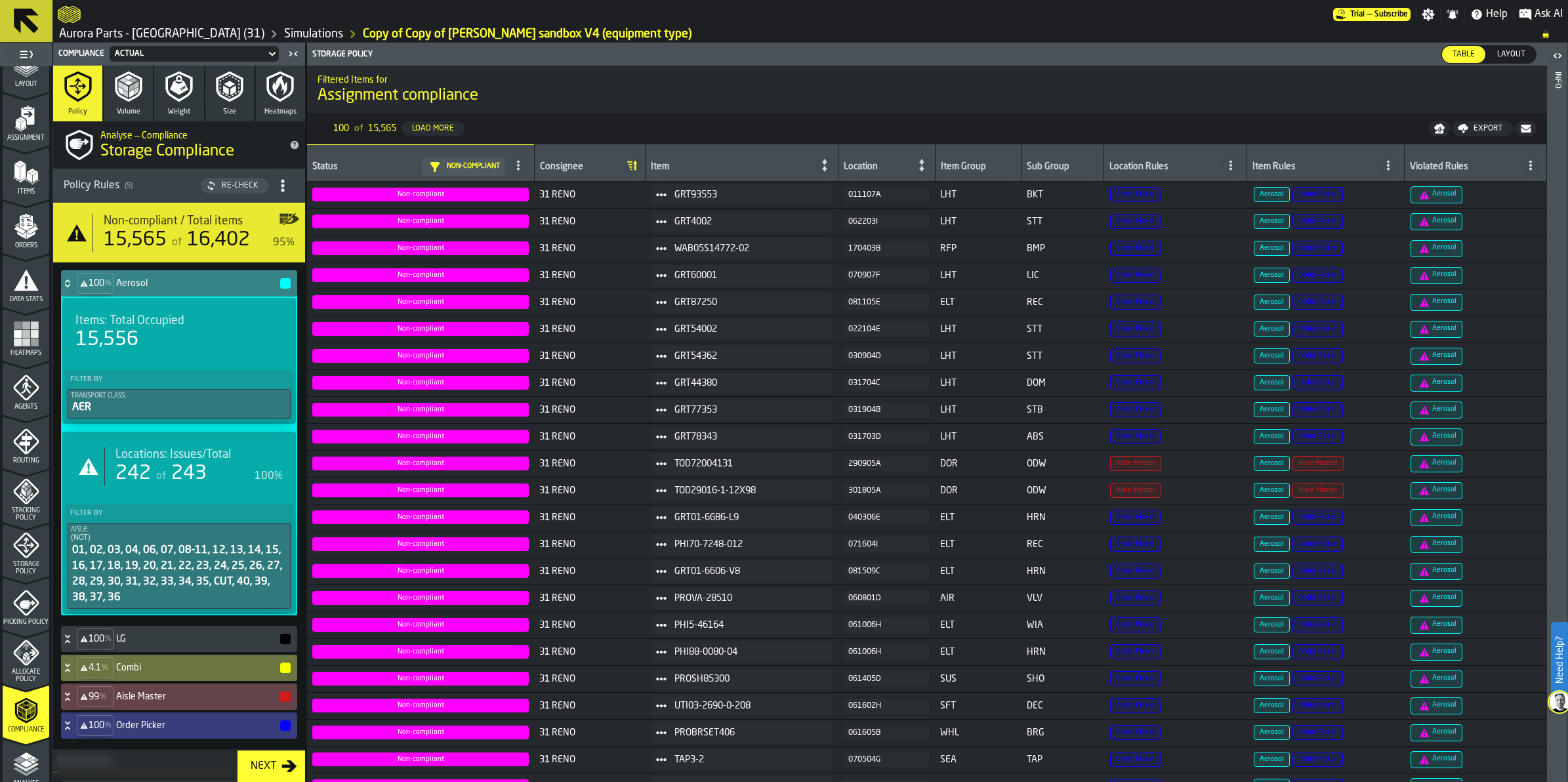
click at [70, 281] on icon at bounding box center [67, 284] width 13 height 10
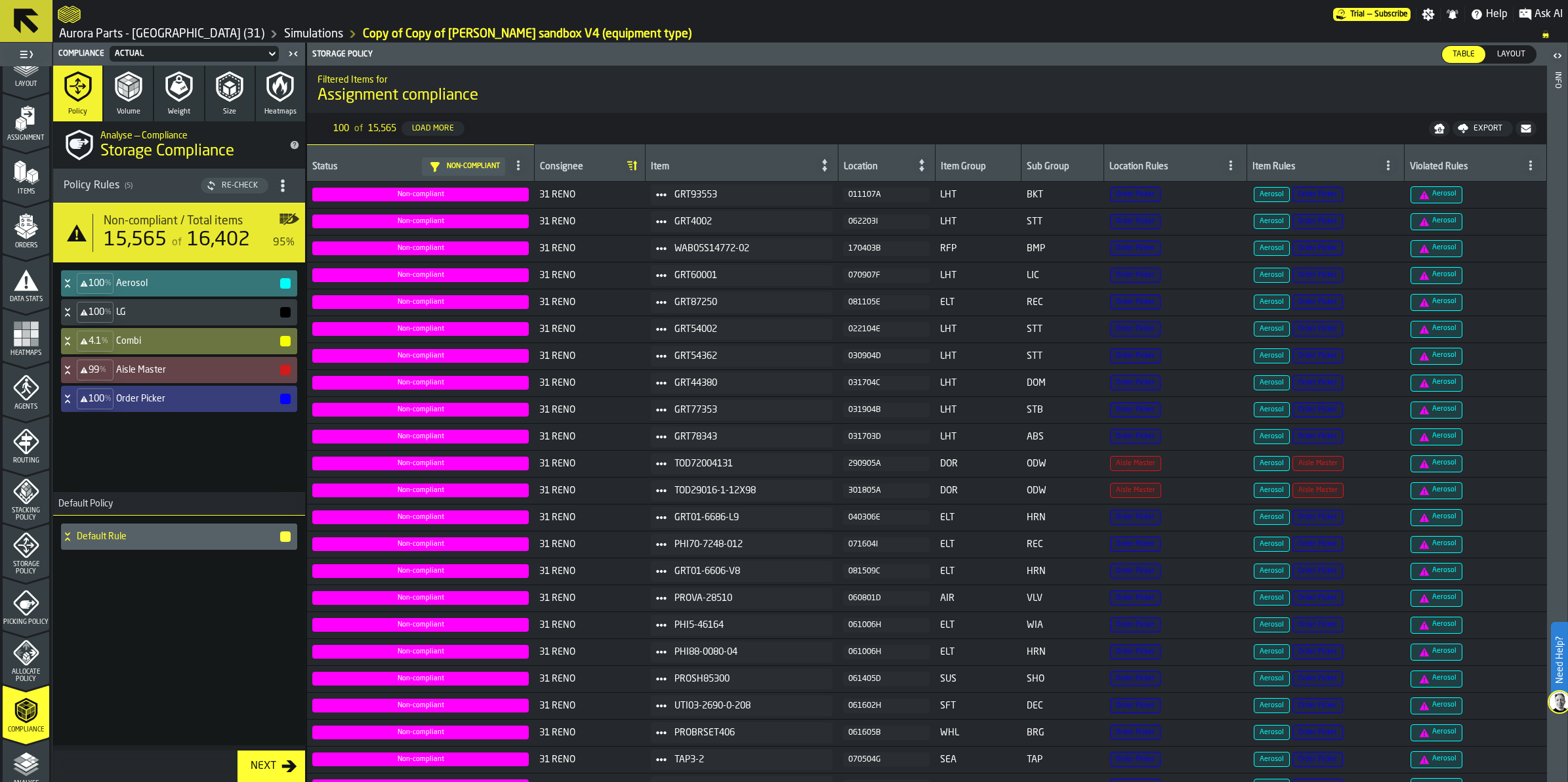
click at [1557, 52] on icon "button-toggle-Open" at bounding box center [1558, 56] width 16 height 16
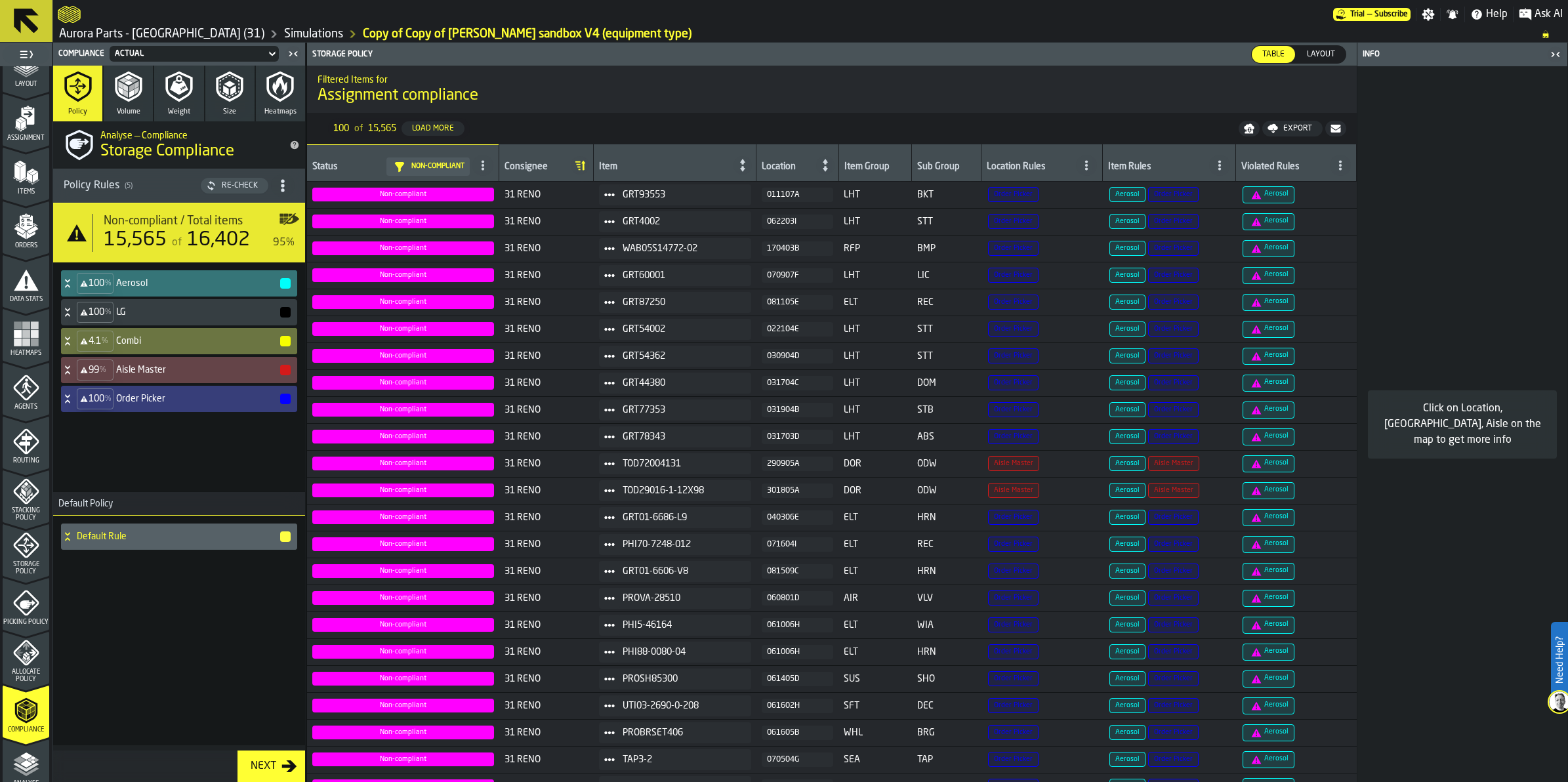
click at [1550, 53] on icon "button-toggle-Close me" at bounding box center [1556, 55] width 16 height 16
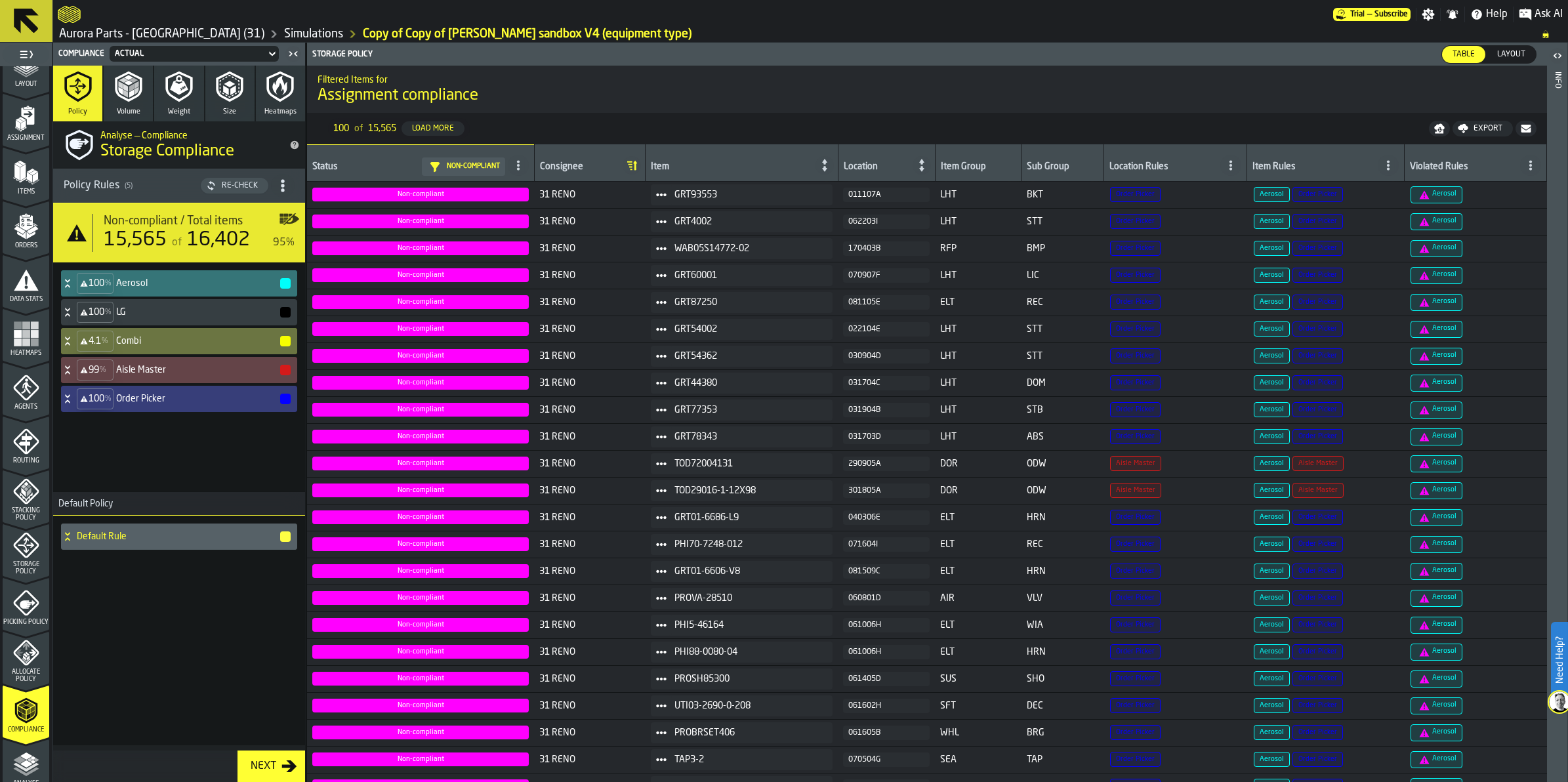
click at [1511, 61] on div "Layout" at bounding box center [1511, 55] width 49 height 17
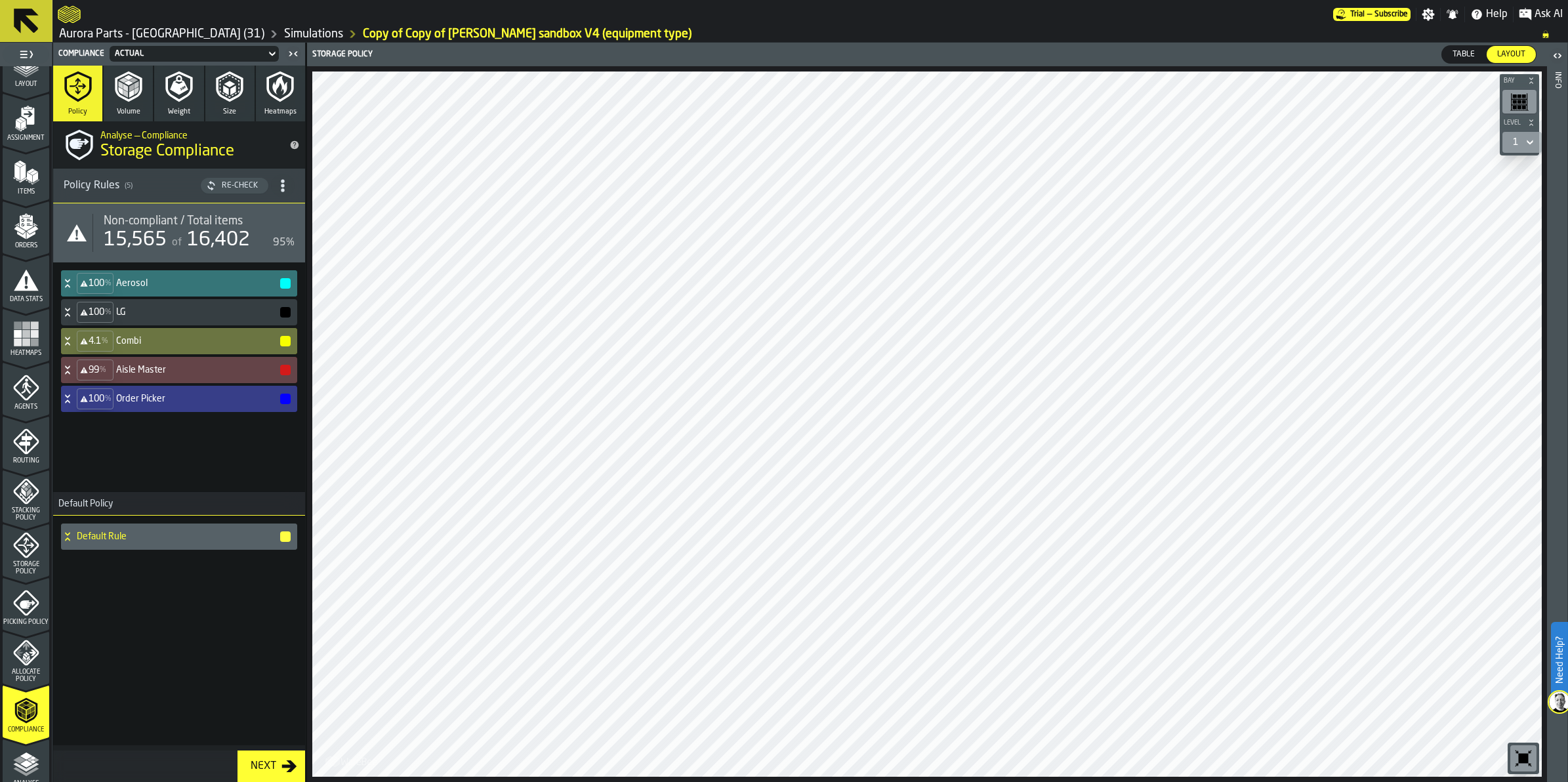
click at [72, 397] on icon at bounding box center [67, 399] width 13 height 10
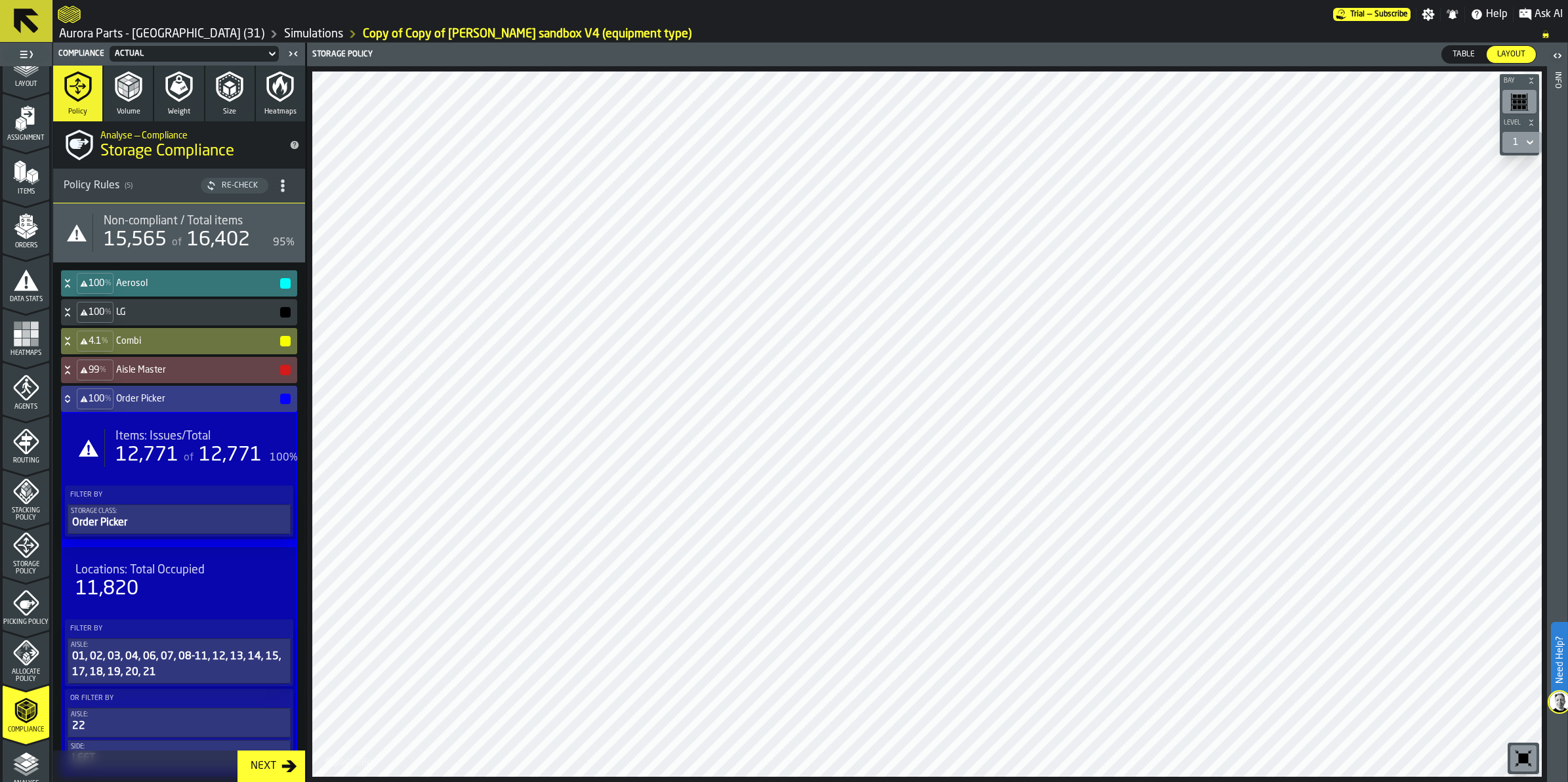
click at [185, 483] on div "Filter By Storage Class: Order Picker" at bounding box center [179, 511] width 233 height 56
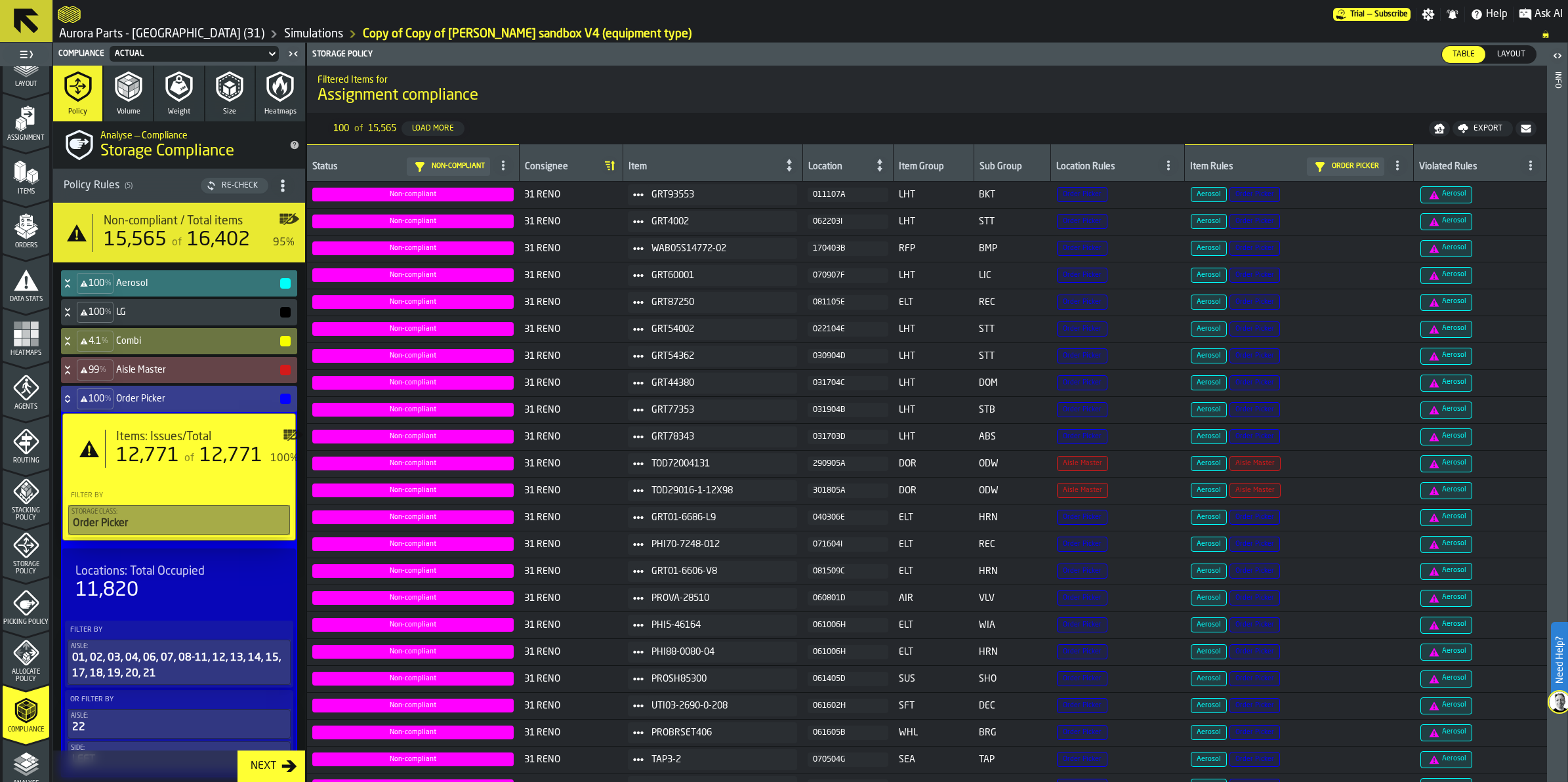
click at [192, 464] on div "of 12,771" at bounding box center [221, 456] width 81 height 23
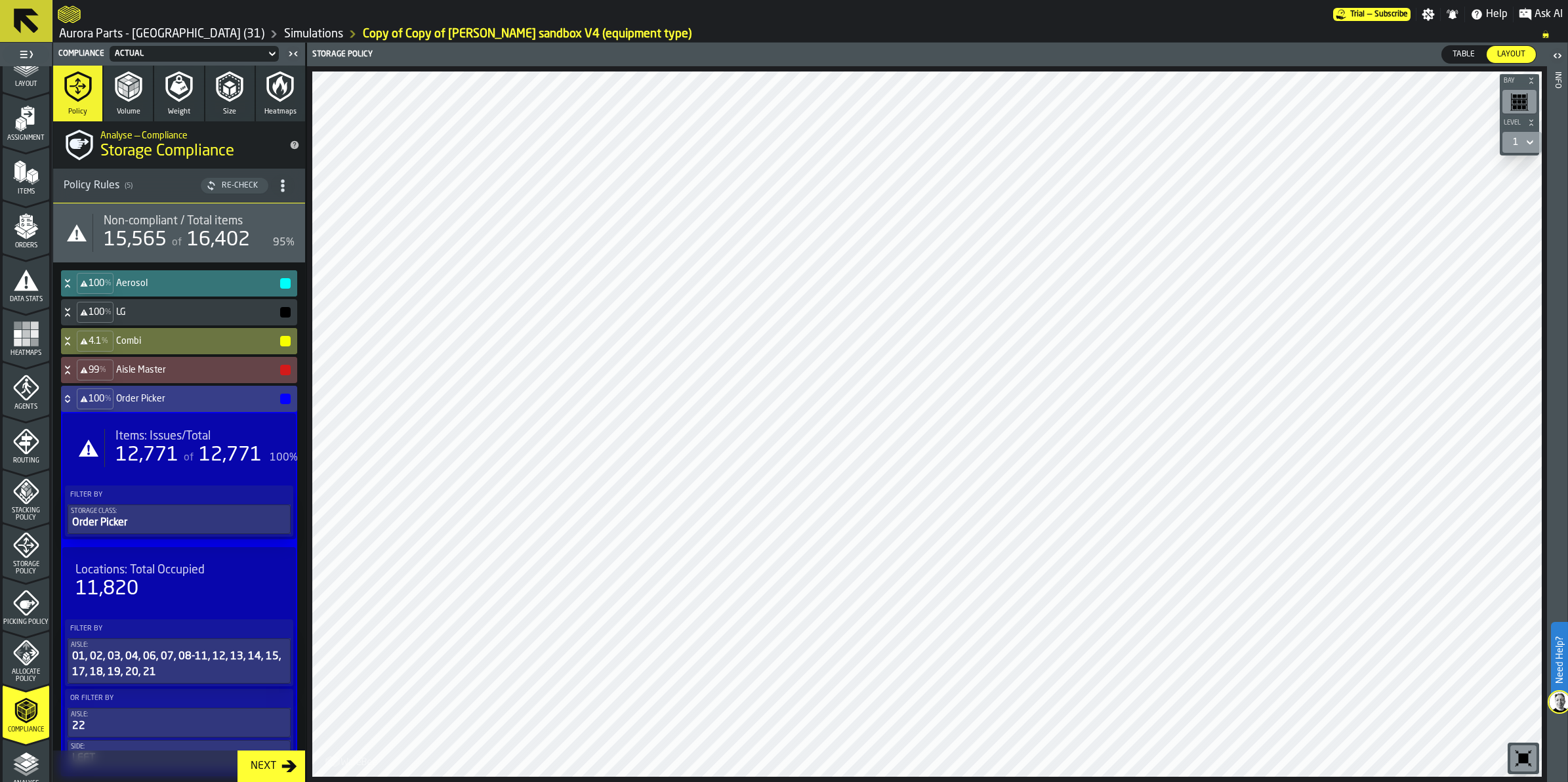
click at [198, 454] on div "of 12,771" at bounding box center [221, 455] width 81 height 23
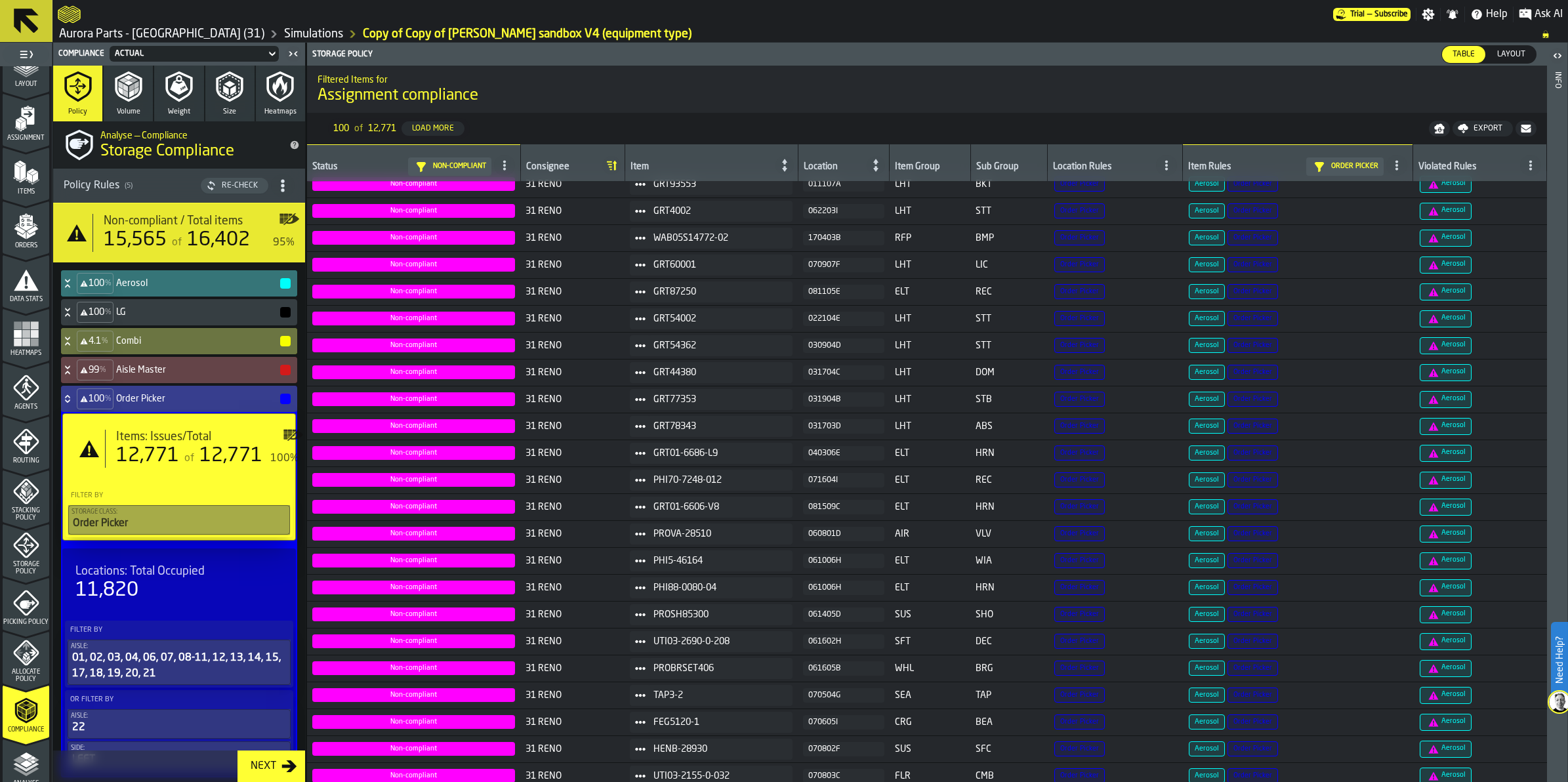
scroll to position [0, 0]
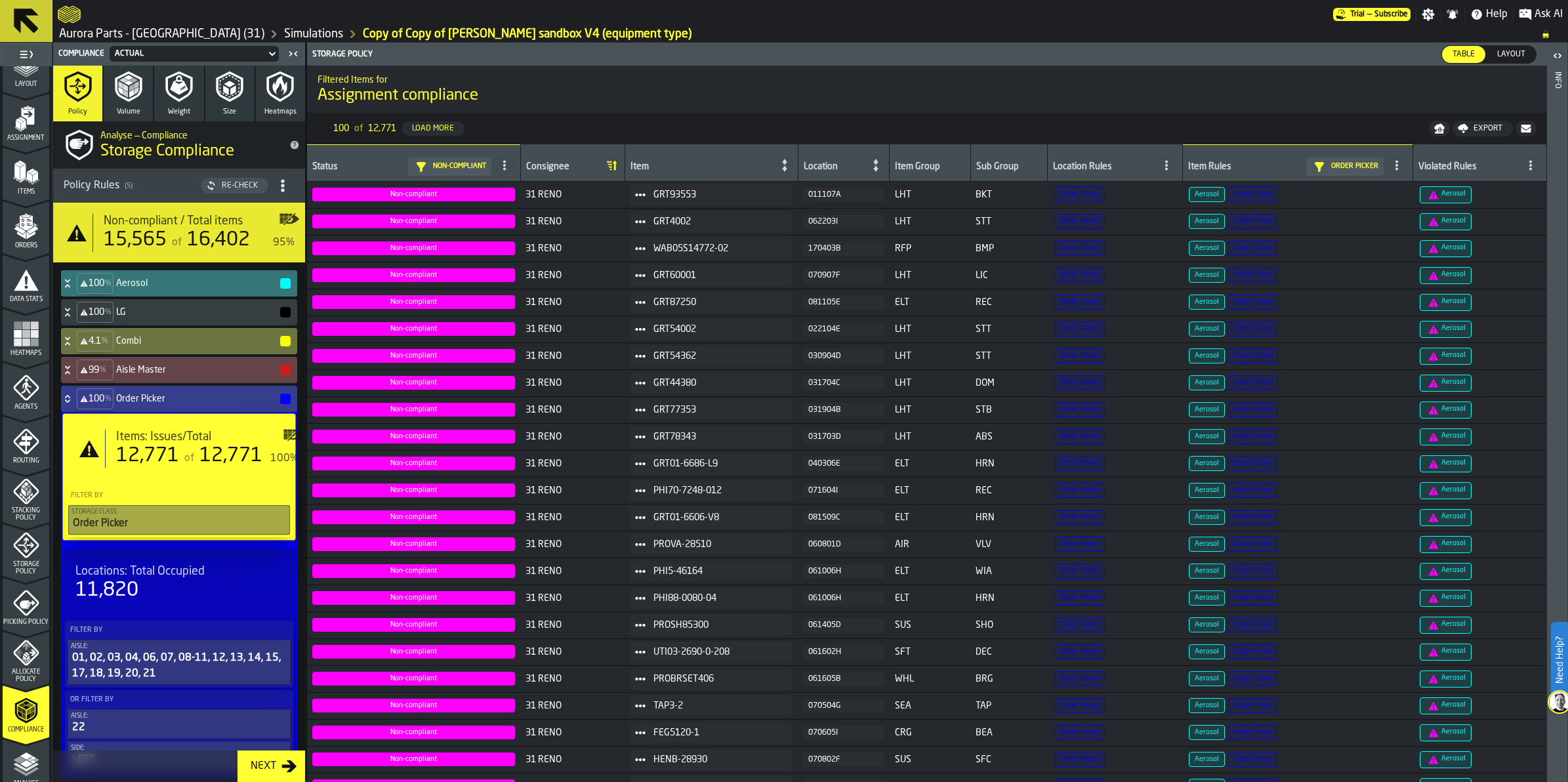
click at [66, 394] on icon at bounding box center [67, 399] width 13 height 10
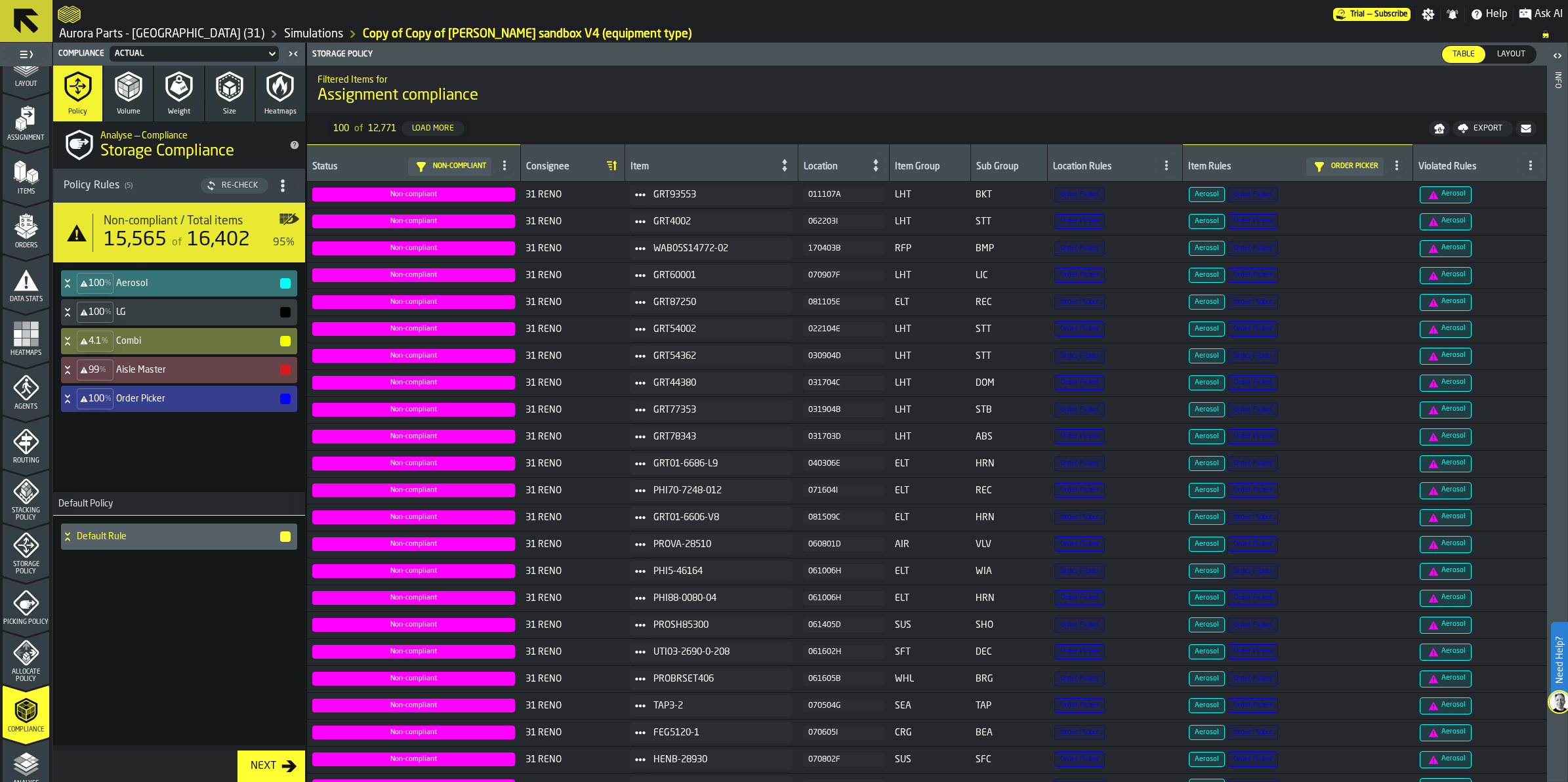
click at [24, 543] on icon "menu Storage Policy" at bounding box center [26, 545] width 26 height 26
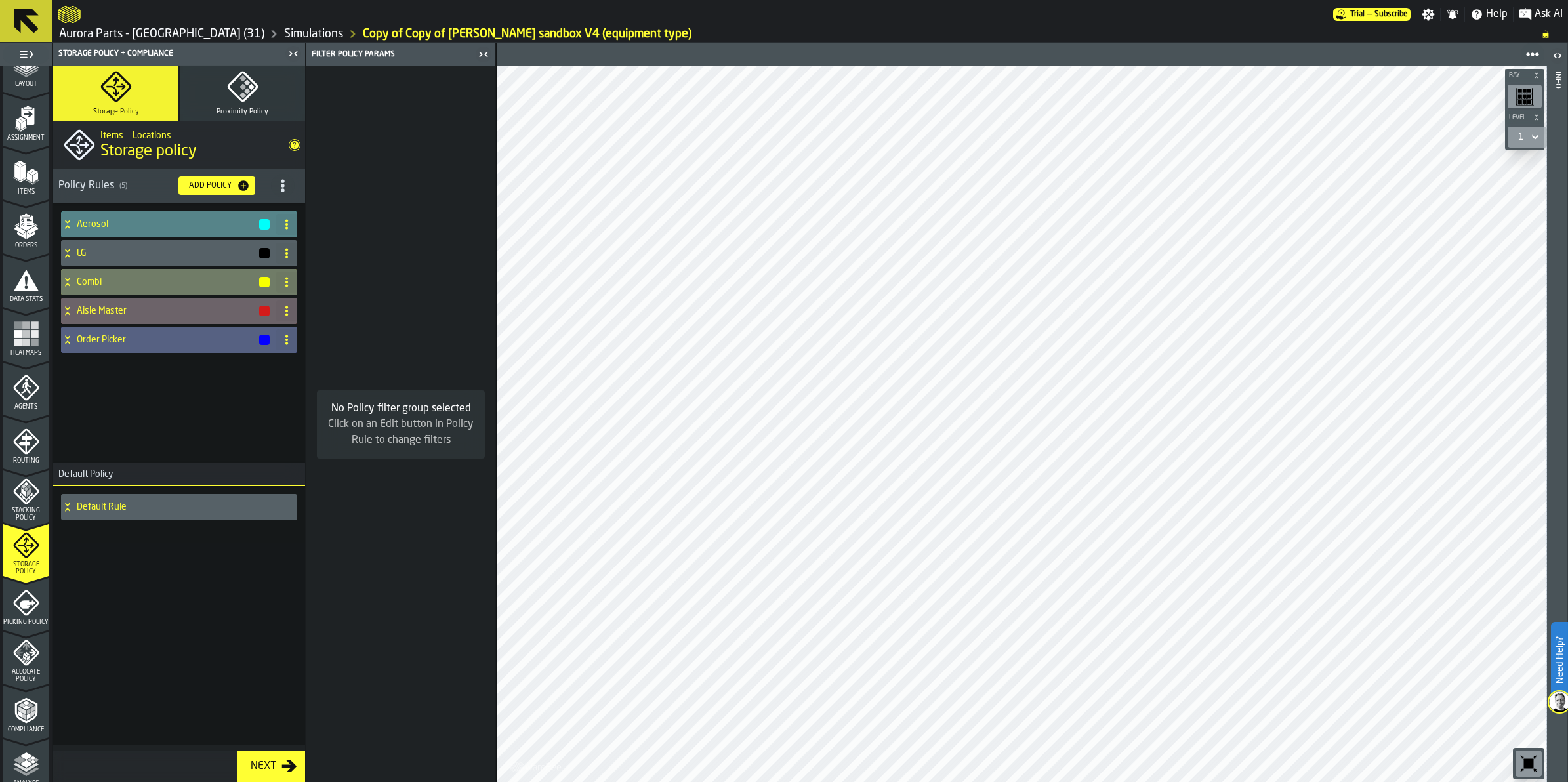
click at [73, 220] on icon at bounding box center [67, 225] width 13 height 10
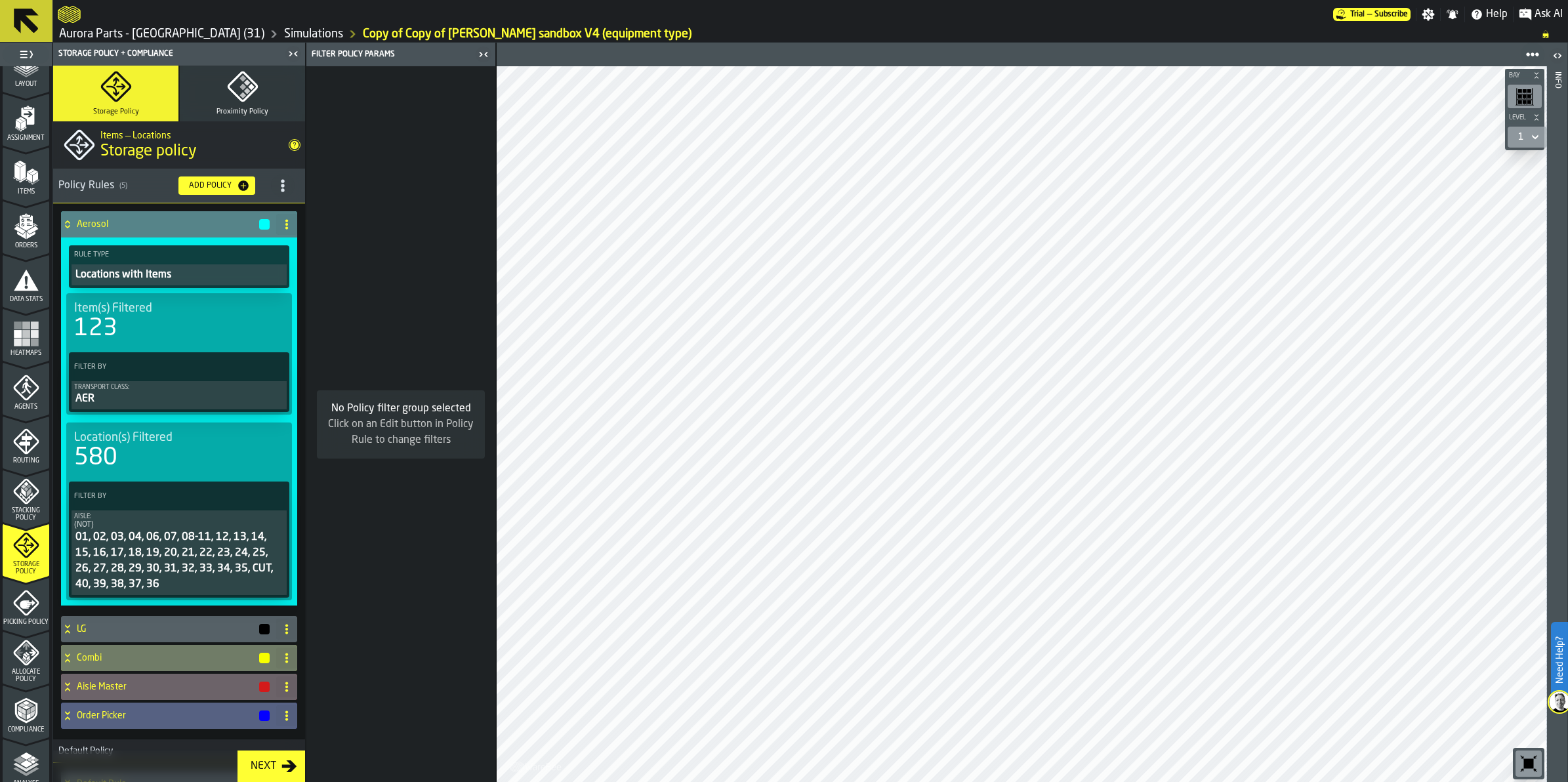
click at [0, 0] on icon "PolicyFilterItem-Aisle" at bounding box center [0, 0] width 0 height 0
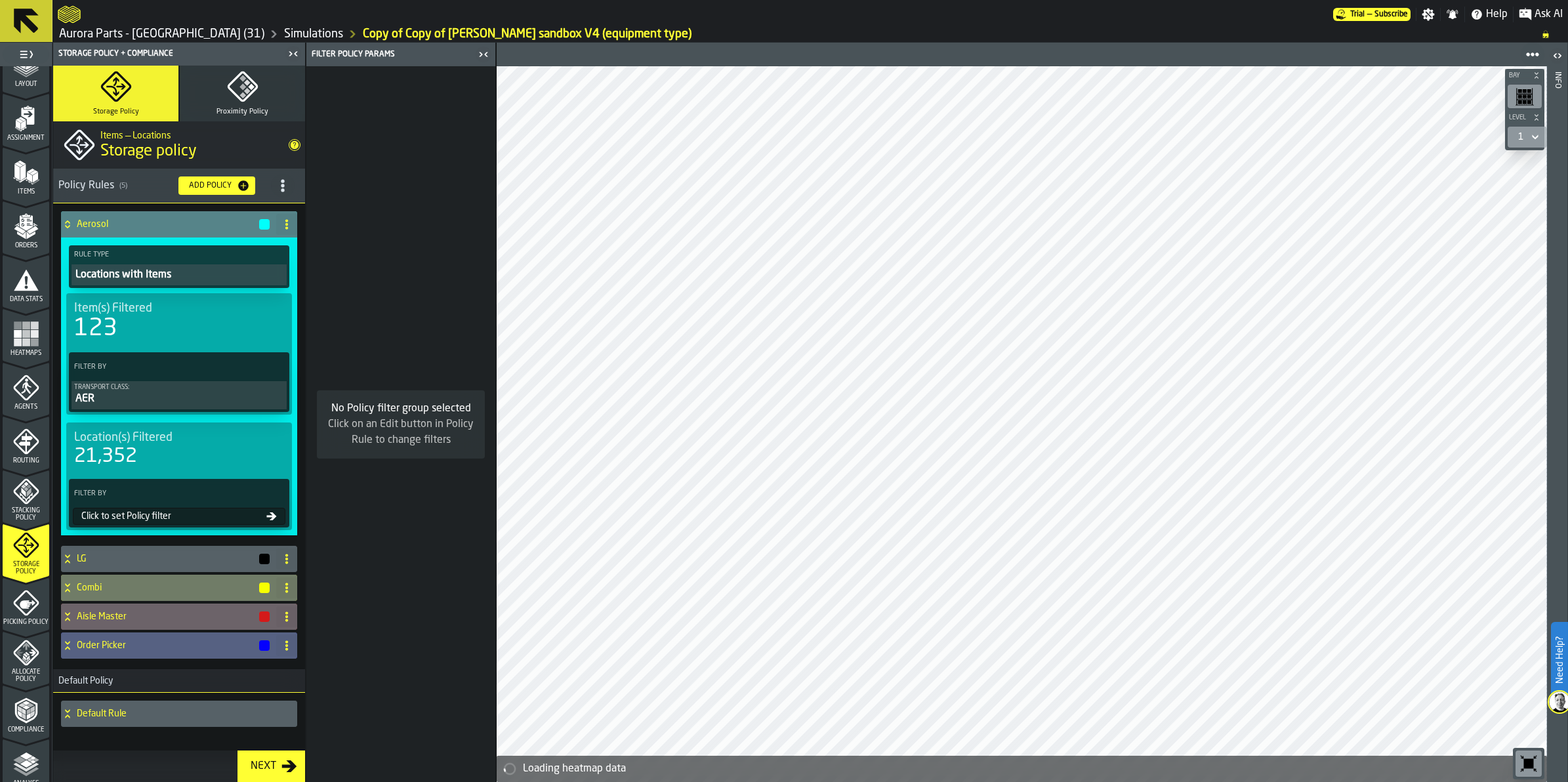
click at [214, 511] on div "Click to set Policy filter" at bounding box center [171, 516] width 190 height 10
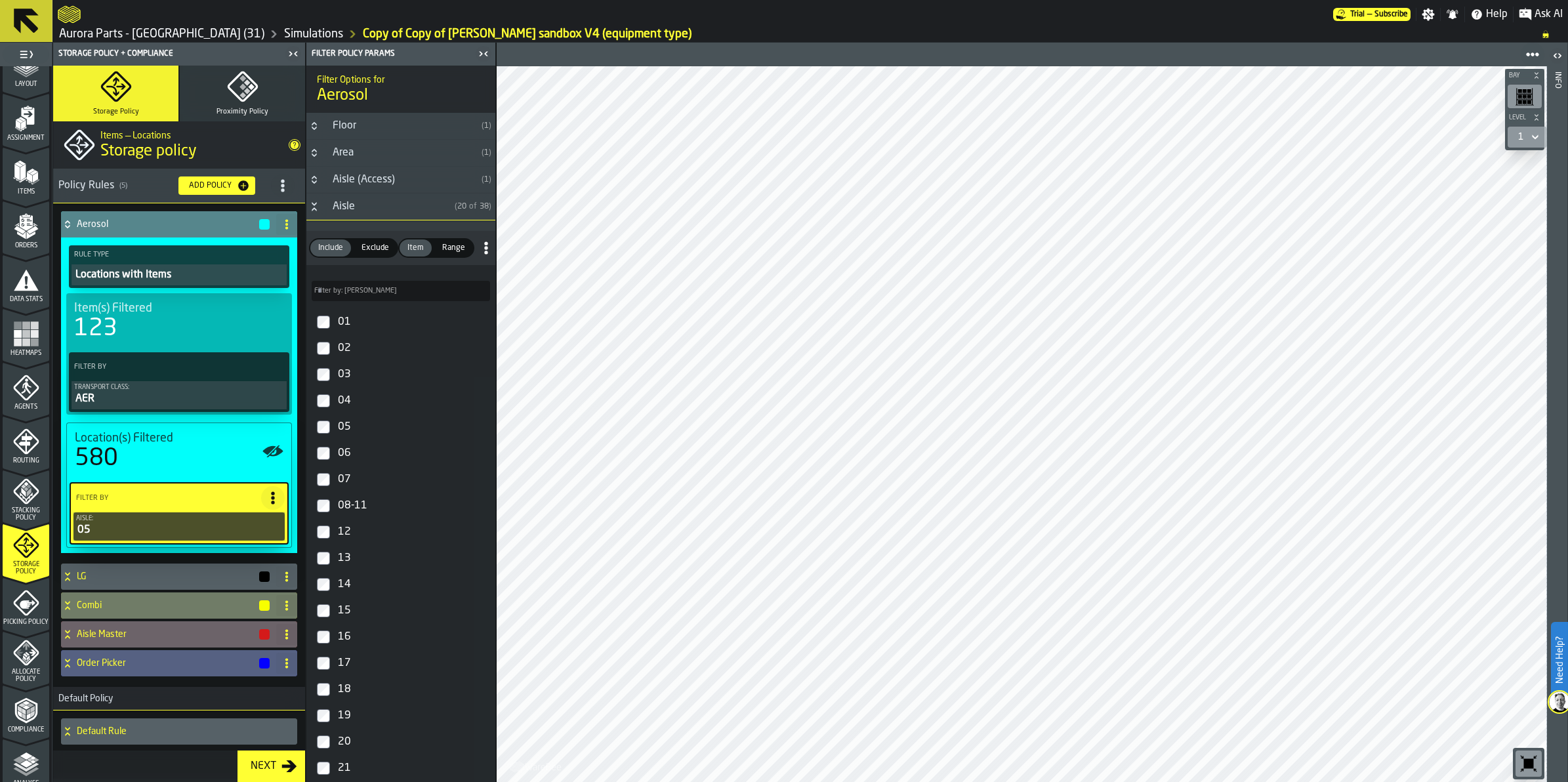
click at [315, 207] on icon "Button-Aisle-open" at bounding box center [314, 207] width 10 height 10
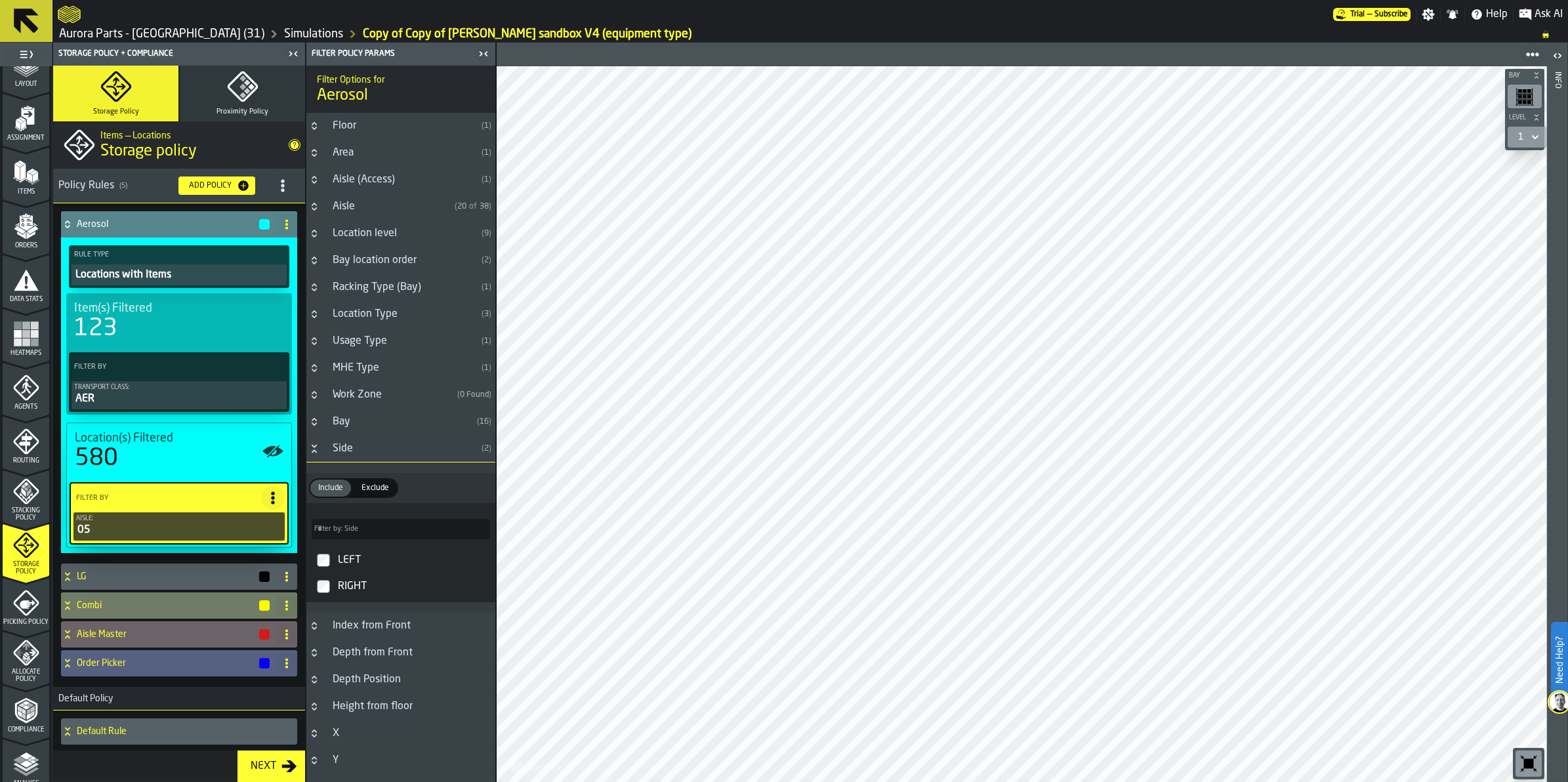
click at [312, 451] on icon "Button-Side-open" at bounding box center [314, 449] width 10 height 10
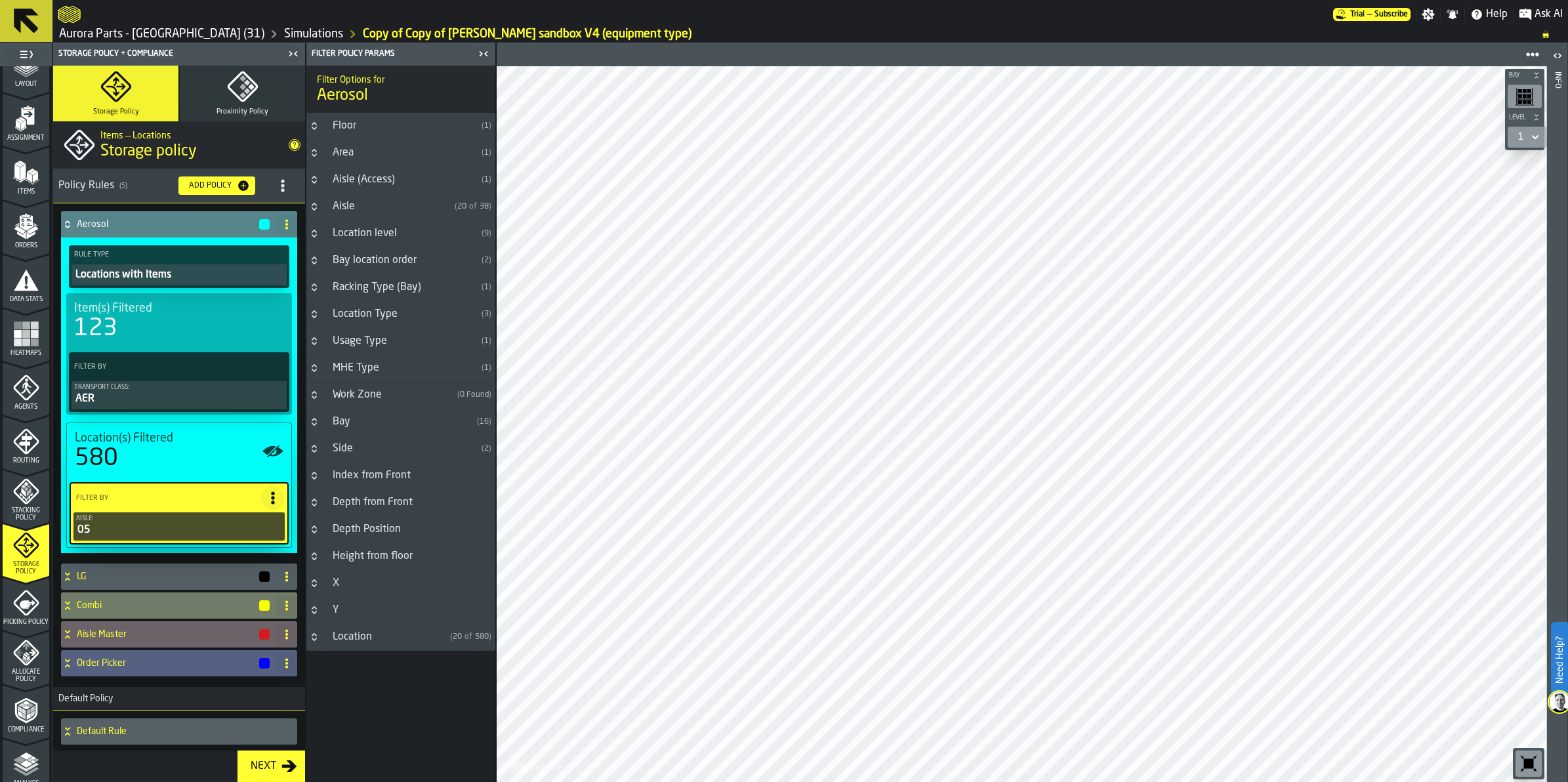
click at [25, 702] on polyline "menu Compliance" at bounding box center [26, 703] width 8 height 4
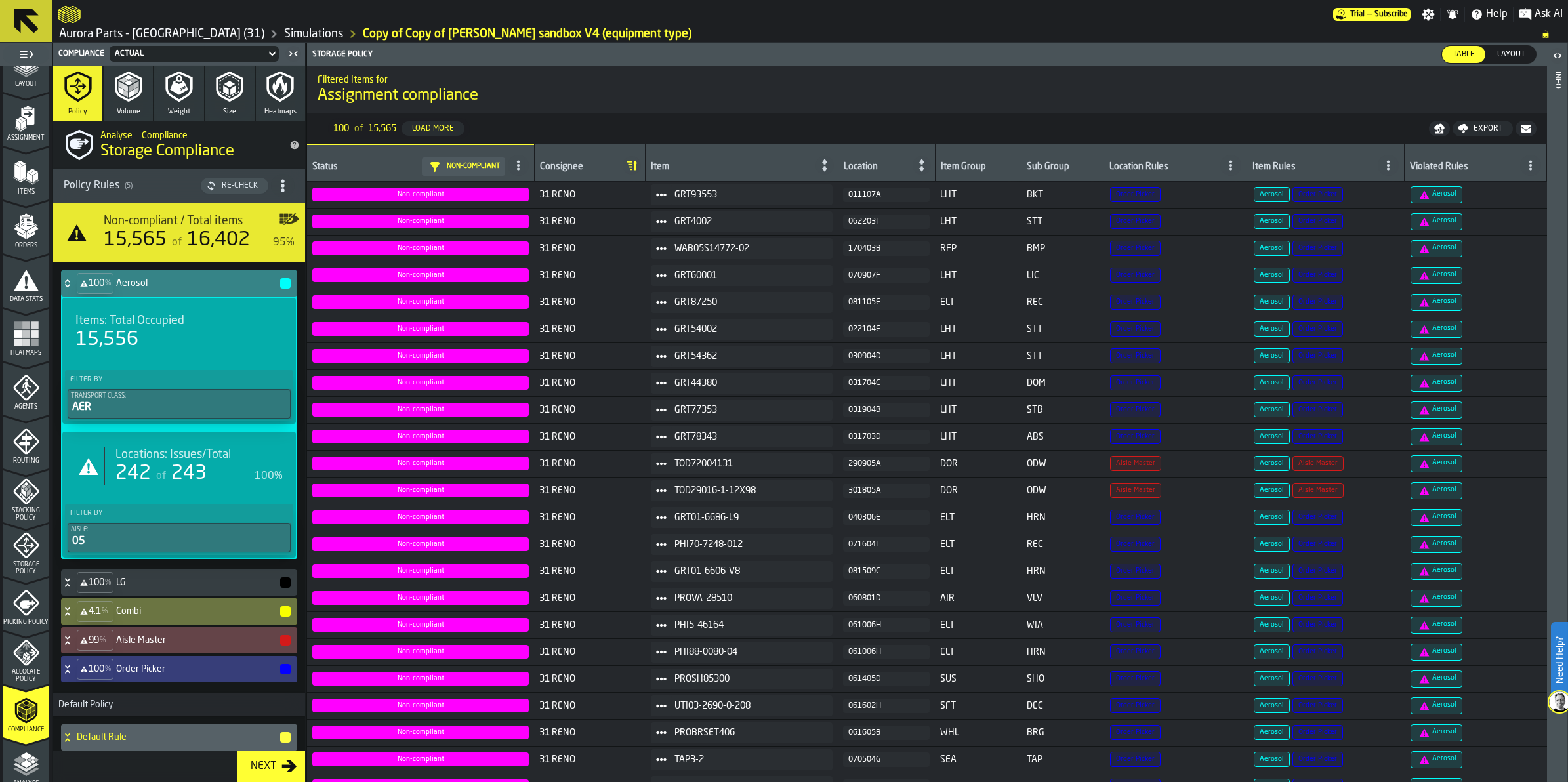
click at [67, 279] on icon at bounding box center [67, 284] width 13 height 10
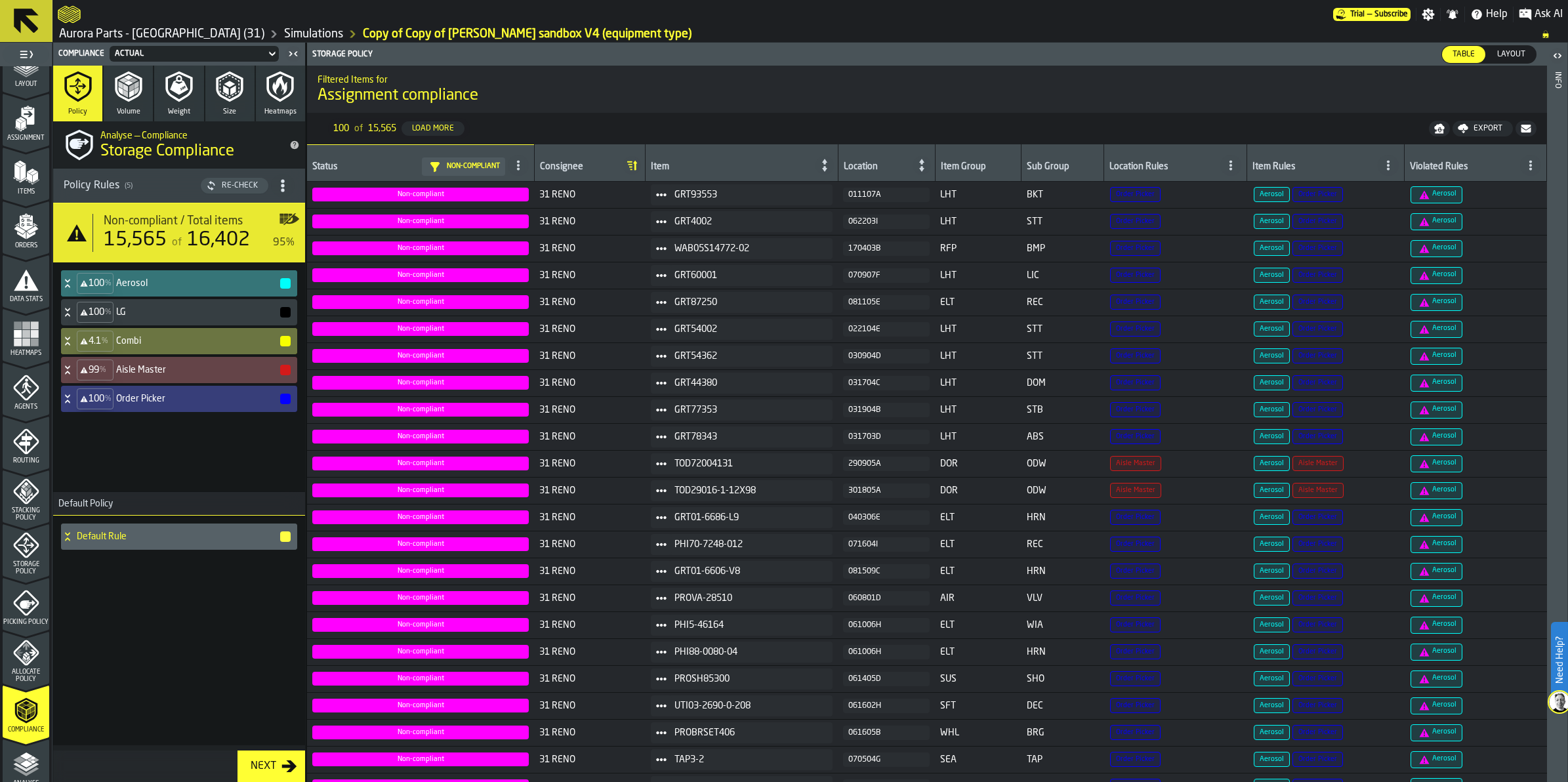
click at [1506, 54] on span "Layout" at bounding box center [1511, 55] width 39 height 12
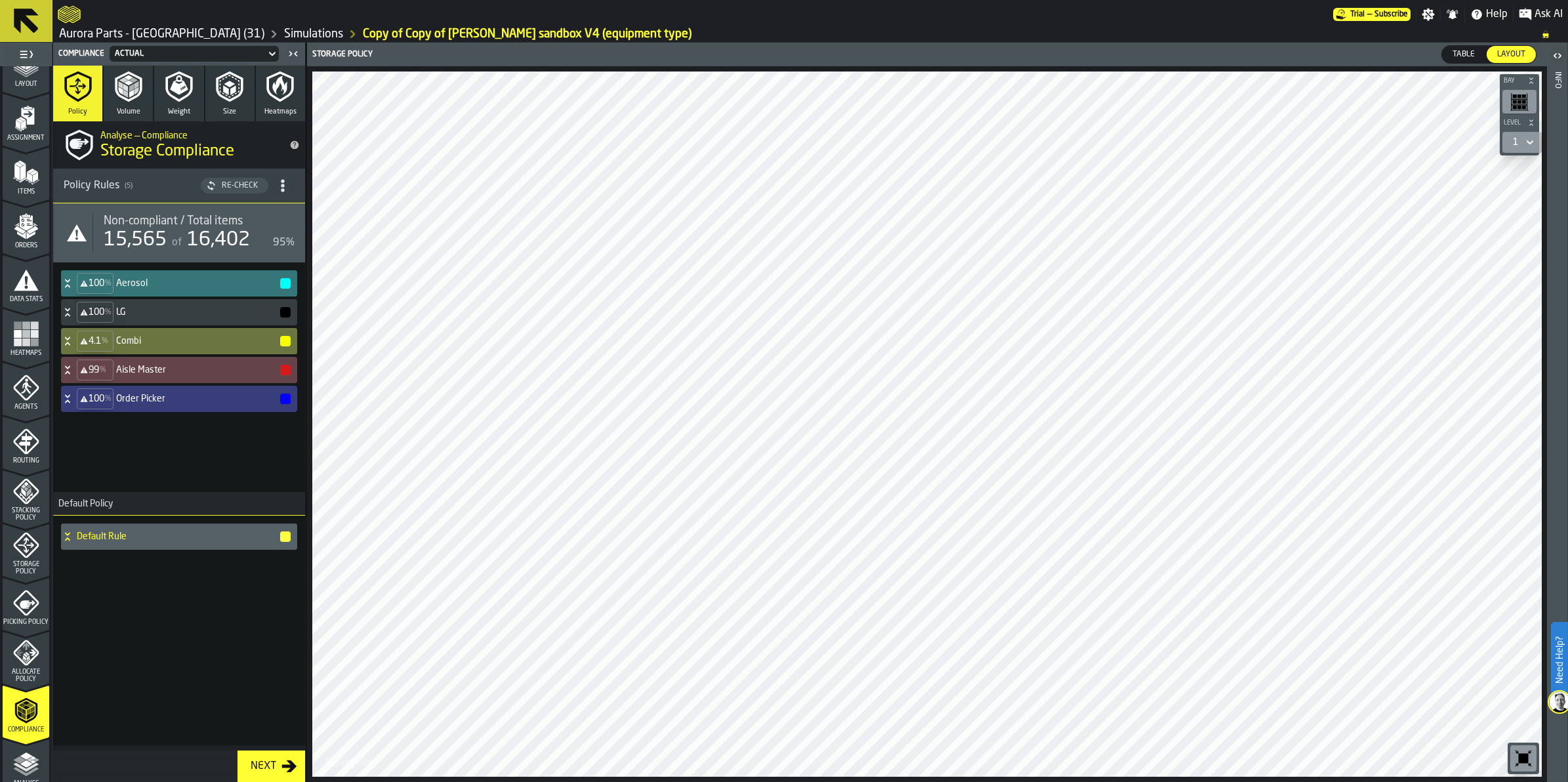
click at [184, 304] on div "100 % LG" at bounding box center [176, 312] width 231 height 26
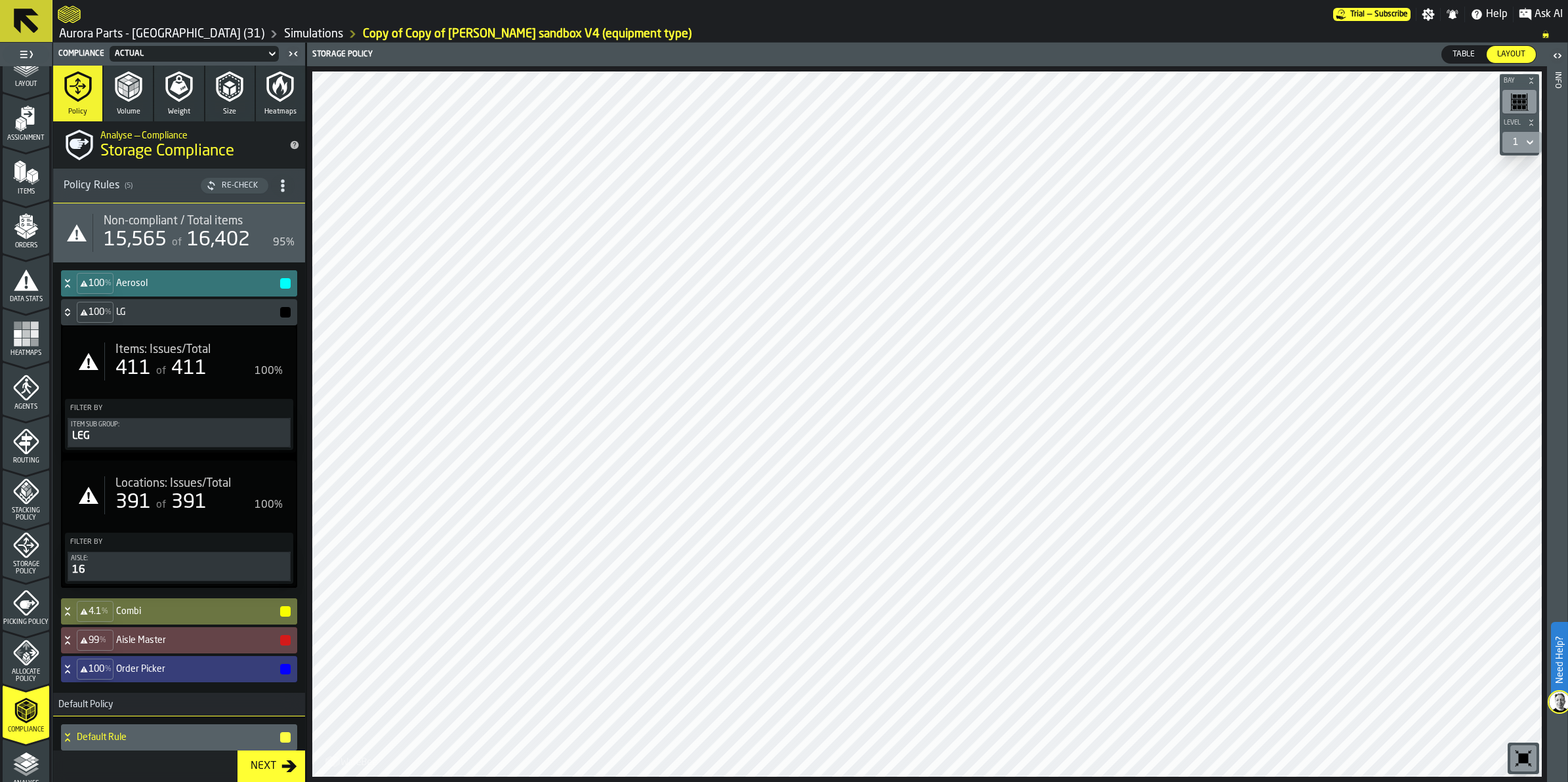
click at [185, 384] on div "Items: Issues/Total 411 of 411 100%" at bounding box center [179, 362] width 228 height 59
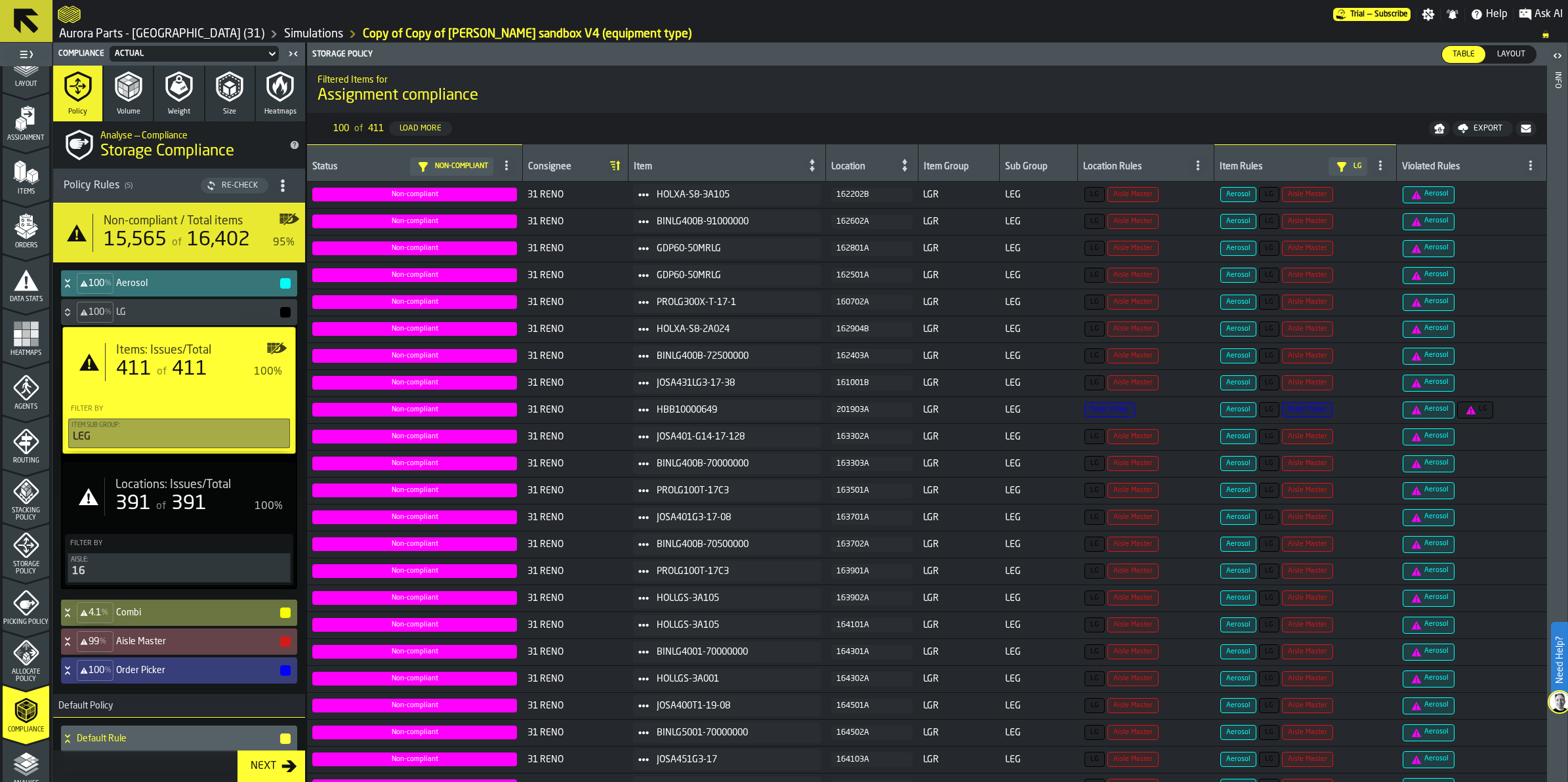
click at [63, 307] on icon at bounding box center [67, 312] width 13 height 10
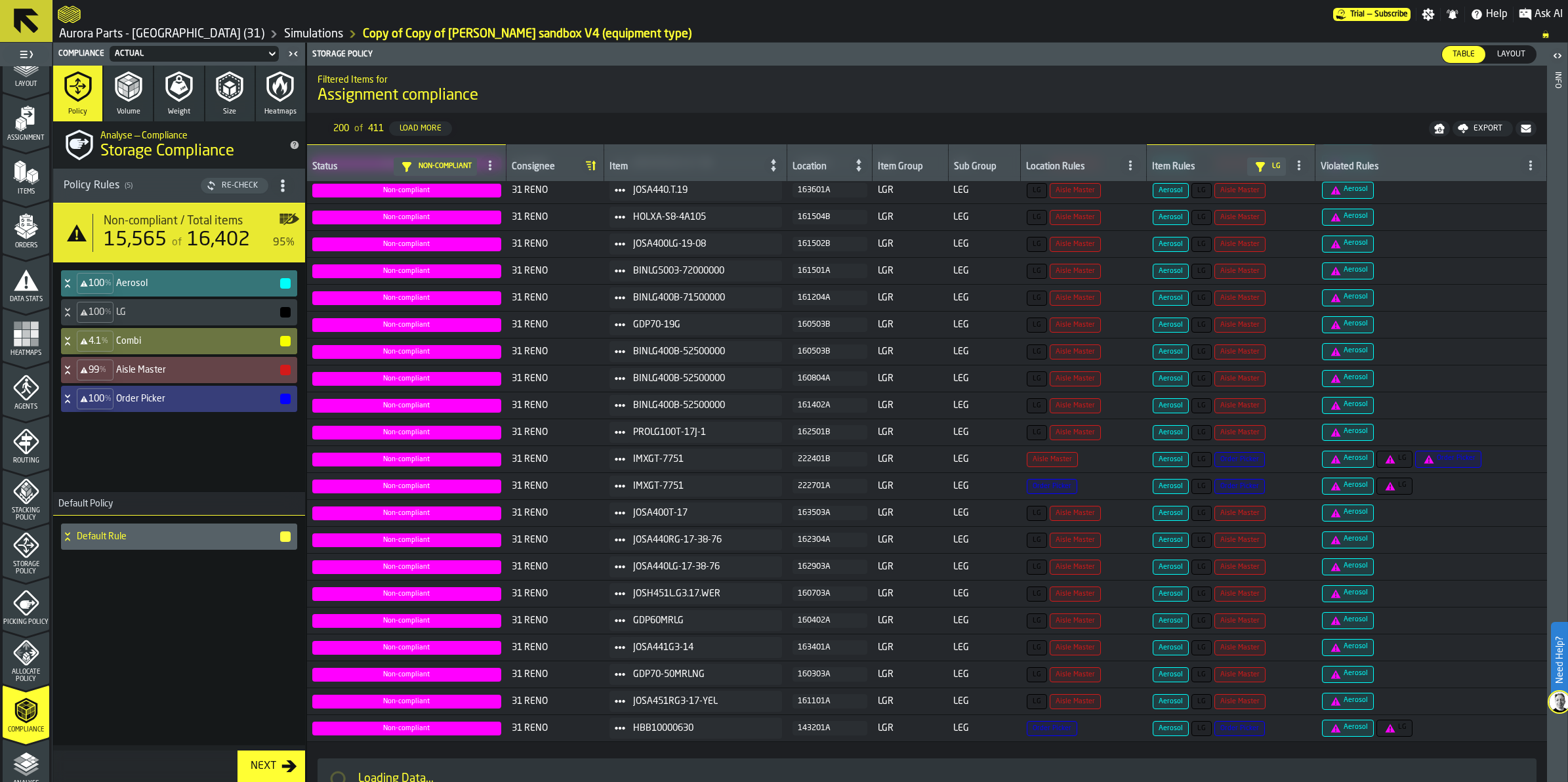
scroll to position [4856, 0]
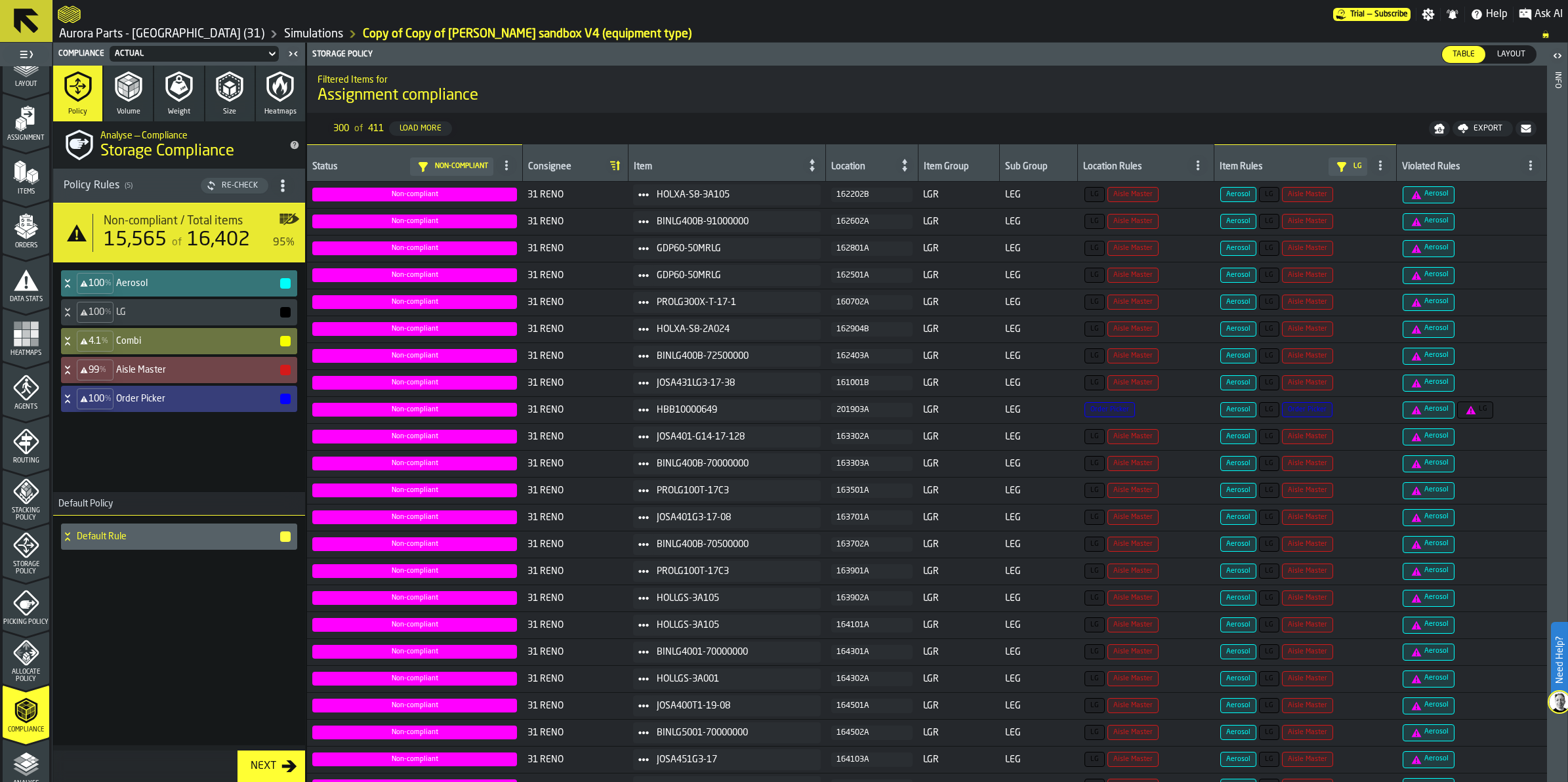
click at [66, 371] on icon at bounding box center [67, 370] width 13 height 10
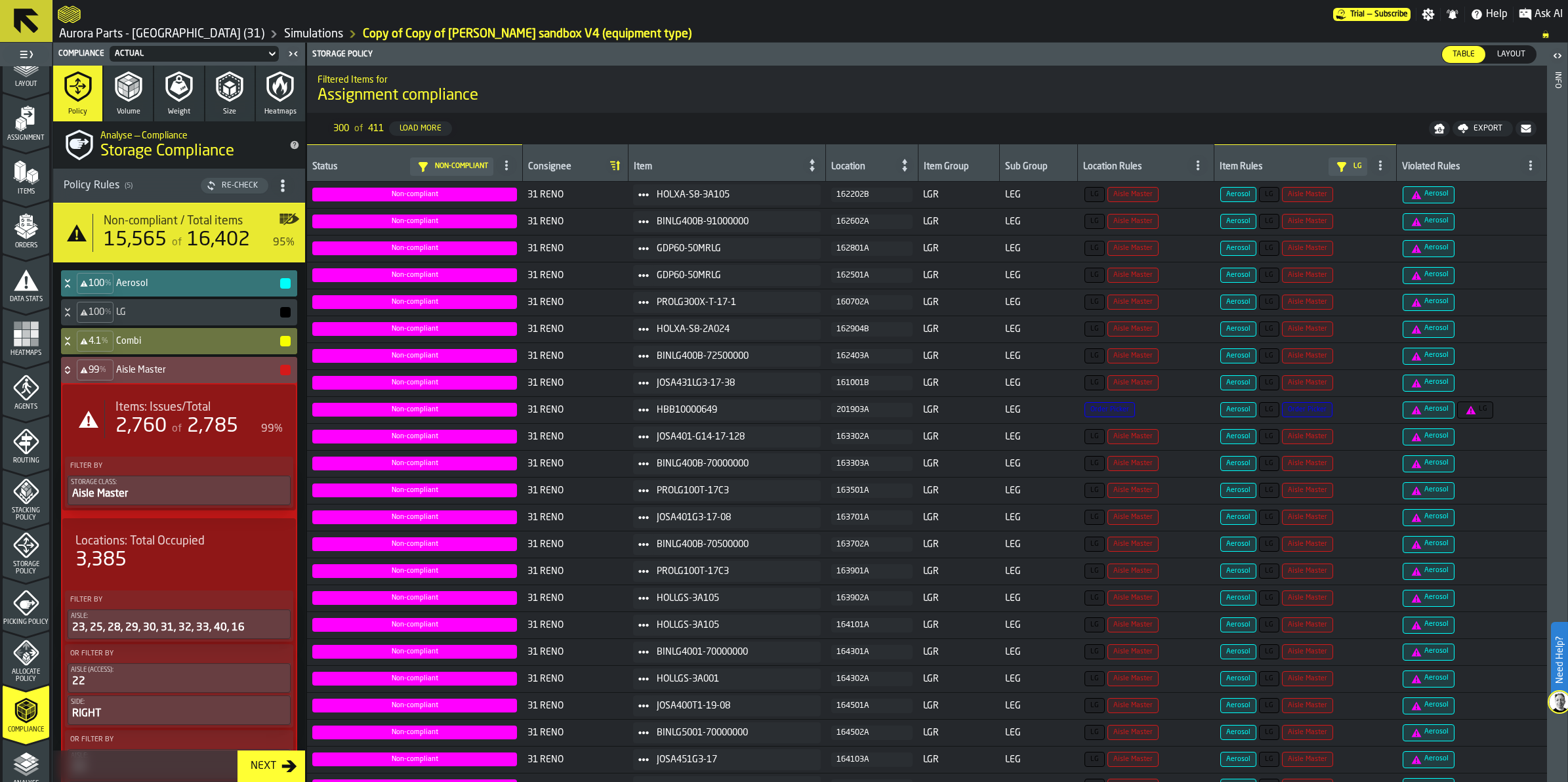
click at [180, 430] on span "of" at bounding box center [176, 429] width 10 height 10
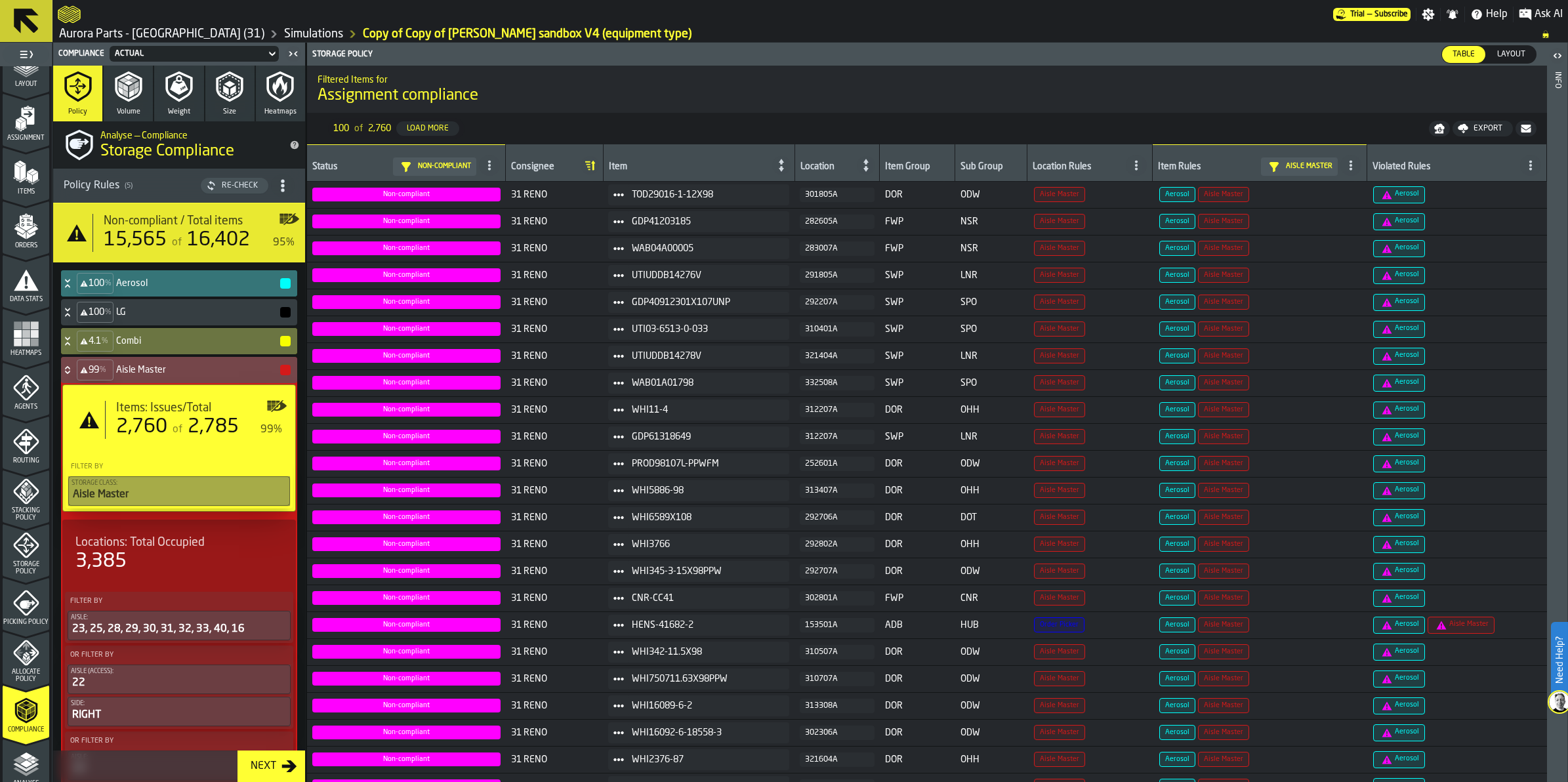
click at [62, 368] on icon at bounding box center [67, 370] width 13 height 10
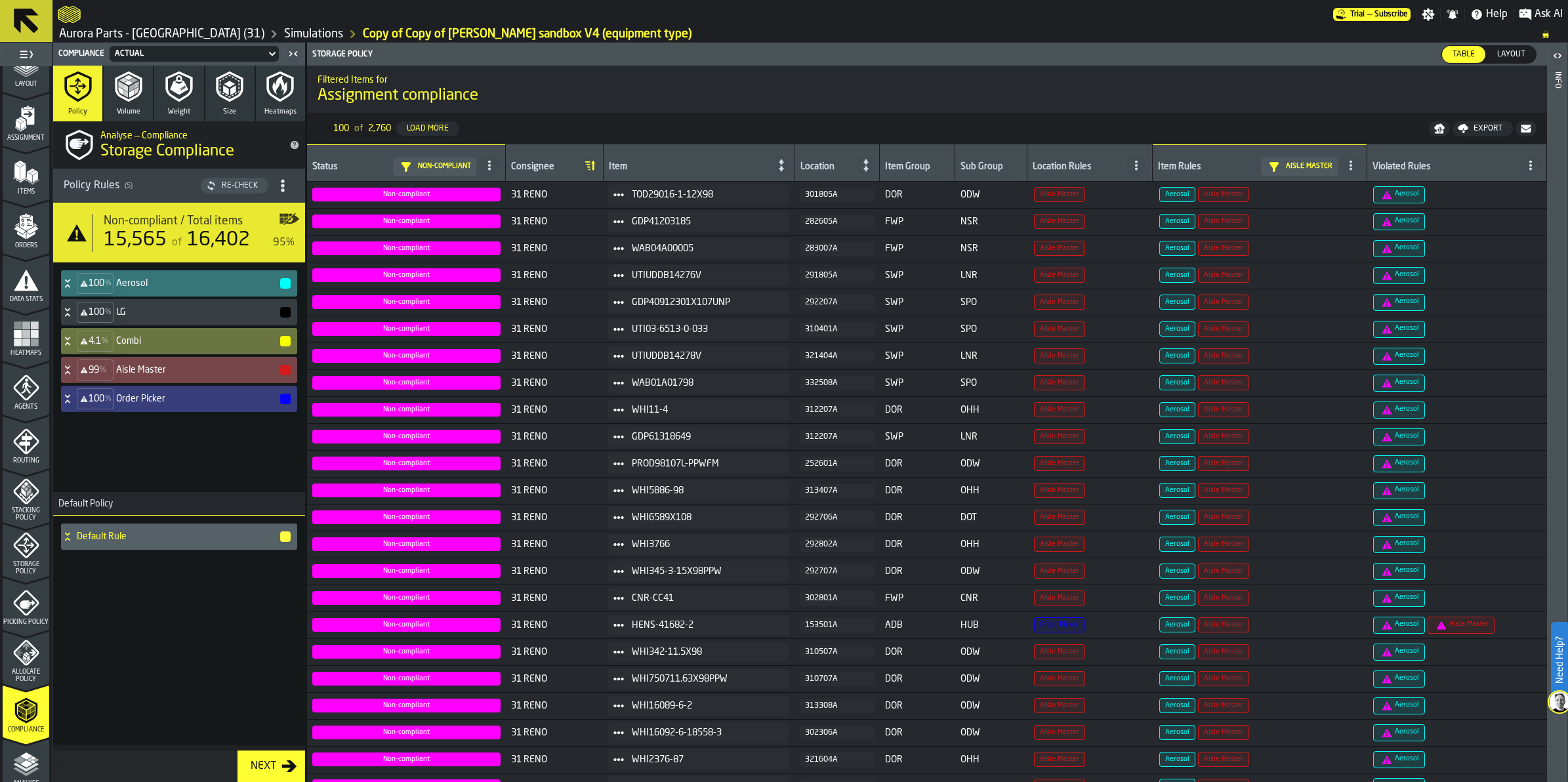
click at [29, 552] on icon "menu Storage Policy" at bounding box center [25, 545] width 25 height 25
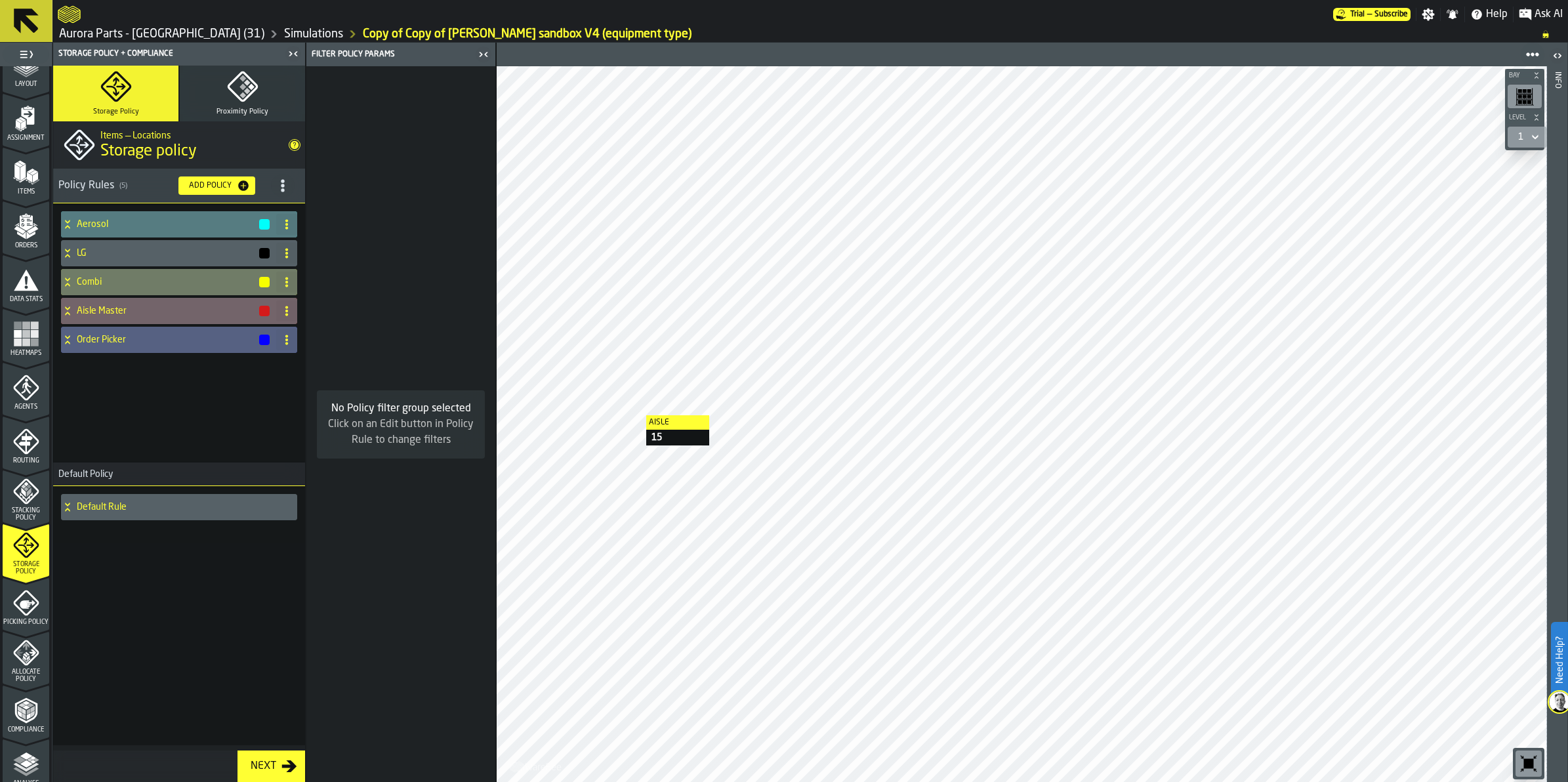
click at [120, 303] on div "Aisle Master" at bounding box center [166, 311] width 210 height 26
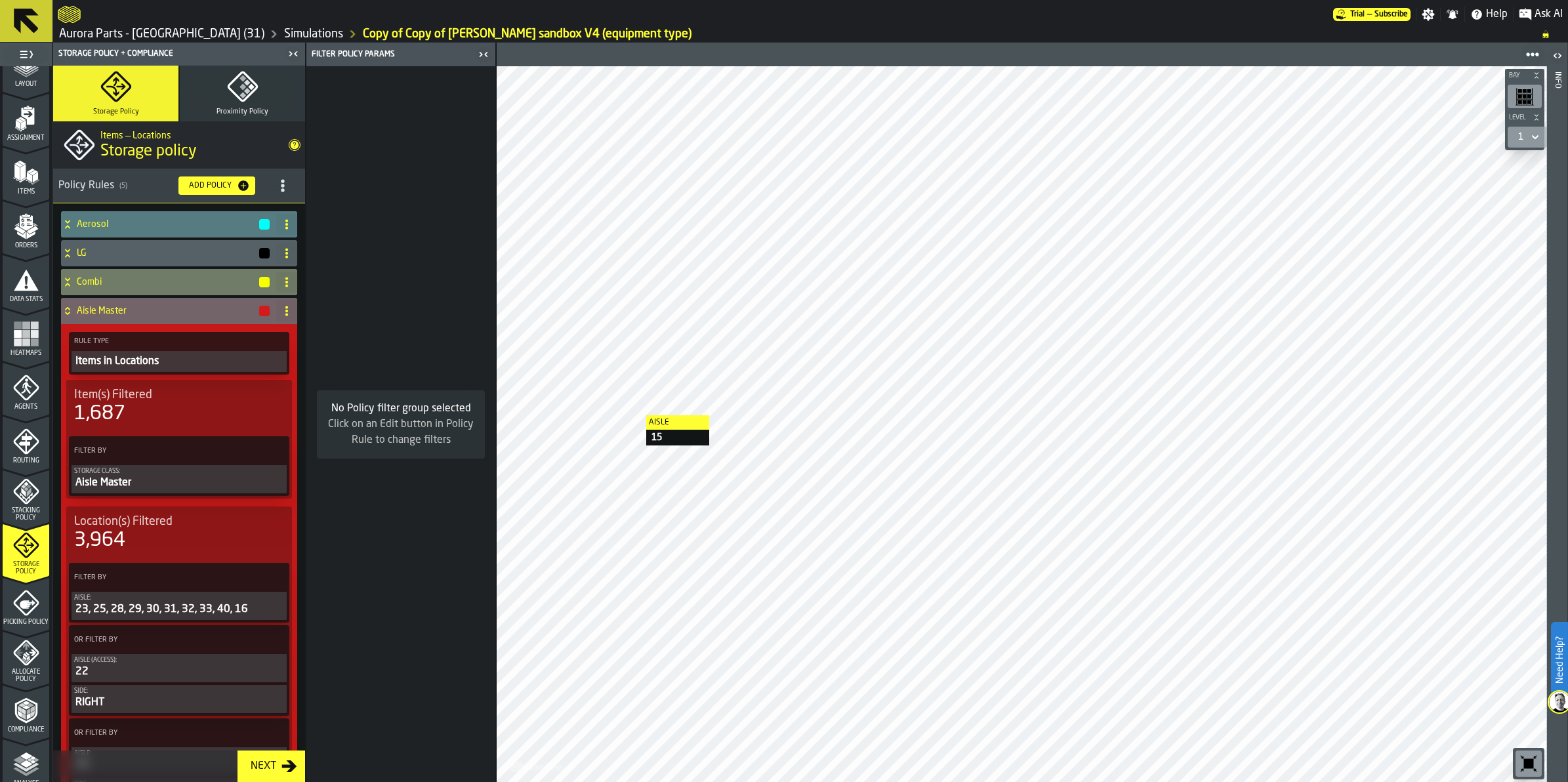
click at [277, 445] on icon at bounding box center [274, 450] width 13 height 13
click at [219, 363] on div "Items in Locations" at bounding box center [179, 362] width 210 height 16
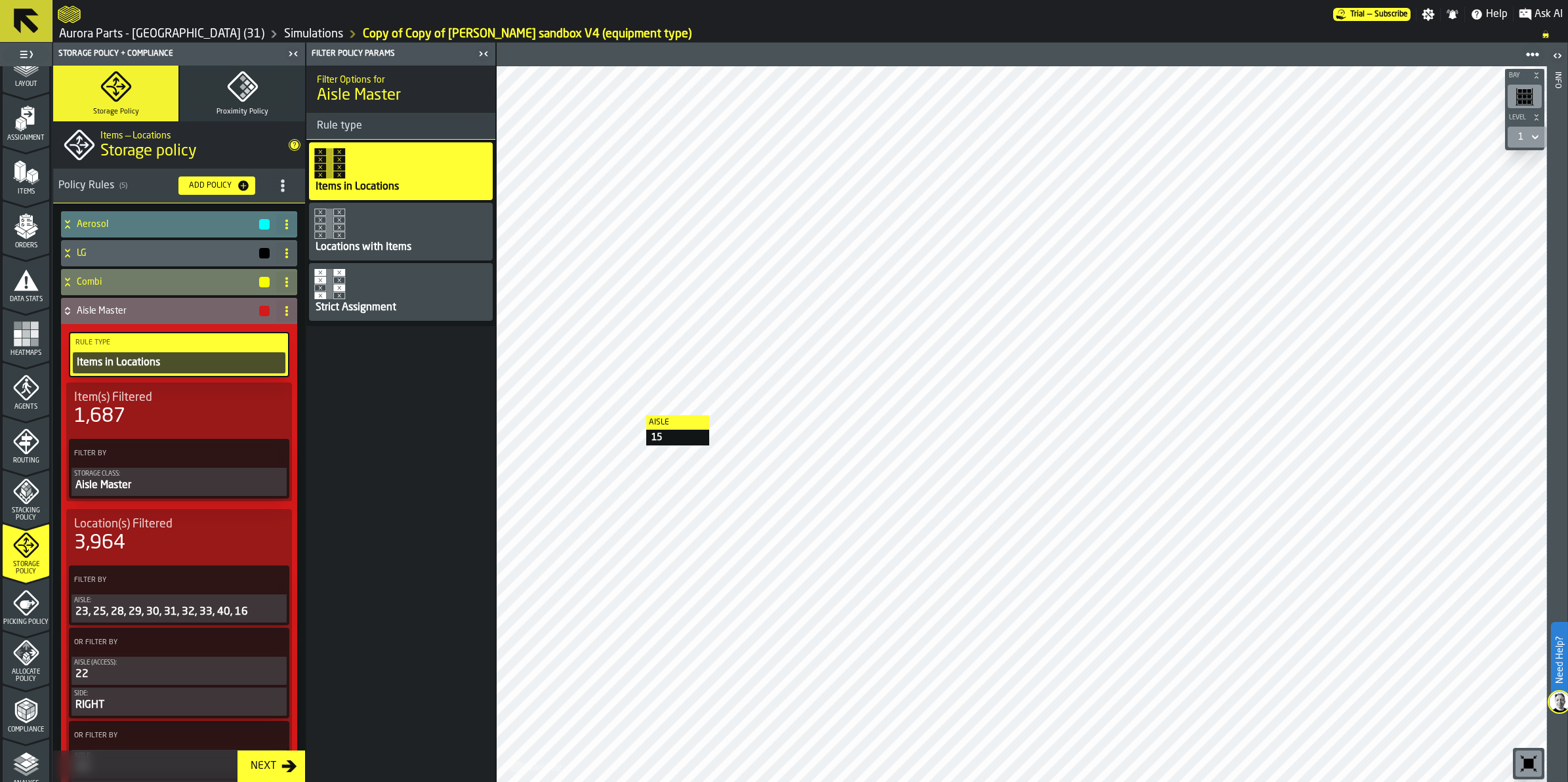
click at [385, 250] on div "Locations with Items" at bounding box center [363, 247] width 98 height 16
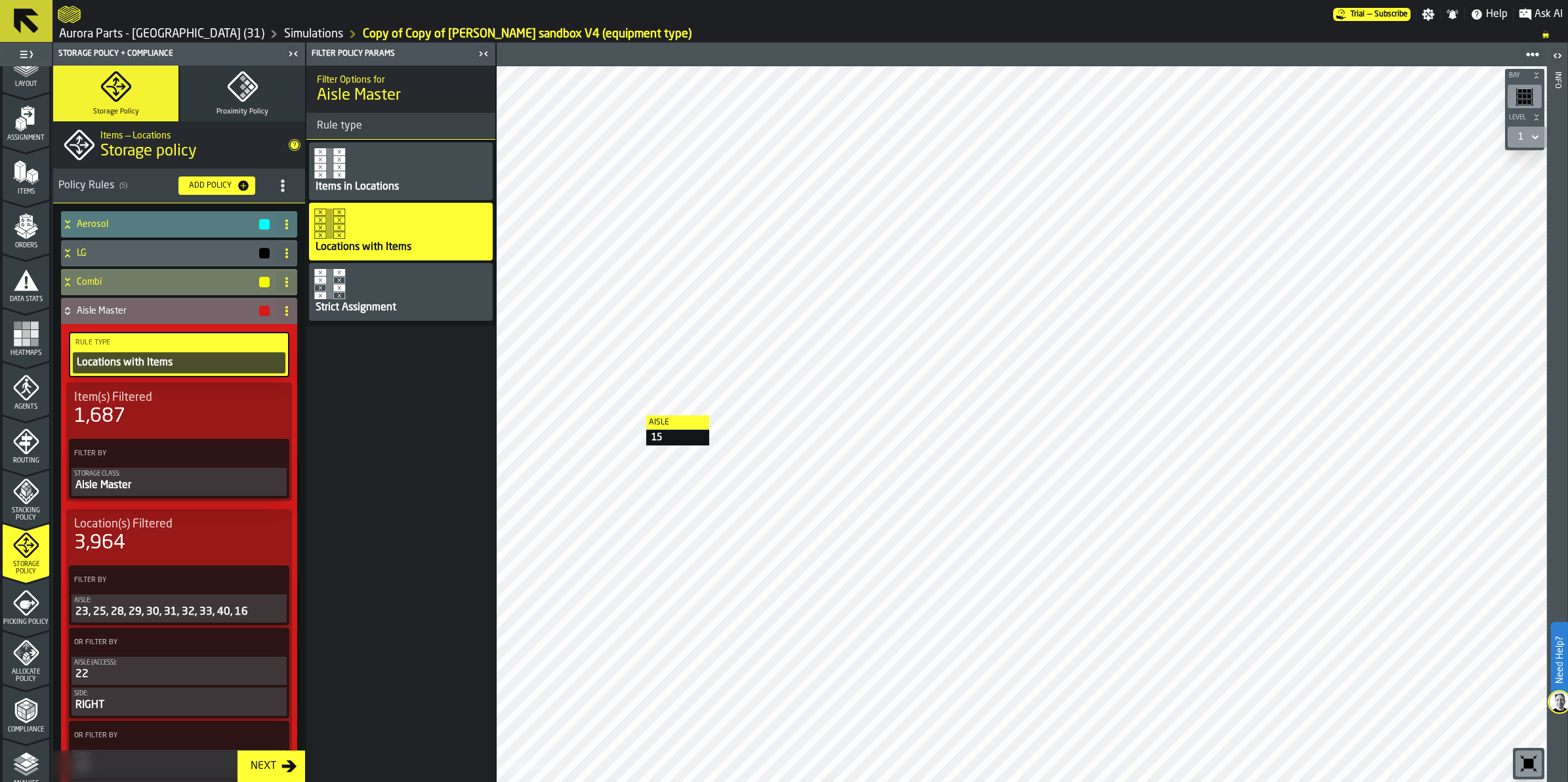
click at [25, 542] on icon "menu Storage Policy" at bounding box center [26, 545] width 26 height 26
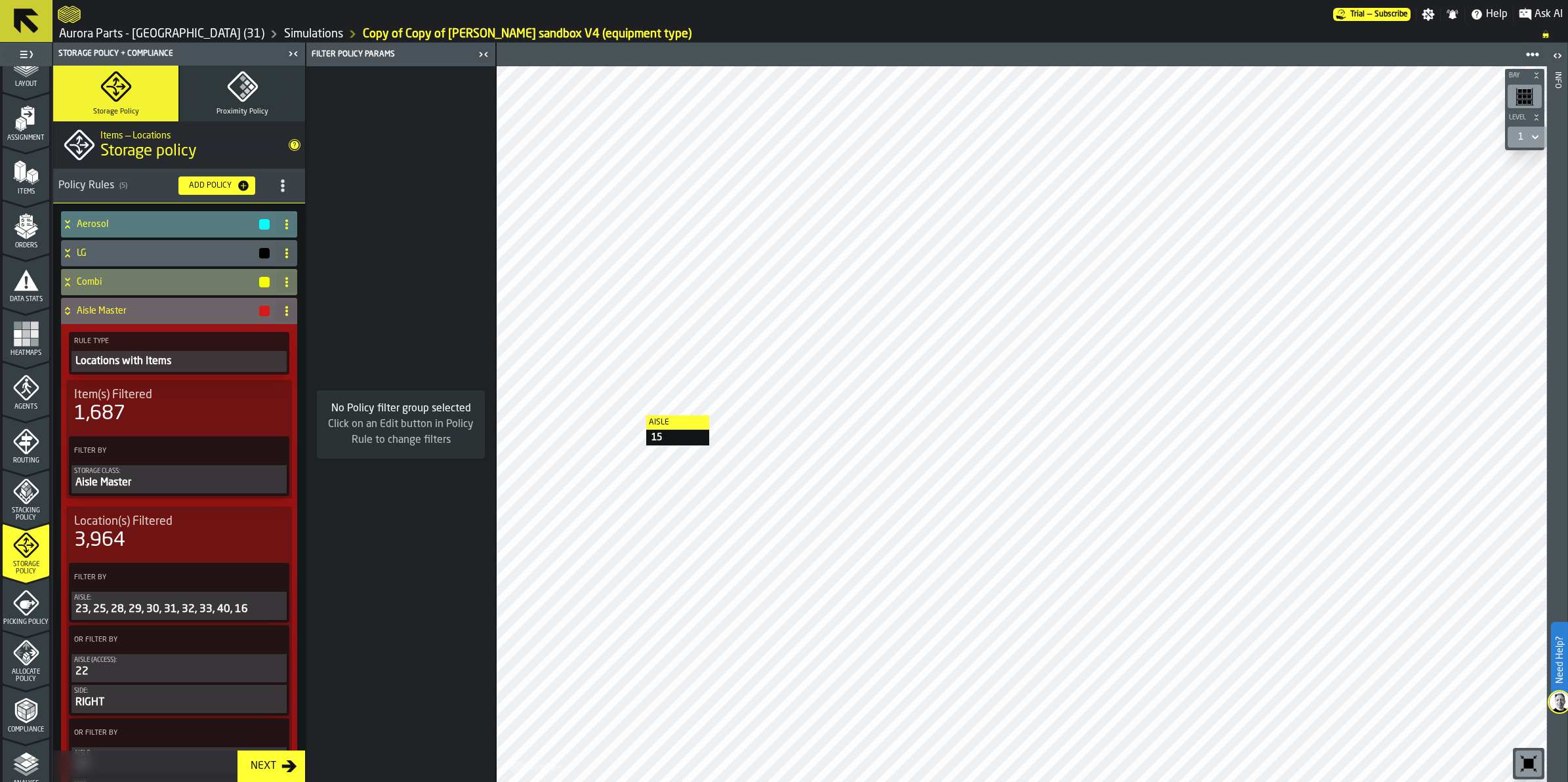
click at [480, 53] on icon "button-toggle-Close me" at bounding box center [483, 55] width 16 height 16
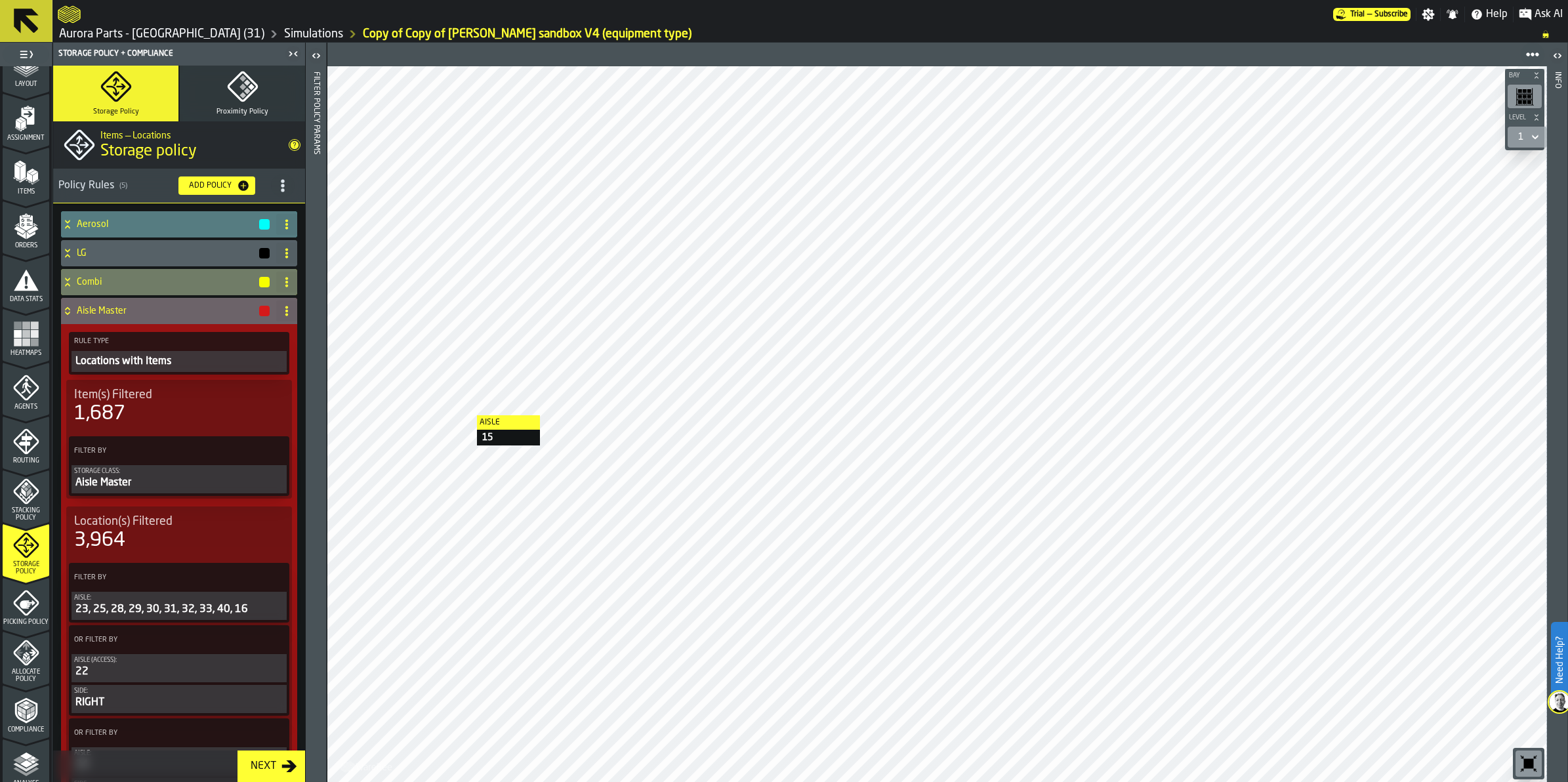
click at [21, 707] on icon "menu Compliance" at bounding box center [26, 711] width 26 height 26
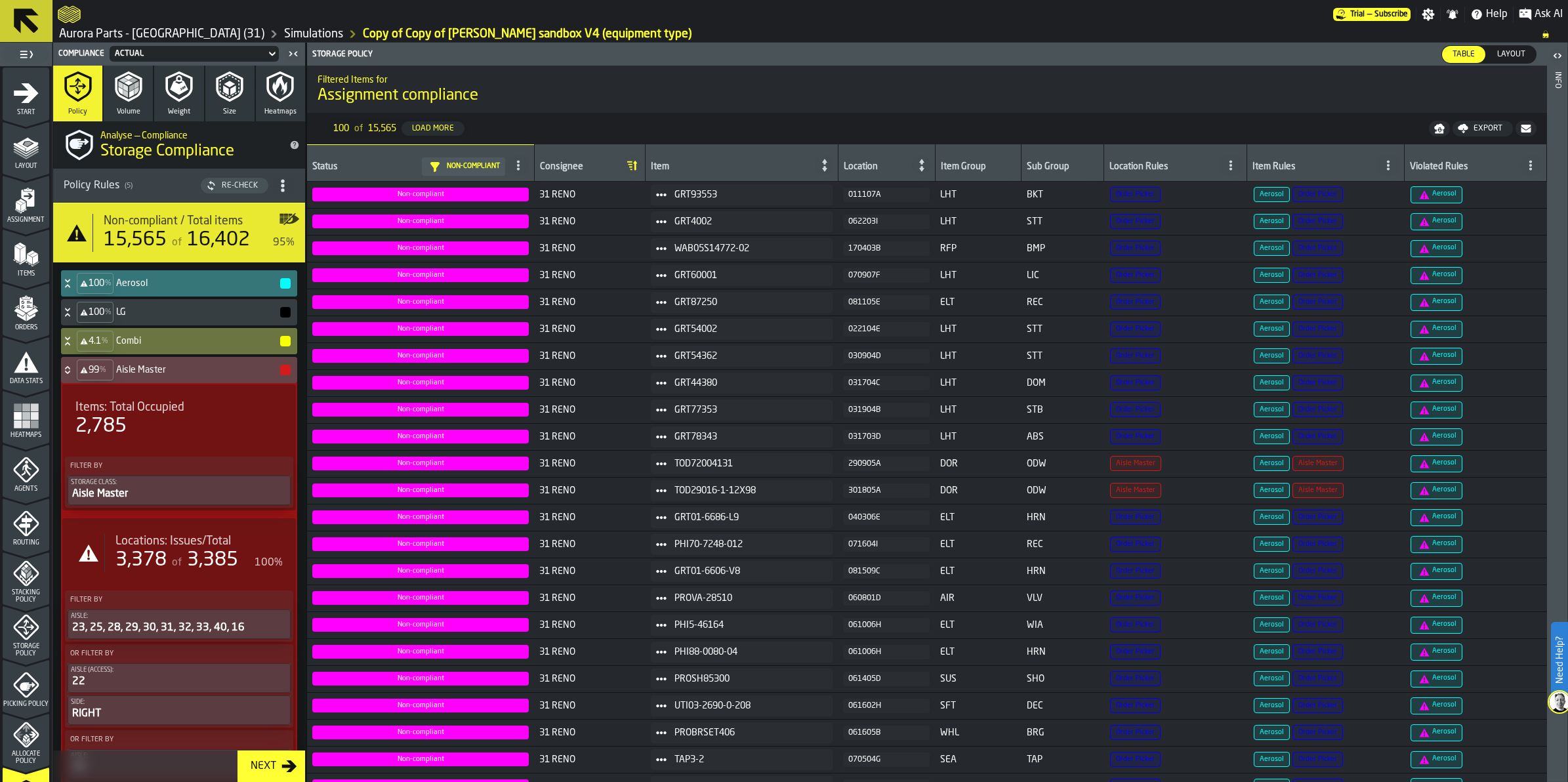
click at [1507, 52] on span "Layout" at bounding box center [1511, 55] width 39 height 12
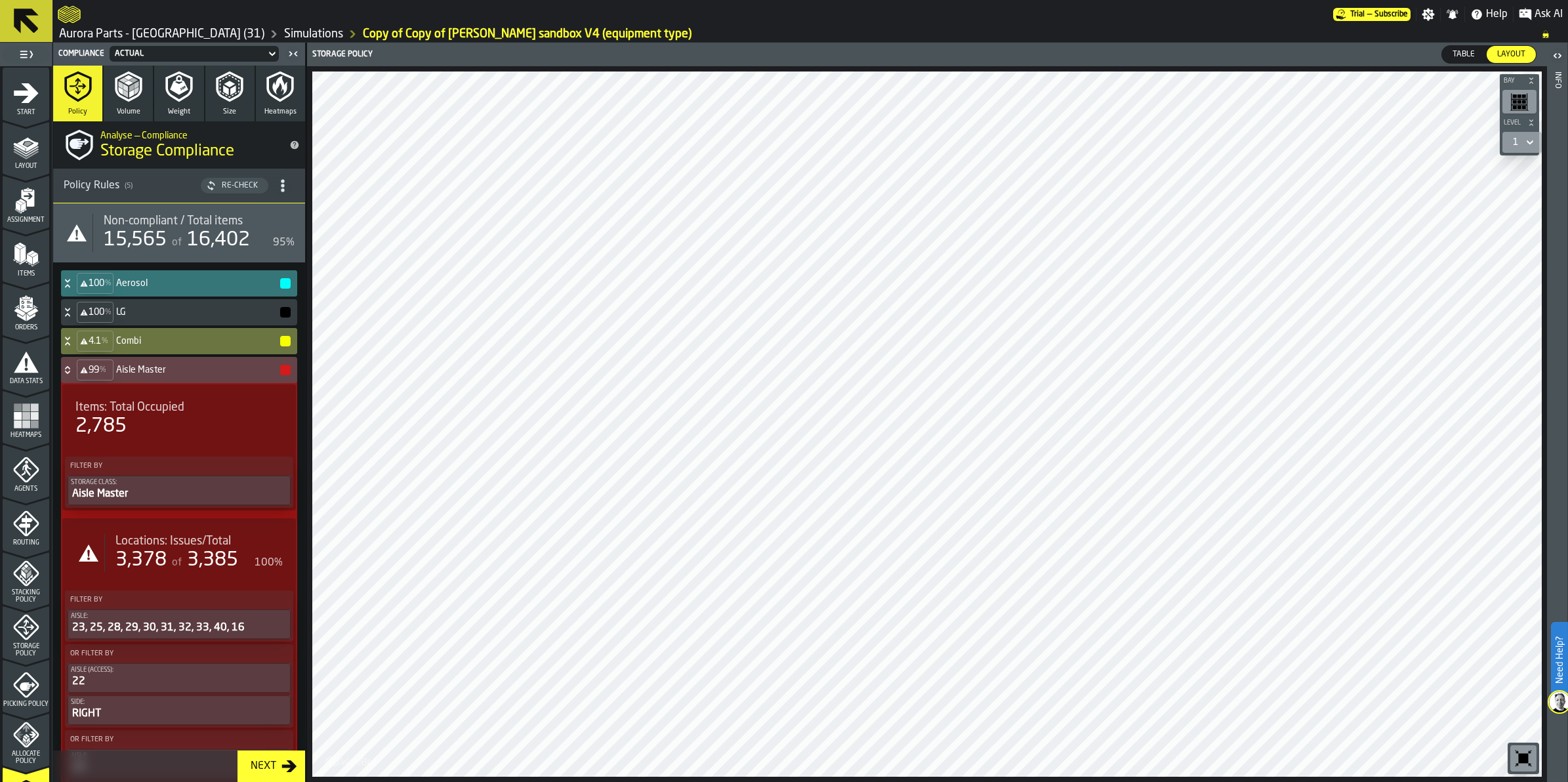
click at [267, 54] on icon at bounding box center [272, 54] width 13 height 16
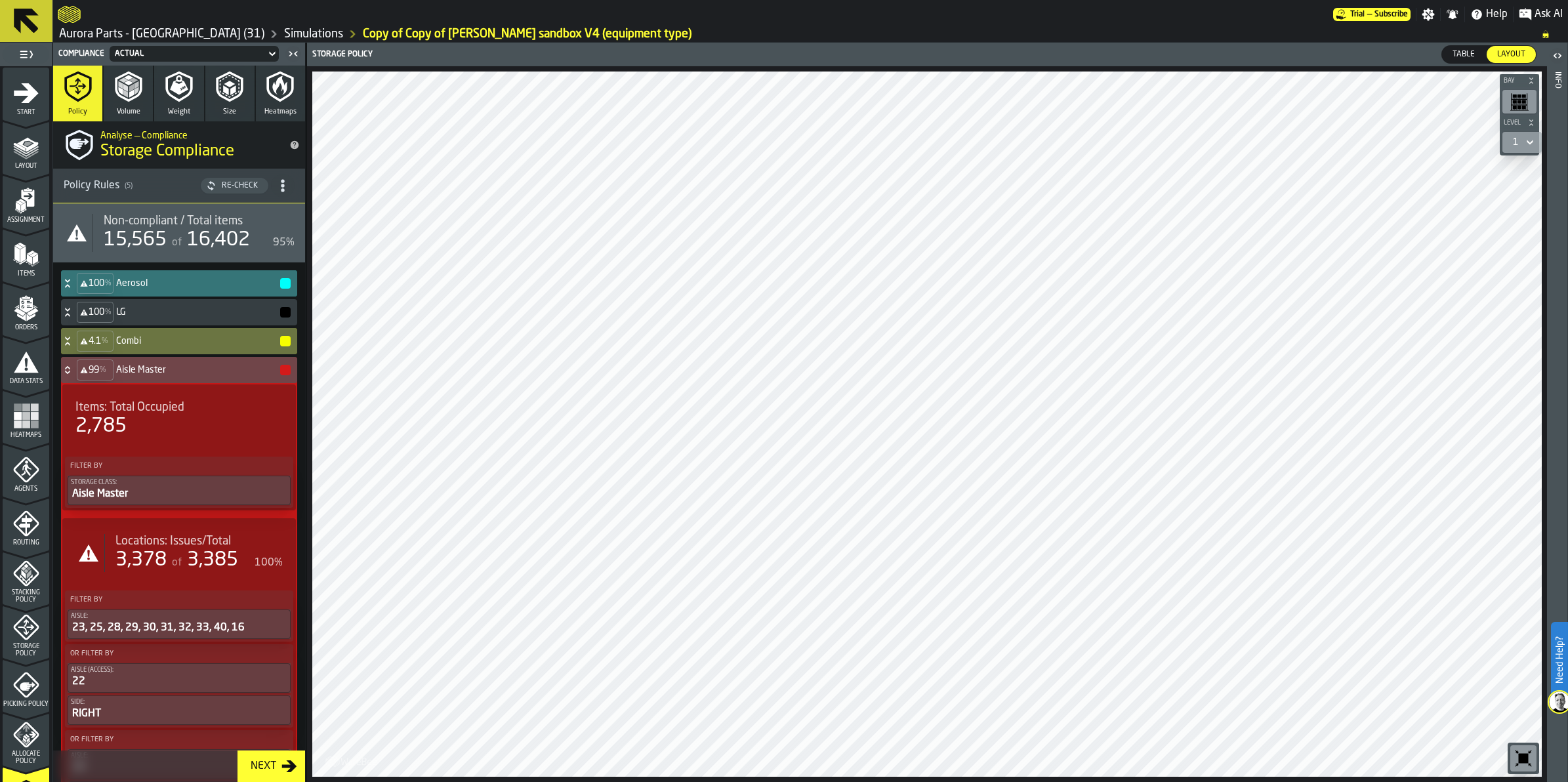
click at [171, 374] on h4 "Aisle Master" at bounding box center [198, 370] width 163 height 10
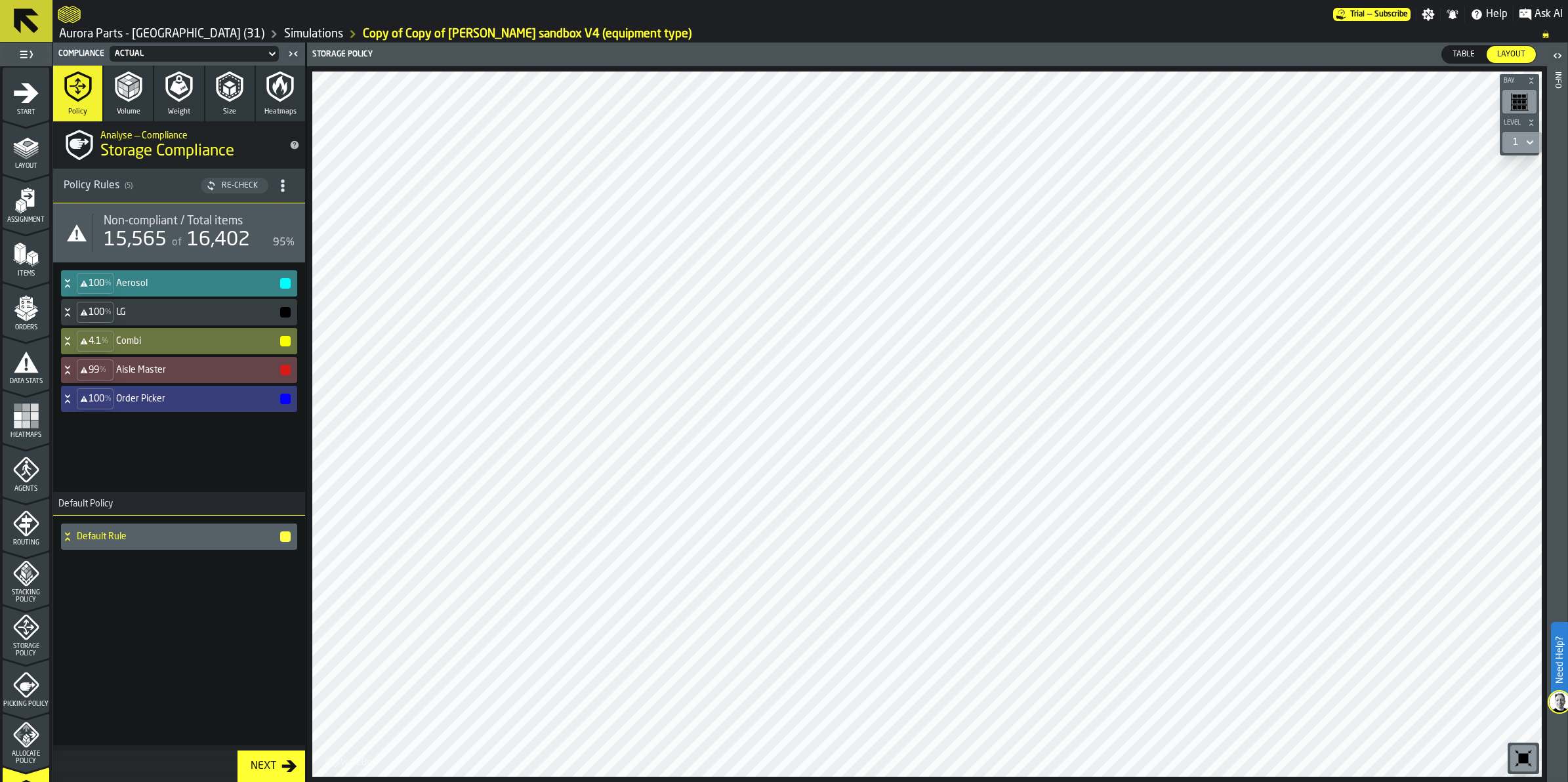
click at [68, 284] on icon at bounding box center [67, 284] width 13 height 10
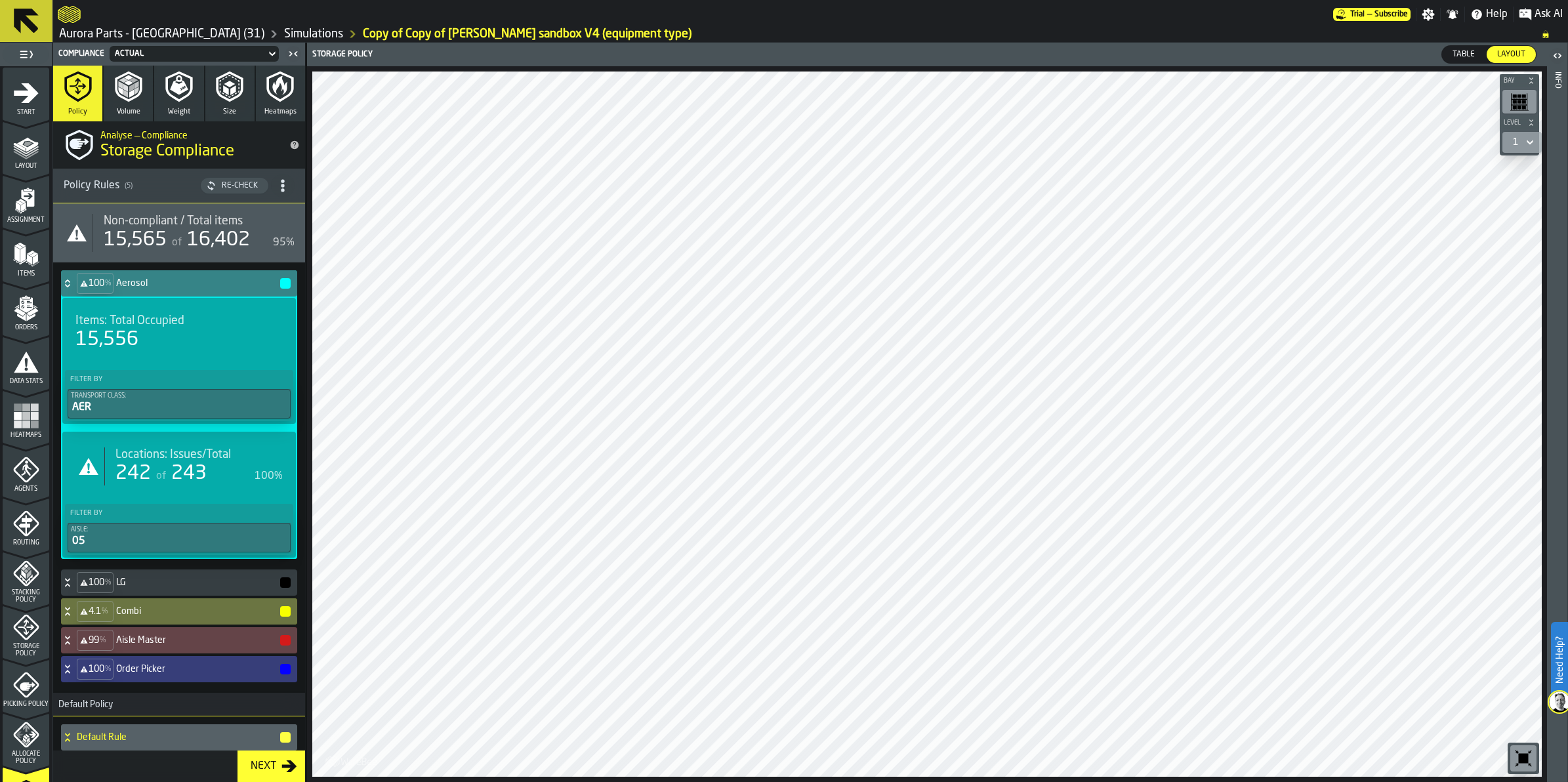
click at [191, 476] on span "243" at bounding box center [188, 474] width 36 height 20
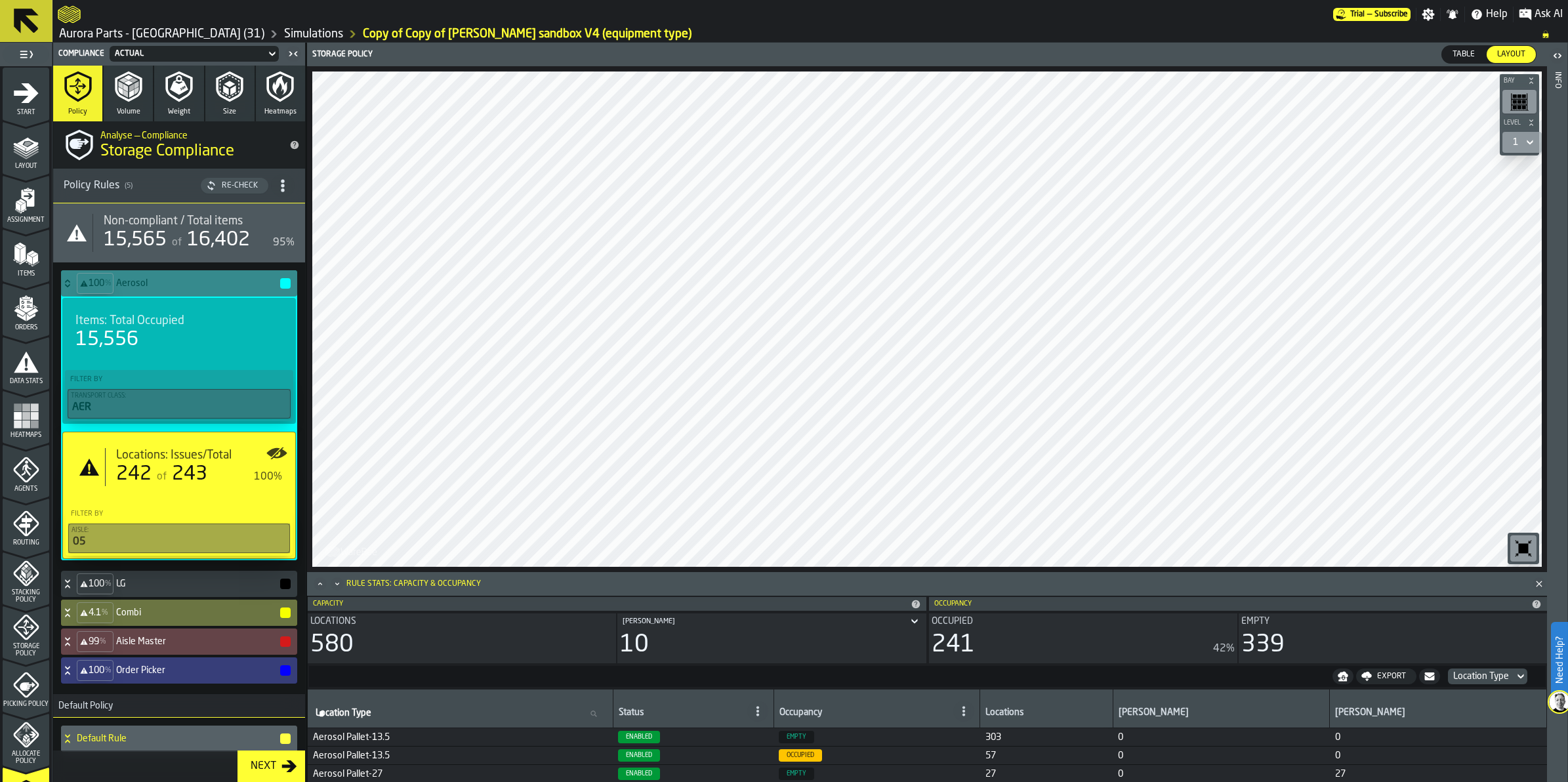
click at [1538, 582] on polygon "Close" at bounding box center [1538, 583] width 6 height 6
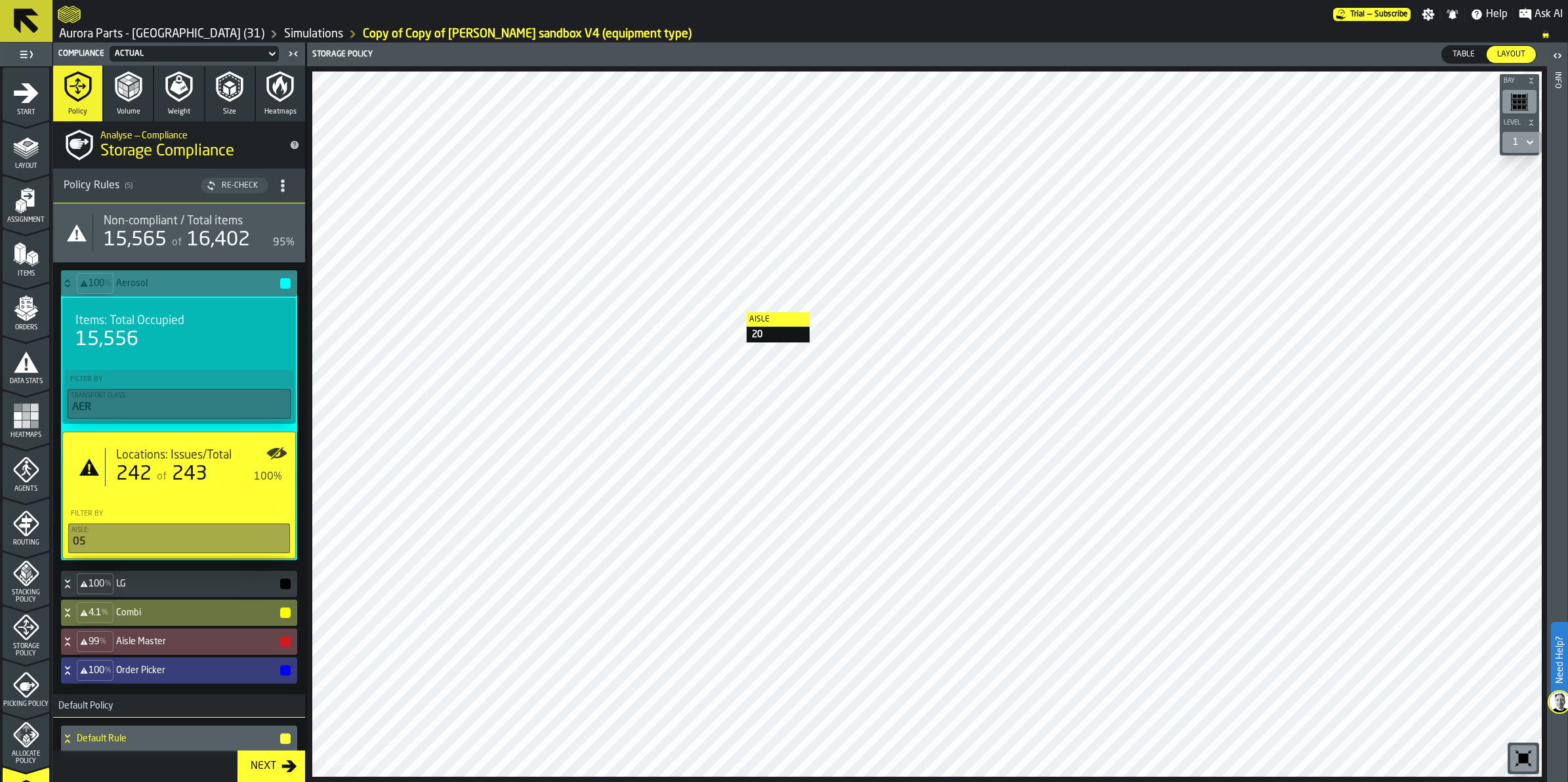
click at [195, 352] on div "Items: Total Occupied 15,556" at bounding box center [179, 332] width 228 height 59
